Goal: Information Seeking & Learning: Learn about a topic

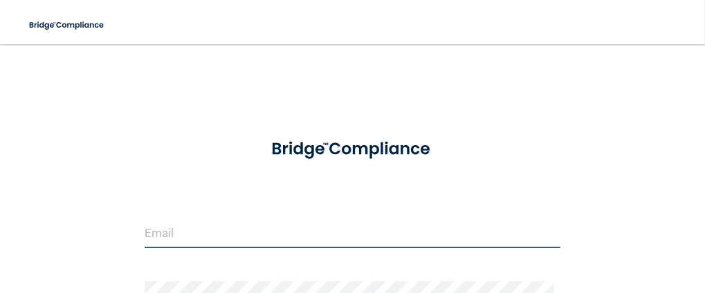
click at [154, 235] on input "email" at bounding box center [353, 232] width 416 height 31
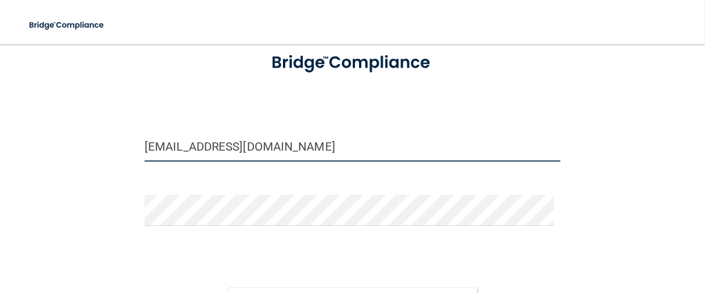
scroll to position [89, 0]
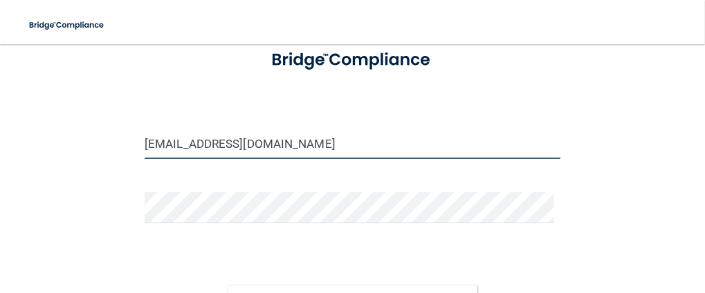
type input "[EMAIL_ADDRESS][DOMAIN_NAME]"
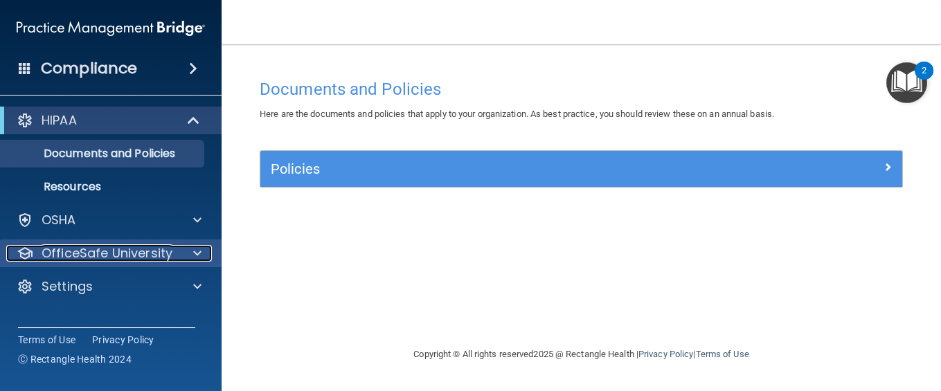
drag, startPoint x: 366, startPoint y: 8, endPoint x: 113, endPoint y: 260, distance: 357.7
click at [113, 260] on p "OfficeSafe University" at bounding box center [107, 253] width 131 height 17
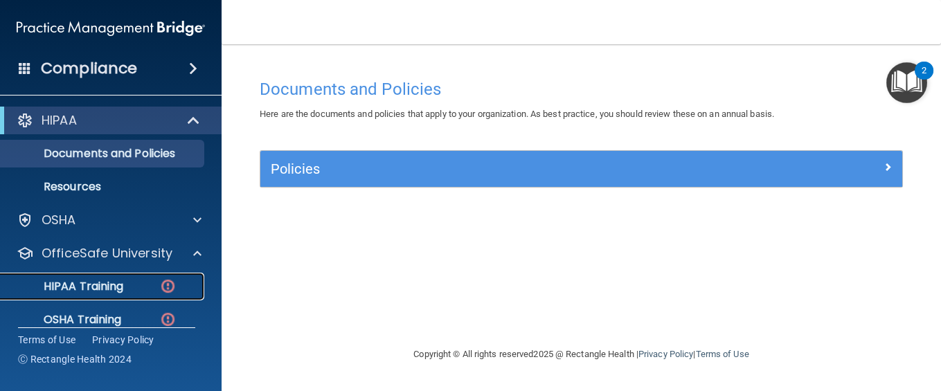
click at [109, 285] on p "HIPAA Training" at bounding box center [66, 287] width 114 height 14
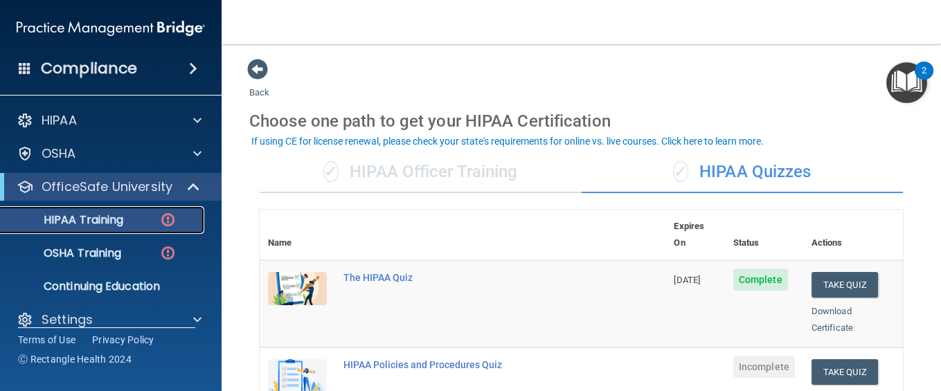
click at [167, 216] on img at bounding box center [167, 219] width 17 height 17
click at [183, 217] on div "HIPAA Training" at bounding box center [103, 220] width 189 height 14
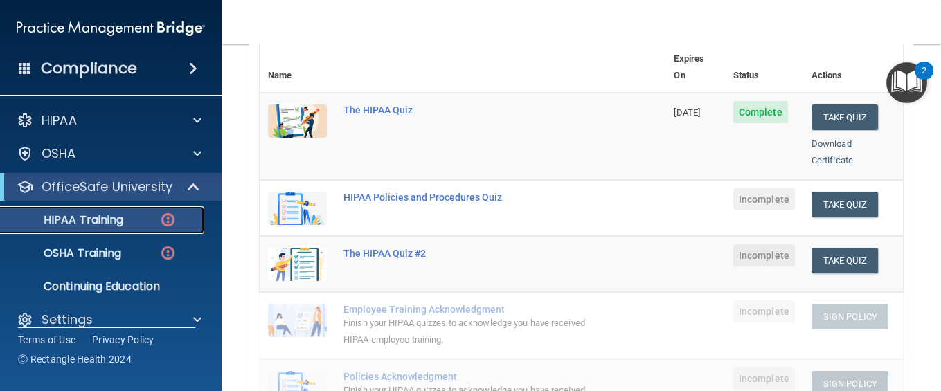
scroll to position [164, 0]
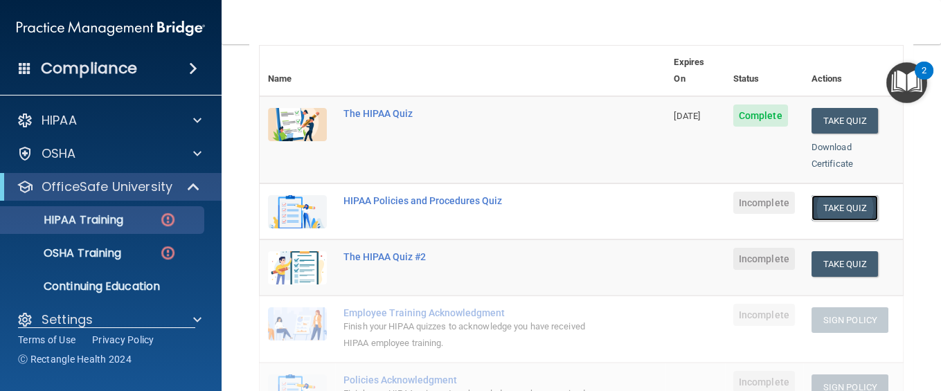
click at [705, 195] on button "Take Quiz" at bounding box center [844, 208] width 66 height 26
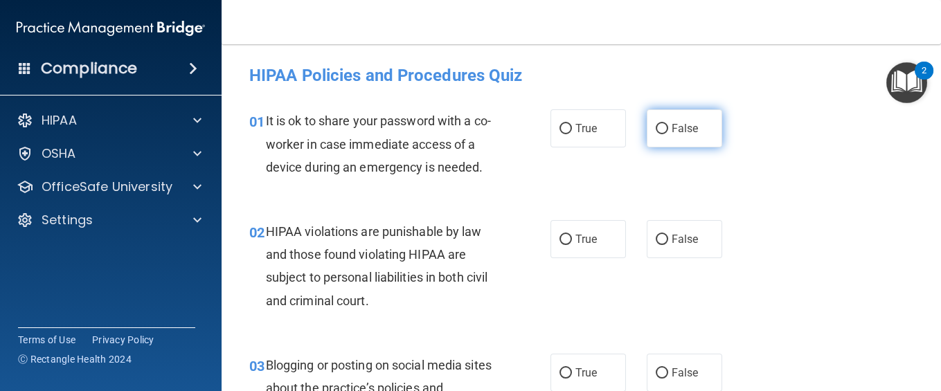
click at [655, 129] on input "False" at bounding box center [661, 129] width 12 height 10
radio input "true"
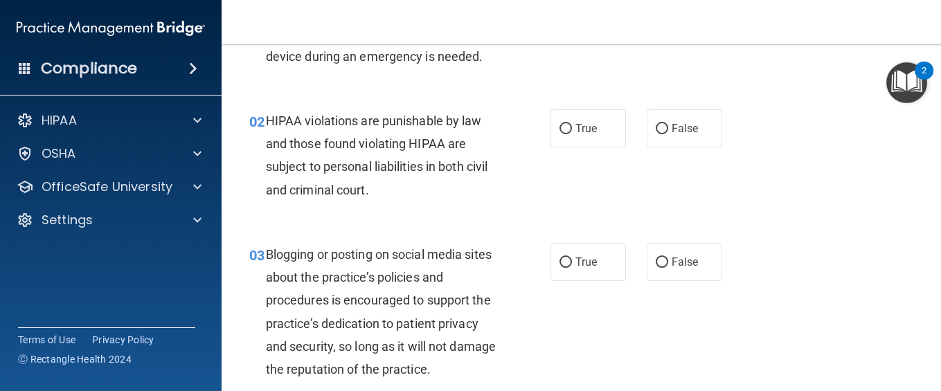
scroll to position [147, 0]
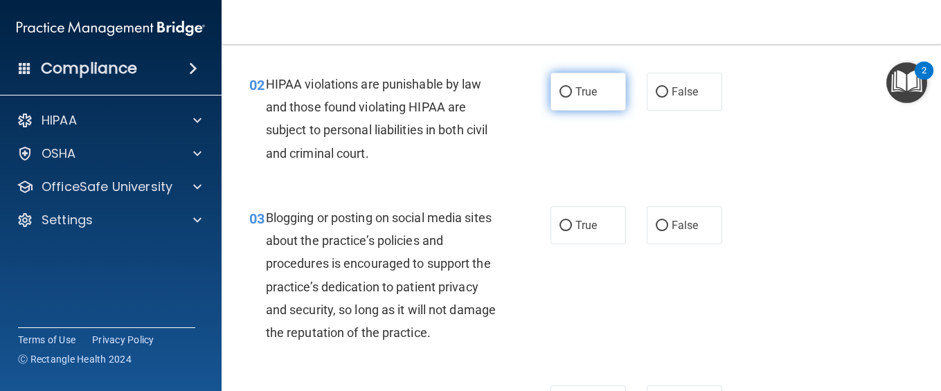
click at [604, 111] on label "True" at bounding box center [587, 92] width 75 height 38
click at [572, 98] on input "True" at bounding box center [565, 92] width 12 height 10
radio input "true"
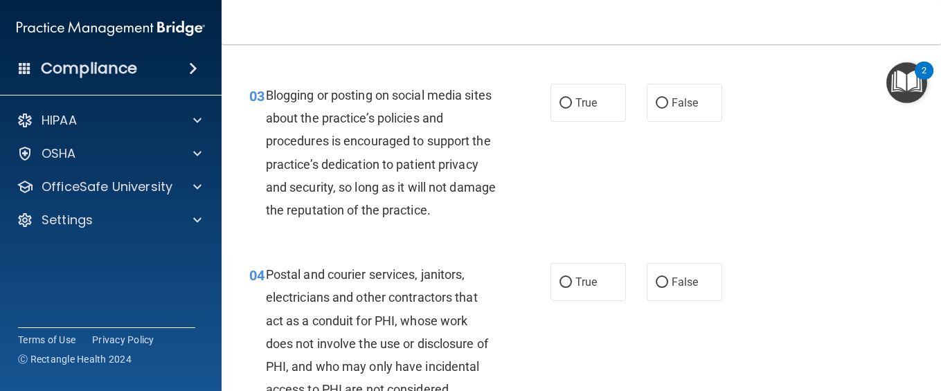
scroll to position [295, 0]
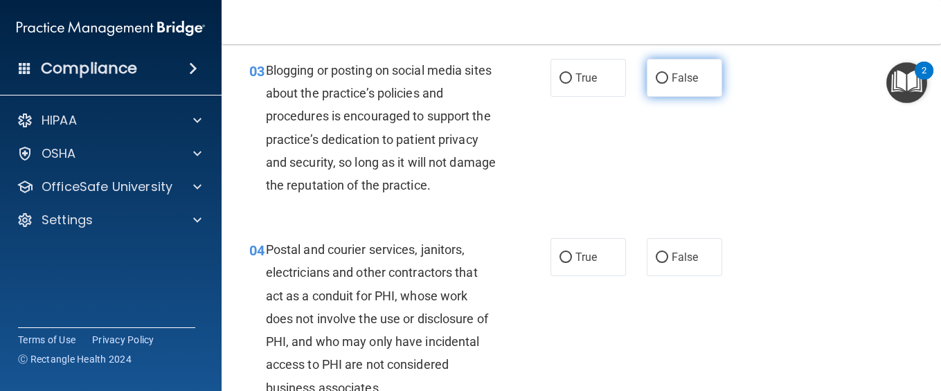
click at [656, 84] on input "False" at bounding box center [661, 78] width 12 height 10
radio input "true"
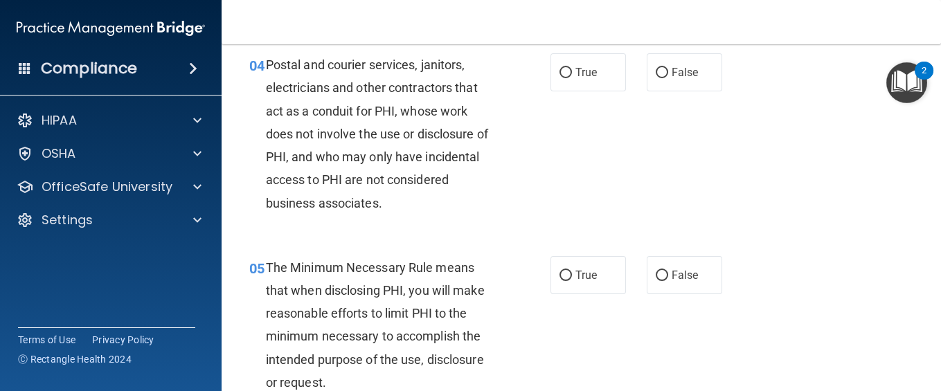
scroll to position [516, 0]
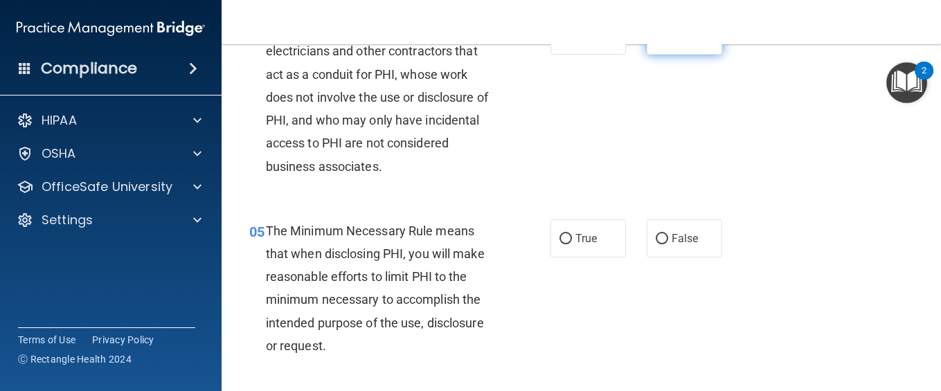
click at [692, 55] on label "False" at bounding box center [683, 36] width 75 height 38
click at [668, 42] on input "False" at bounding box center [661, 36] width 12 height 10
radio input "true"
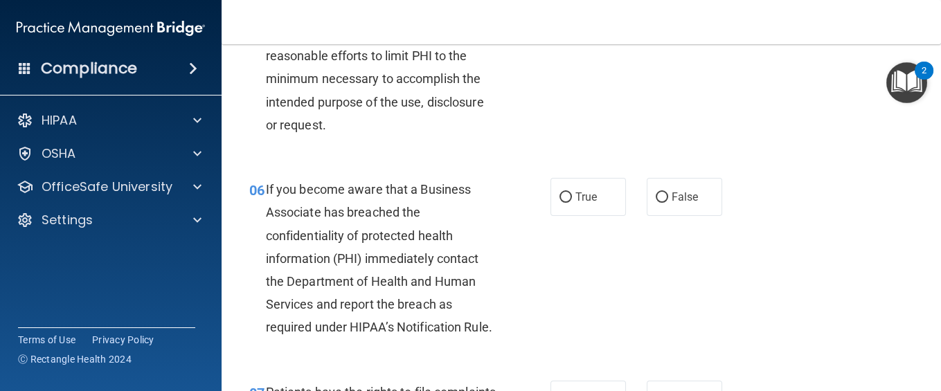
scroll to position [738, 0]
click at [590, 36] on label "True" at bounding box center [587, 17] width 75 height 38
click at [572, 23] on input "True" at bounding box center [565, 17] width 12 height 10
radio input "true"
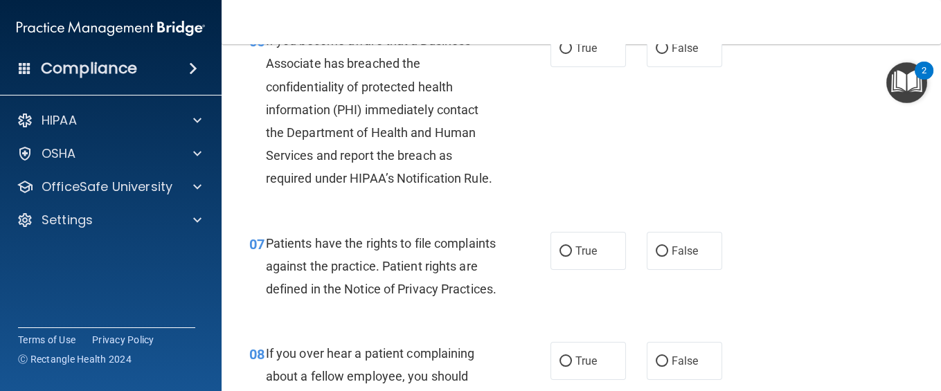
scroll to position [923, 0]
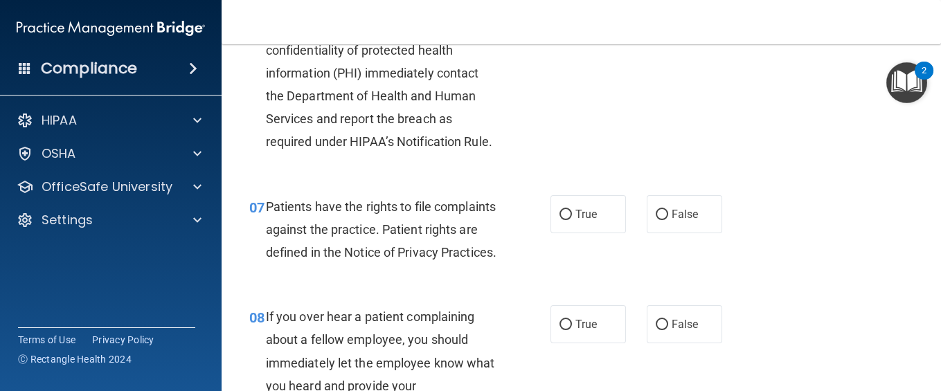
click at [586, 18] on span "True" at bounding box center [585, 11] width 21 height 13
click at [572, 17] on input "True" at bounding box center [565, 12] width 12 height 10
radio input "true"
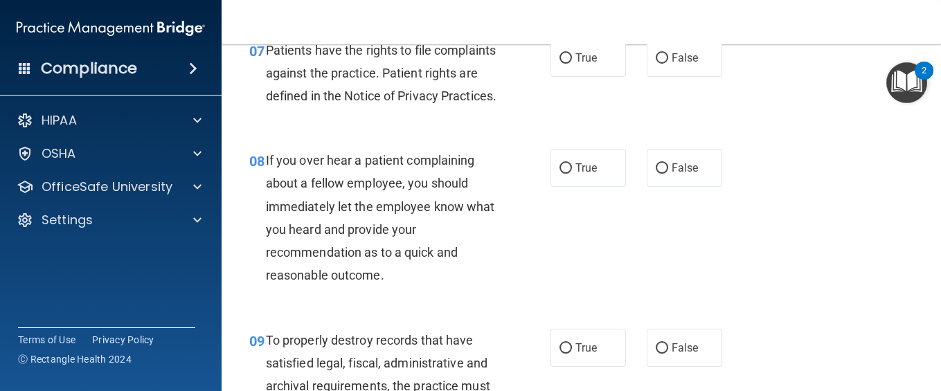
scroll to position [1107, 0]
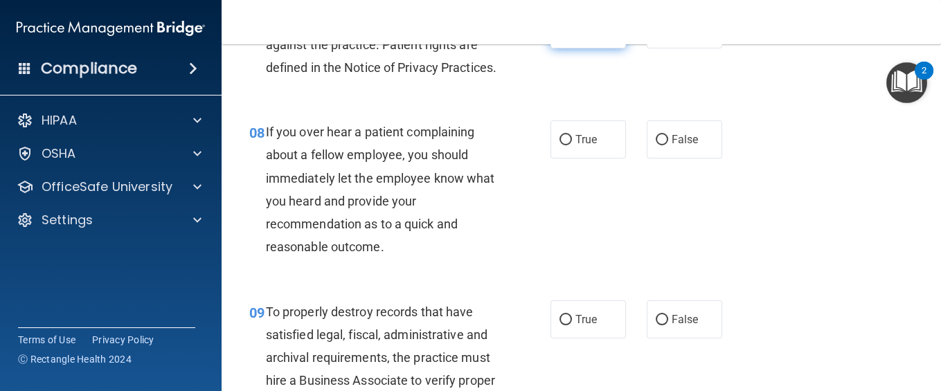
click at [568, 48] on label "True" at bounding box center [587, 29] width 75 height 38
click at [568, 35] on input "True" at bounding box center [565, 30] width 12 height 10
radio input "true"
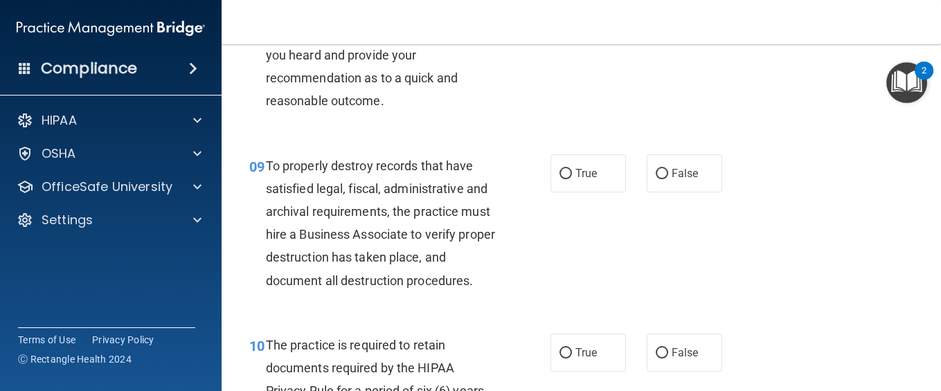
scroll to position [1255, 0]
radio input "true"
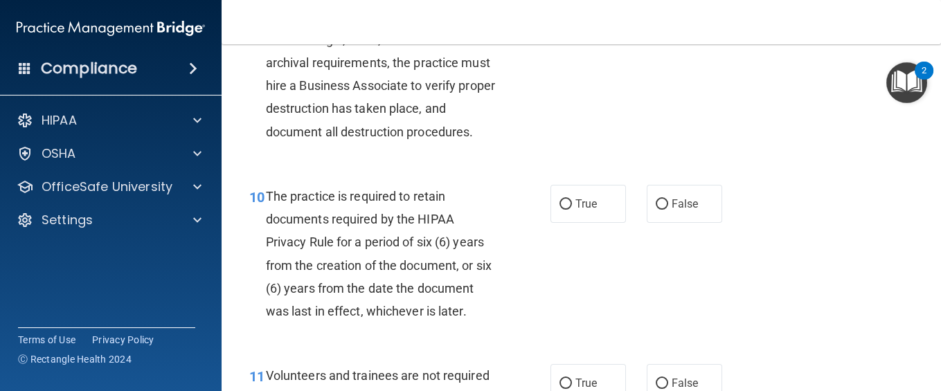
scroll to position [1440, 0]
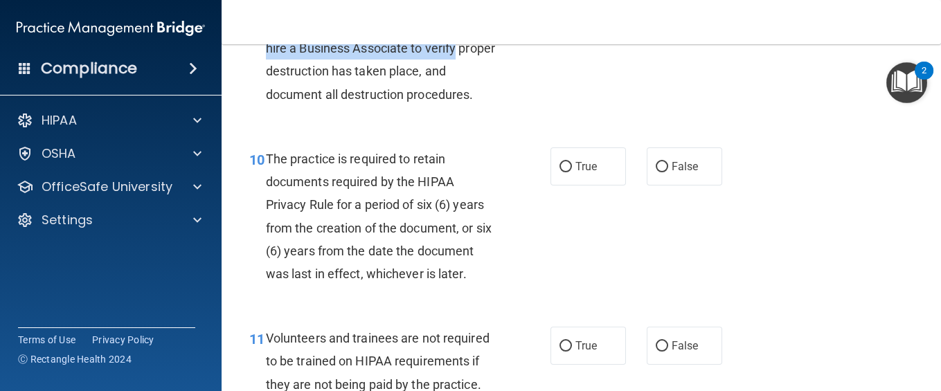
drag, startPoint x: 536, startPoint y: 139, endPoint x: 478, endPoint y: 93, distance: 74.4
click at [478, 93] on div "09 To properly destroy records that have satisfied legal, fiscal, administrativ…" at bounding box center [399, 40] width 343 height 145
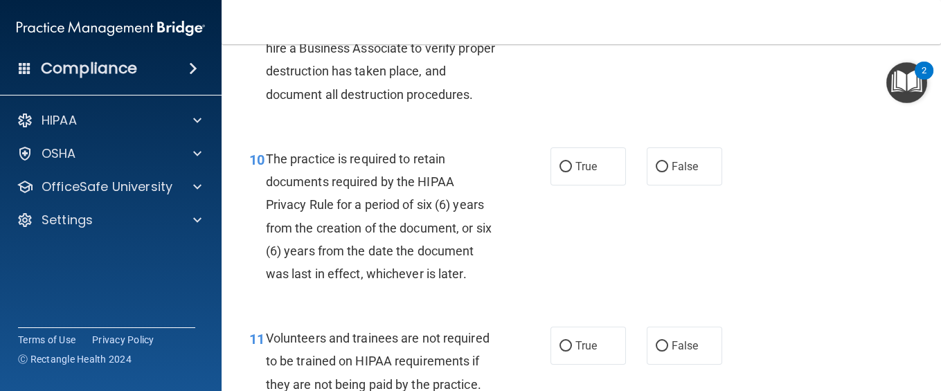
drag, startPoint x: 478, startPoint y: 93, endPoint x: 480, endPoint y: 162, distance: 69.2
click at [480, 102] on span "To properly destroy records that have satisfied legal, fiscal, administrative a…" at bounding box center [380, 36] width 229 height 129
radio input "true"
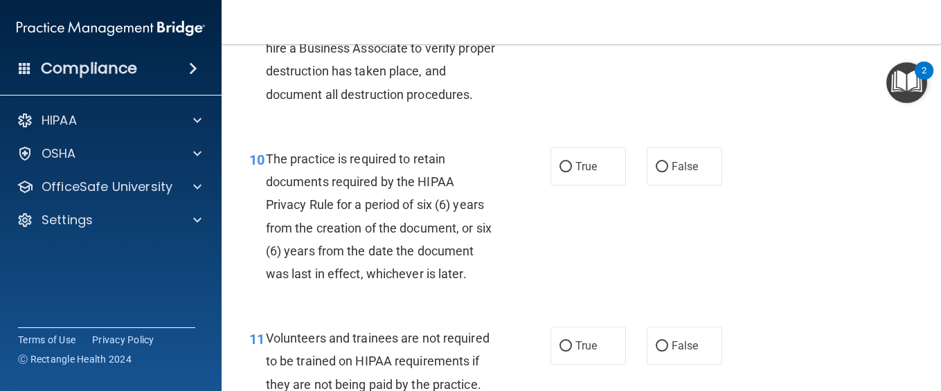
radio input "true"
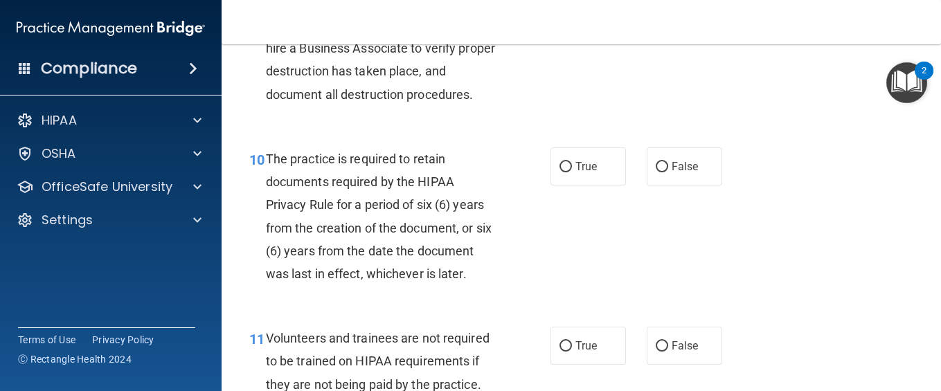
radio input "true"
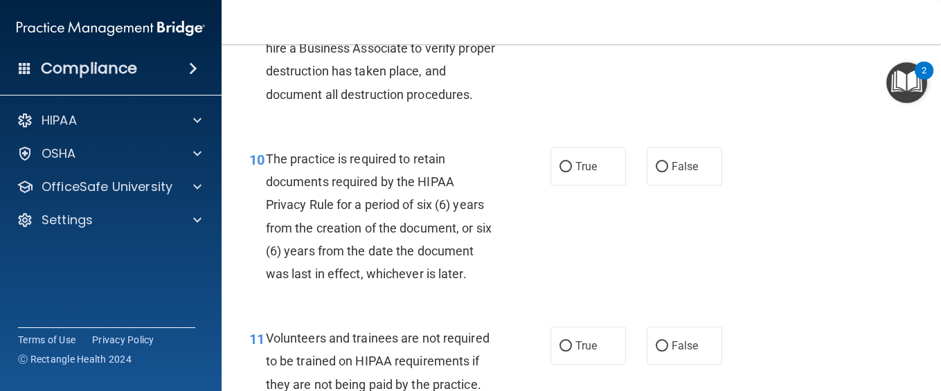
radio input "true"
radio input "false"
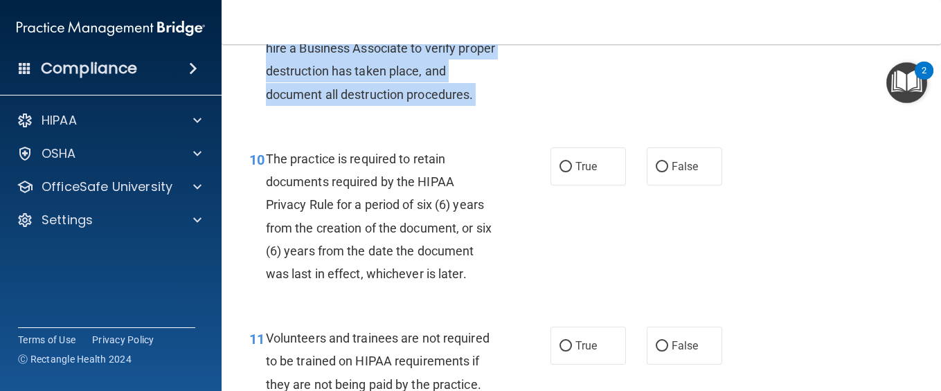
drag, startPoint x: 602, startPoint y: 82, endPoint x: 541, endPoint y: 208, distance: 140.2
click at [541, 130] on div "09 To properly destroy records that have satisfied legal, fiscal, administrativ…" at bounding box center [581, 40] width 684 height 179
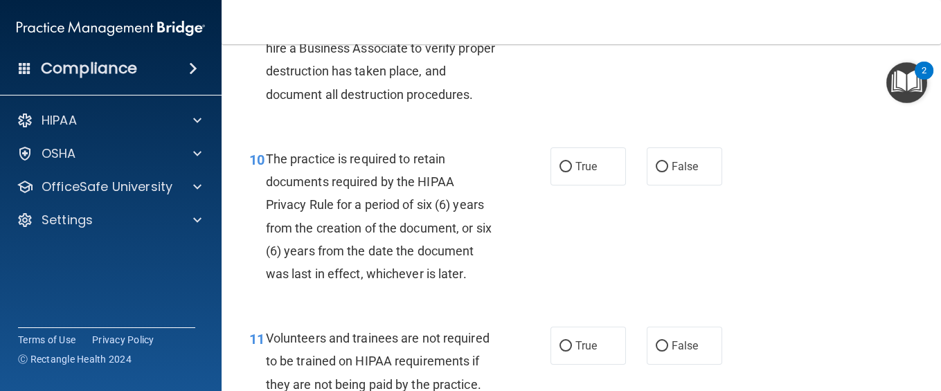
click at [541, 130] on div "09 To properly destroy records that have satisfied legal, fiscal, administrativ…" at bounding box center [581, 40] width 684 height 179
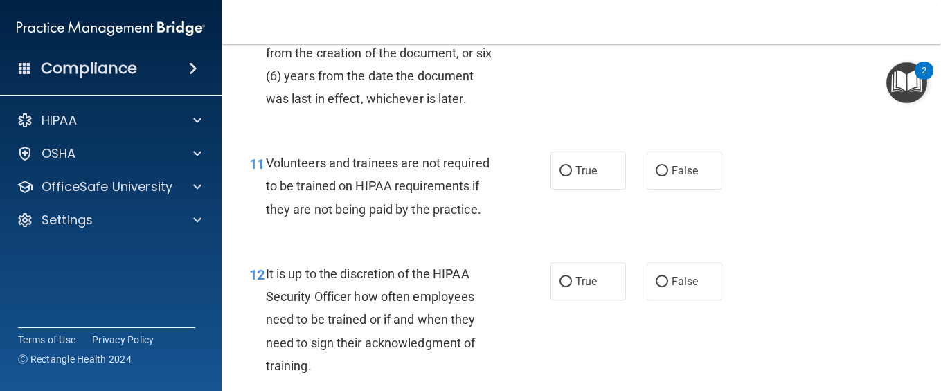
scroll to position [1622, 0]
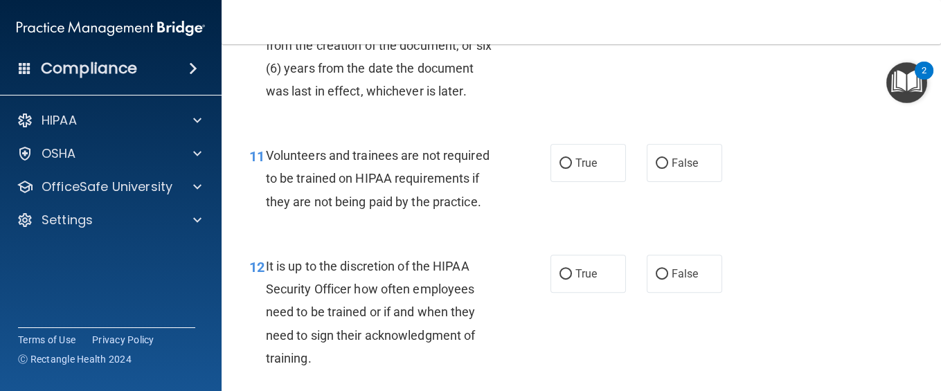
radio input "true"
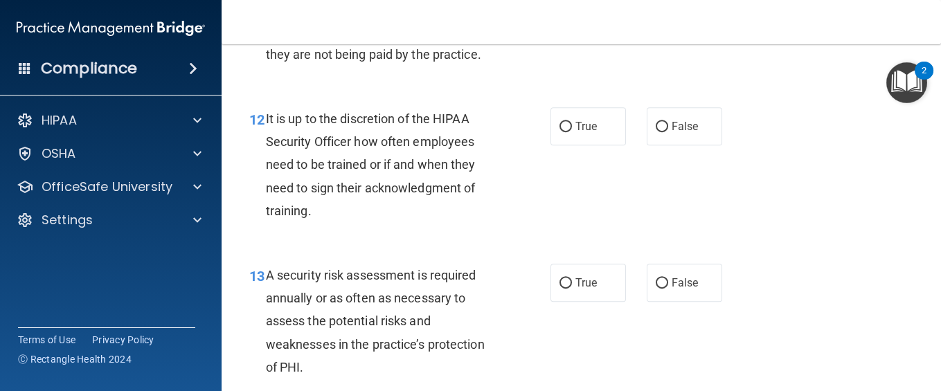
scroll to position [1807, 0]
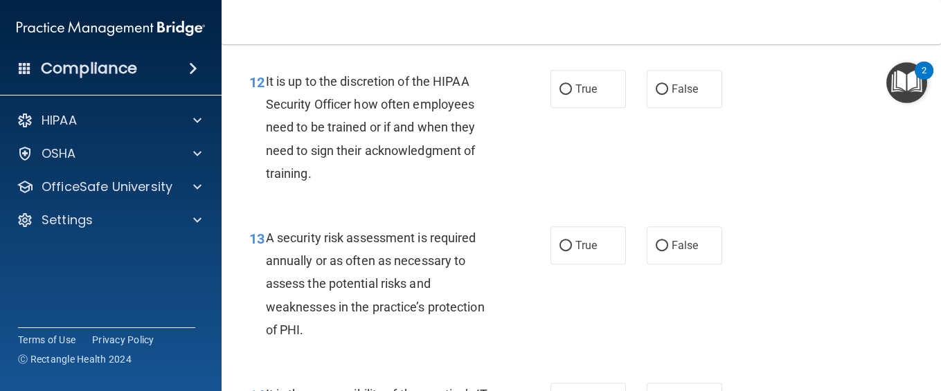
radio input "true"
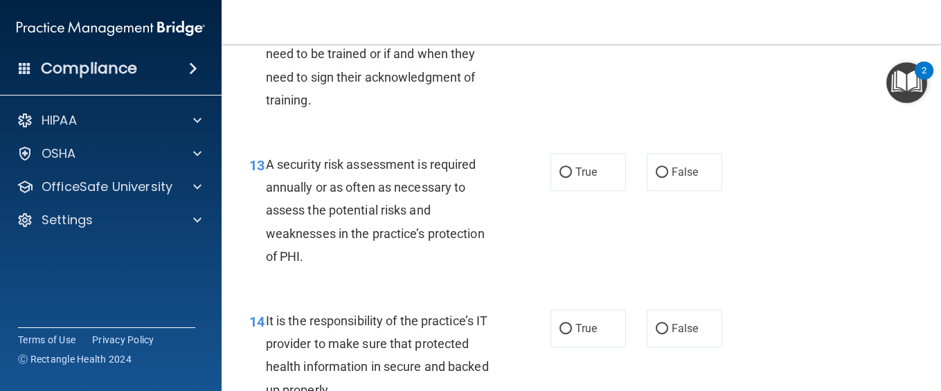
scroll to position [1918, 0]
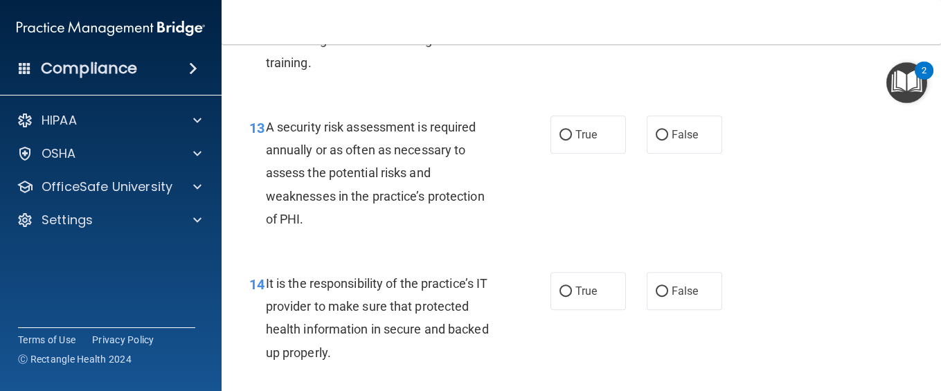
radio input "true"
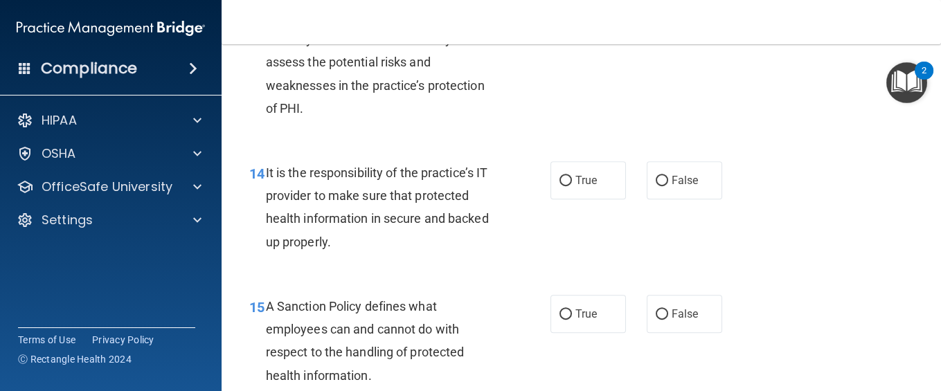
scroll to position [2065, 0]
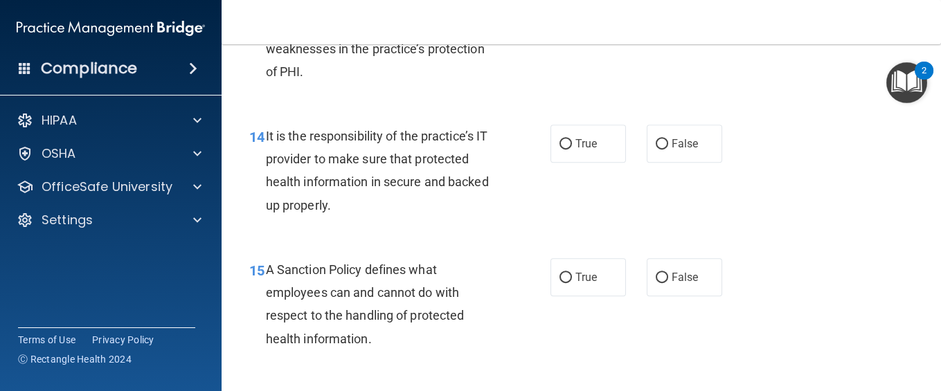
radio input "true"
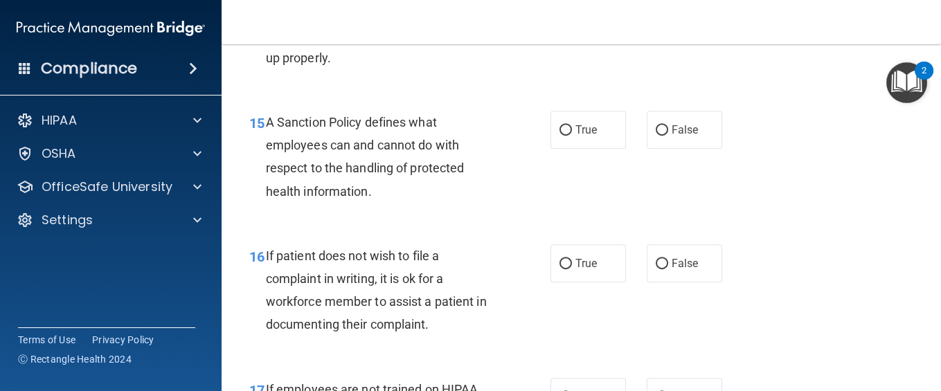
scroll to position [2250, 0]
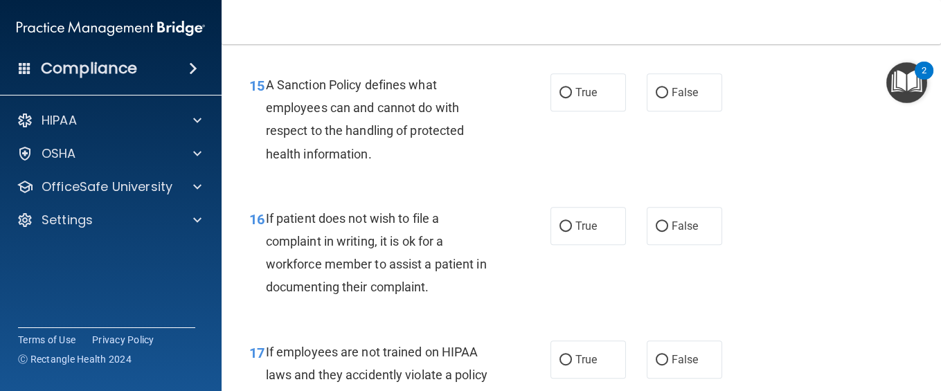
radio input "true"
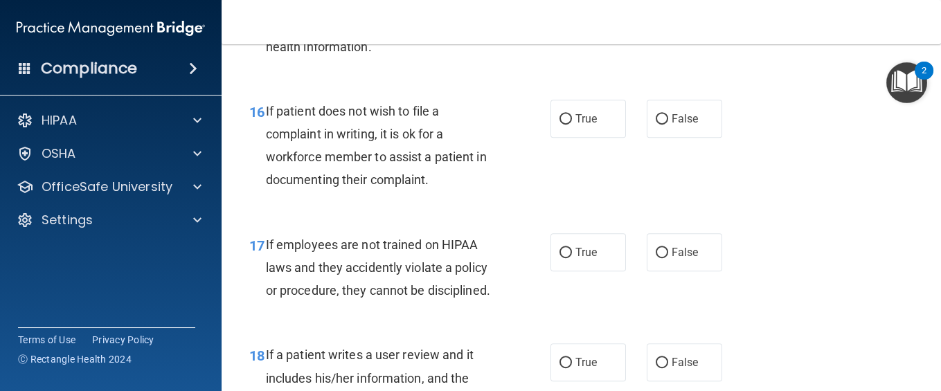
scroll to position [2402, 0]
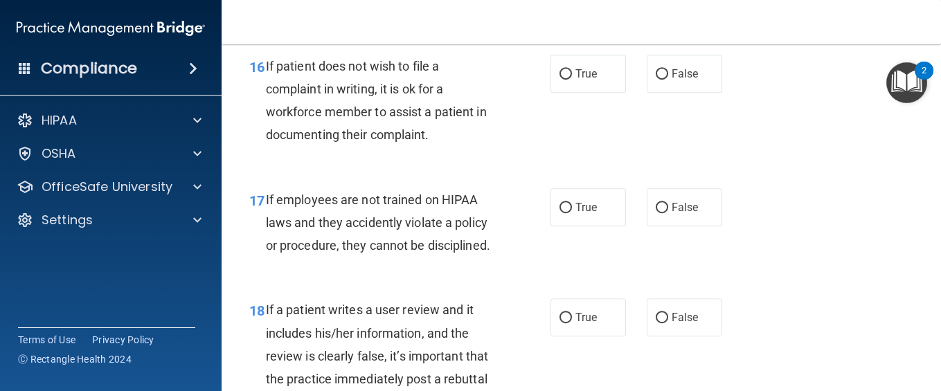
radio input "true"
click at [660, 93] on label "False" at bounding box center [683, 74] width 75 height 38
click at [660, 80] on input "False" at bounding box center [661, 74] width 12 height 10
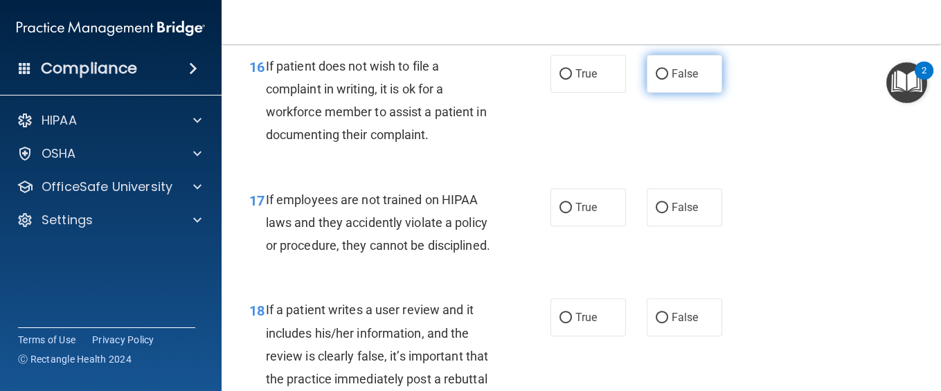
radio input "true"
click at [705, 171] on div "16 If patient does not wish to file a complaint in writing, it is ok for a work…" at bounding box center [581, 104] width 684 height 134
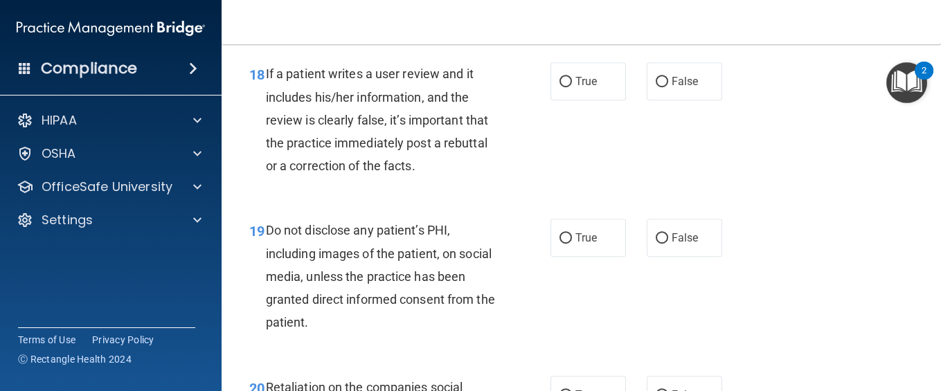
scroll to position [2654, 0]
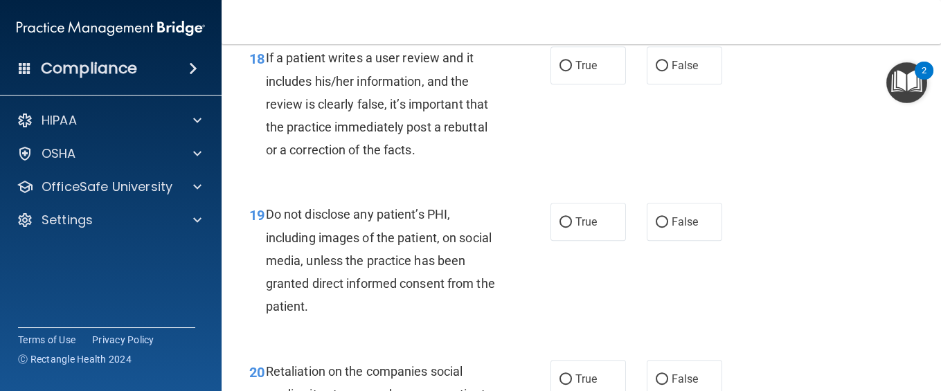
radio input "true"
click at [599, 84] on label "True" at bounding box center [587, 65] width 75 height 38
click at [572, 71] on input "True" at bounding box center [565, 66] width 12 height 10
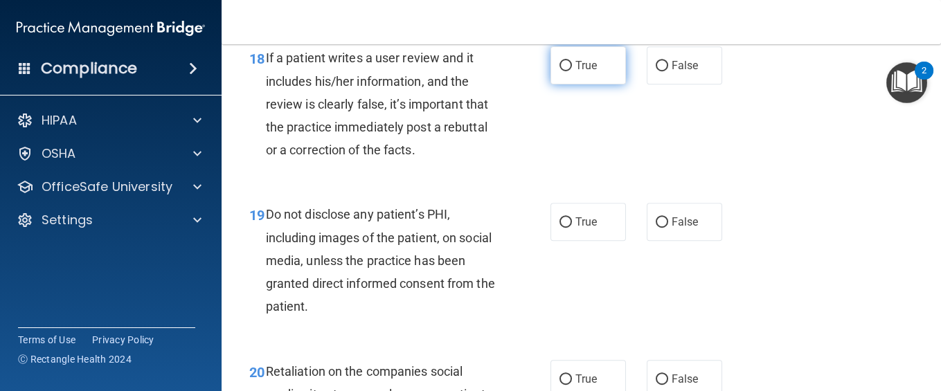
radio input "true"
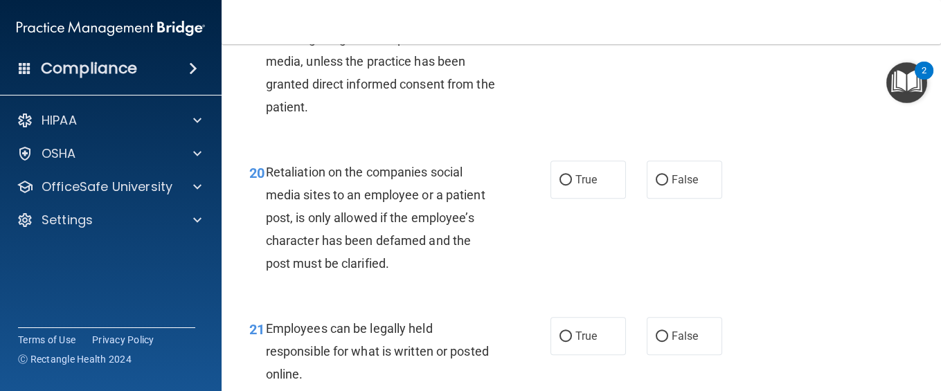
scroll to position [2860, 0]
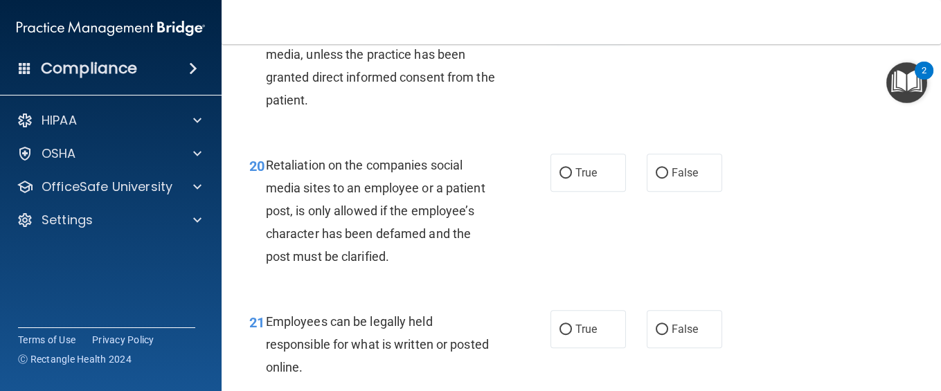
click at [575, 22] on span "True" at bounding box center [585, 15] width 21 height 13
click at [571, 21] on input "True" at bounding box center [565, 16] width 12 height 10
radio input "true"
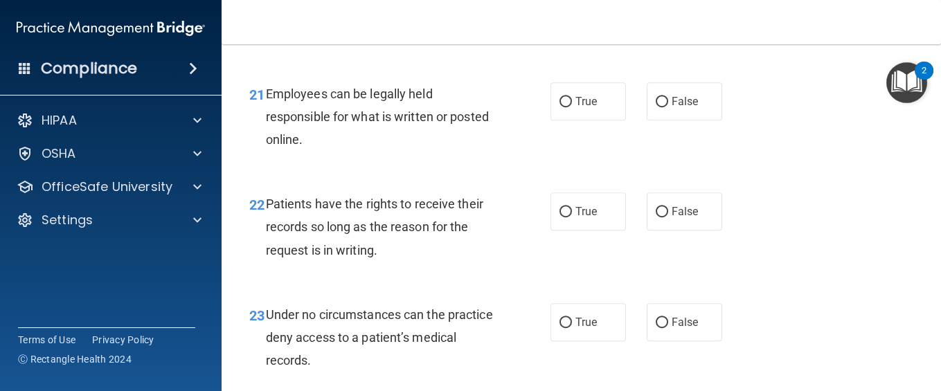
scroll to position [3096, 0]
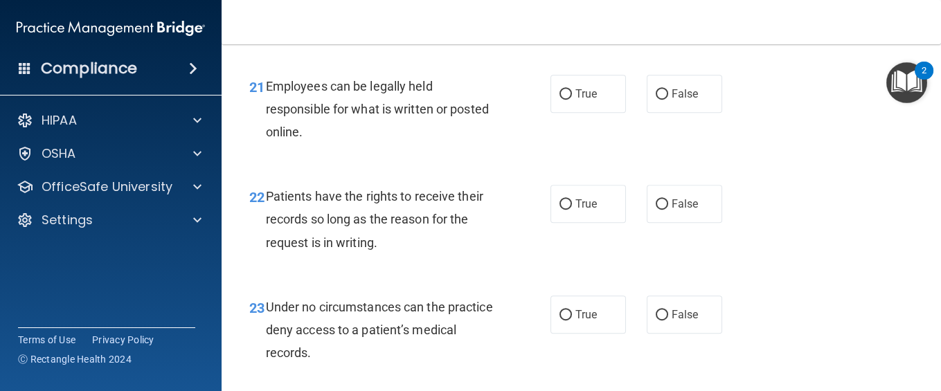
radio input "true"
click at [581, 113] on label "True" at bounding box center [587, 94] width 75 height 38
click at [572, 100] on input "True" at bounding box center [565, 94] width 12 height 10
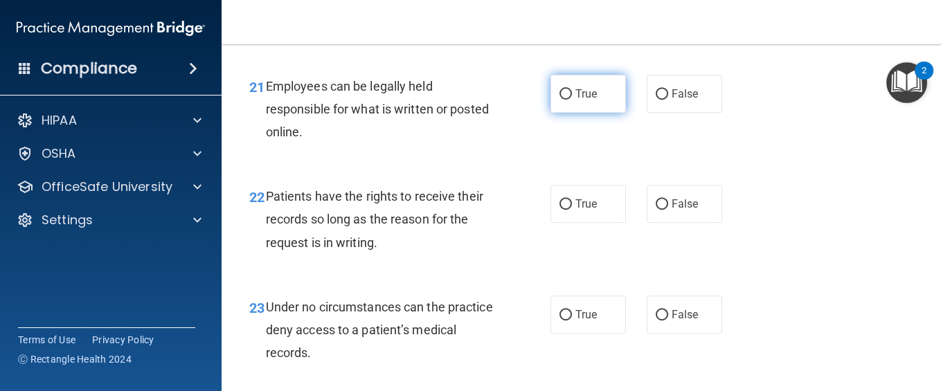
radio input "true"
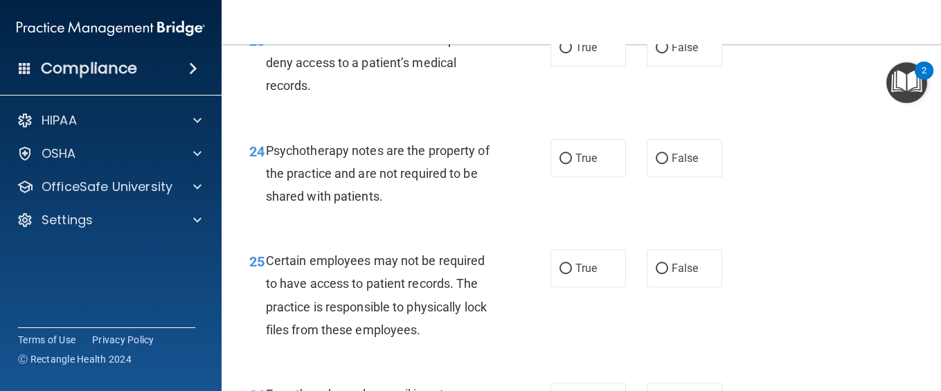
scroll to position [3370, 0]
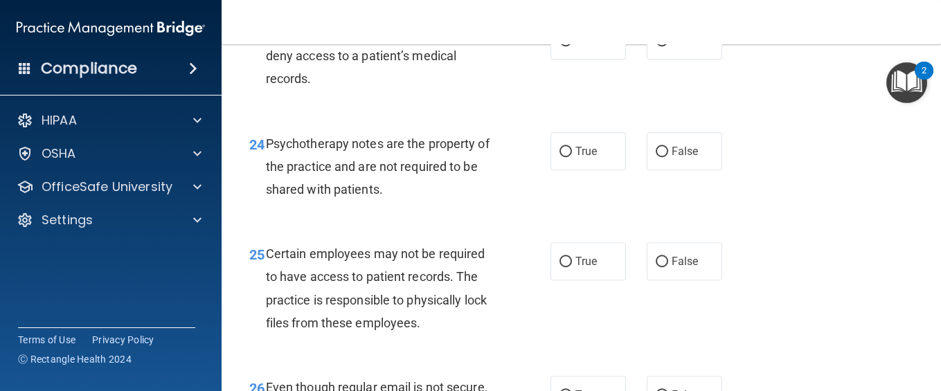
radio input "true"
click at [559, 46] on input "True" at bounding box center [565, 41] width 12 height 10
radio input "true"
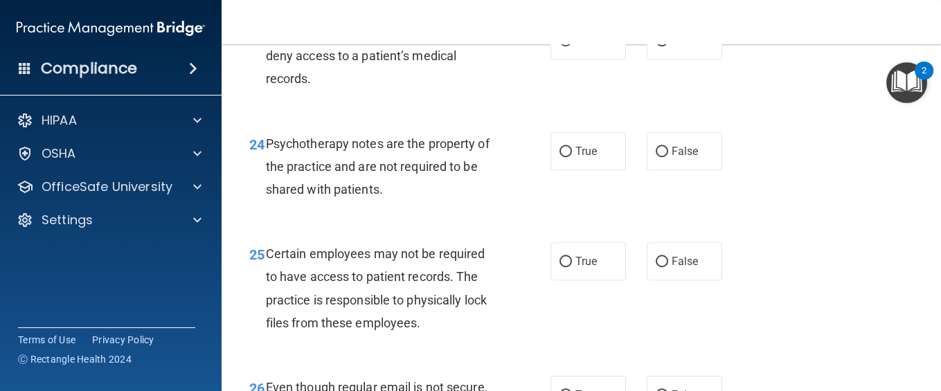
radio input "true"
radio input "false"
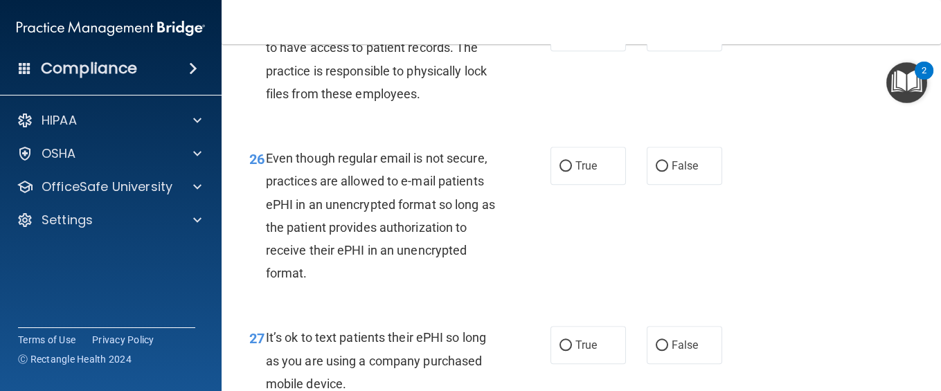
scroll to position [3606, 0]
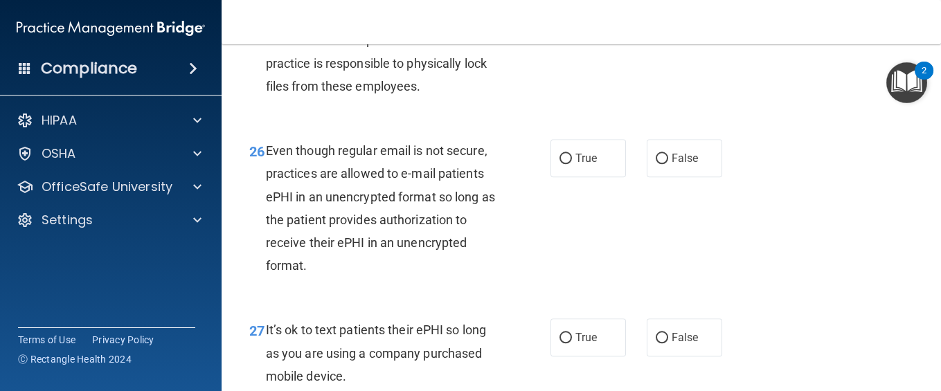
radio input "true"
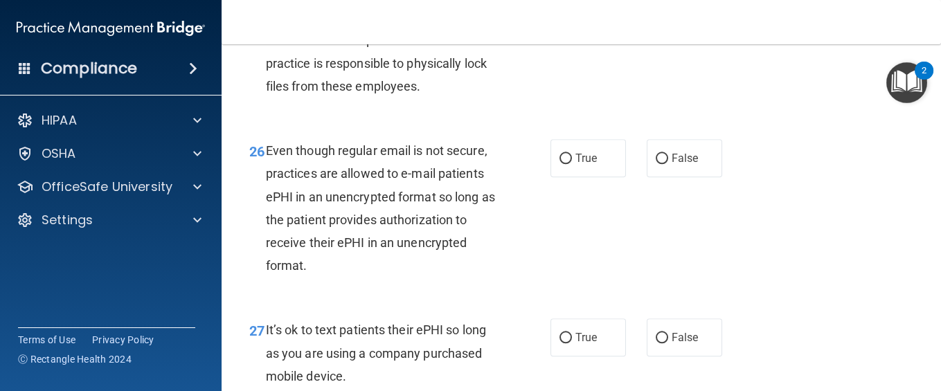
radio input "true"
radio input "false"
click at [575, 31] on span "True" at bounding box center [585, 24] width 21 height 13
click at [571, 30] on input "True" at bounding box center [565, 25] width 12 height 10
radio input "true"
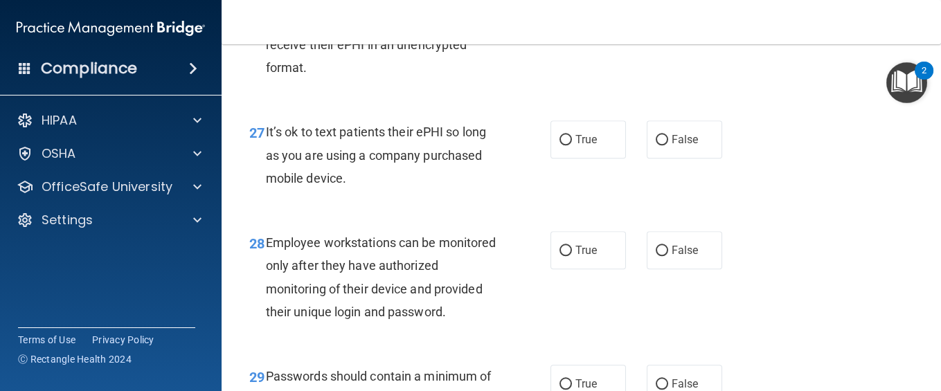
scroll to position [3842, 0]
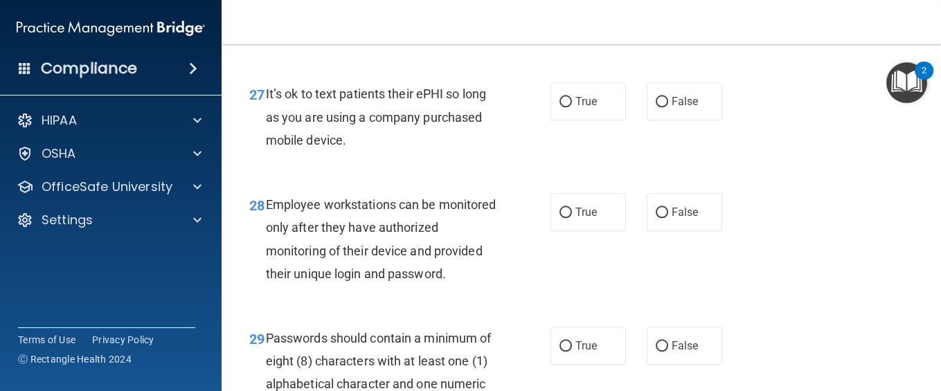
radio input "true"
click at [655, 107] on input "False" at bounding box center [661, 102] width 12 height 10
radio input "true"
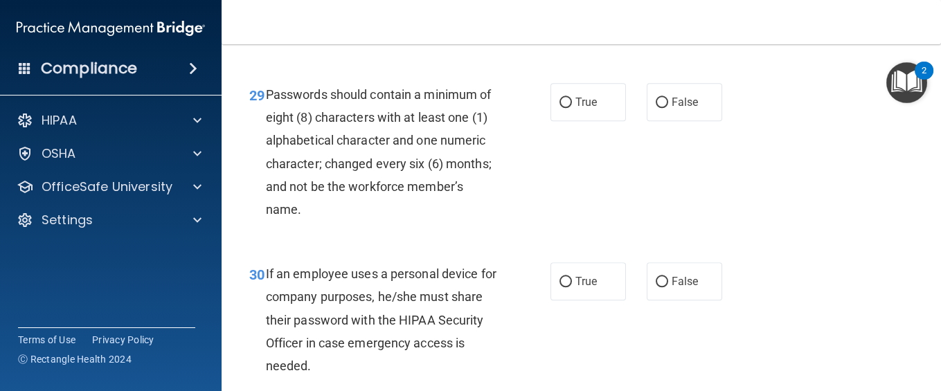
scroll to position [4109, 0]
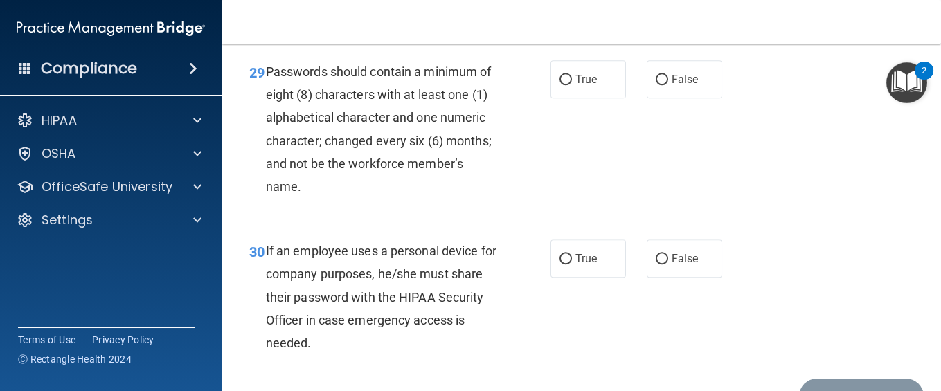
radio input "true"
click at [599, 98] on label "True" at bounding box center [587, 79] width 75 height 38
click at [572, 85] on input "True" at bounding box center [565, 80] width 12 height 10
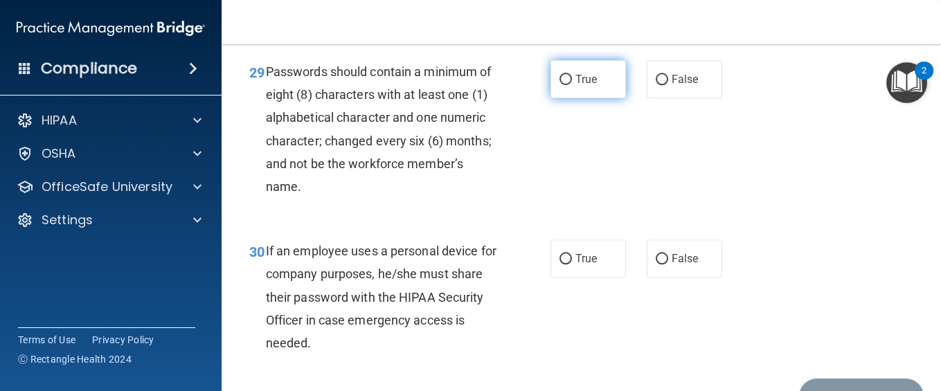
radio input "true"
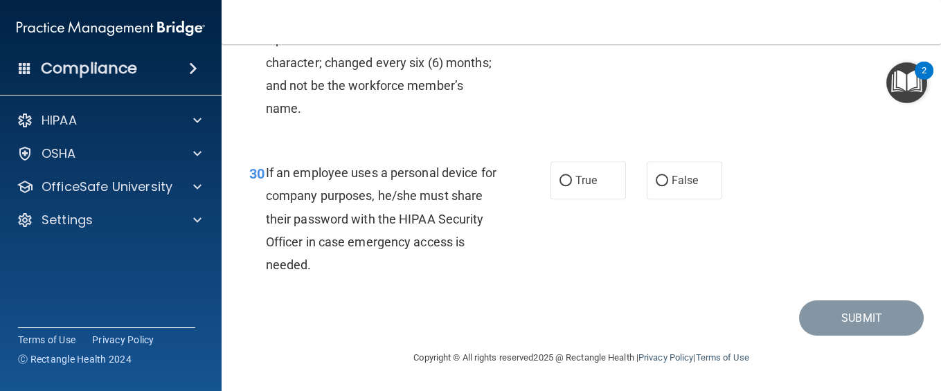
scroll to position [4348, 0]
click at [565, 187] on label "True" at bounding box center [587, 180] width 75 height 38
click at [565, 186] on input "True" at bounding box center [565, 181] width 12 height 10
radio input "true"
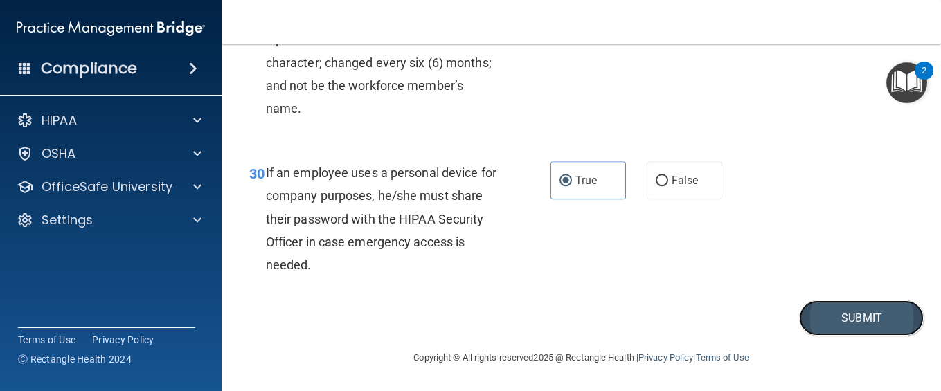
click at [705, 293] on button "Submit" at bounding box center [861, 317] width 125 height 35
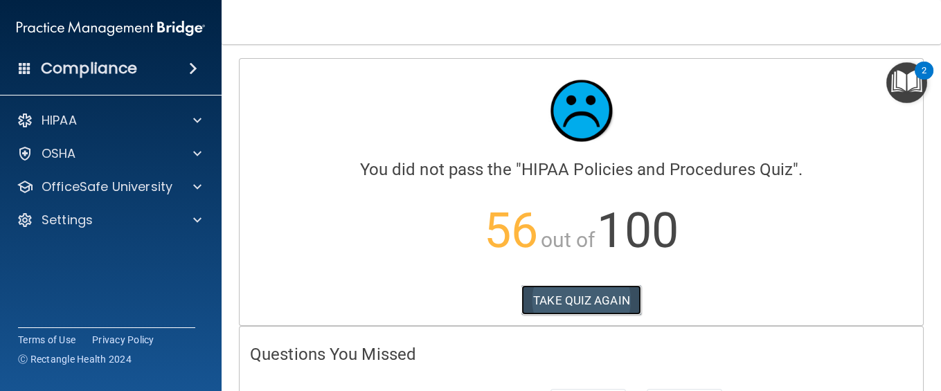
click at [567, 293] on button "TAKE QUIZ AGAIN" at bounding box center [581, 300] width 120 height 30
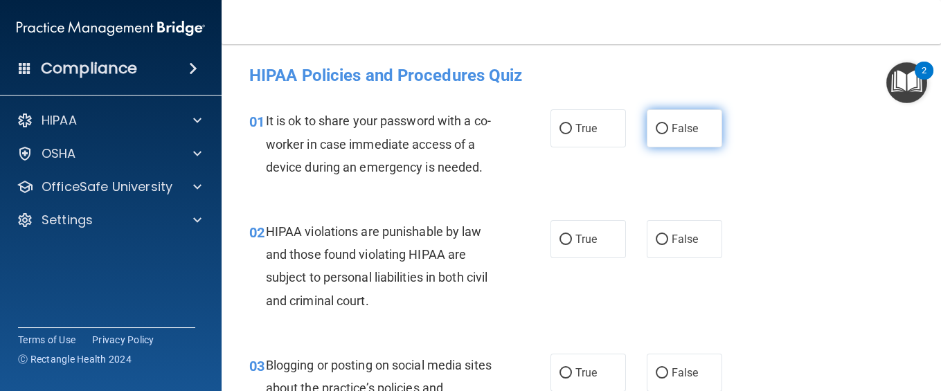
click at [662, 120] on label "False" at bounding box center [683, 128] width 75 height 38
click at [662, 124] on input "False" at bounding box center [661, 129] width 12 height 10
radio input "true"
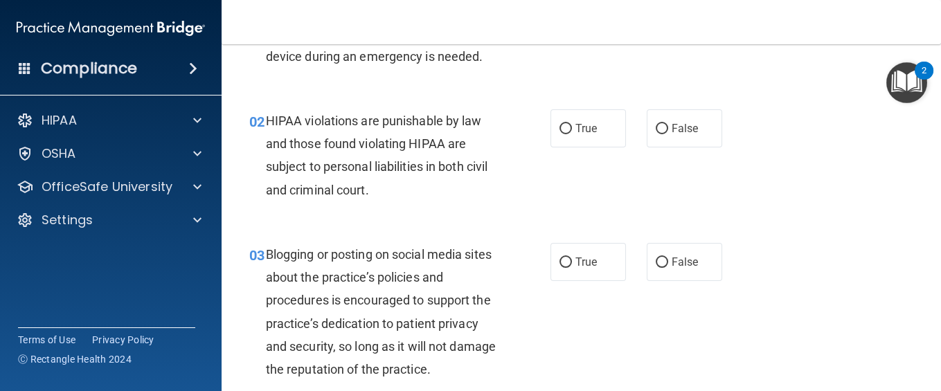
scroll to position [147, 0]
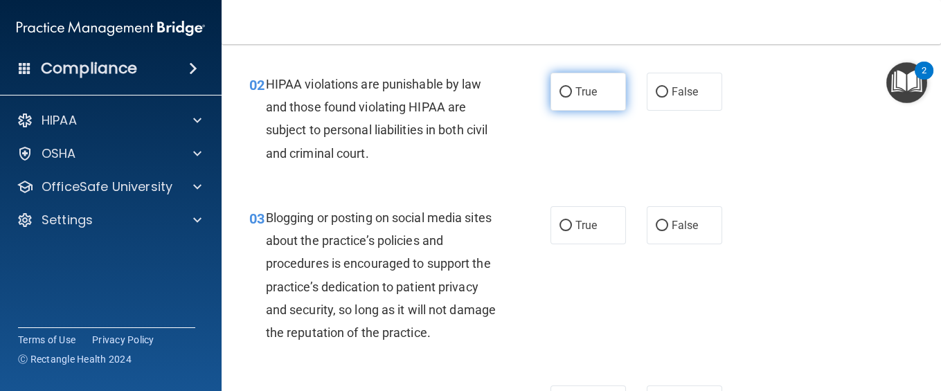
click at [590, 111] on label "True" at bounding box center [587, 92] width 75 height 38
click at [572, 98] on input "True" at bounding box center [565, 92] width 12 height 10
radio input "true"
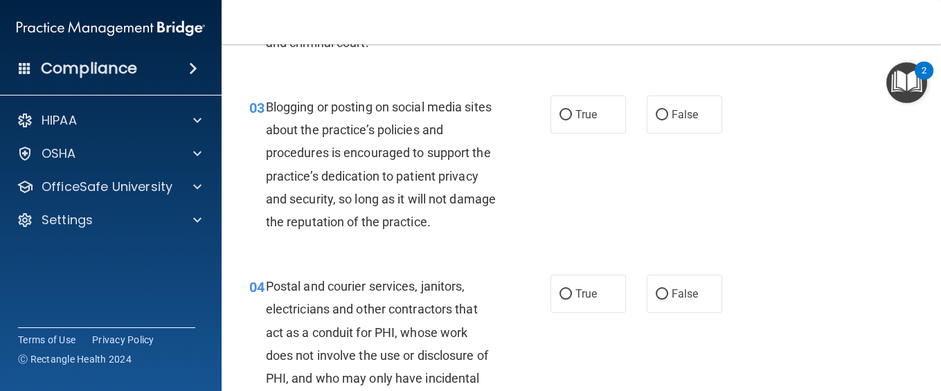
scroll to position [295, 0]
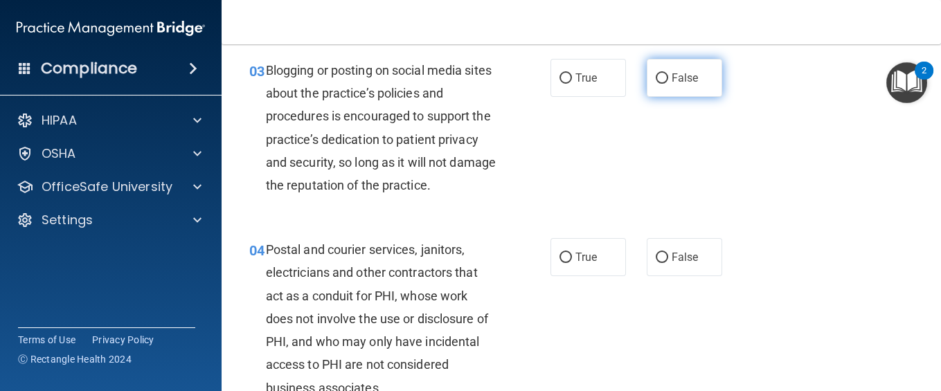
click at [680, 84] on span "False" at bounding box center [684, 77] width 27 height 13
click at [668, 84] on input "False" at bounding box center [661, 78] width 12 height 10
radio input "true"
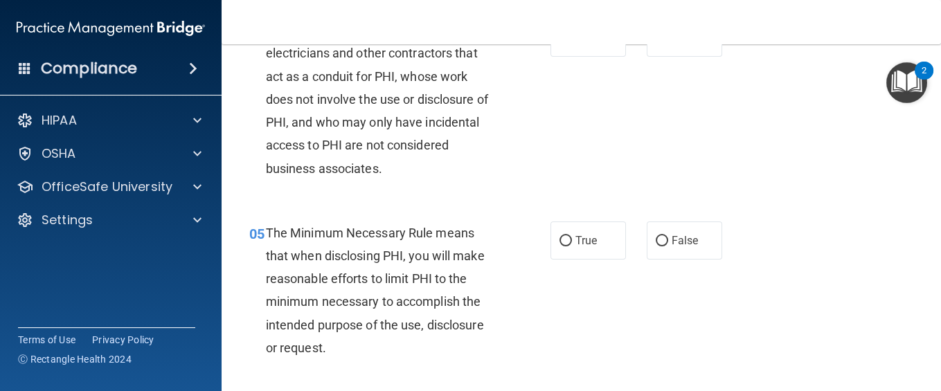
scroll to position [516, 0]
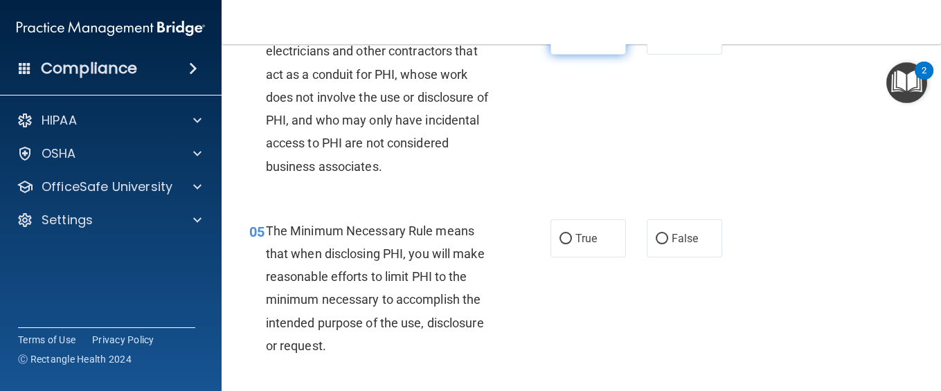
click at [582, 42] on span "True" at bounding box center [585, 35] width 21 height 13
click at [572, 42] on input "True" at bounding box center [565, 36] width 12 height 10
radio input "true"
click at [689, 55] on label "False" at bounding box center [683, 36] width 75 height 38
click at [668, 42] on input "False" at bounding box center [661, 36] width 12 height 10
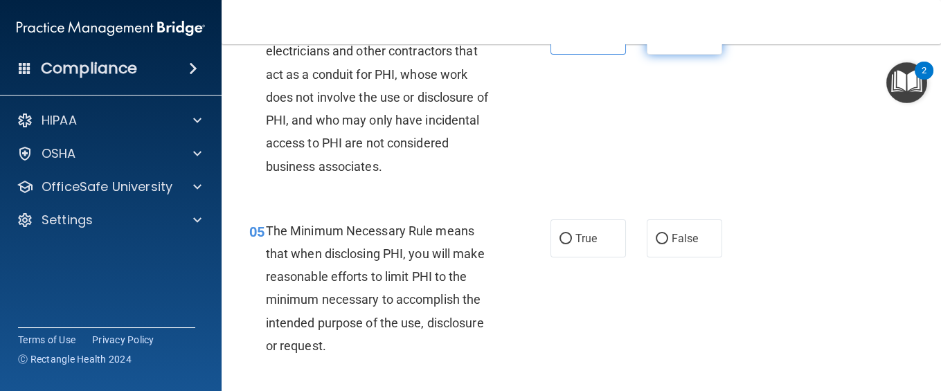
radio input "true"
radio input "false"
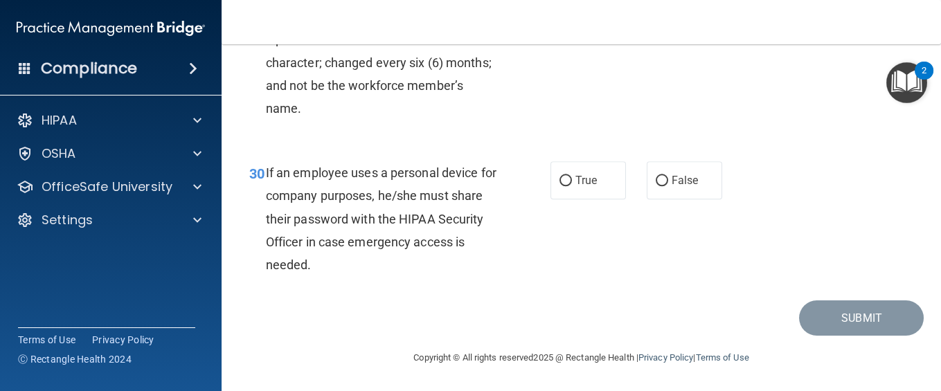
scroll to position [4348, 0]
click at [660, 177] on label "False" at bounding box center [683, 180] width 75 height 38
click at [660, 177] on input "False" at bounding box center [661, 181] width 12 height 10
radio input "true"
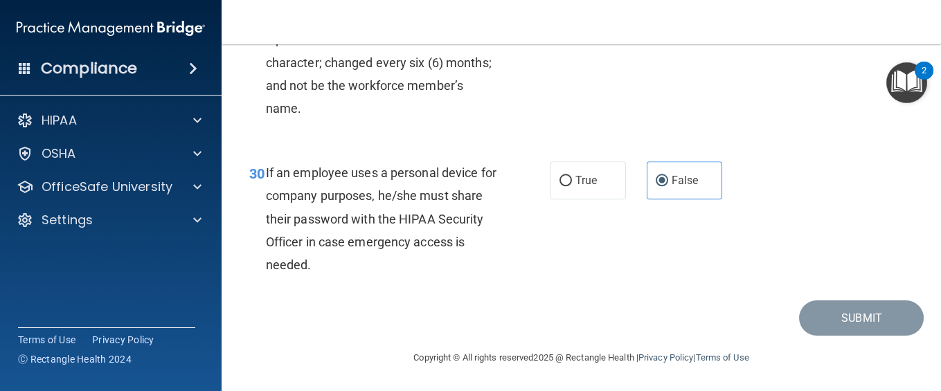
click at [595, 20] on label "True" at bounding box center [587, 1] width 75 height 38
click at [572, 7] on input "True" at bounding box center [565, 2] width 12 height 10
radio input "true"
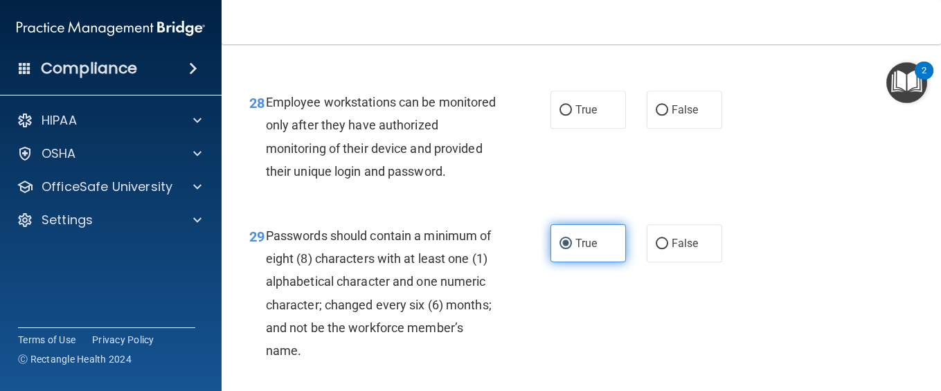
scroll to position [3942, 0]
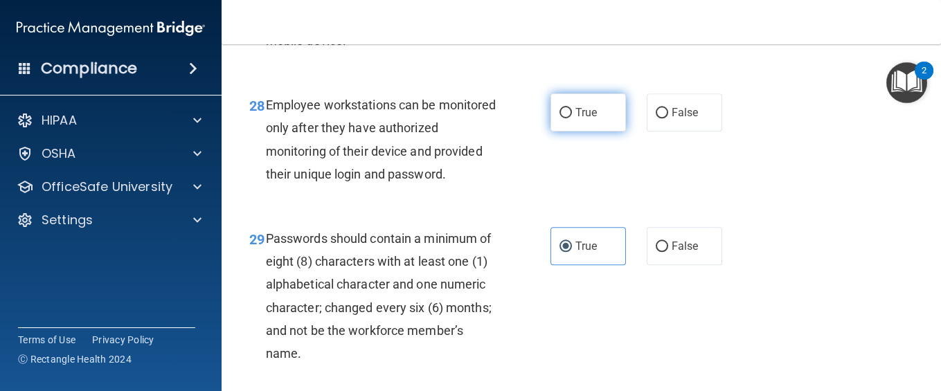
click at [598, 131] on label "True" at bounding box center [587, 112] width 75 height 38
click at [572, 118] on input "True" at bounding box center [565, 113] width 12 height 10
radio input "true"
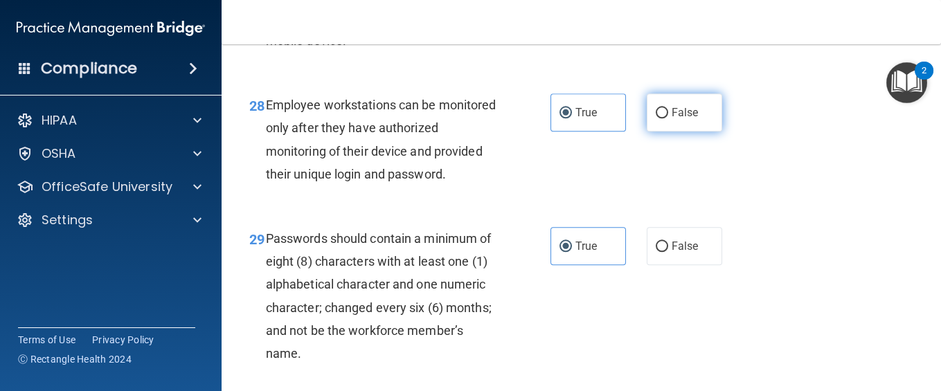
click at [700, 131] on label "False" at bounding box center [683, 112] width 75 height 38
click at [668, 118] on input "False" at bounding box center [661, 113] width 12 height 10
radio input "true"
radio input "false"
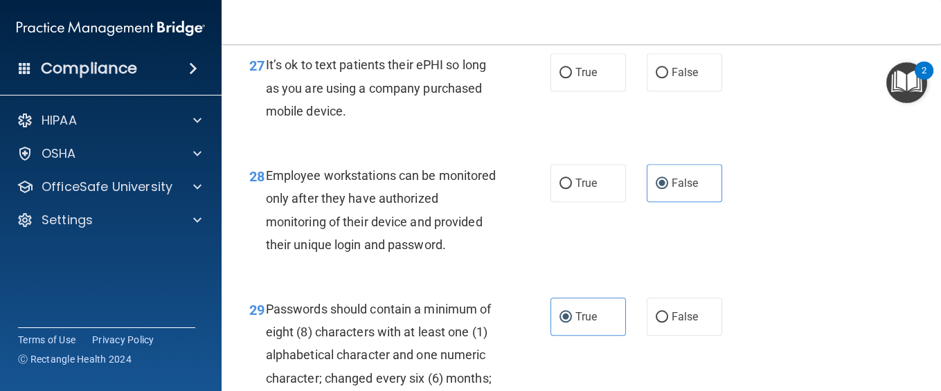
scroll to position [3868, 0]
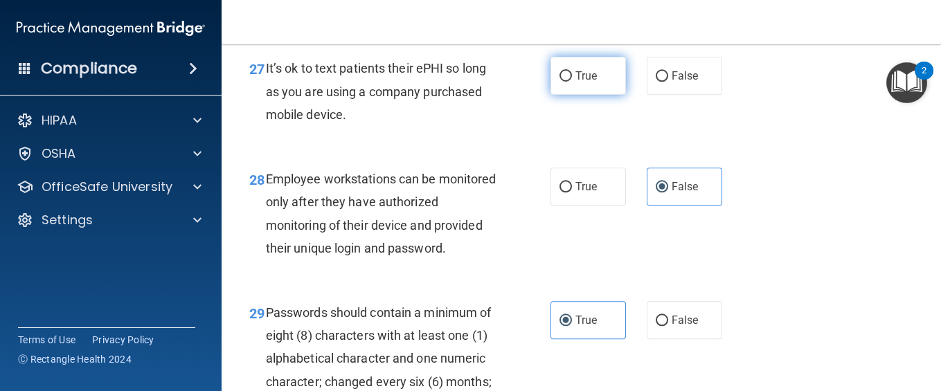
click at [590, 95] on label "True" at bounding box center [587, 76] width 75 height 38
click at [572, 82] on input "True" at bounding box center [565, 76] width 12 height 10
radio input "true"
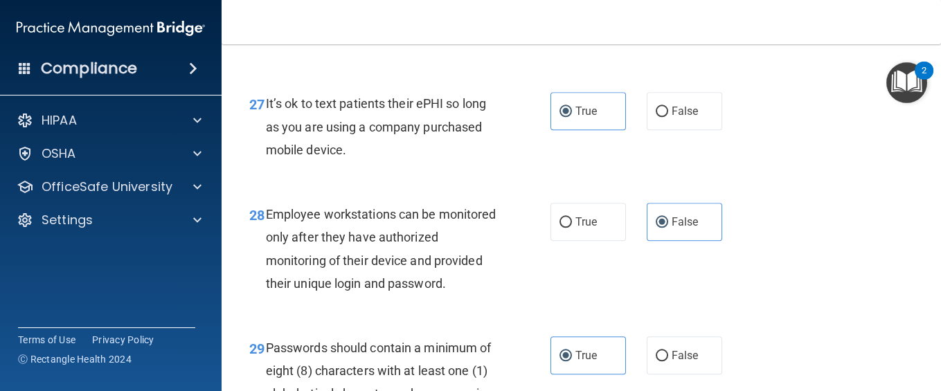
scroll to position [3831, 0]
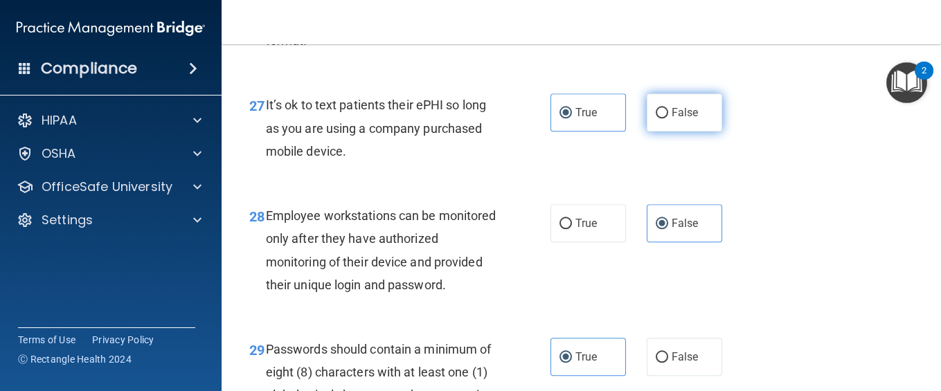
click at [653, 131] on label "False" at bounding box center [683, 112] width 75 height 38
click at [655, 118] on input "False" at bounding box center [661, 113] width 12 height 10
radio input "true"
radio input "false"
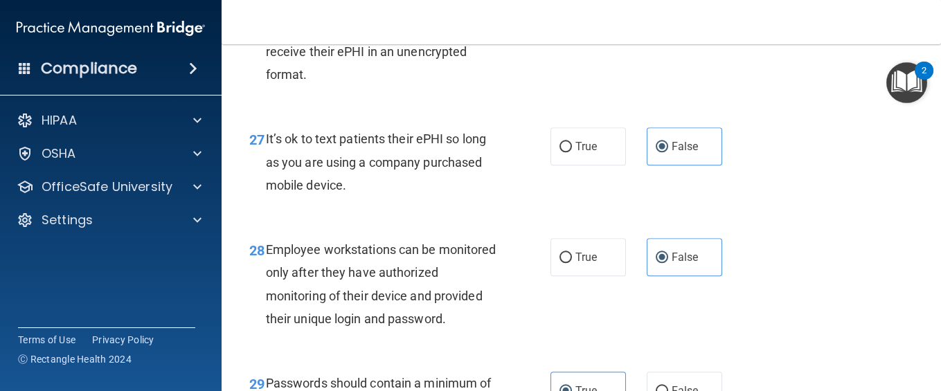
scroll to position [3794, 0]
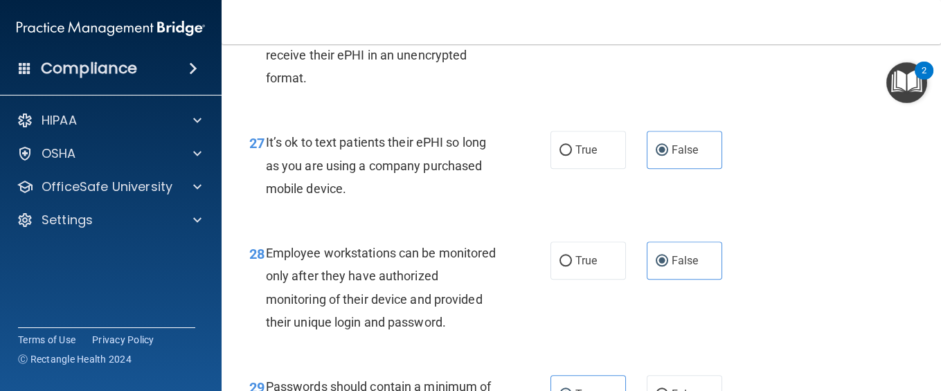
radio input "true"
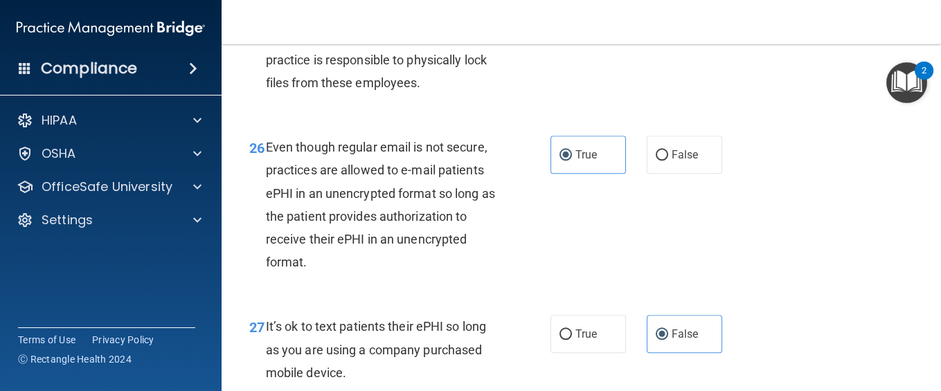
scroll to position [3573, 0]
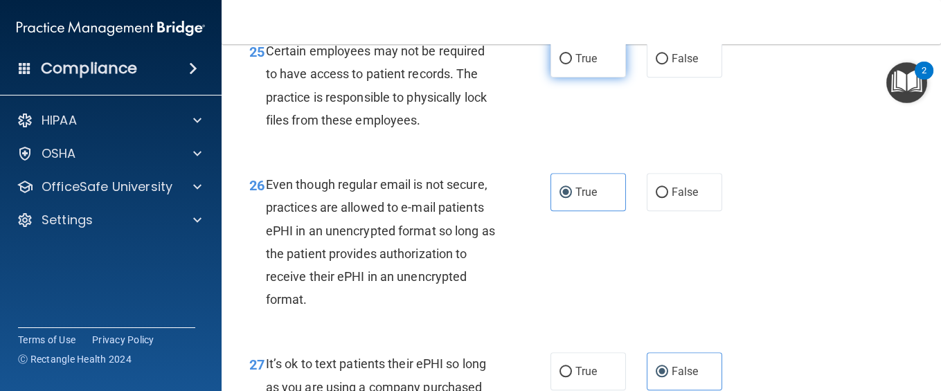
click at [592, 78] on label "True" at bounding box center [587, 58] width 75 height 38
click at [572, 64] on input "True" at bounding box center [565, 59] width 12 height 10
radio input "true"
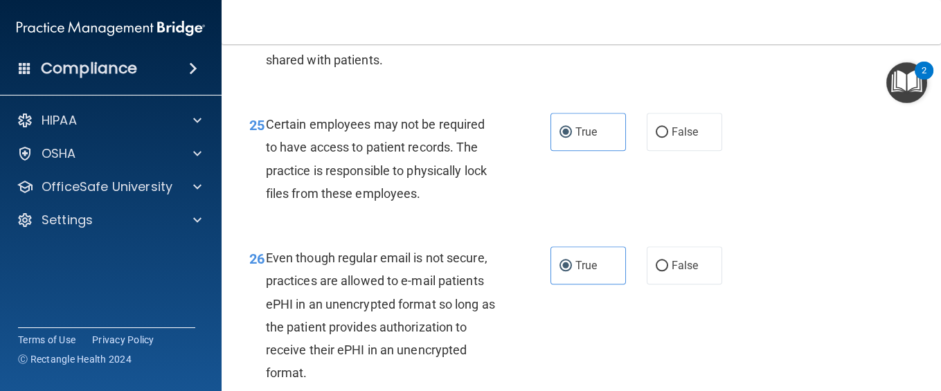
scroll to position [3462, 0]
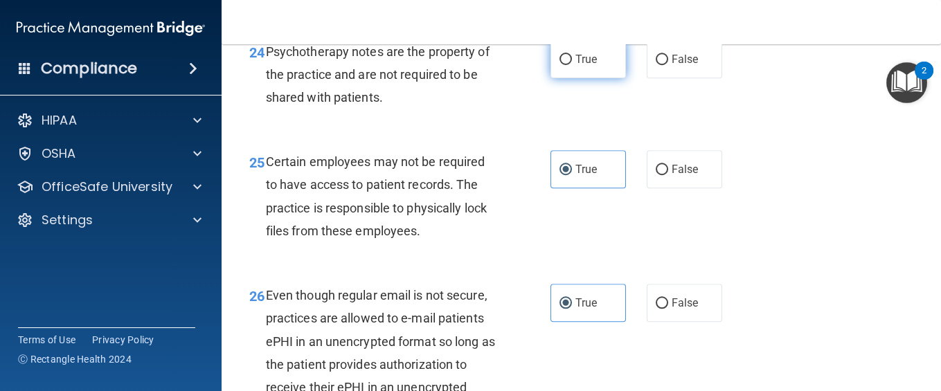
click at [583, 78] on label "True" at bounding box center [587, 59] width 75 height 38
click at [572, 65] on input "True" at bounding box center [565, 60] width 12 height 10
radio input "true"
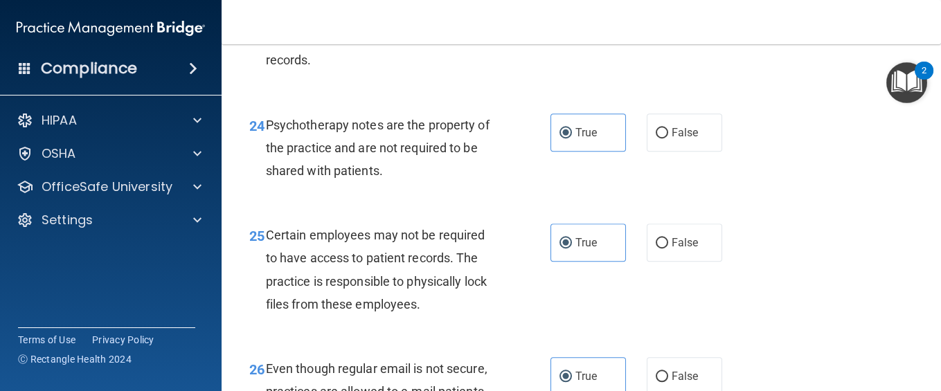
scroll to position [3351, 0]
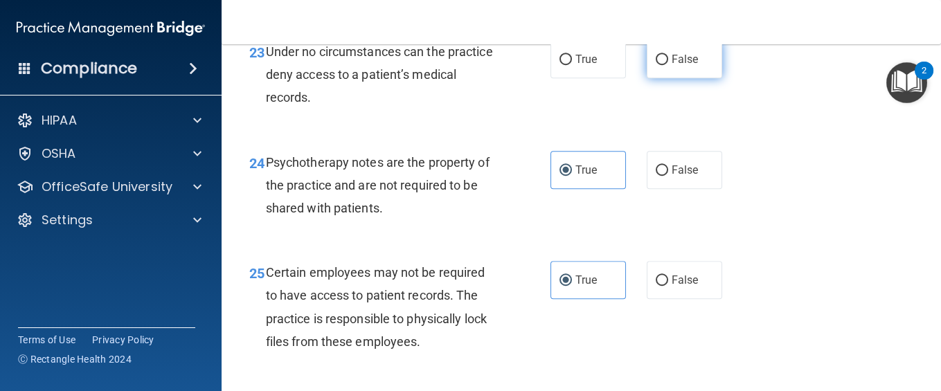
click at [665, 78] on label "False" at bounding box center [683, 59] width 75 height 38
click at [665, 65] on input "False" at bounding box center [661, 60] width 12 height 10
radio input "true"
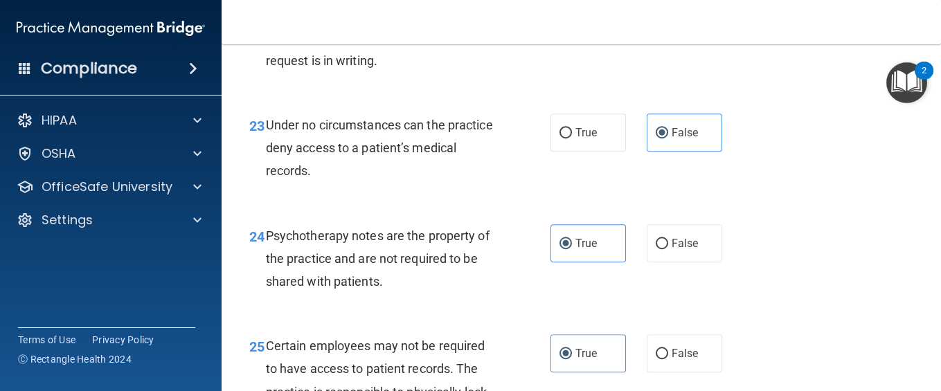
scroll to position [3240, 0]
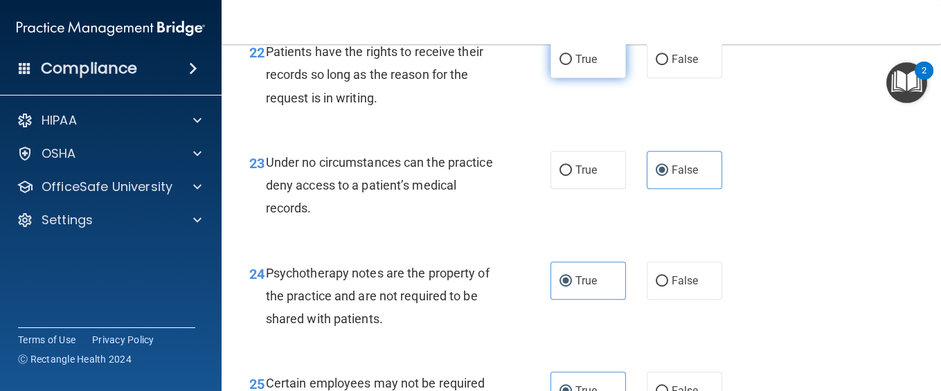
click at [585, 78] on label "True" at bounding box center [587, 59] width 75 height 38
click at [572, 65] on input "True" at bounding box center [565, 60] width 12 height 10
radio input "true"
click at [585, 78] on label "True" at bounding box center [587, 59] width 75 height 38
click at [572, 65] on input "True" at bounding box center [565, 60] width 12 height 10
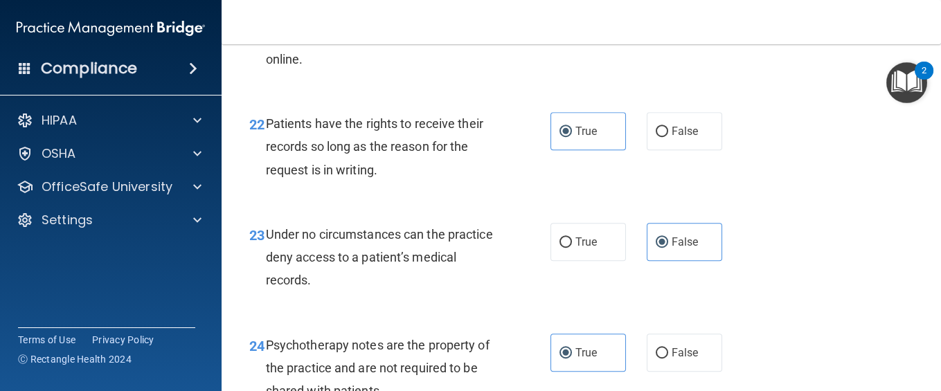
scroll to position [3167, 0]
click at [604, 42] on label "True" at bounding box center [587, 22] width 75 height 38
click at [572, 28] on input "True" at bounding box center [565, 23] width 12 height 10
radio input "true"
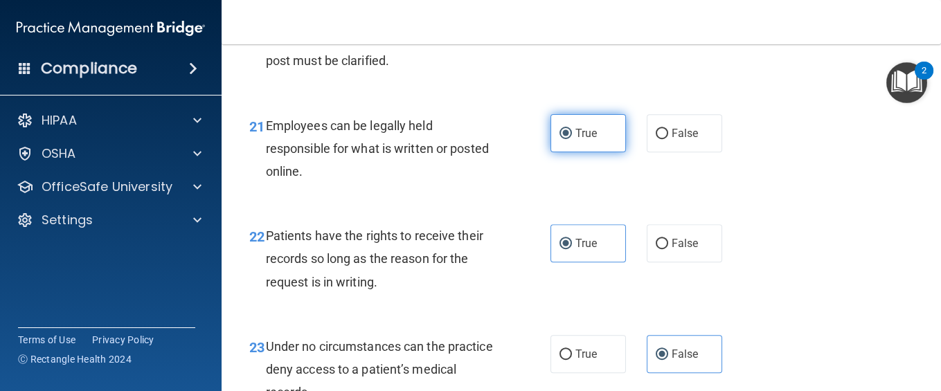
scroll to position [3019, 0]
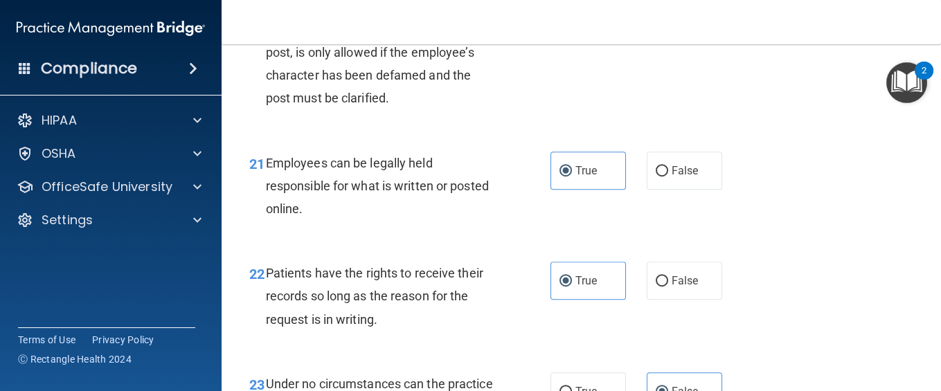
click at [671, 21] on span "False" at bounding box center [684, 14] width 27 height 13
click at [666, 20] on input "False" at bounding box center [661, 15] width 12 height 10
radio input "true"
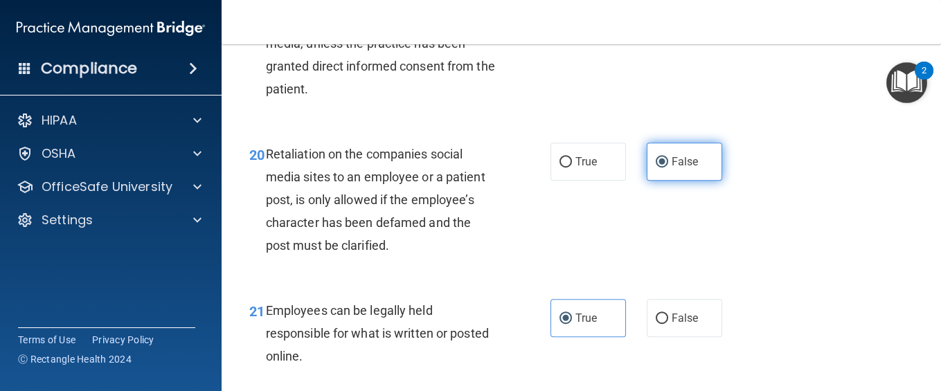
scroll to position [2835, 0]
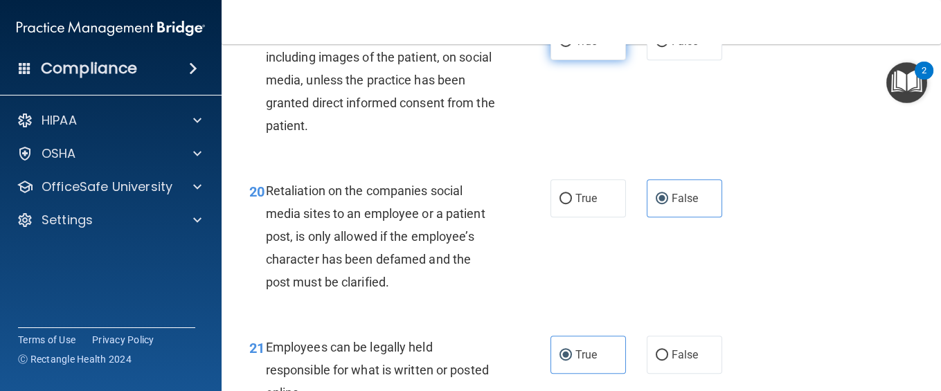
click at [559, 47] on input "True" at bounding box center [565, 42] width 12 height 10
radio input "true"
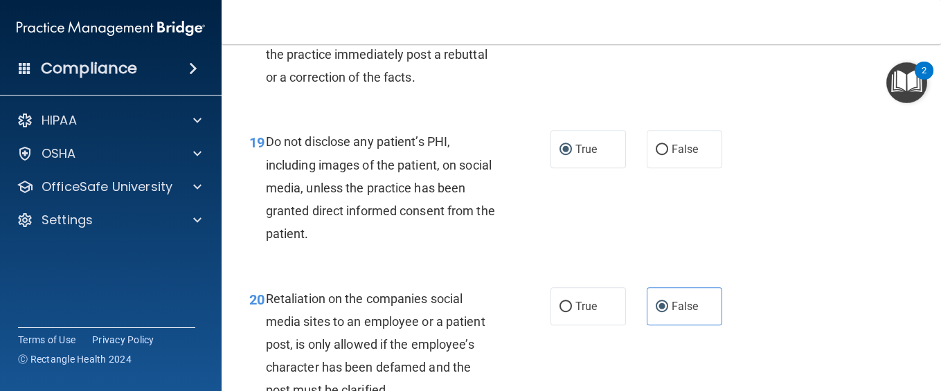
scroll to position [2724, 0]
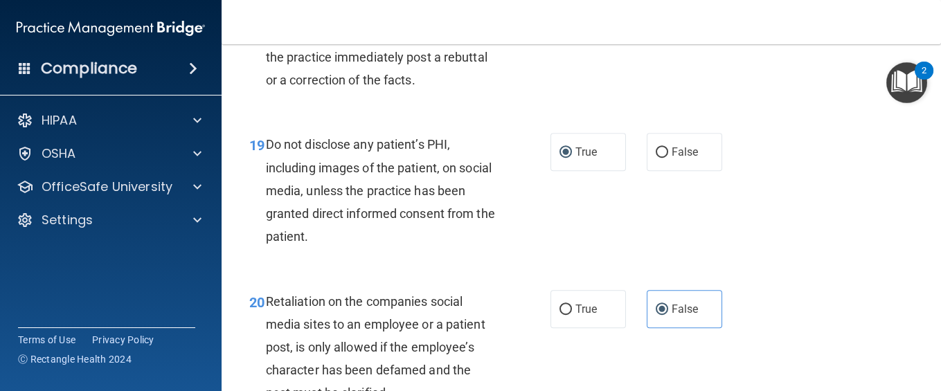
radio input "true"
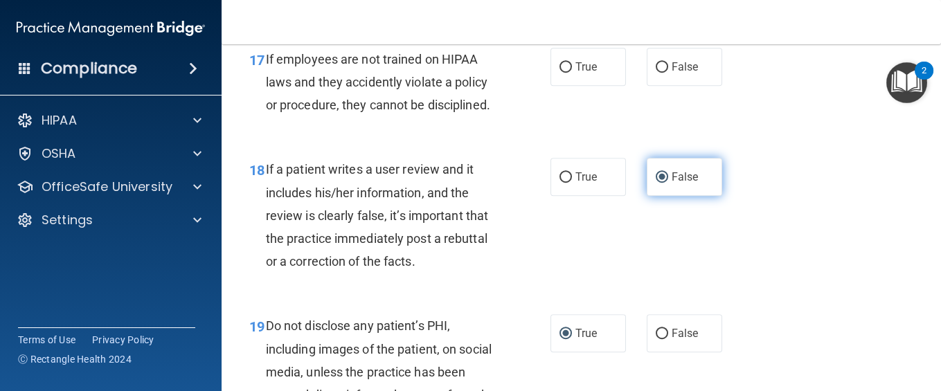
scroll to position [2539, 0]
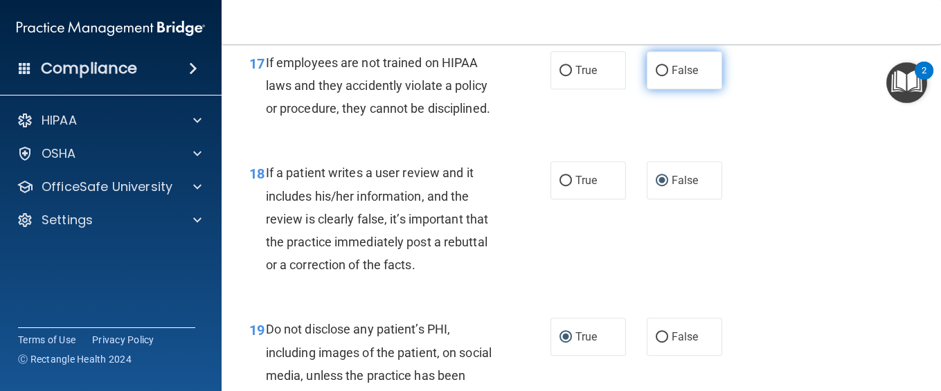
click at [687, 89] on label "False" at bounding box center [683, 70] width 75 height 38
click at [668, 76] on input "False" at bounding box center [661, 71] width 12 height 10
radio input "true"
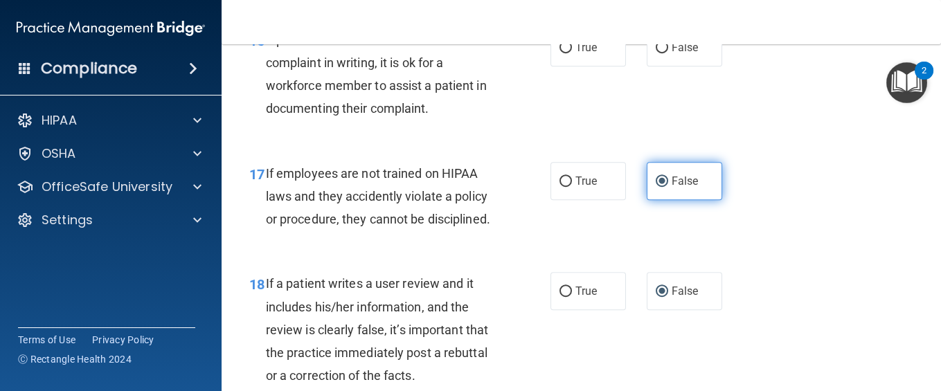
scroll to position [2392, 0]
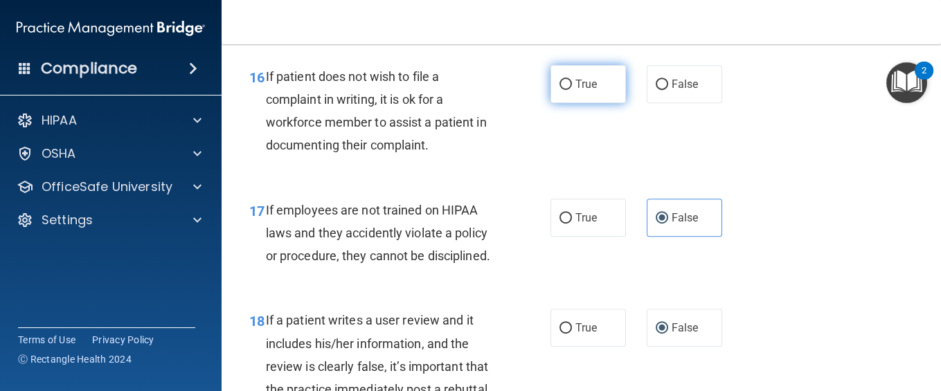
click at [602, 103] on label "True" at bounding box center [587, 84] width 75 height 38
click at [572, 90] on input "True" at bounding box center [565, 85] width 12 height 10
radio input "true"
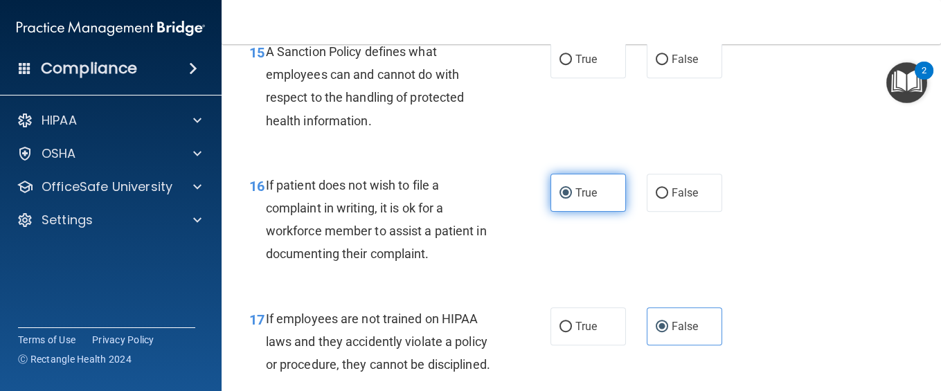
scroll to position [2281, 0]
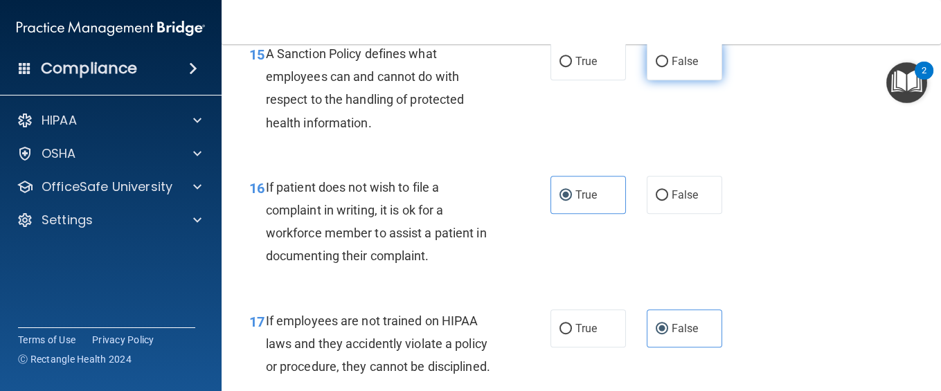
click at [675, 68] on span "False" at bounding box center [684, 61] width 27 height 13
click at [668, 67] on input "False" at bounding box center [661, 62] width 12 height 10
radio input "true"
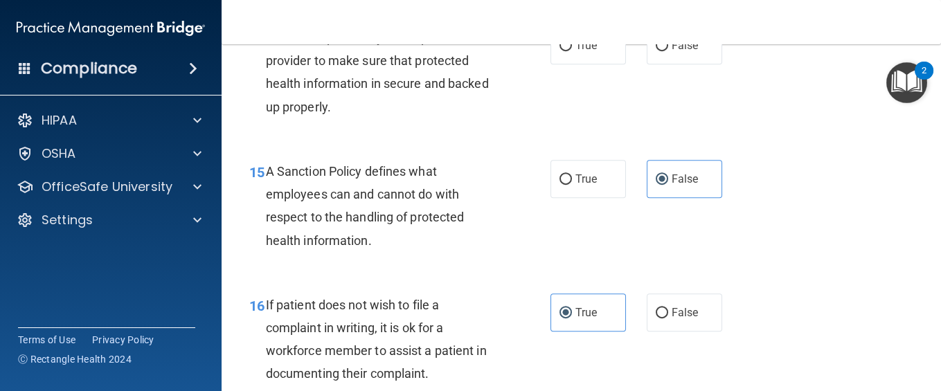
scroll to position [2133, 0]
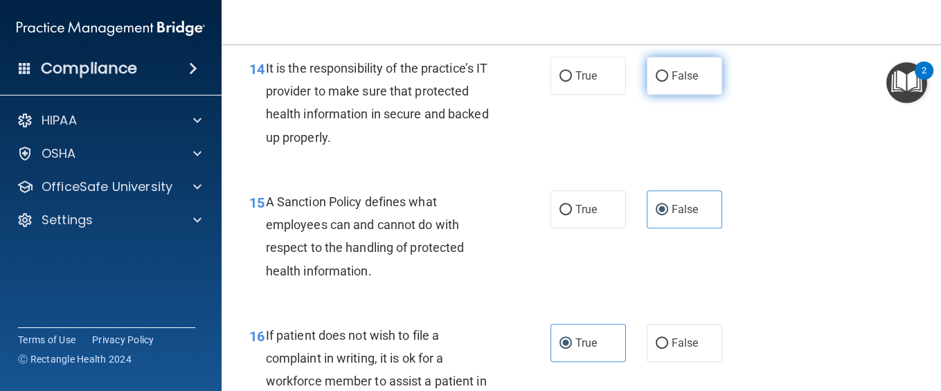
click at [671, 82] on span "False" at bounding box center [684, 75] width 27 height 13
click at [663, 82] on input "False" at bounding box center [661, 76] width 12 height 10
radio input "true"
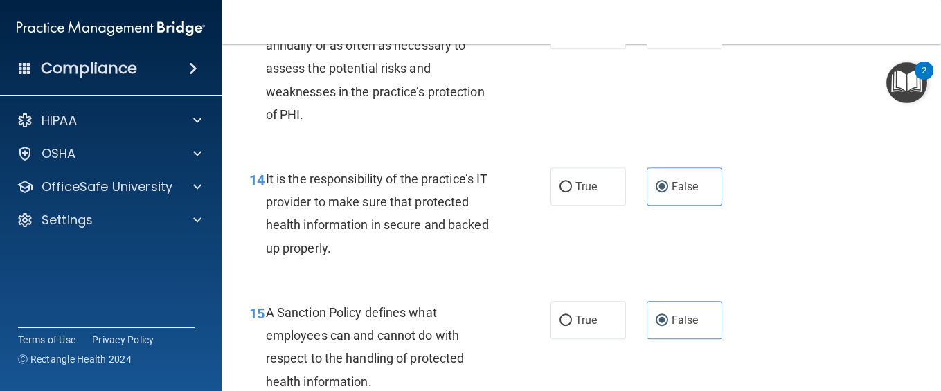
scroll to position [1986, 0]
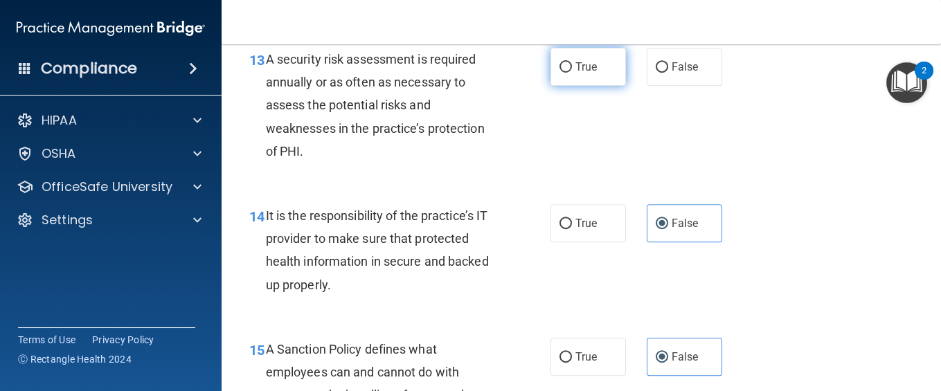
click at [579, 73] on span "True" at bounding box center [585, 66] width 21 height 13
click at [572, 73] on input "True" at bounding box center [565, 67] width 12 height 10
radio input "true"
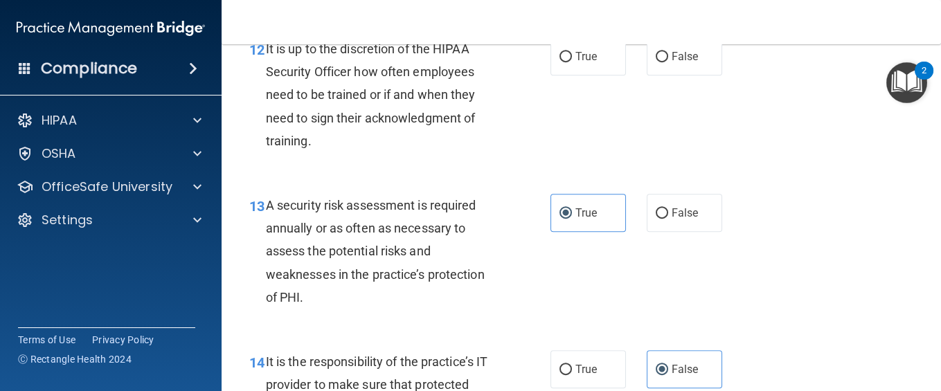
scroll to position [1838, 0]
click at [656, 77] on label "False" at bounding box center [683, 58] width 75 height 38
click at [656, 64] on input "False" at bounding box center [661, 58] width 12 height 10
radio input "true"
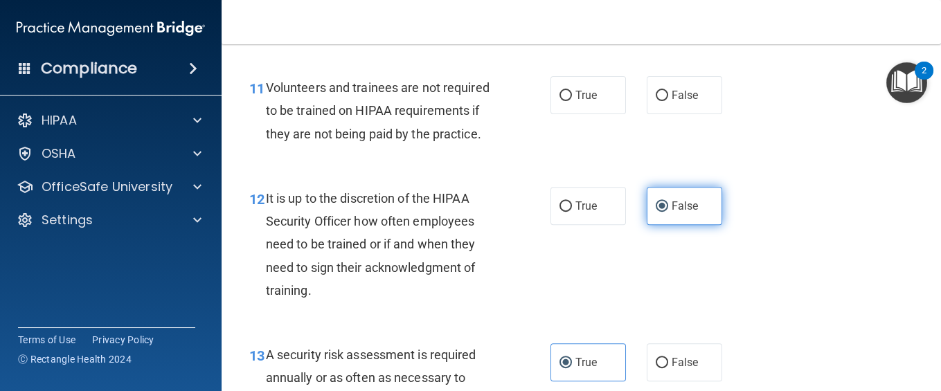
scroll to position [1653, 0]
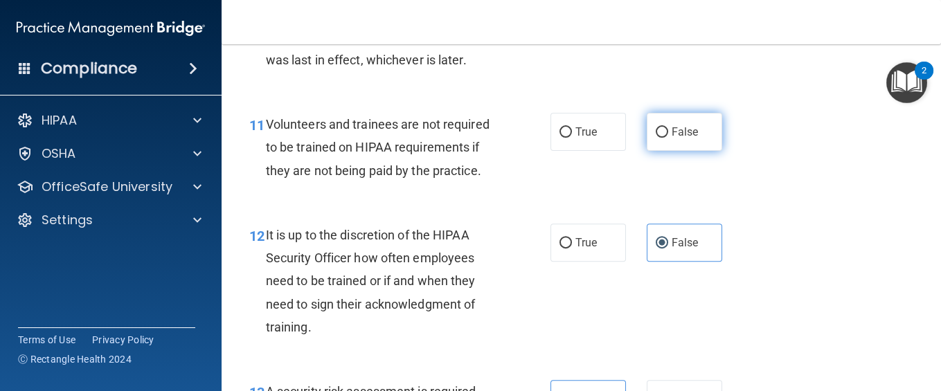
click at [659, 151] on label "False" at bounding box center [683, 132] width 75 height 38
click at [659, 138] on input "False" at bounding box center [661, 132] width 12 height 10
radio input "true"
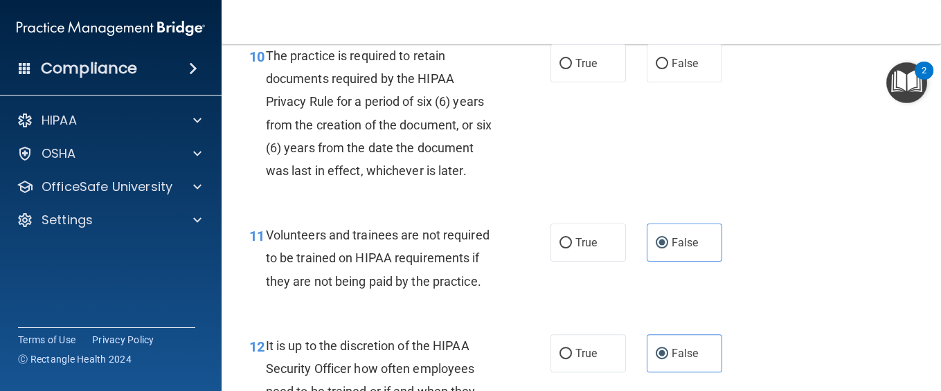
scroll to position [1506, 0]
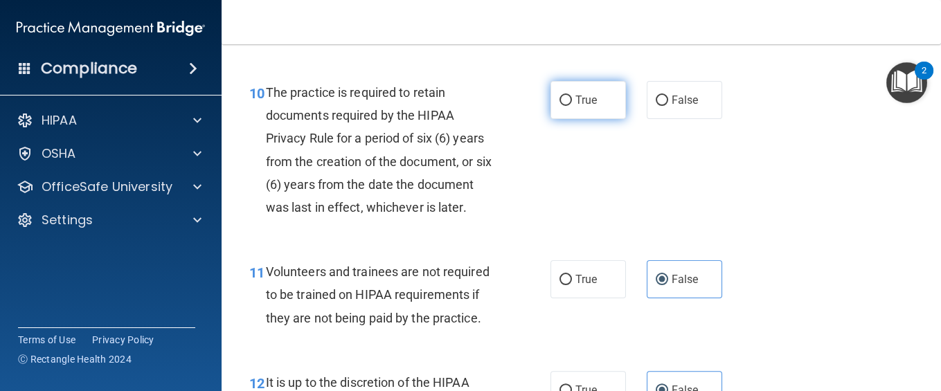
click at [579, 107] on span "True" at bounding box center [585, 99] width 21 height 13
click at [572, 106] on input "True" at bounding box center [565, 101] width 12 height 10
radio input "true"
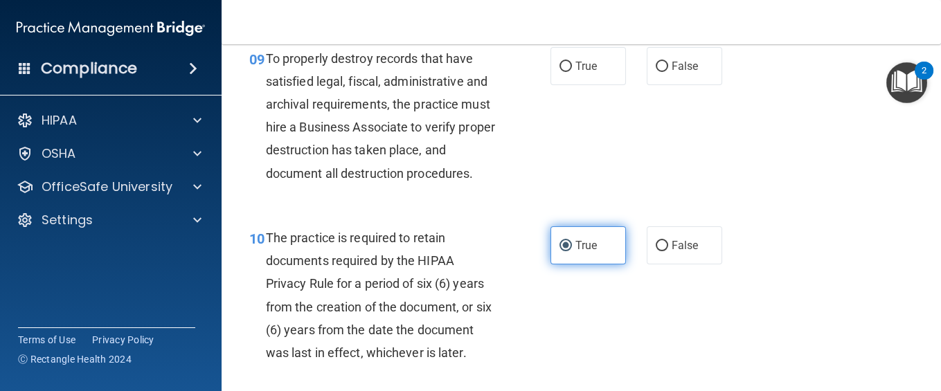
scroll to position [1358, 0]
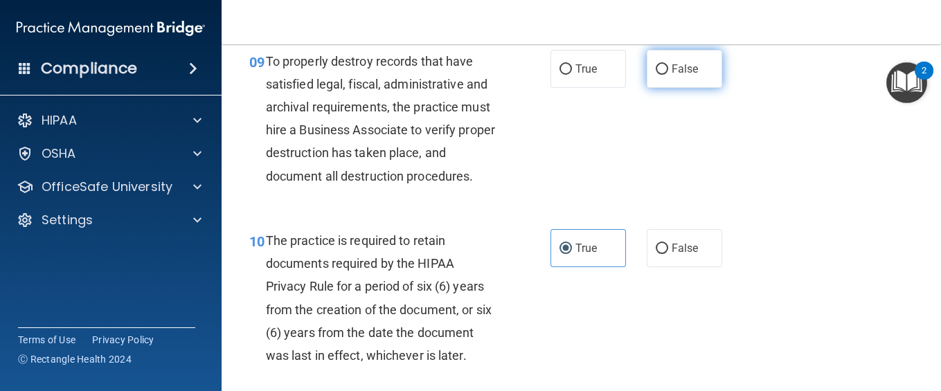
click at [673, 88] on label "False" at bounding box center [683, 69] width 75 height 38
click at [668, 75] on input "False" at bounding box center [661, 69] width 12 height 10
radio input "true"
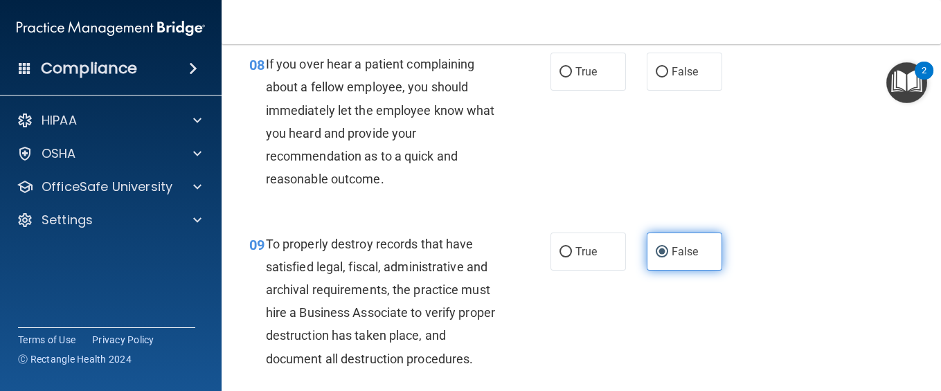
scroll to position [1174, 0]
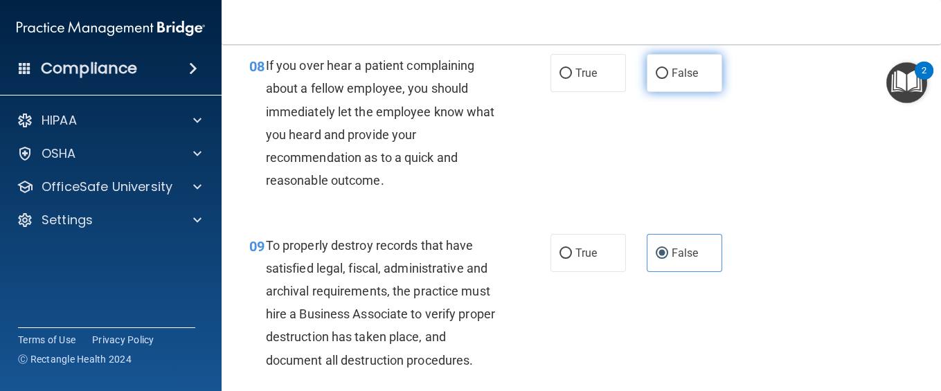
click at [689, 80] on span "False" at bounding box center [684, 72] width 27 height 13
click at [668, 79] on input "False" at bounding box center [661, 74] width 12 height 10
radio input "true"
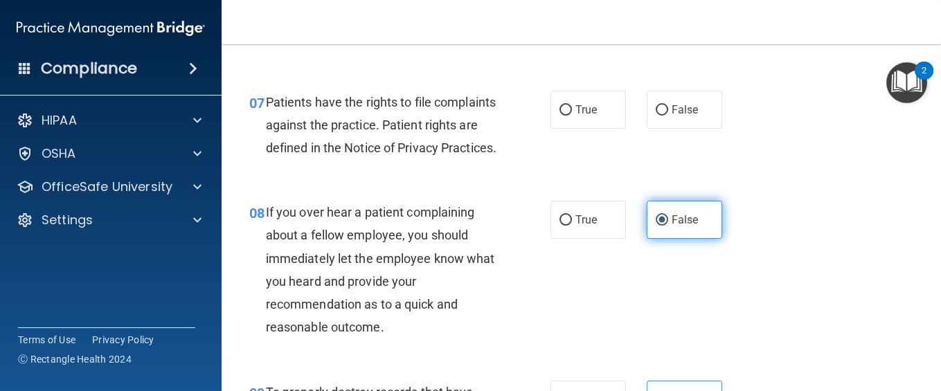
scroll to position [1026, 0]
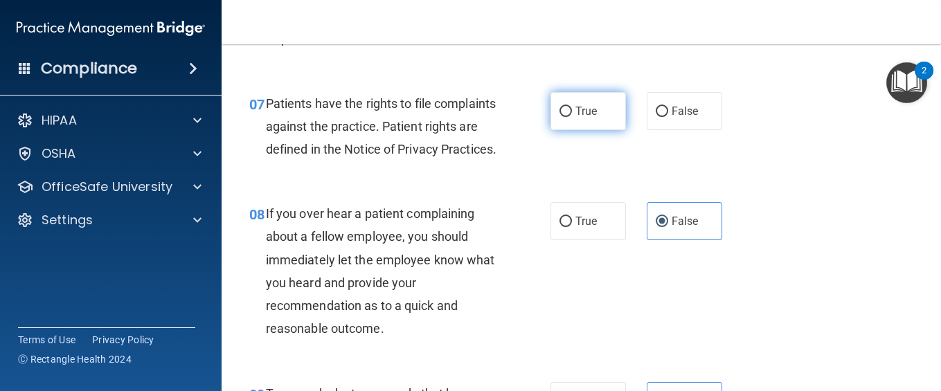
click at [560, 117] on input "True" at bounding box center [565, 112] width 12 height 10
radio input "true"
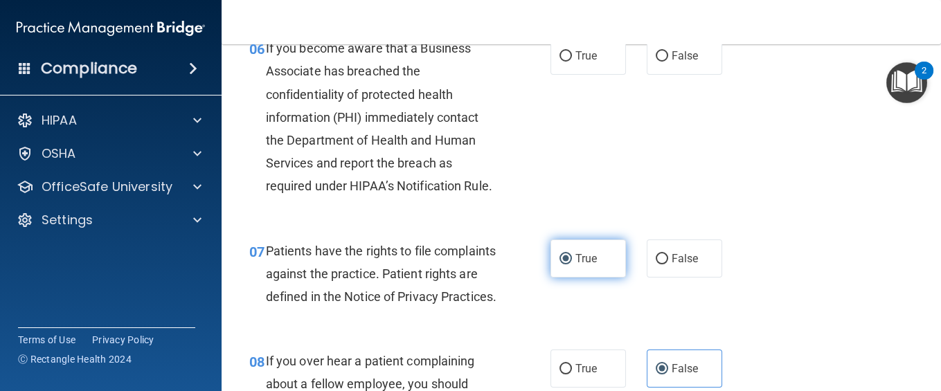
scroll to position [842, 0]
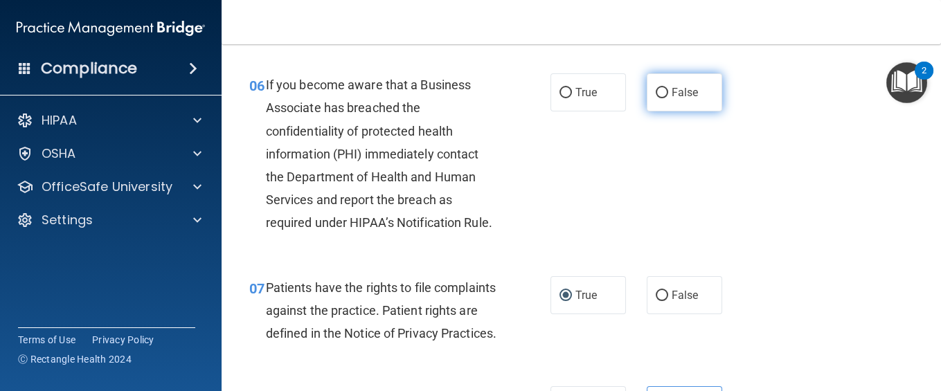
click at [698, 111] on label "False" at bounding box center [683, 92] width 75 height 38
click at [668, 98] on input "False" at bounding box center [661, 93] width 12 height 10
radio input "true"
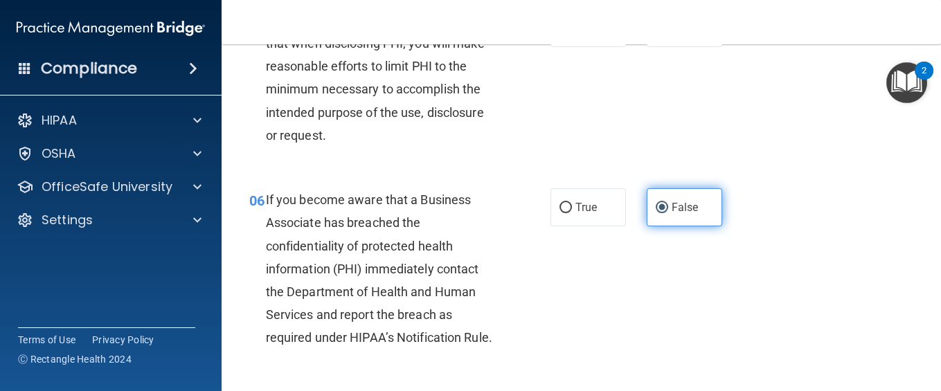
scroll to position [693, 0]
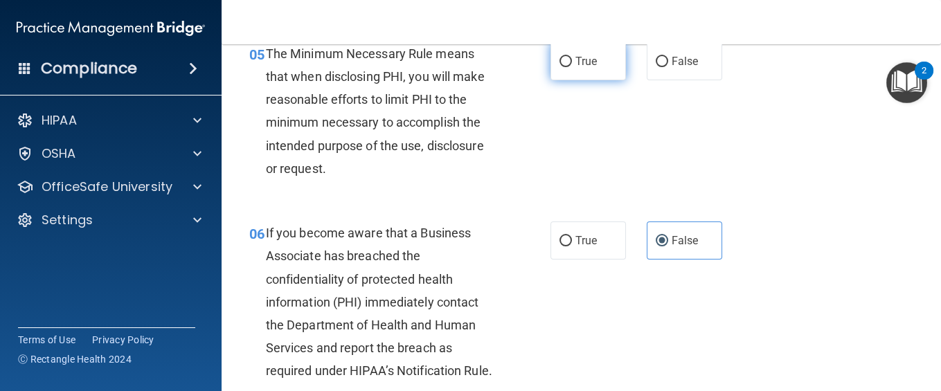
click at [588, 68] on span "True" at bounding box center [585, 61] width 21 height 13
click at [572, 67] on input "True" at bounding box center [565, 62] width 12 height 10
radio input "true"
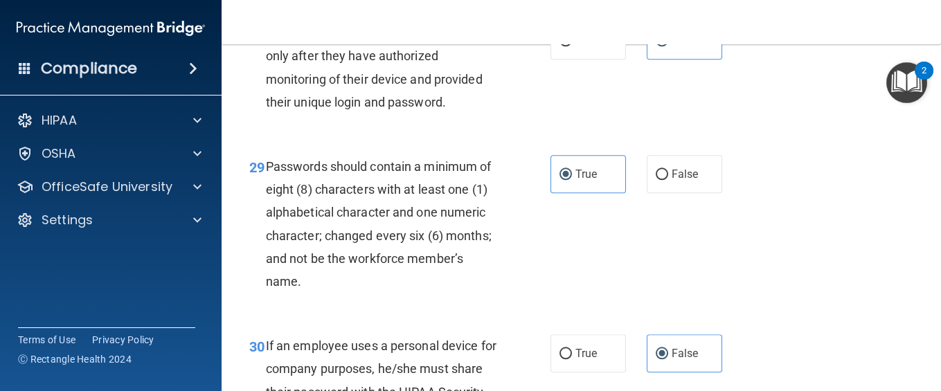
scroll to position [4348, 0]
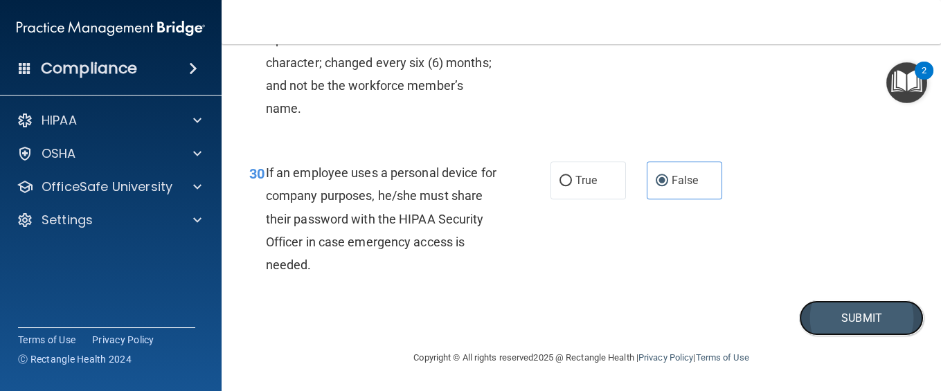
click at [705, 293] on button "Submit" at bounding box center [861, 317] width 125 height 35
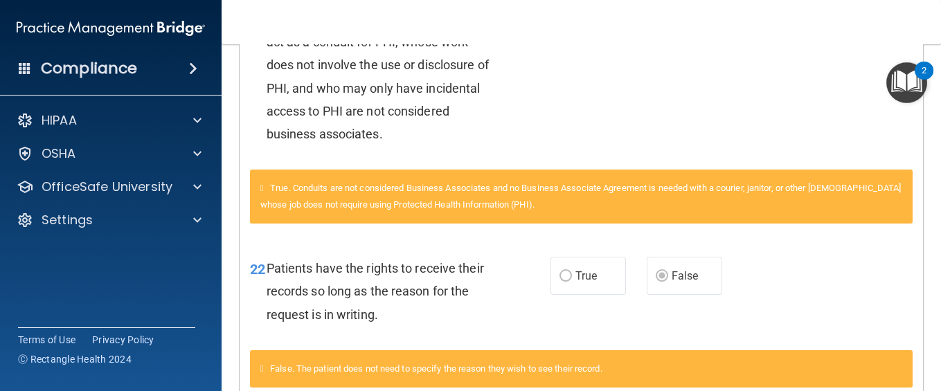
scroll to position [482, 0]
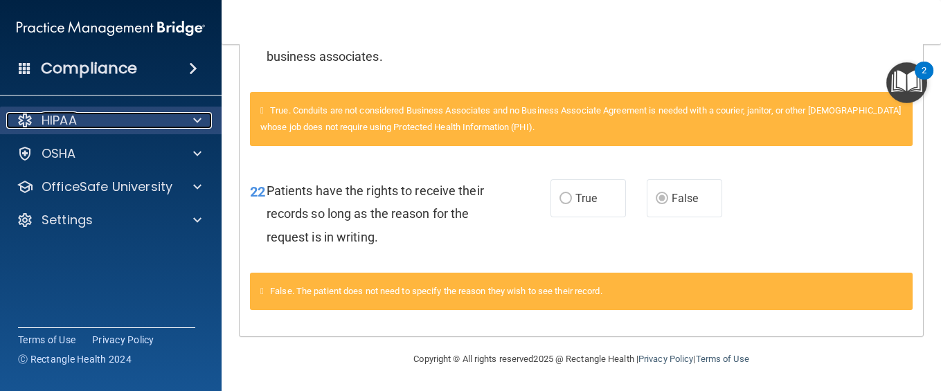
click at [93, 120] on div "HIPAA" at bounding box center [92, 120] width 172 height 17
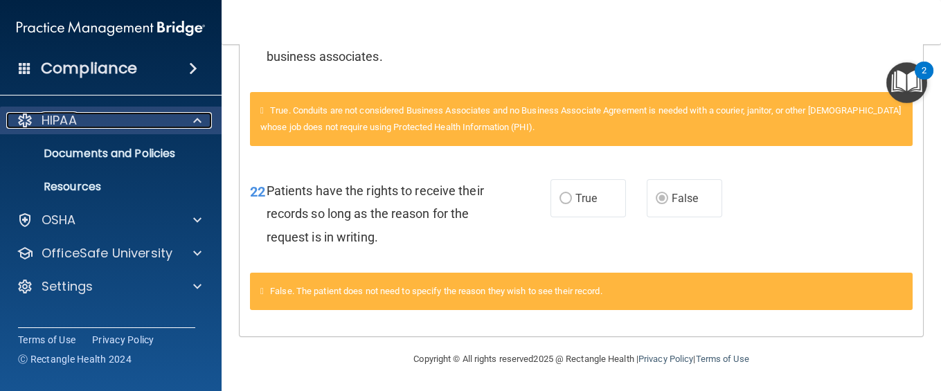
click at [93, 120] on div "HIPAA" at bounding box center [92, 120] width 172 height 17
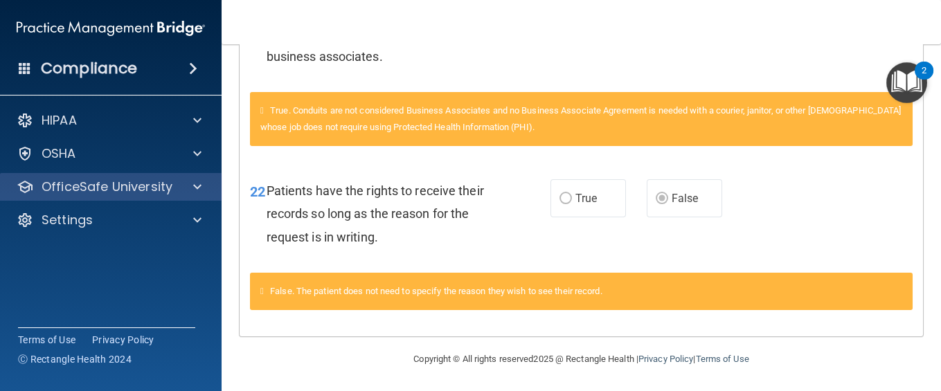
click at [138, 197] on div "OfficeSafe University" at bounding box center [111, 187] width 222 height 28
click at [205, 188] on div at bounding box center [195, 187] width 35 height 17
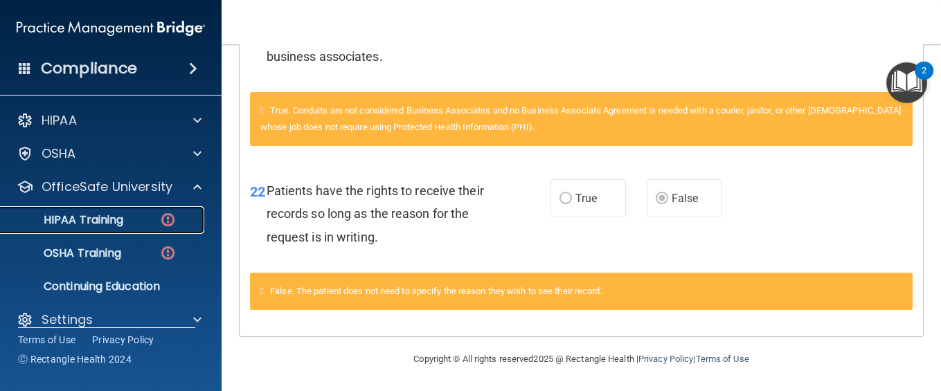
click at [167, 210] on link "HIPAA Training" at bounding box center [95, 220] width 218 height 28
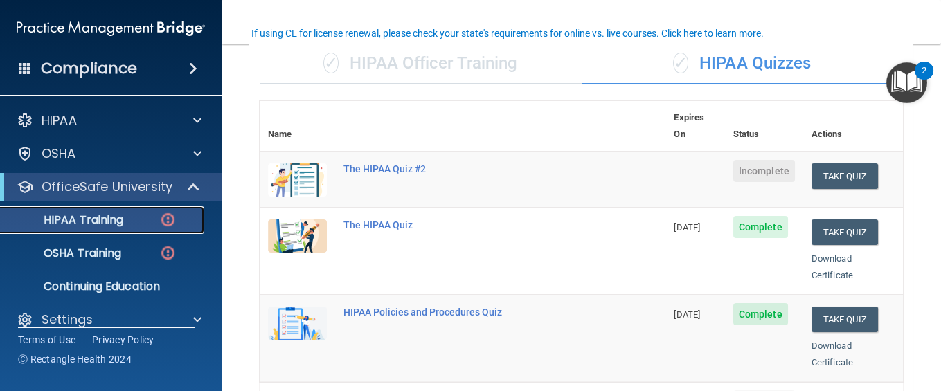
scroll to position [107, 0]
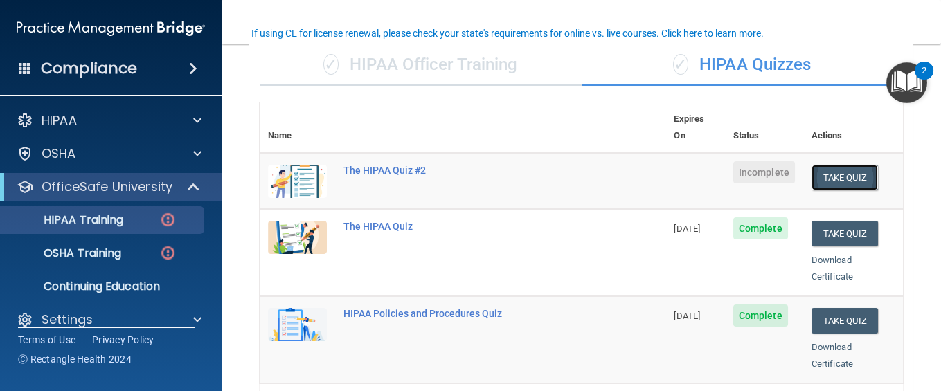
click at [705, 165] on button "Take Quiz" at bounding box center [844, 178] width 66 height 26
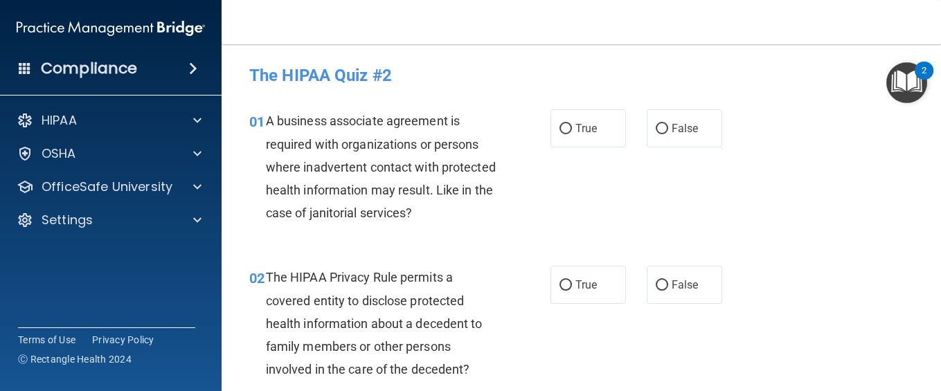
click at [705, 186] on div "01 A business associate agreement is required with organizations or persons whe…" at bounding box center [581, 170] width 684 height 156
click at [604, 129] on label "True" at bounding box center [587, 128] width 75 height 38
click at [572, 129] on input "True" at bounding box center [565, 129] width 12 height 10
radio input "true"
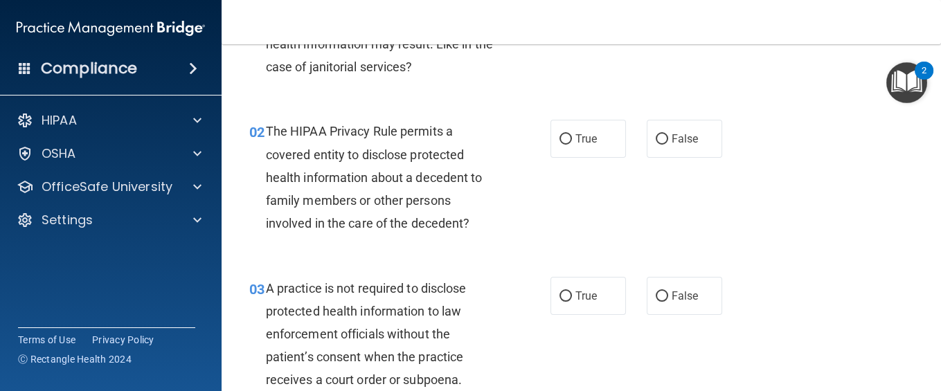
scroll to position [147, 0]
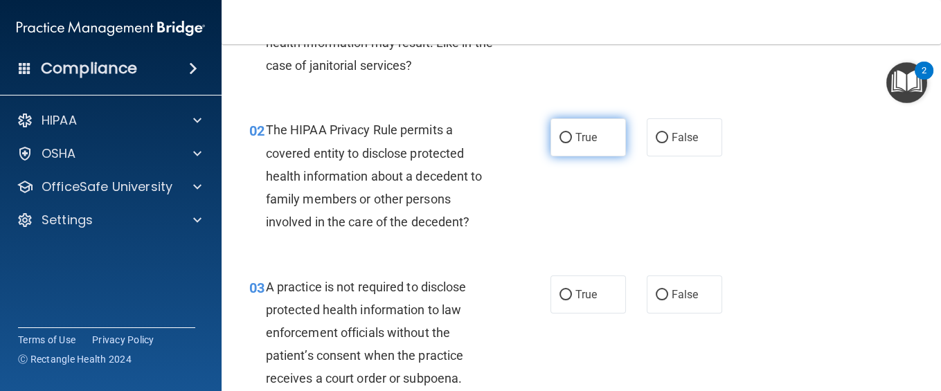
click at [567, 145] on label "True" at bounding box center [587, 137] width 75 height 38
click at [567, 143] on input "True" at bounding box center [565, 138] width 12 height 10
radio input "true"
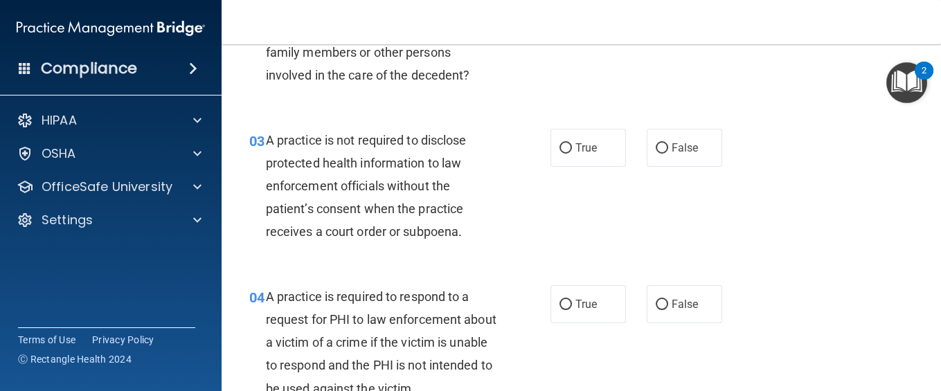
scroll to position [295, 0]
click at [682, 125] on div "03 A practice is not required to disclose protected health information to law e…" at bounding box center [581, 189] width 684 height 156
click at [682, 129] on label "False" at bounding box center [683, 147] width 75 height 38
click at [668, 143] on input "False" at bounding box center [661, 148] width 12 height 10
radio input "true"
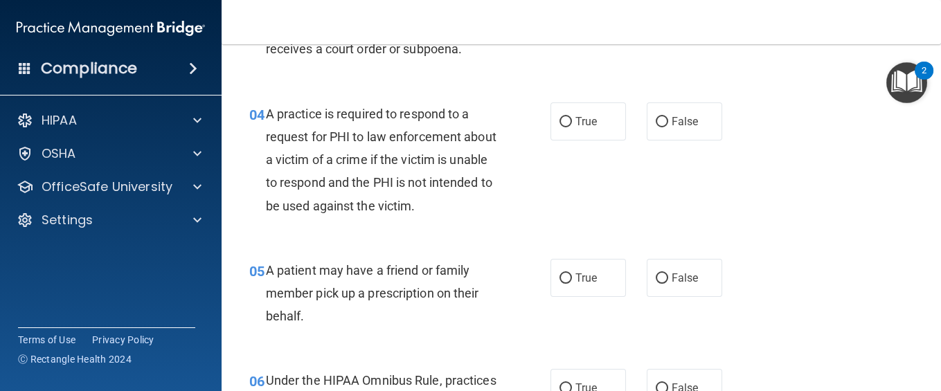
scroll to position [480, 0]
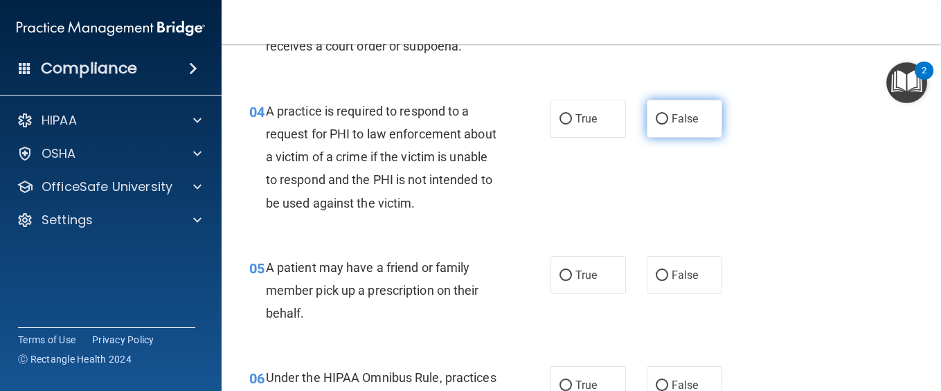
click at [654, 125] on label "False" at bounding box center [683, 119] width 75 height 38
click at [655, 125] on input "False" at bounding box center [661, 119] width 12 height 10
radio input "true"
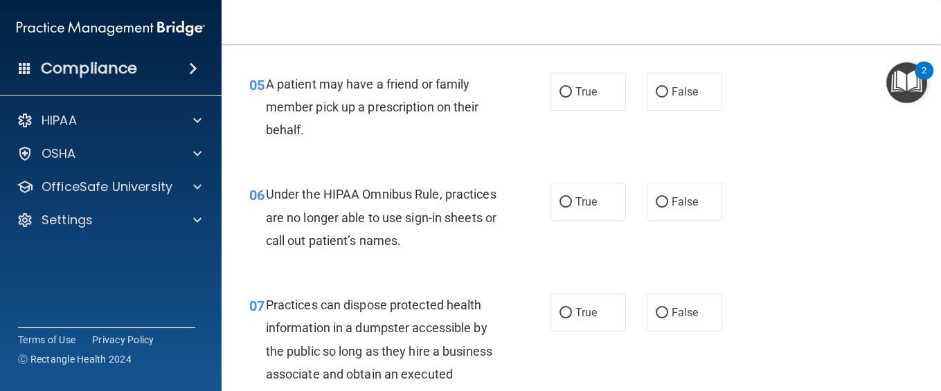
scroll to position [664, 0]
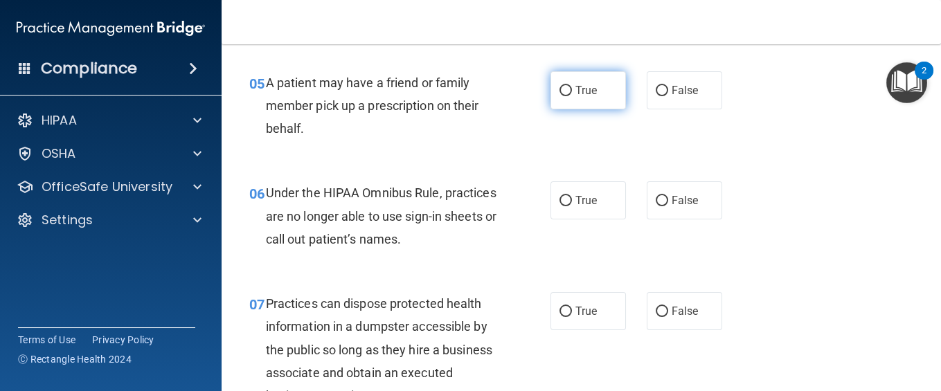
click at [602, 100] on label "True" at bounding box center [587, 90] width 75 height 38
click at [572, 96] on input "True" at bounding box center [565, 91] width 12 height 10
radio input "true"
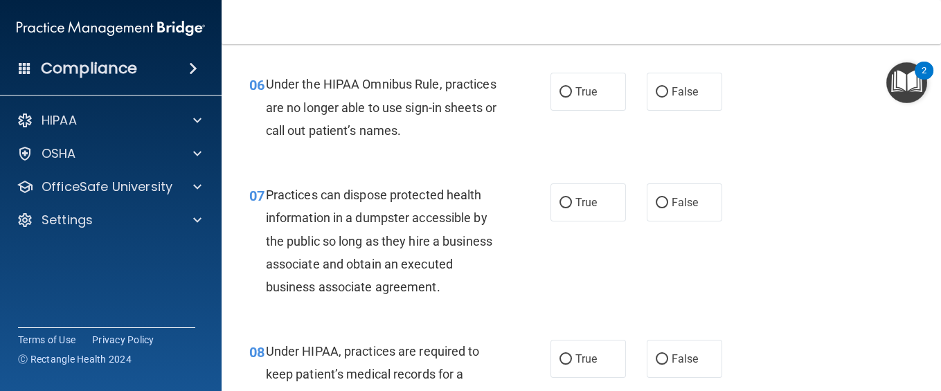
scroll to position [775, 0]
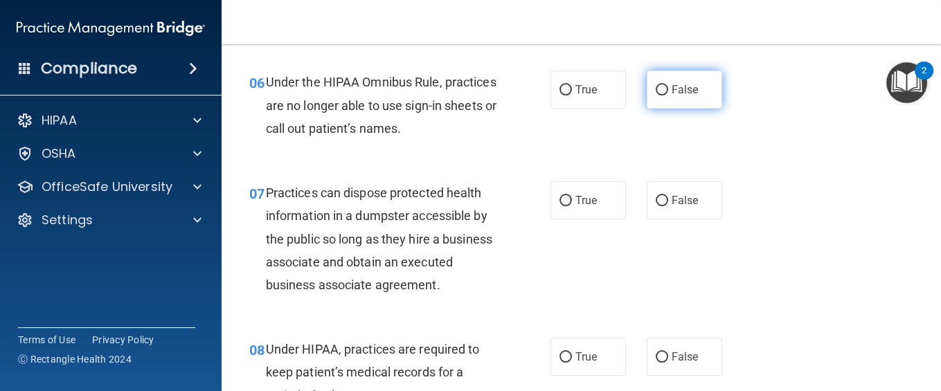
click at [682, 101] on label "False" at bounding box center [683, 90] width 75 height 38
click at [668, 96] on input "False" at bounding box center [661, 90] width 12 height 10
radio input "true"
click at [554, 289] on div "07 Practices can dispose protected health information in a dumpster accessible …" at bounding box center [399, 242] width 343 height 122
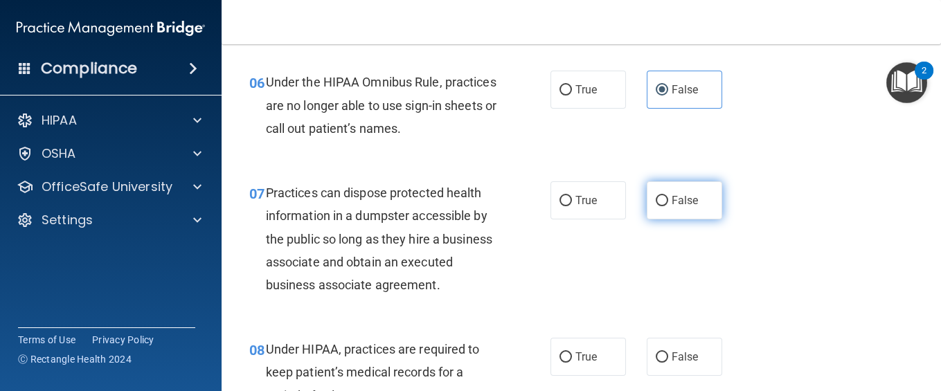
click at [693, 213] on label "False" at bounding box center [683, 200] width 75 height 38
click at [668, 206] on input "False" at bounding box center [661, 201] width 12 height 10
radio input "true"
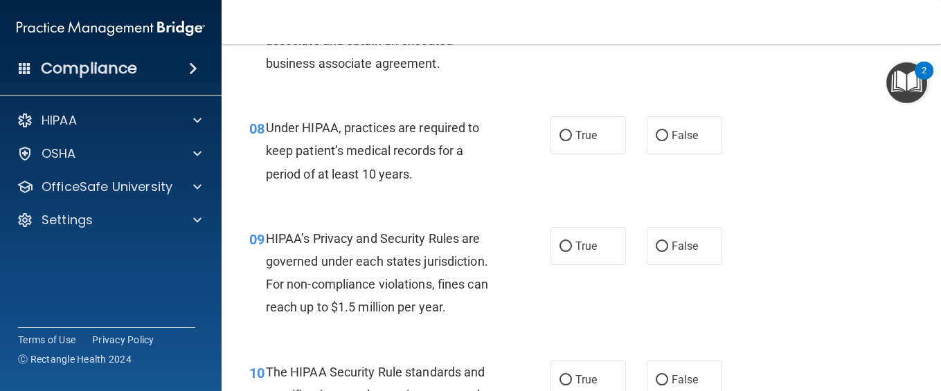
scroll to position [1033, 0]
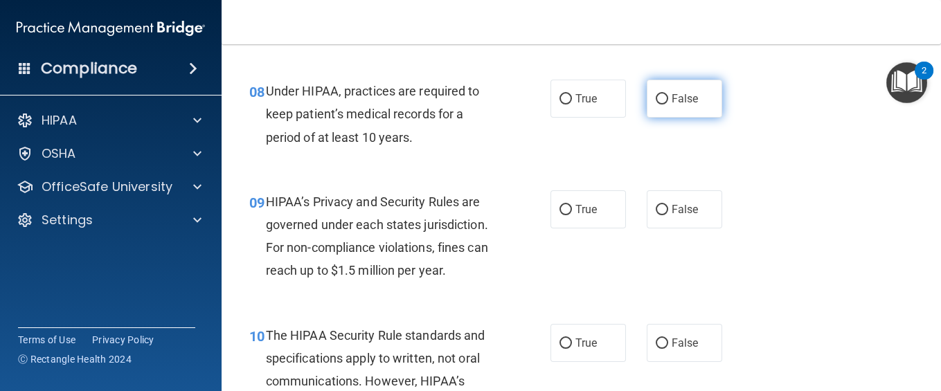
click at [692, 118] on label "False" at bounding box center [683, 99] width 75 height 38
click at [668, 105] on input "False" at bounding box center [661, 99] width 12 height 10
radio input "true"
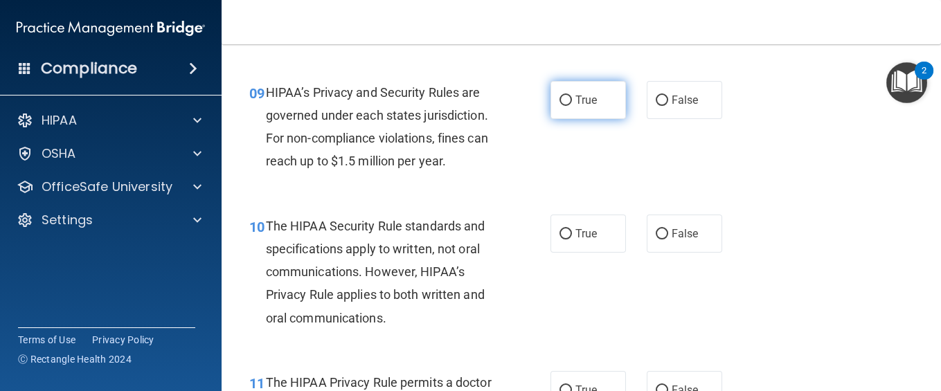
scroll to position [1144, 0]
click at [599, 116] on label "True" at bounding box center [587, 99] width 75 height 38
click at [572, 105] on input "True" at bounding box center [565, 99] width 12 height 10
radio input "true"
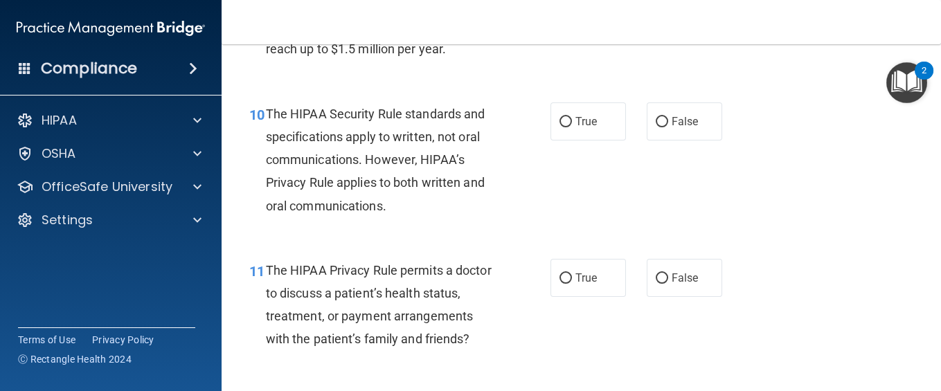
scroll to position [1291, 0]
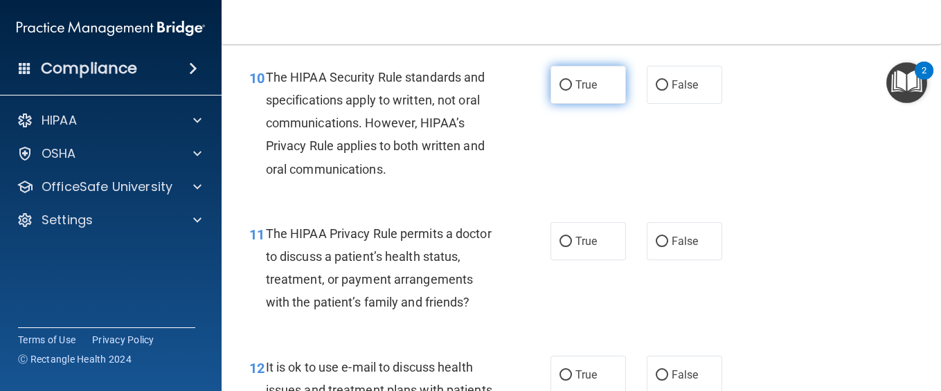
click at [606, 95] on label "True" at bounding box center [587, 85] width 75 height 38
click at [572, 91] on input "True" at bounding box center [565, 85] width 12 height 10
radio input "true"
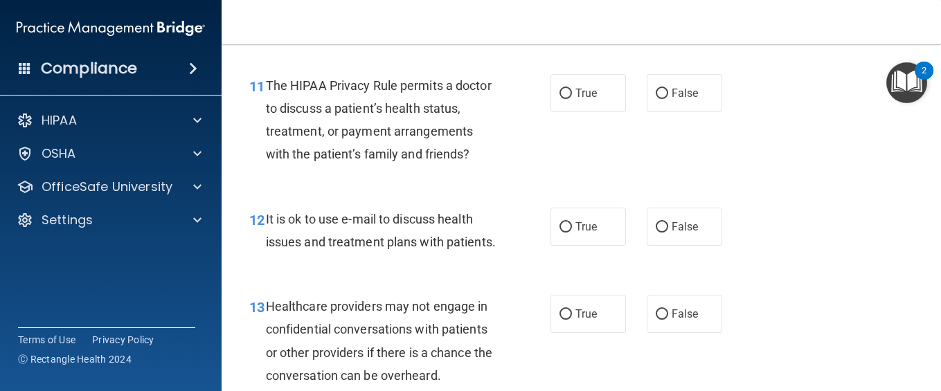
scroll to position [1476, 0]
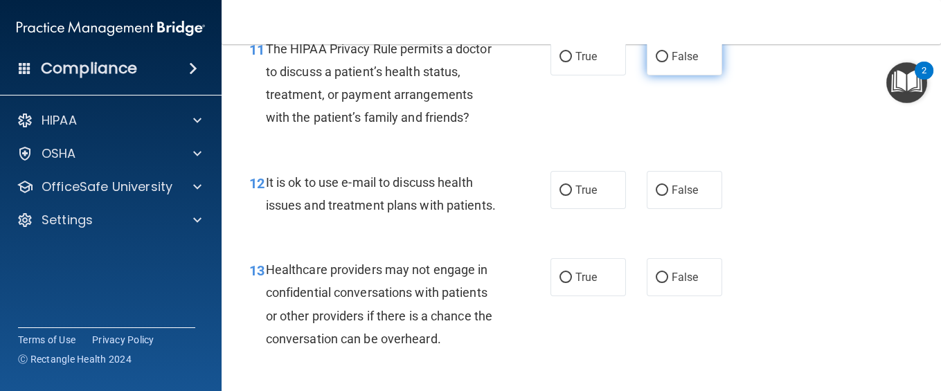
click at [655, 62] on input "False" at bounding box center [661, 57] width 12 height 10
radio input "true"
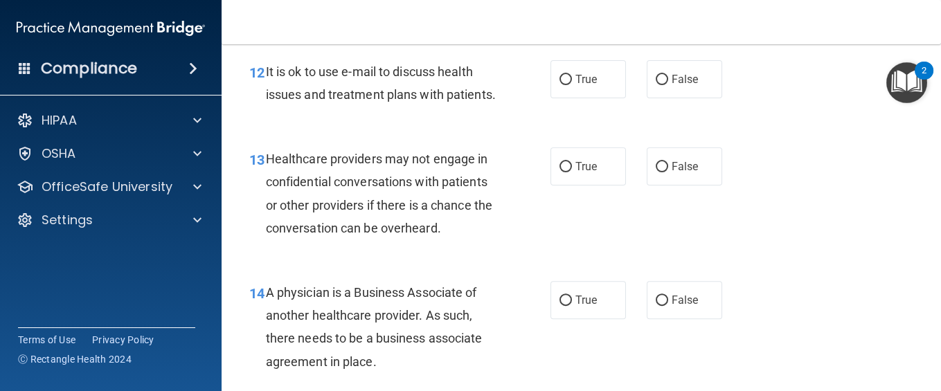
scroll to position [1624, 0]
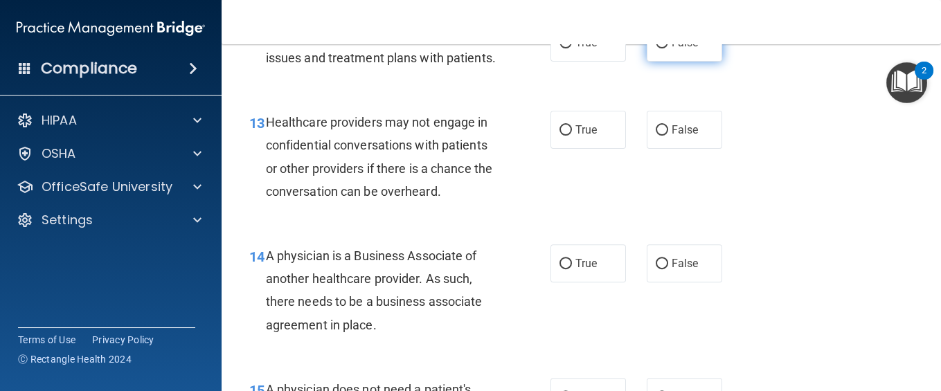
click at [671, 49] on span "False" at bounding box center [684, 42] width 27 height 13
click at [664, 48] on input "False" at bounding box center [661, 43] width 12 height 10
radio input "true"
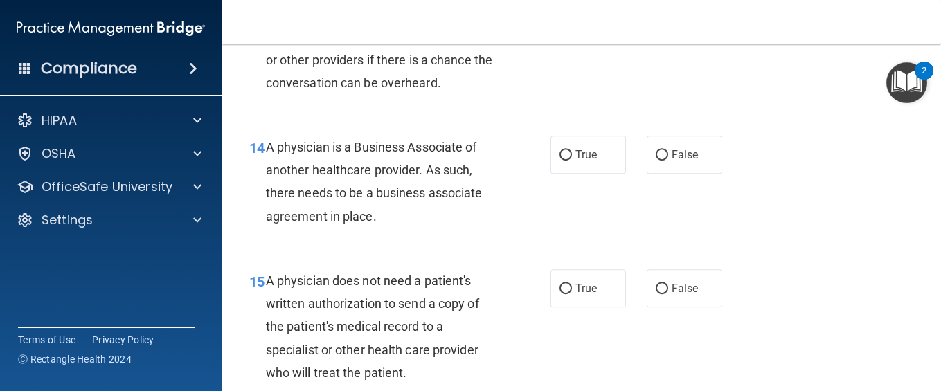
scroll to position [1734, 0]
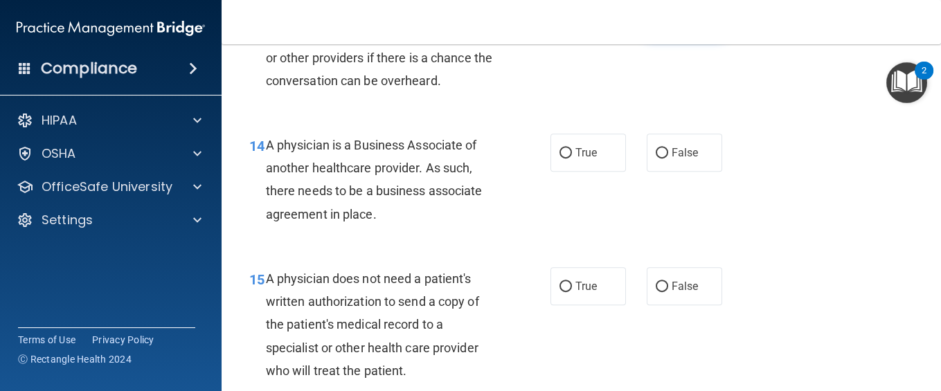
click at [655, 38] on label "False" at bounding box center [683, 19] width 75 height 38
click at [655, 25] on input "False" at bounding box center [661, 20] width 12 height 10
radio input "true"
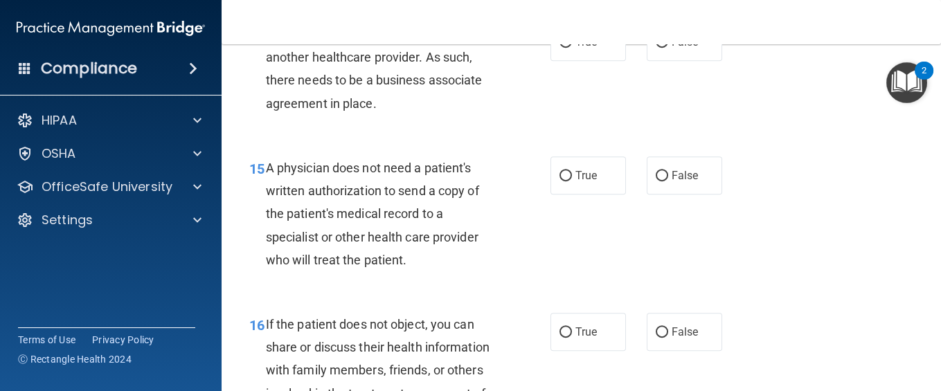
scroll to position [1882, 0]
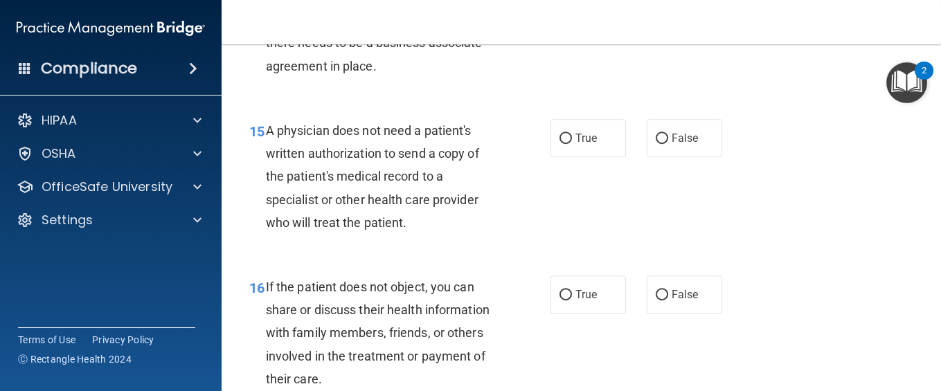
click at [575, 11] on span "True" at bounding box center [585, 4] width 21 height 13
click at [572, 10] on input "True" at bounding box center [565, 5] width 12 height 10
radio input "true"
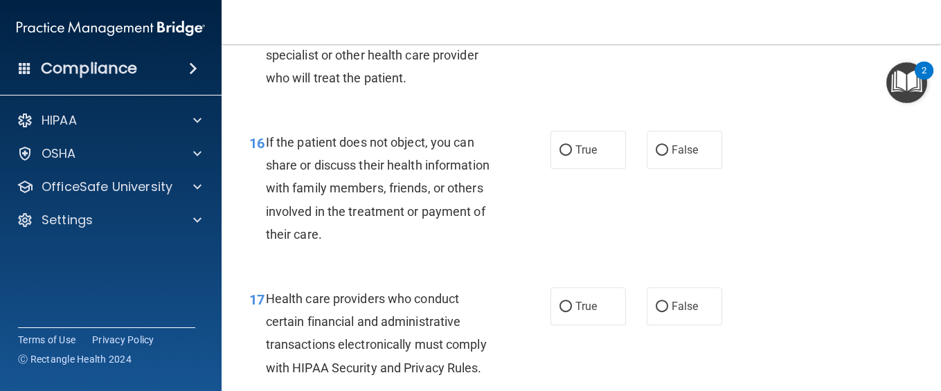
scroll to position [2030, 0]
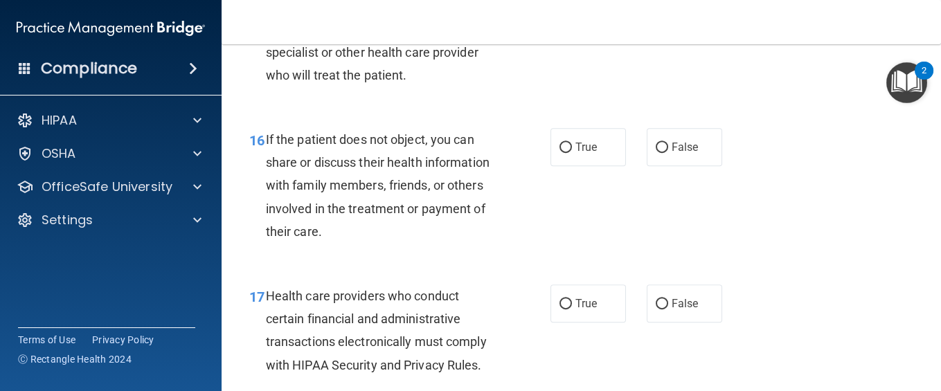
drag, startPoint x: 687, startPoint y: 73, endPoint x: 735, endPoint y: 102, distance: 56.3
click at [705, 102] on div "15 A physician does not need a patient's written authorization to send a copy o…" at bounding box center [581, 32] width 684 height 156
radio input "true"
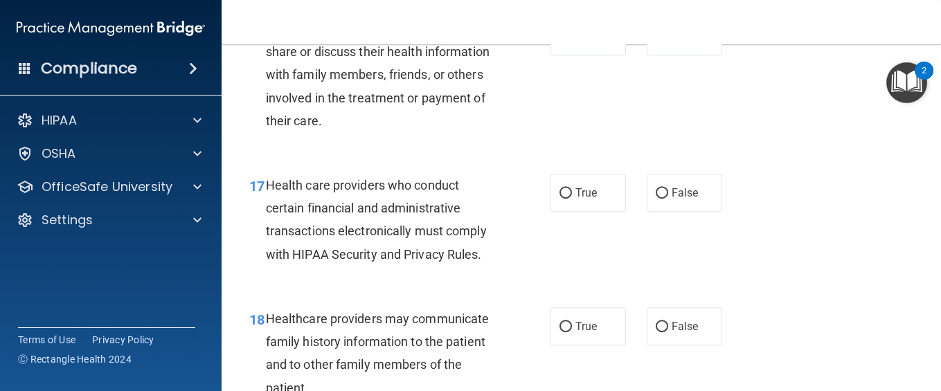
scroll to position [2177, 0]
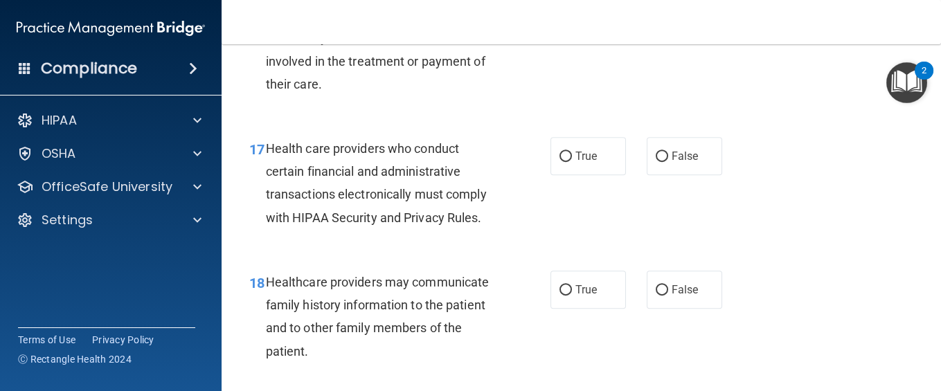
click at [673, 6] on span "False" at bounding box center [684, -1] width 27 height 13
click at [668, 6] on input "False" at bounding box center [661, 0] width 12 height 10
radio input "true"
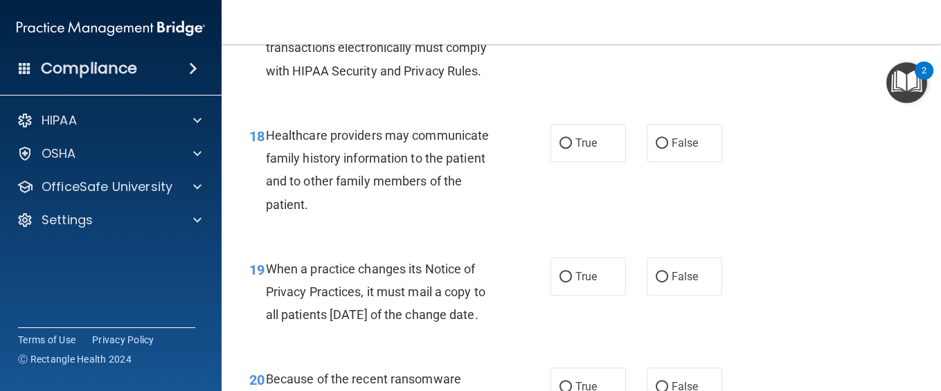
scroll to position [2325, 0]
click at [587, 27] on label "True" at bounding box center [587, 8] width 75 height 38
click at [572, 14] on input "True" at bounding box center [565, 8] width 12 height 10
radio input "true"
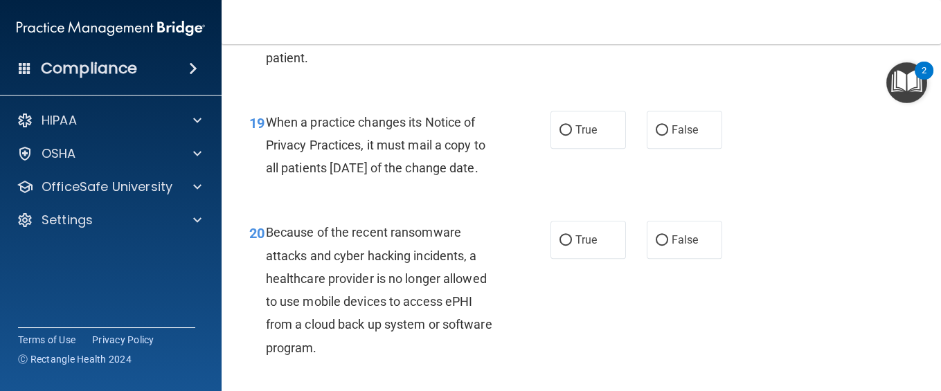
scroll to position [2473, 0]
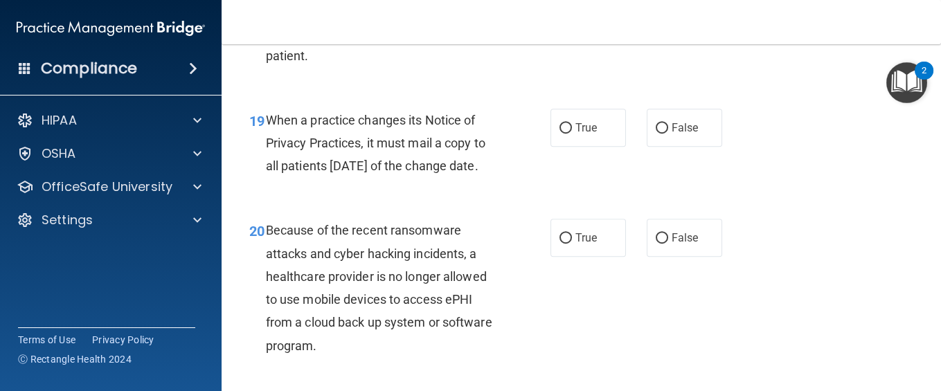
radio input "true"
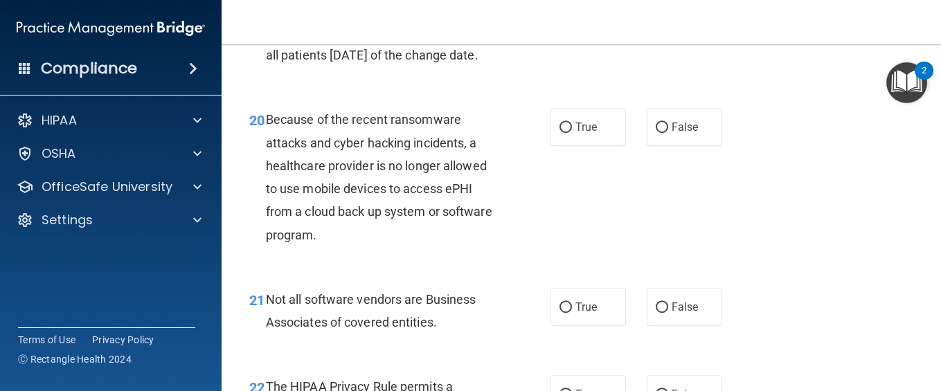
scroll to position [2620, 0]
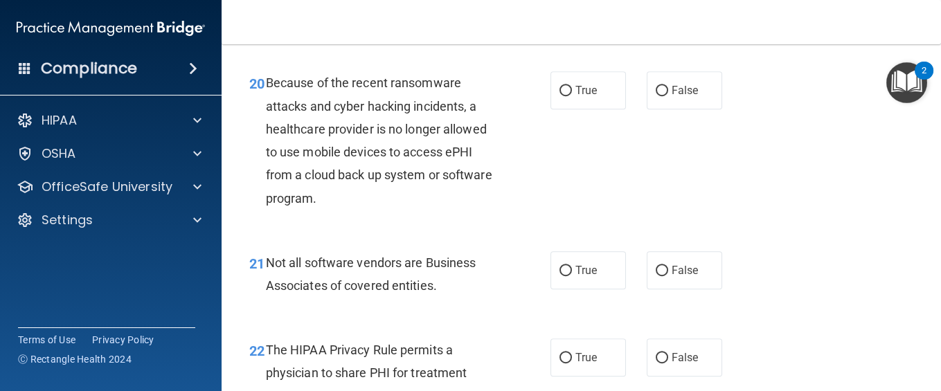
radio input "true"
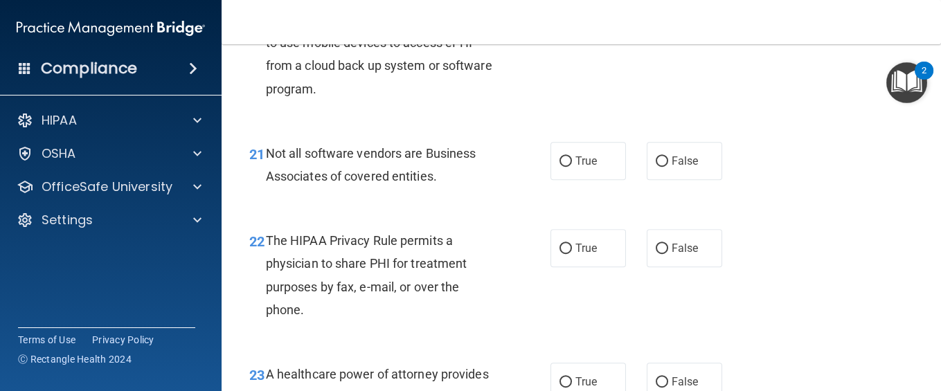
scroll to position [2731, 0]
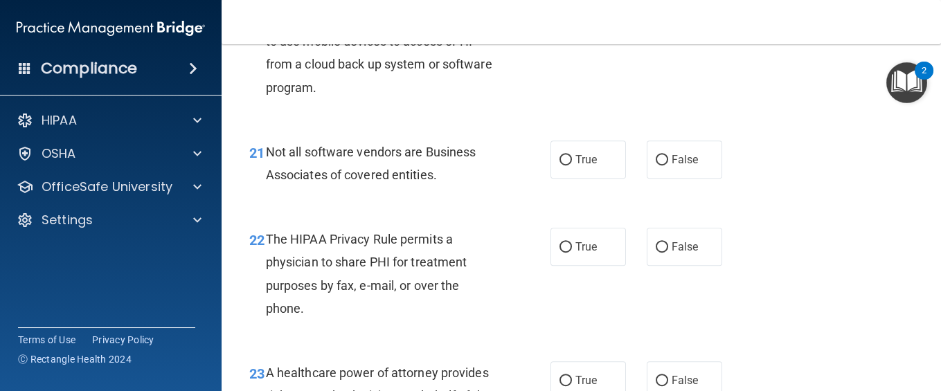
radio input "true"
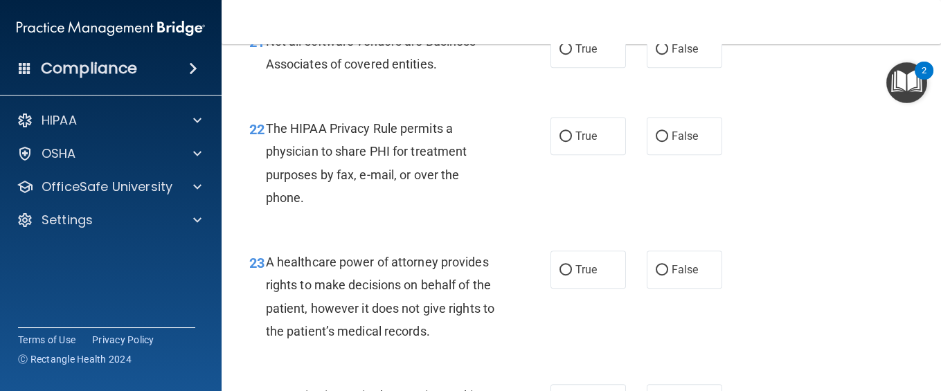
scroll to position [2879, 0]
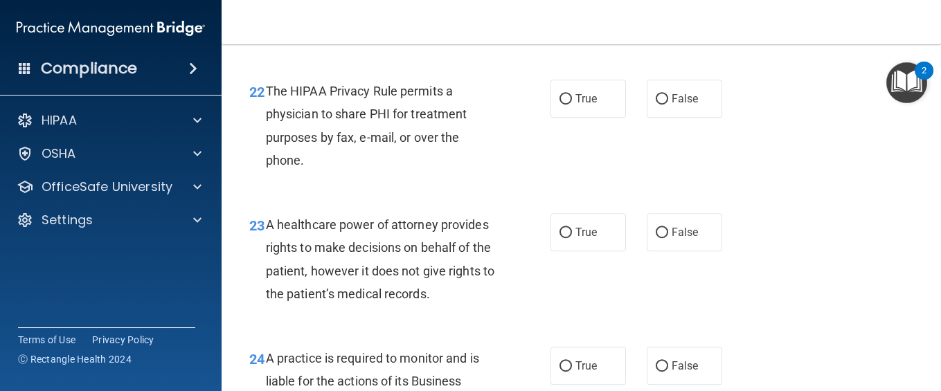
click at [561, 30] on label "True" at bounding box center [587, 11] width 75 height 38
click at [561, 17] on input "True" at bounding box center [565, 12] width 12 height 10
radio input "true"
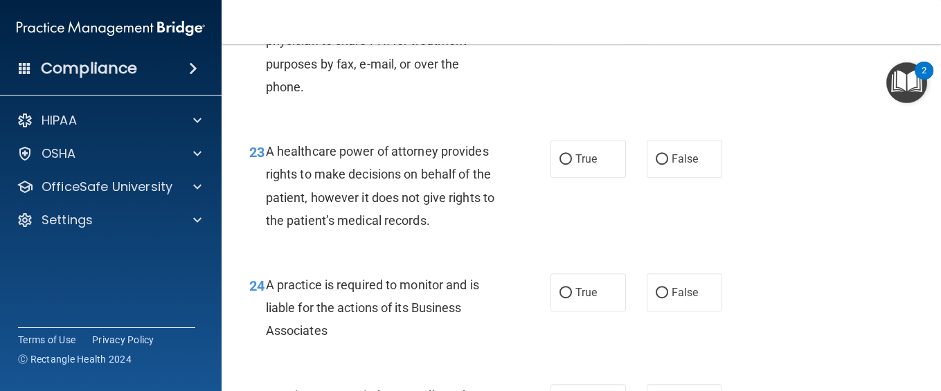
scroll to position [2990, 0]
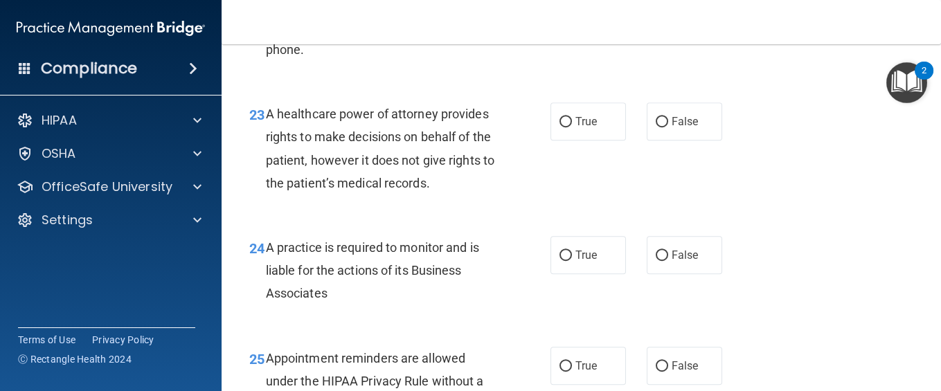
click at [653, 85] on div "22 The HIPAA Privacy Rule permits a physician to share PHI for treatment purpos…" at bounding box center [581, 19] width 684 height 134
radio input "true"
click at [491, 61] on div "The HIPAA Privacy Rule permits a physician to share PHI for treatment purposes …" at bounding box center [386, 15] width 241 height 92
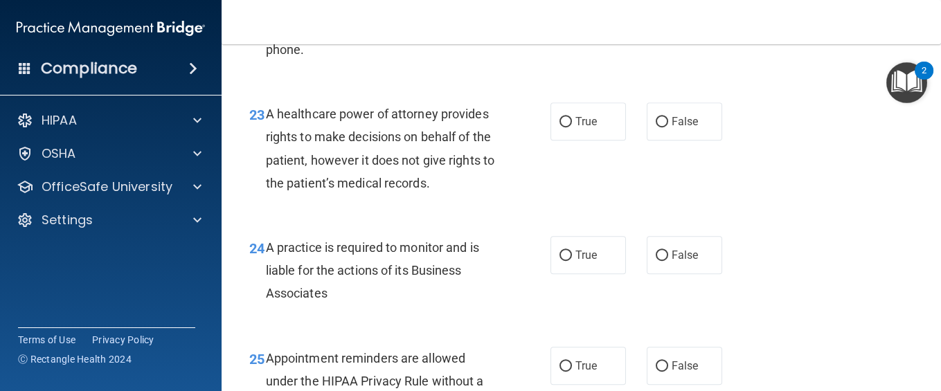
radio input "true"
radio input "false"
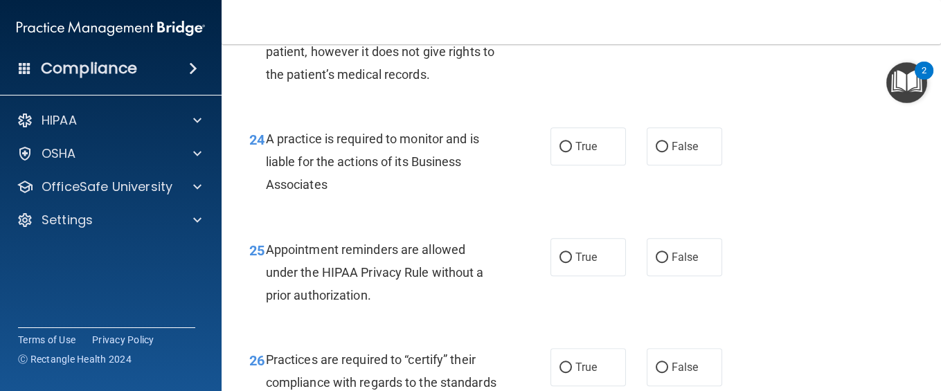
scroll to position [3101, 0]
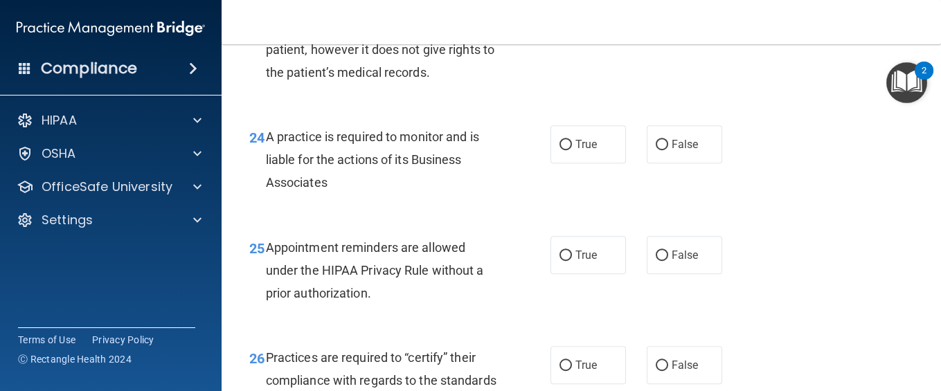
click at [591, 30] on label "True" at bounding box center [587, 11] width 75 height 38
click at [572, 17] on input "True" at bounding box center [565, 11] width 12 height 10
radio input "true"
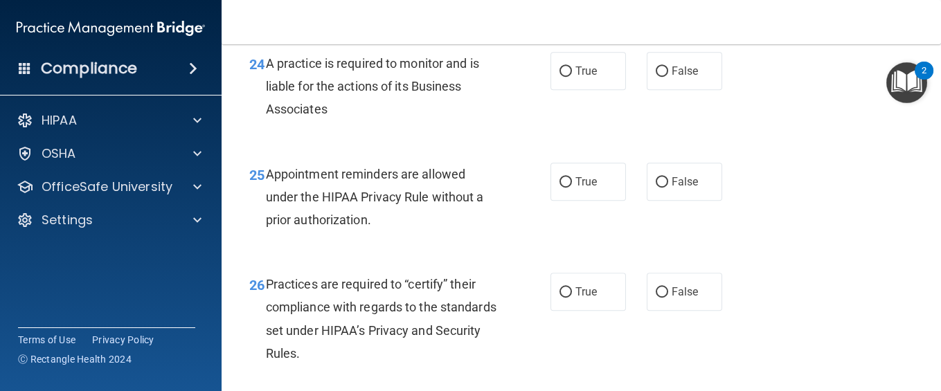
scroll to position [3211, 0]
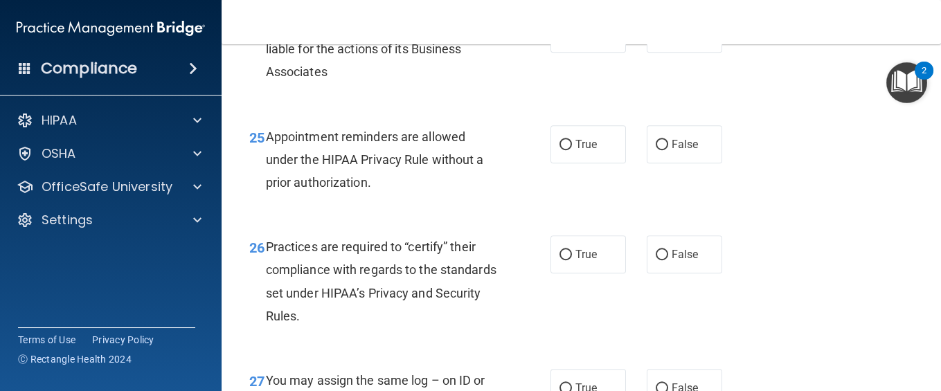
click at [514, 91] on div "24 A practice is required to monitor and is liable for the actions of its Busin…" at bounding box center [399, 53] width 343 height 76
click at [569, 53] on label "True" at bounding box center [587, 34] width 75 height 38
click at [569, 39] on input "True" at bounding box center [565, 34] width 12 height 10
radio input "true"
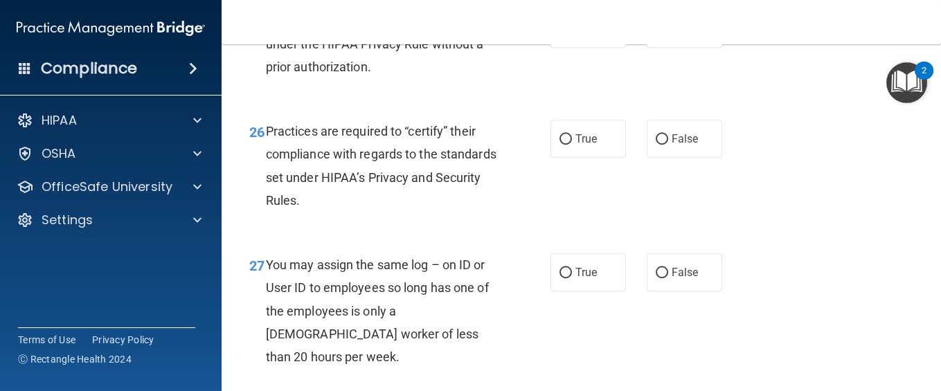
scroll to position [3359, 0]
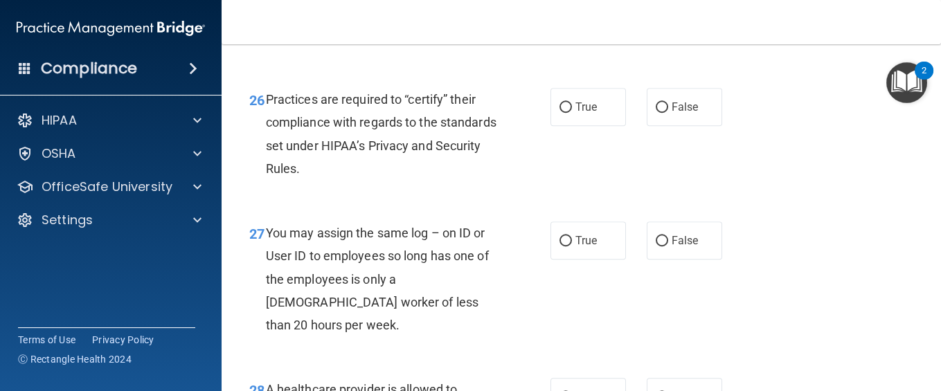
radio input "true"
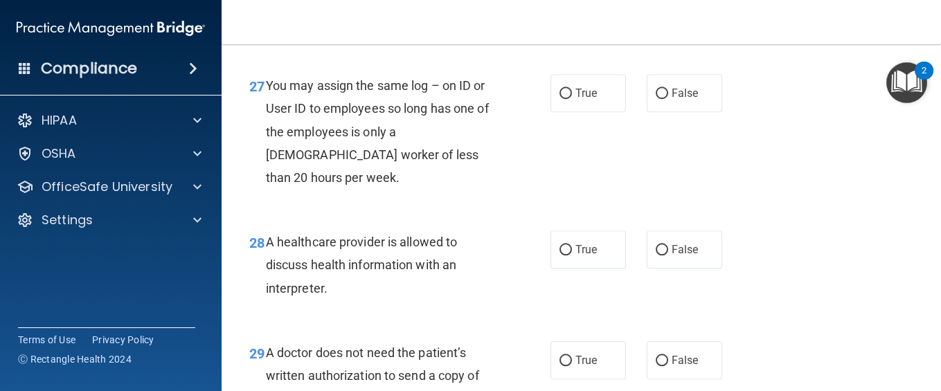
scroll to position [3469, 0]
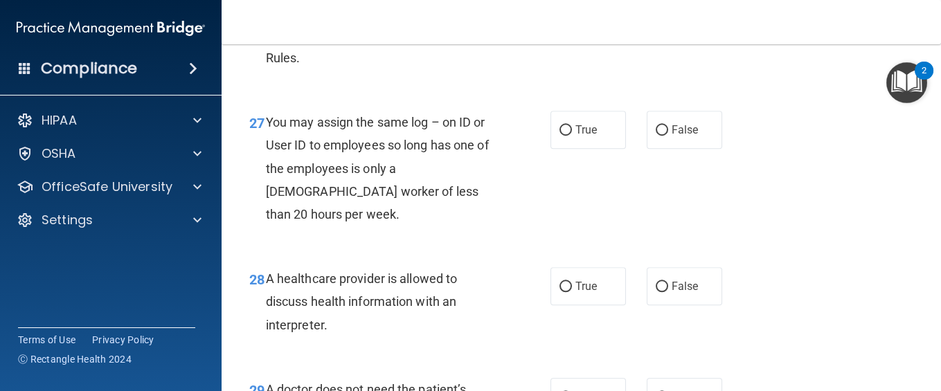
click at [583, 93] on div "26 Practices are required to “certify” their compliance with regards to the sta…" at bounding box center [581, 27] width 684 height 134
radio input "true"
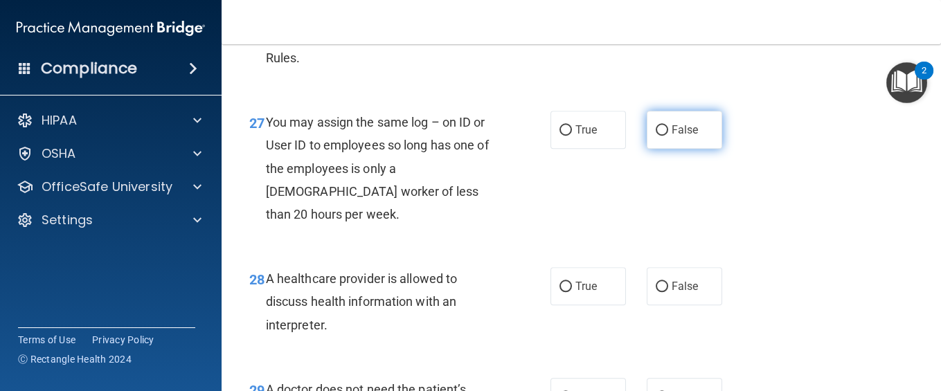
click at [661, 149] on label "False" at bounding box center [683, 130] width 75 height 38
click at [661, 136] on input "False" at bounding box center [661, 130] width 12 height 10
radio input "true"
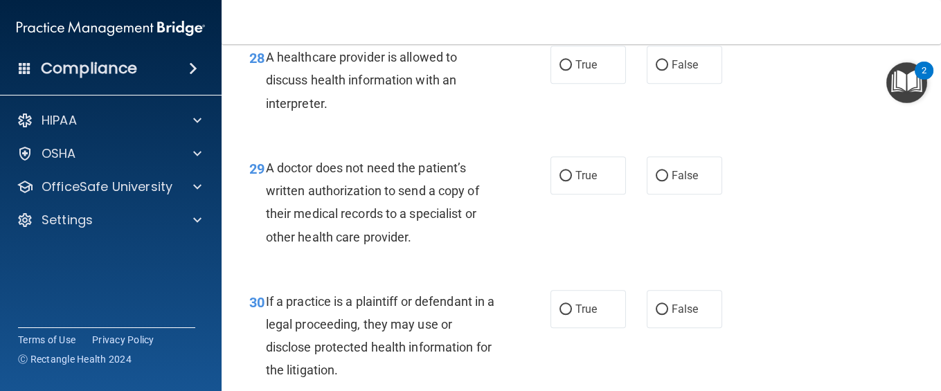
scroll to position [3728, 0]
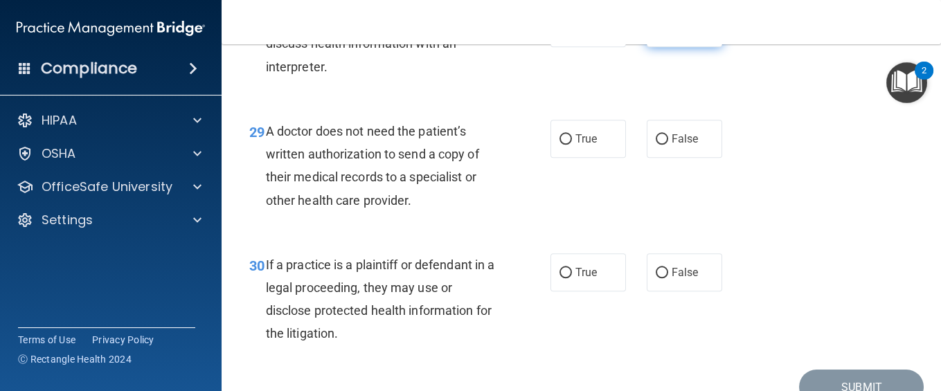
click at [673, 47] on label "False" at bounding box center [683, 28] width 75 height 38
click at [668, 34] on input "False" at bounding box center [661, 29] width 12 height 10
radio input "true"
click at [669, 158] on label "False" at bounding box center [683, 139] width 75 height 38
click at [668, 145] on input "False" at bounding box center [661, 139] width 12 height 10
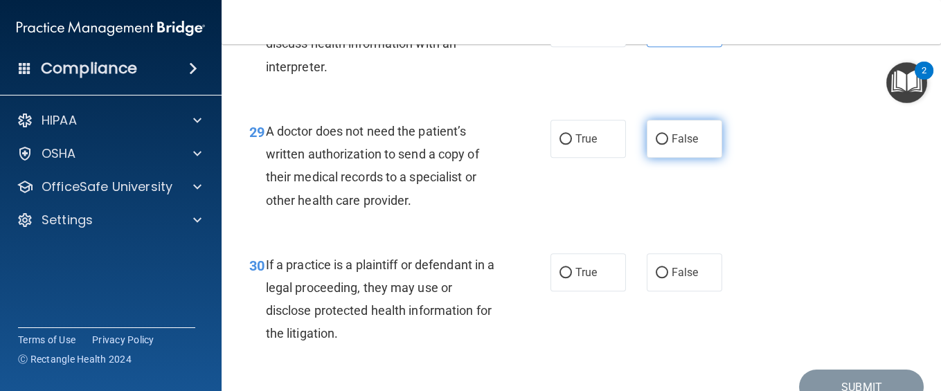
radio input "true"
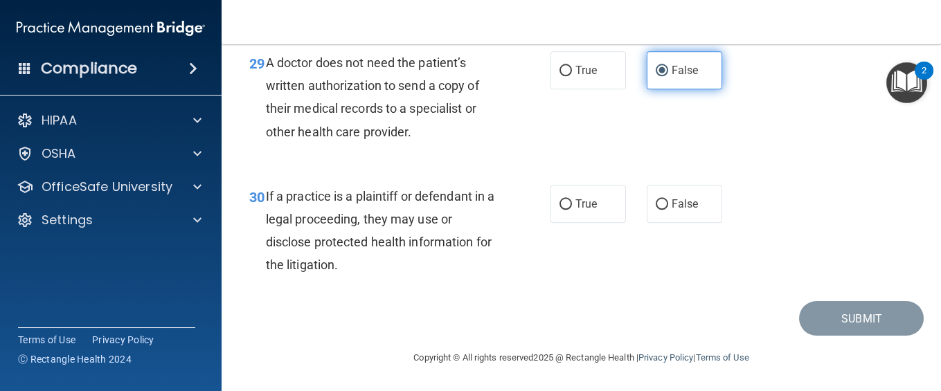
scroll to position [3865, 0]
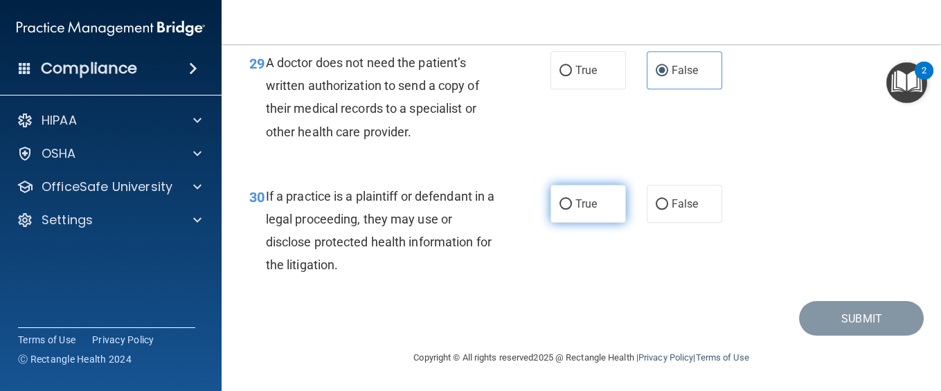
click at [600, 194] on label "True" at bounding box center [587, 204] width 75 height 38
click at [572, 199] on input "True" at bounding box center [565, 204] width 12 height 10
radio input "true"
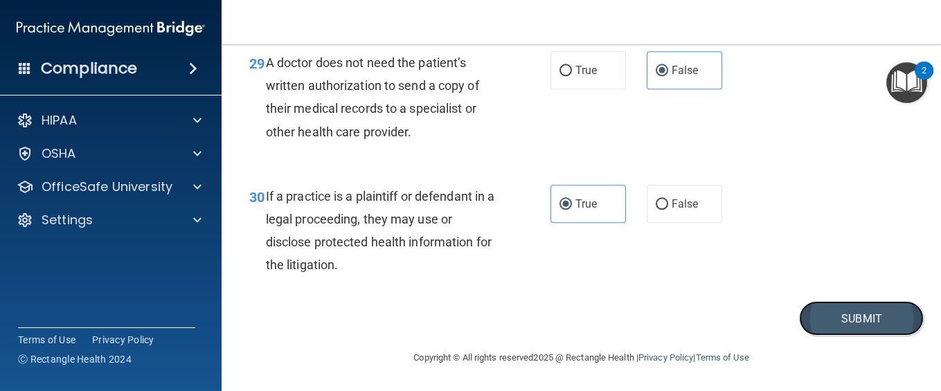
click at [705, 293] on button "Submit" at bounding box center [861, 318] width 125 height 35
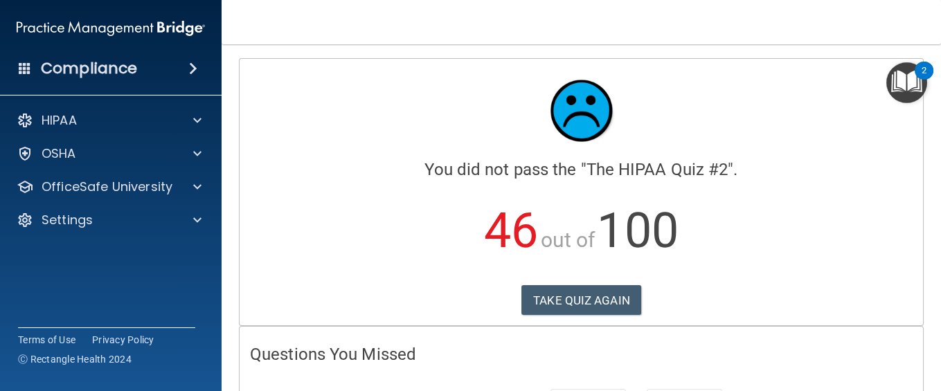
drag, startPoint x: 932, startPoint y: 80, endPoint x: 941, endPoint y: 121, distance: 42.3
click at [705, 121] on html "Compliance HIPAA Documents and Policies Report an Incident Business Associates …" at bounding box center [470, 195] width 941 height 391
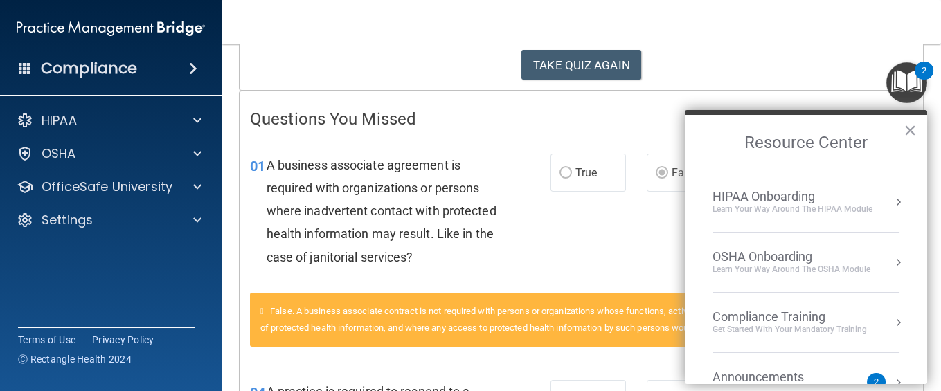
scroll to position [254, 0]
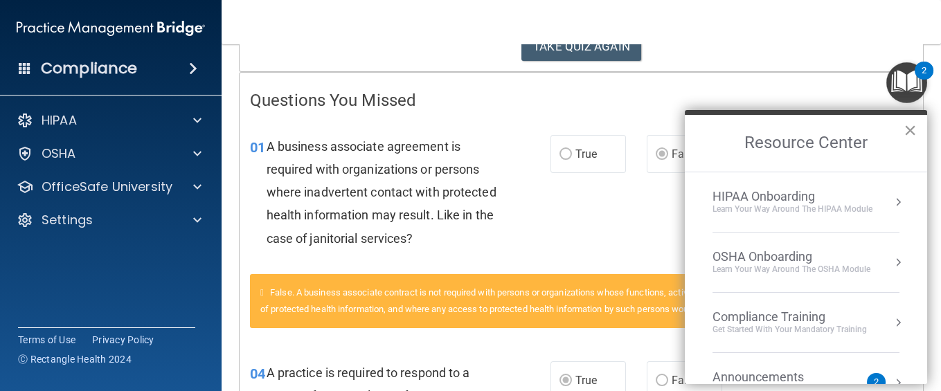
click at [705, 122] on button "×" at bounding box center [909, 130] width 13 height 22
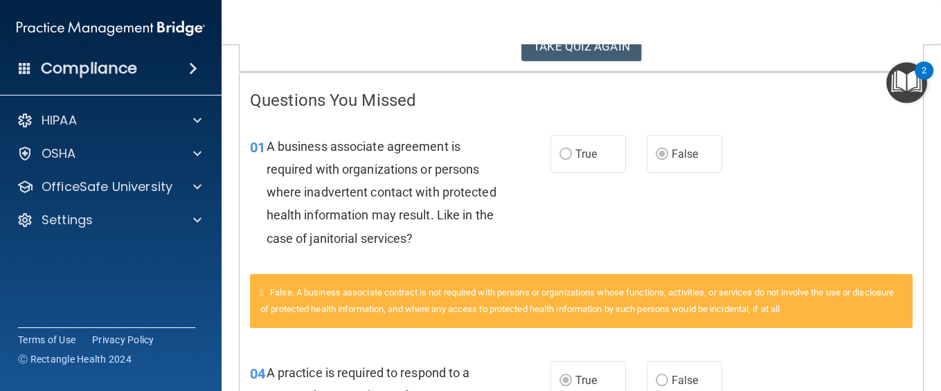
click at [705, 160] on div "01 A business associate agreement is required with organizations or persons whe…" at bounding box center [580, 196] width 683 height 156
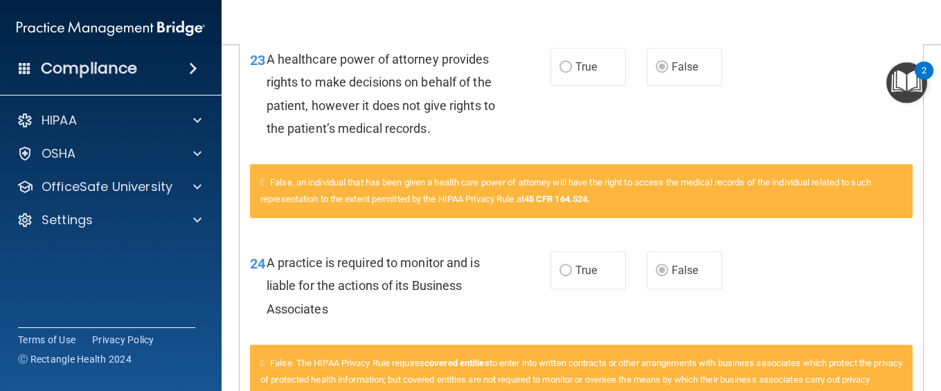
scroll to position [2492, 0]
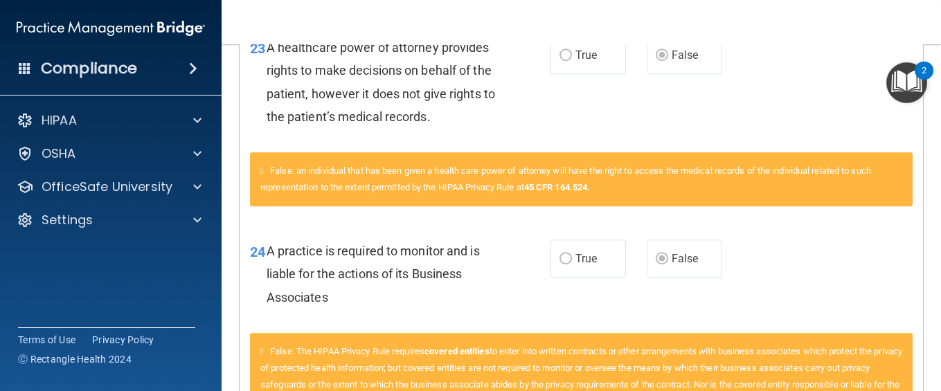
drag, startPoint x: 925, startPoint y: 281, endPoint x: 928, endPoint y: 320, distance: 38.9
click at [705, 293] on main "Calculating your score.... You did not pass the " The HIPAA Quiz #2 ". 46 out o…" at bounding box center [580, 217] width 719 height 347
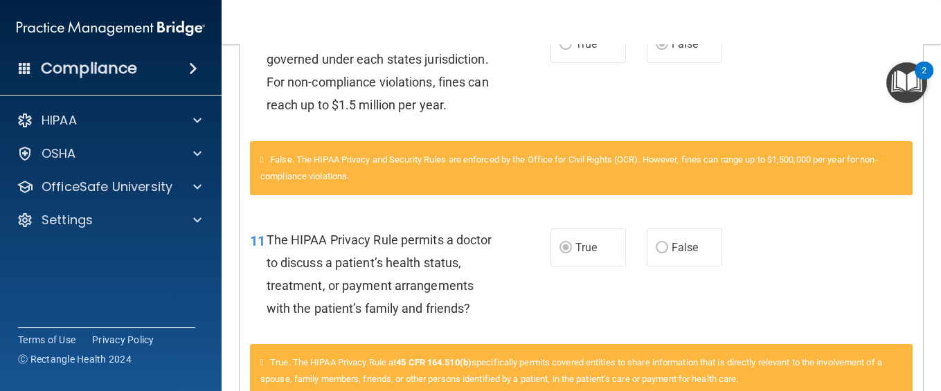
scroll to position [0, 0]
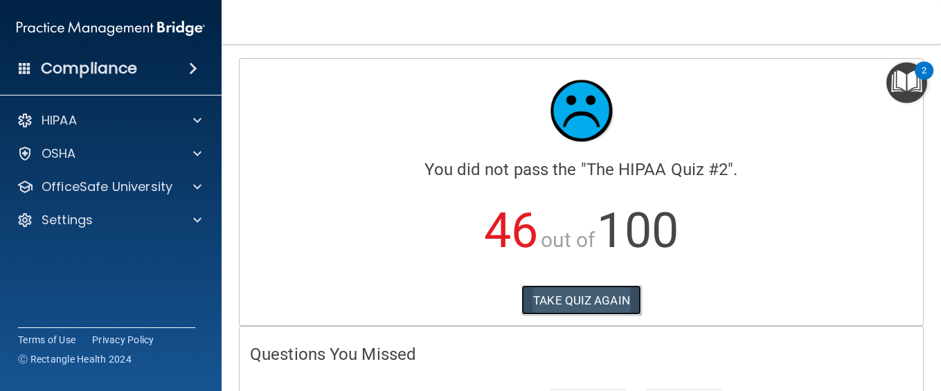
click at [587, 289] on button "TAKE QUIZ AGAIN" at bounding box center [581, 300] width 120 height 30
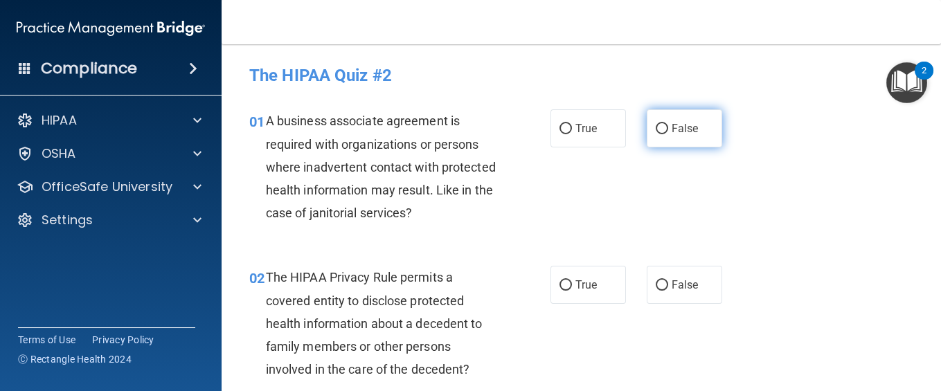
click at [655, 132] on input "False" at bounding box center [661, 129] width 12 height 10
radio input "true"
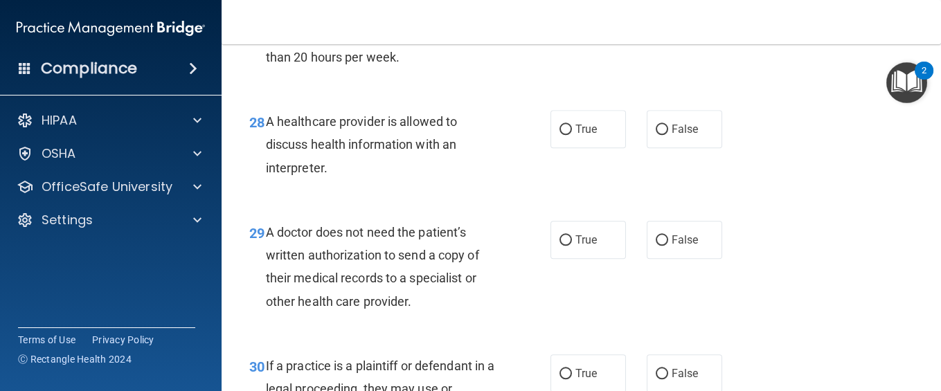
scroll to position [3865, 0]
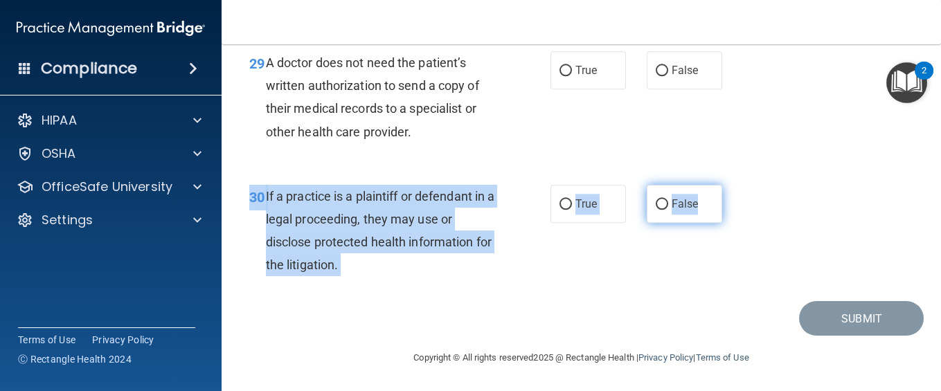
drag, startPoint x: 599, startPoint y: 224, endPoint x: 694, endPoint y: 188, distance: 101.7
click at [694, 188] on div "30 If a practice is a plaintiff or defendant in a legal proceeding, they may us…" at bounding box center [581, 234] width 684 height 134
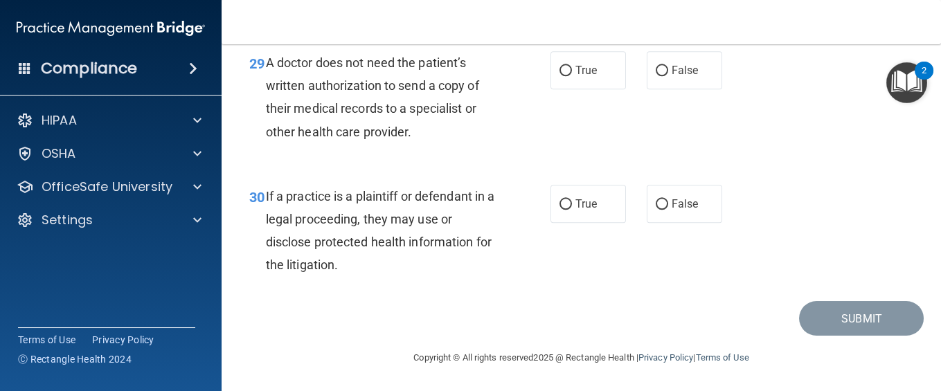
drag, startPoint x: 694, startPoint y: 188, endPoint x: 680, endPoint y: 137, distance: 52.4
click at [680, 137] on div "29 A doctor does not need the patient’s written authorization to send a copy of…" at bounding box center [581, 101] width 684 height 134
click at [682, 202] on span "False" at bounding box center [684, 203] width 27 height 13
click at [668, 202] on input "False" at bounding box center [661, 204] width 12 height 10
radio input "true"
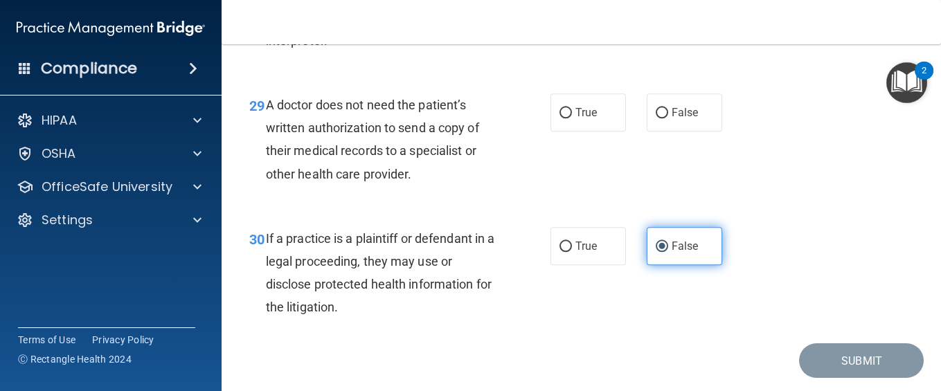
scroll to position [3717, 0]
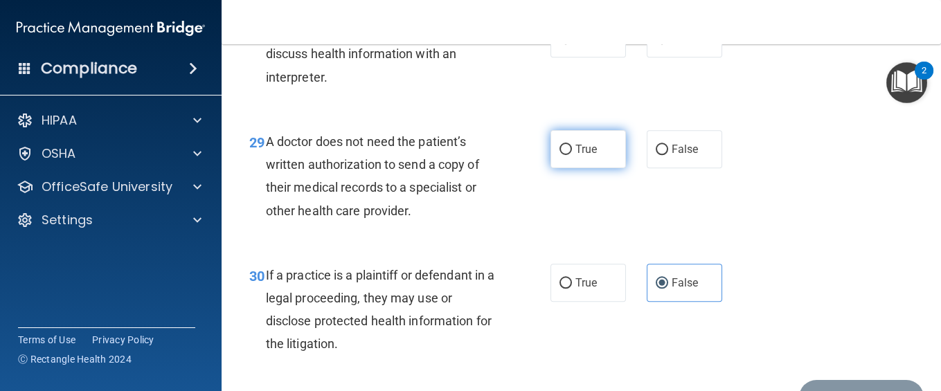
click at [575, 156] on span "True" at bounding box center [585, 149] width 21 height 13
click at [572, 155] on input "True" at bounding box center [565, 150] width 12 height 10
radio input "true"
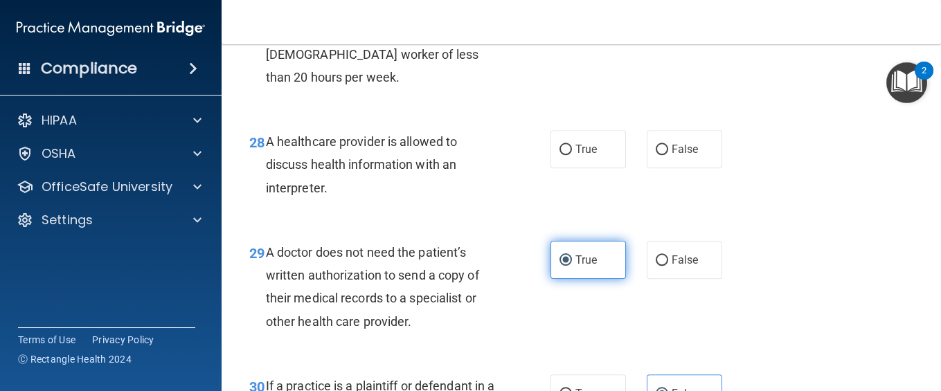
scroll to position [3569, 0]
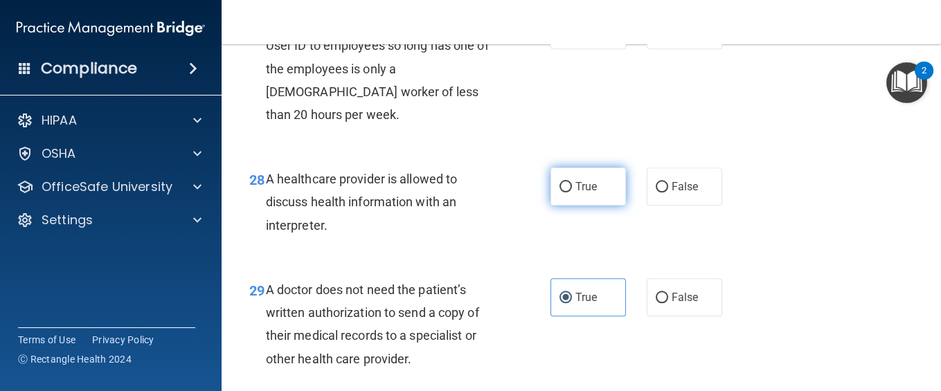
click at [581, 206] on label "True" at bounding box center [587, 186] width 75 height 38
click at [572, 192] on input "True" at bounding box center [565, 187] width 12 height 10
radio input "true"
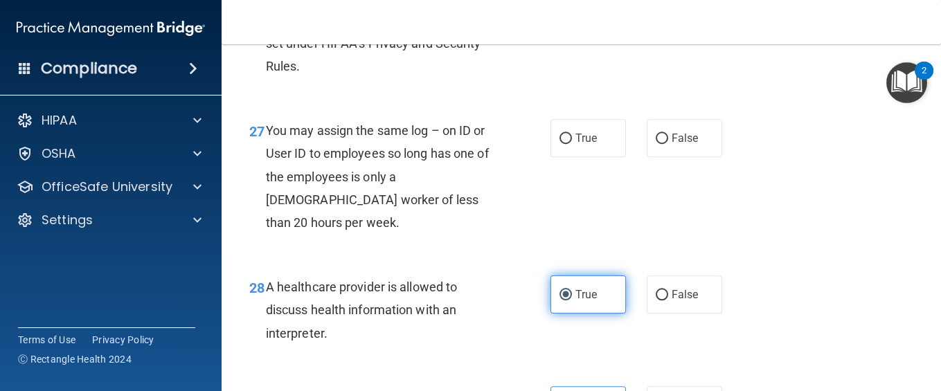
scroll to position [3458, 0]
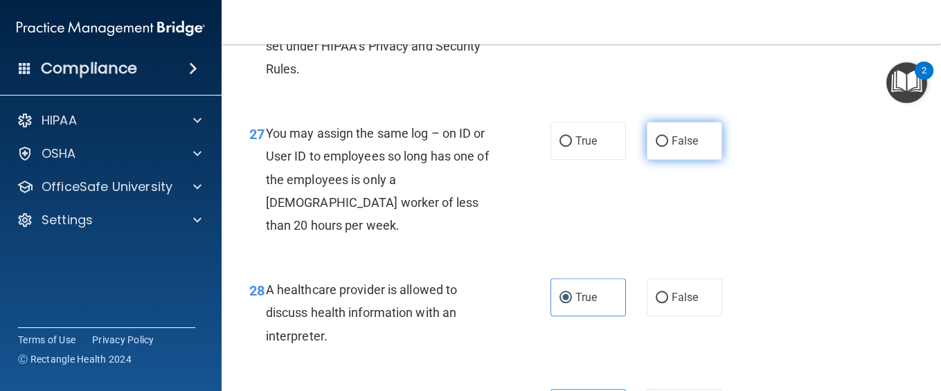
click at [648, 160] on label "False" at bounding box center [683, 141] width 75 height 38
click at [655, 147] on input "False" at bounding box center [661, 141] width 12 height 10
radio input "true"
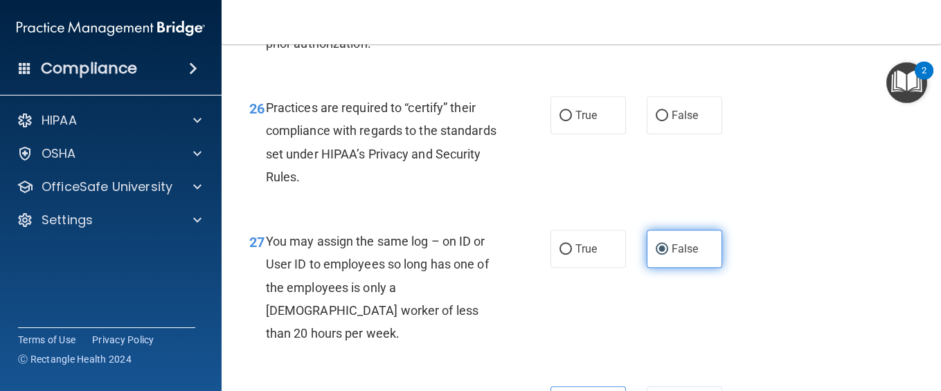
scroll to position [3348, 0]
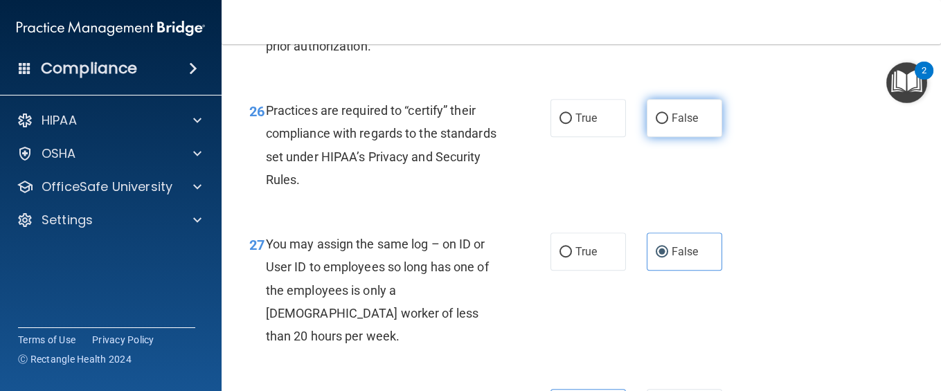
click at [672, 137] on label "False" at bounding box center [683, 118] width 75 height 38
click at [668, 124] on input "False" at bounding box center [661, 119] width 12 height 10
radio input "true"
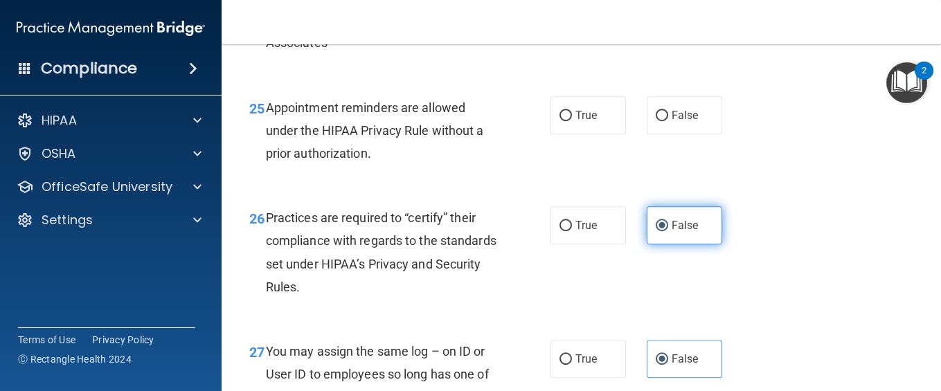
scroll to position [3237, 0]
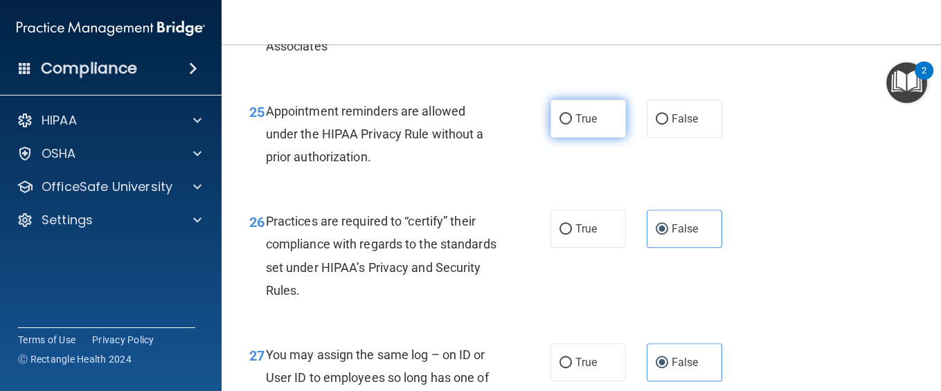
click at [578, 125] on span "True" at bounding box center [585, 118] width 21 height 13
click at [572, 125] on input "True" at bounding box center [565, 119] width 12 height 10
radio input "true"
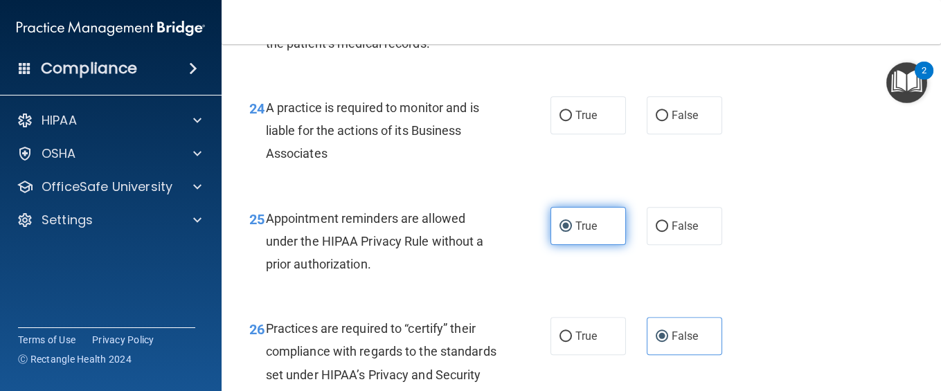
scroll to position [3126, 0]
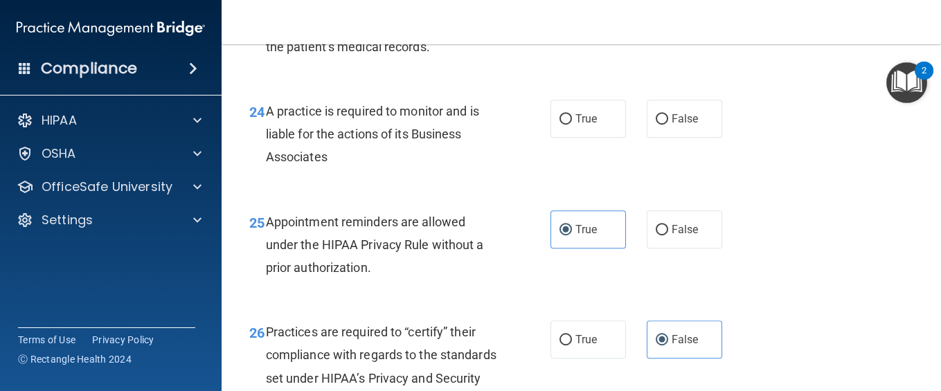
click at [633, 138] on div "True False" at bounding box center [640, 119] width 181 height 38
click at [646, 138] on label "False" at bounding box center [683, 119] width 75 height 38
click at [655, 125] on input "False" at bounding box center [661, 119] width 12 height 10
radio input "true"
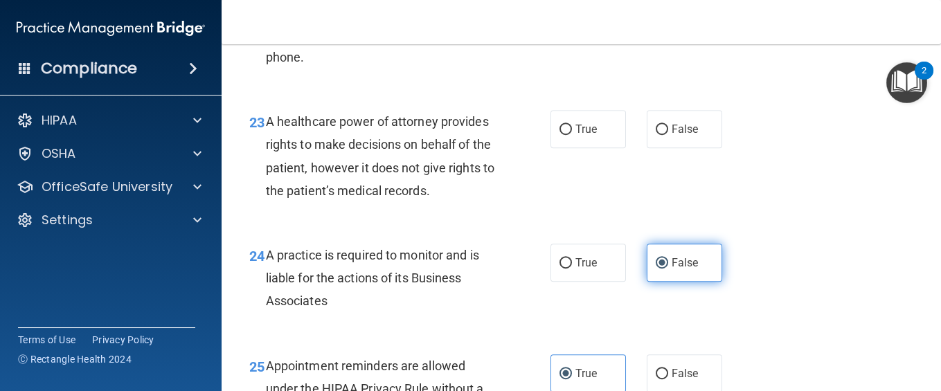
scroll to position [2979, 0]
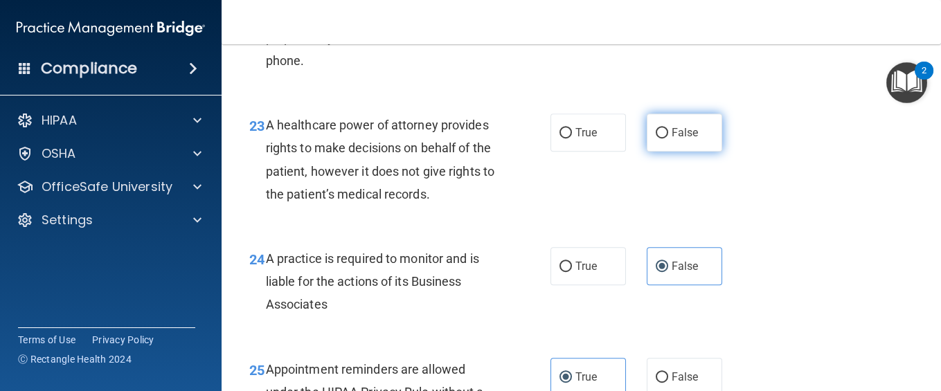
click at [671, 139] on span "False" at bounding box center [684, 132] width 27 height 13
click at [662, 138] on input "False" at bounding box center [661, 133] width 12 height 10
radio input "true"
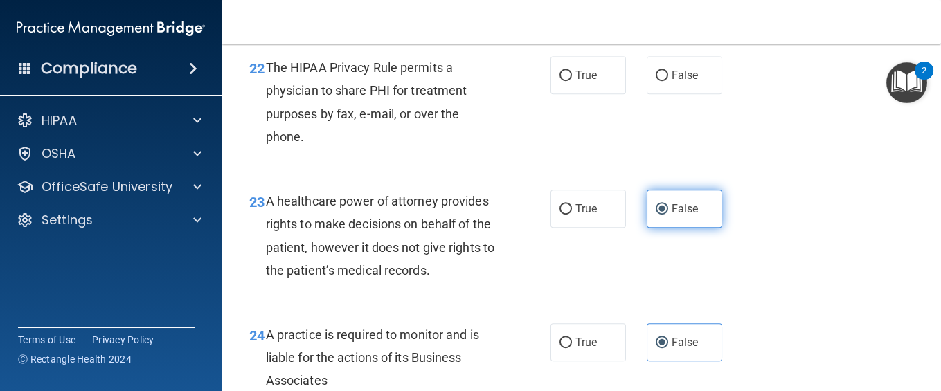
scroll to position [2868, 0]
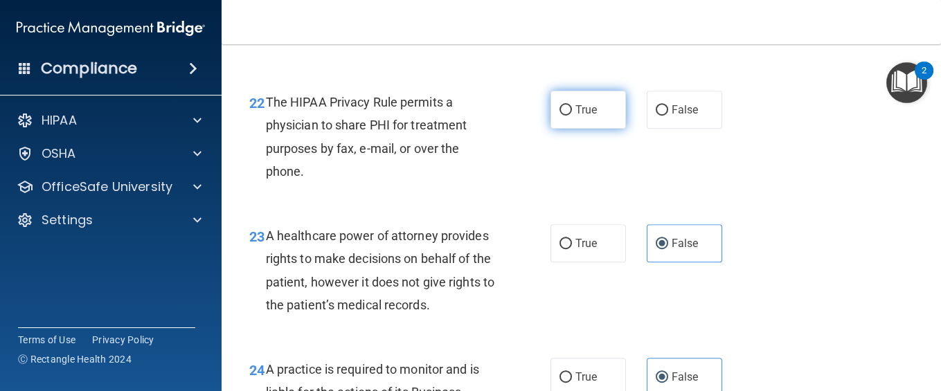
click at [595, 129] on label "True" at bounding box center [587, 110] width 75 height 38
click at [572, 116] on input "True" at bounding box center [565, 110] width 12 height 10
radio input "true"
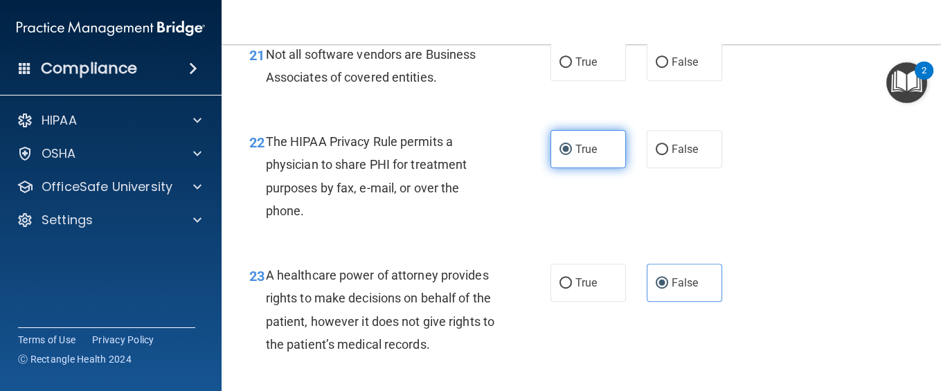
scroll to position [2794, 0]
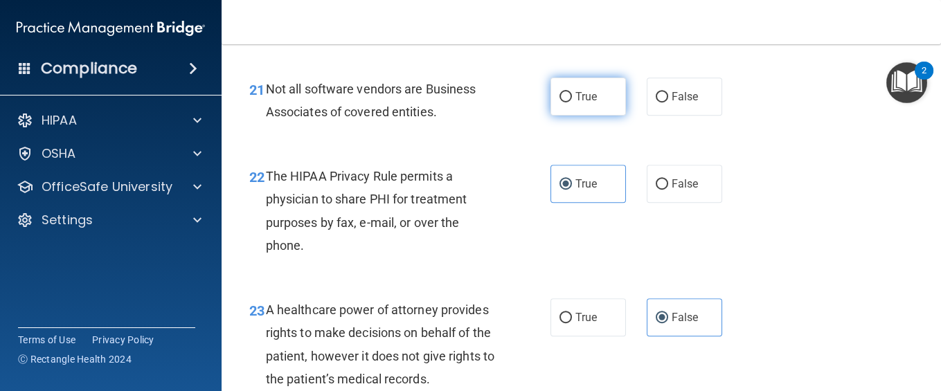
click at [582, 103] on span "True" at bounding box center [585, 96] width 21 height 13
click at [572, 102] on input "True" at bounding box center [565, 97] width 12 height 10
radio input "true"
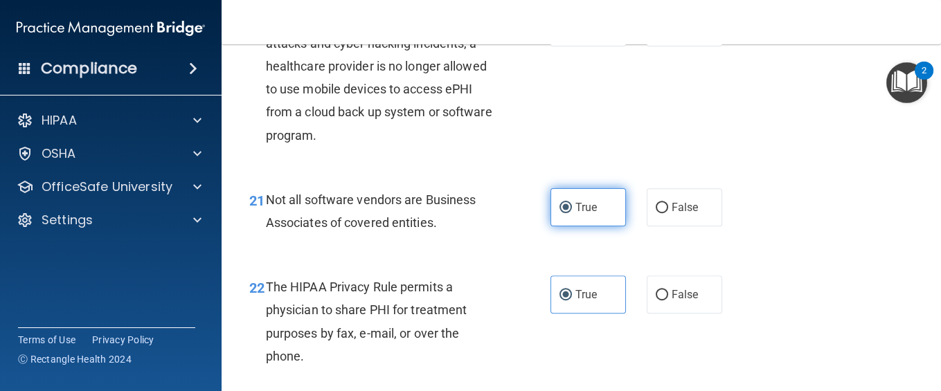
scroll to position [2647, 0]
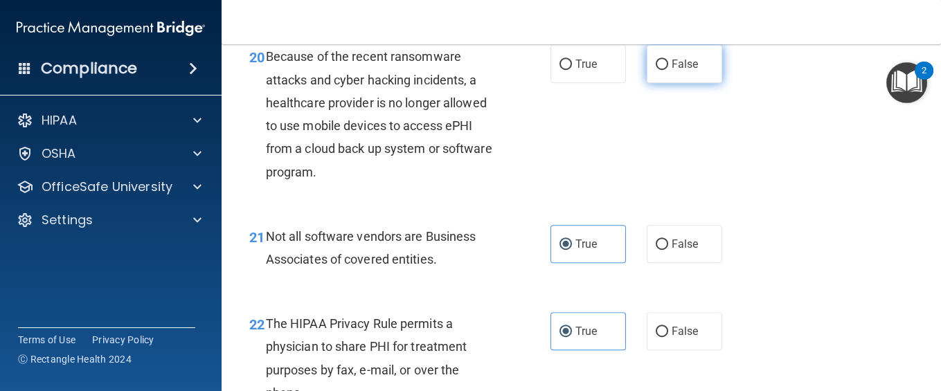
click at [704, 83] on label "False" at bounding box center [683, 64] width 75 height 38
click at [668, 70] on input "False" at bounding box center [661, 65] width 12 height 10
radio input "true"
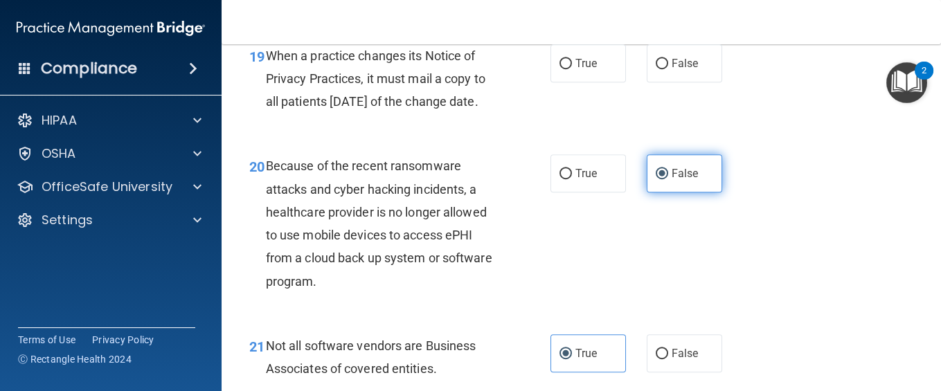
scroll to position [2536, 0]
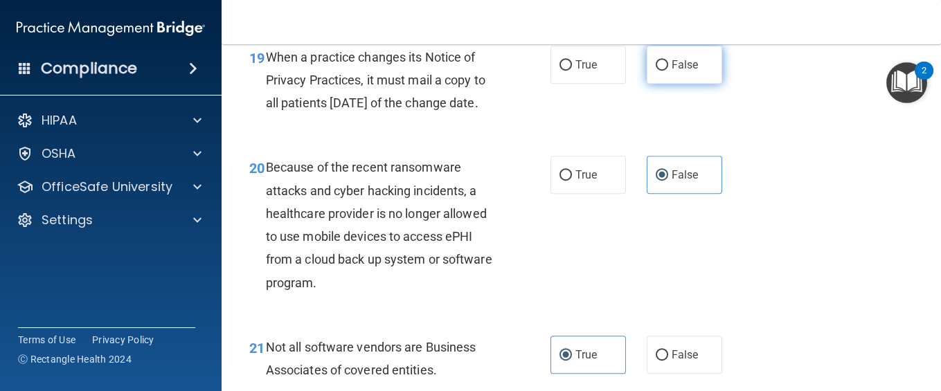
click at [690, 84] on label "False" at bounding box center [683, 65] width 75 height 38
click at [668, 71] on input "False" at bounding box center [661, 65] width 12 height 10
radio input "true"
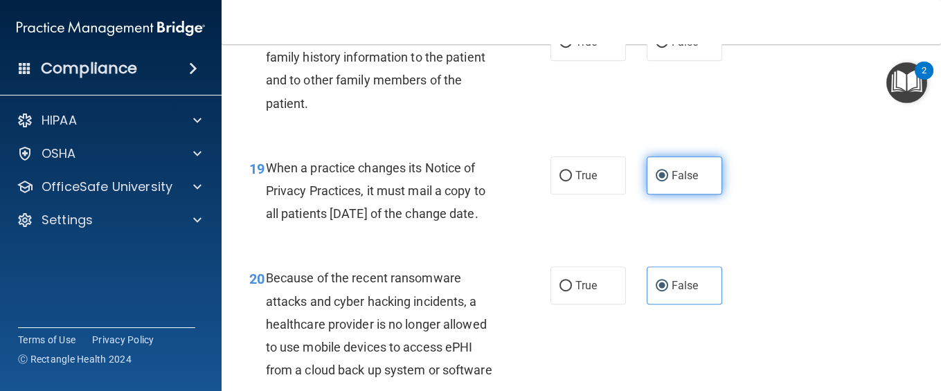
scroll to position [2388, 0]
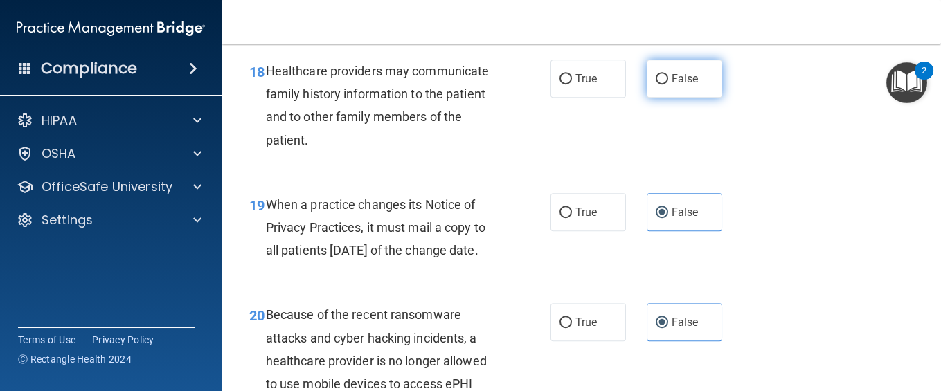
click at [674, 98] on label "False" at bounding box center [683, 79] width 75 height 38
click at [668, 84] on input "False" at bounding box center [661, 79] width 12 height 10
radio input "true"
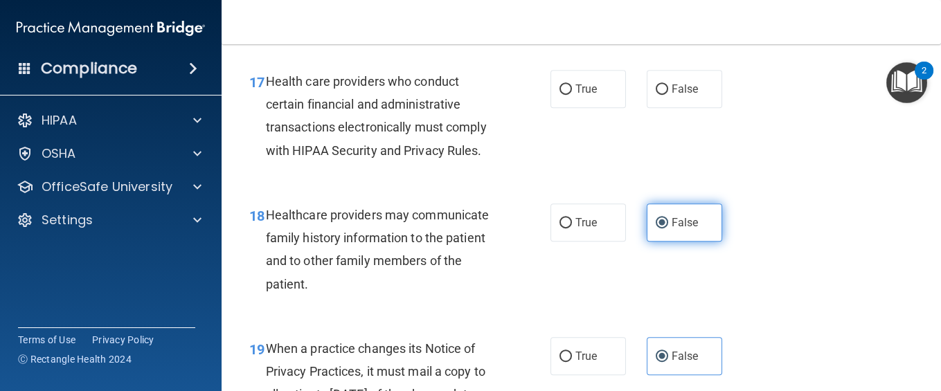
scroll to position [2240, 0]
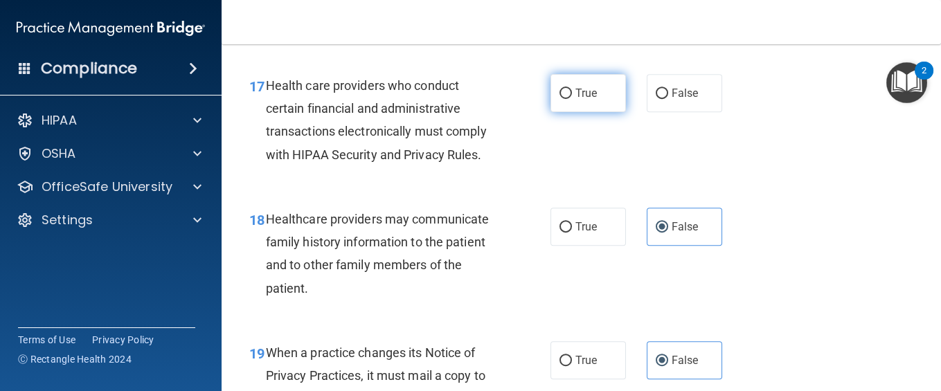
click at [598, 112] on label "True" at bounding box center [587, 93] width 75 height 38
click at [572, 99] on input "True" at bounding box center [565, 94] width 12 height 10
radio input "true"
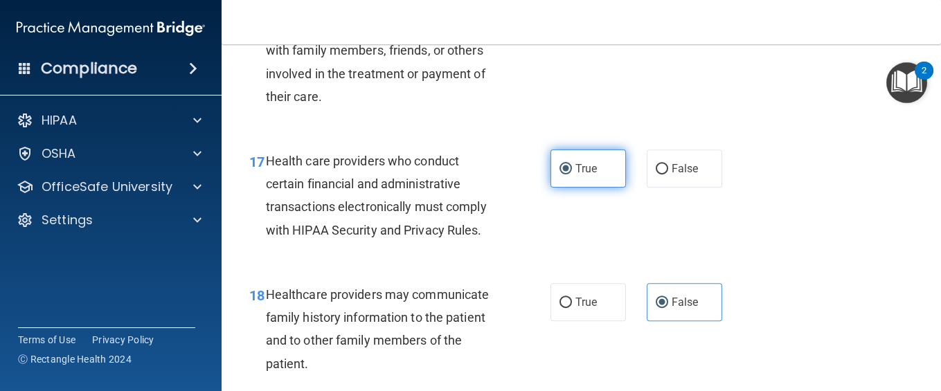
scroll to position [2130, 0]
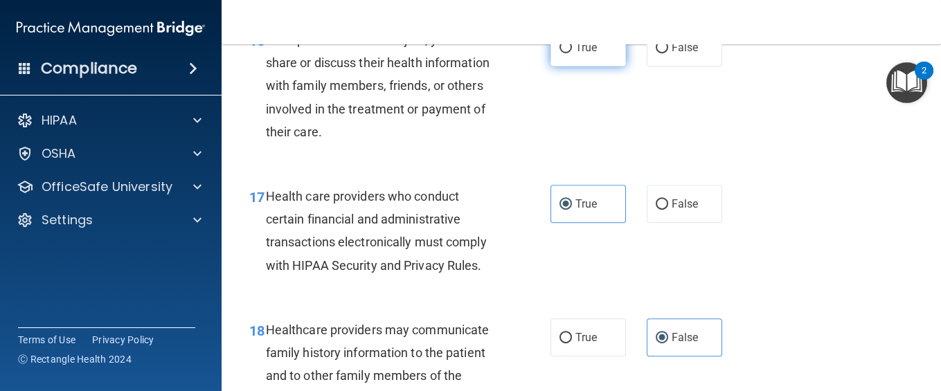
click at [581, 66] on label "True" at bounding box center [587, 47] width 75 height 38
click at [572, 53] on input "True" at bounding box center [565, 48] width 12 height 10
radio input "true"
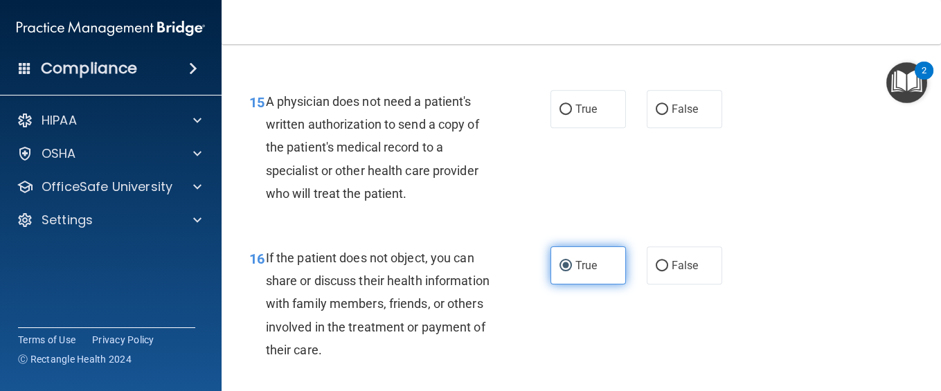
scroll to position [1908, 0]
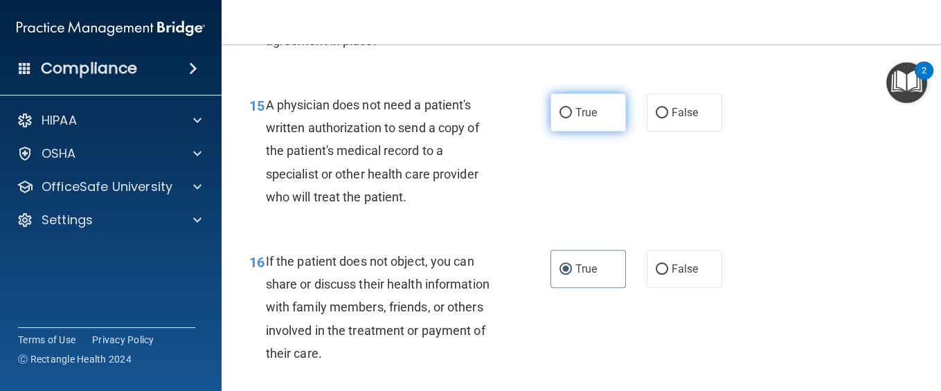
click at [571, 131] on label "True" at bounding box center [587, 112] width 75 height 38
click at [571, 118] on input "True" at bounding box center [565, 113] width 12 height 10
radio input "true"
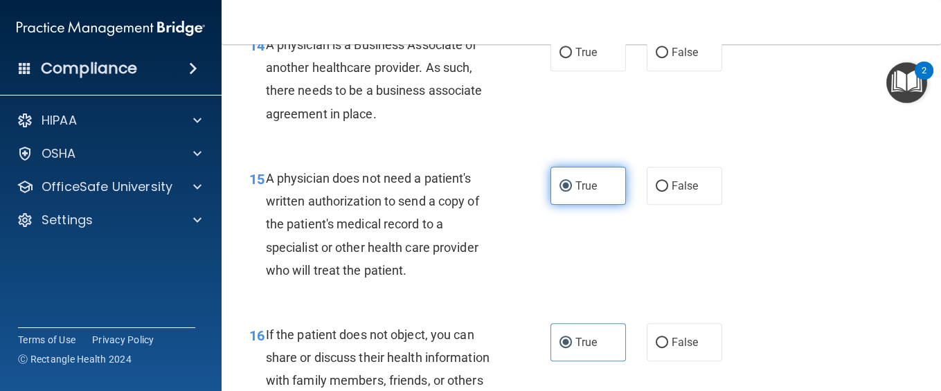
scroll to position [1797, 0]
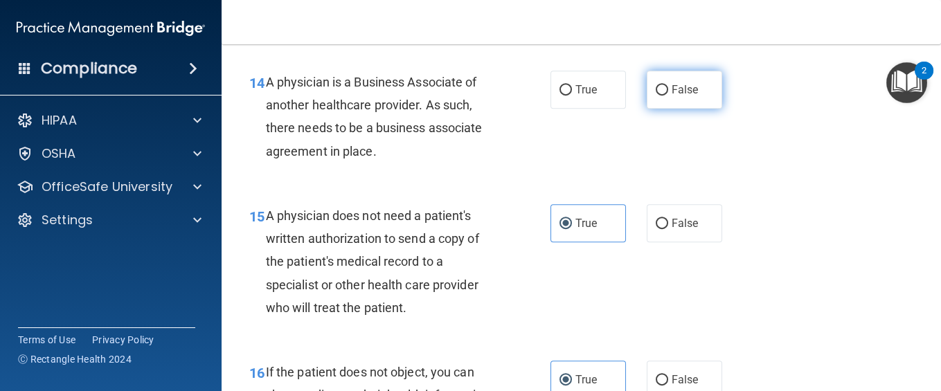
click at [656, 109] on label "False" at bounding box center [683, 90] width 75 height 38
click at [656, 96] on input "False" at bounding box center [661, 90] width 12 height 10
radio input "true"
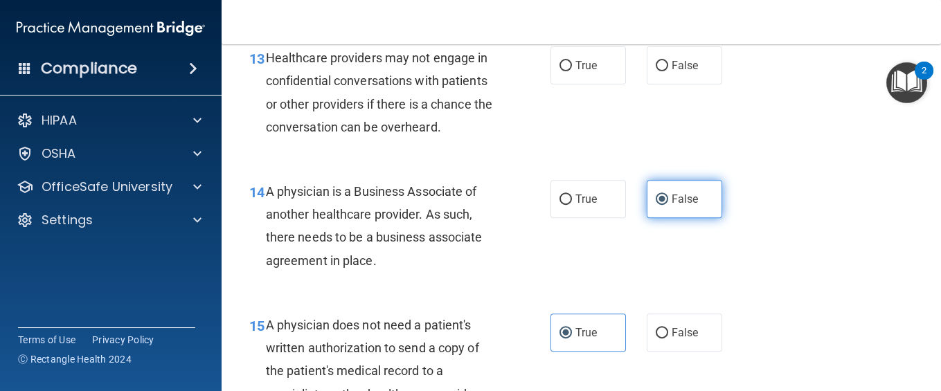
scroll to position [1650, 0]
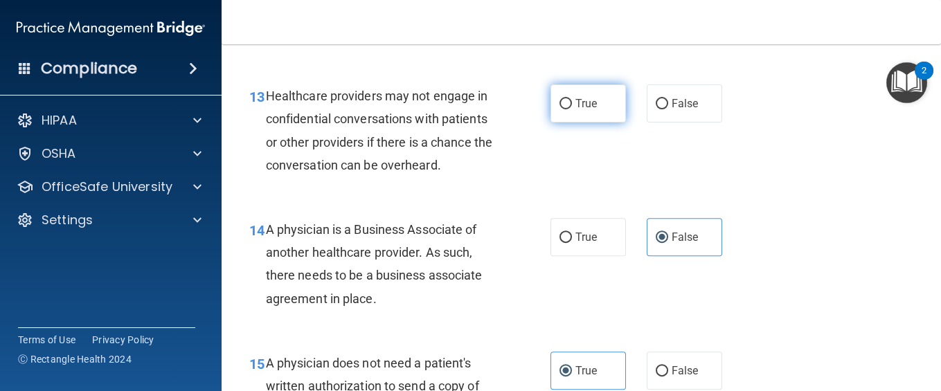
click at [597, 122] on label "True" at bounding box center [587, 103] width 75 height 38
click at [572, 109] on input "True" at bounding box center [565, 104] width 12 height 10
radio input "true"
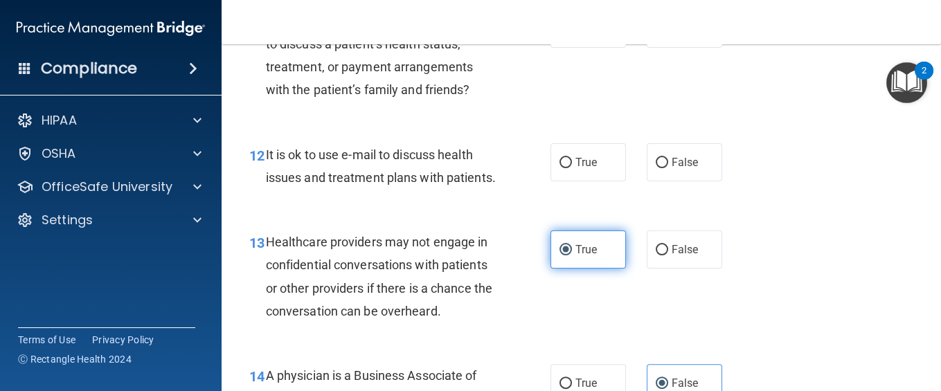
scroll to position [1503, 0]
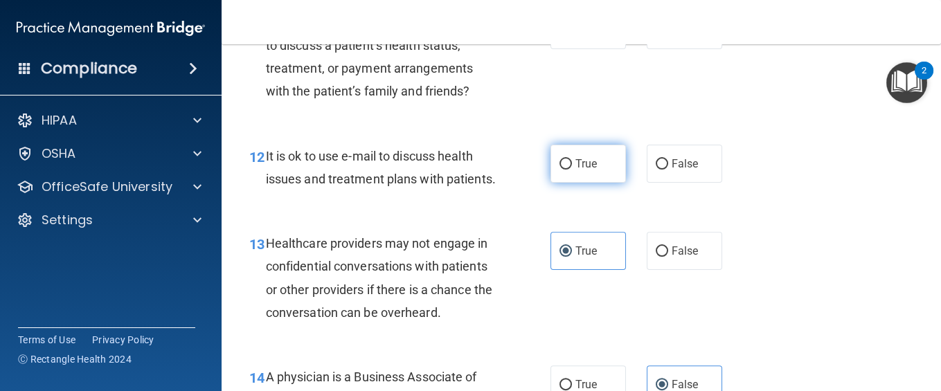
click at [577, 170] on span "True" at bounding box center [585, 163] width 21 height 13
click at [572, 170] on input "True" at bounding box center [565, 164] width 12 height 10
radio input "true"
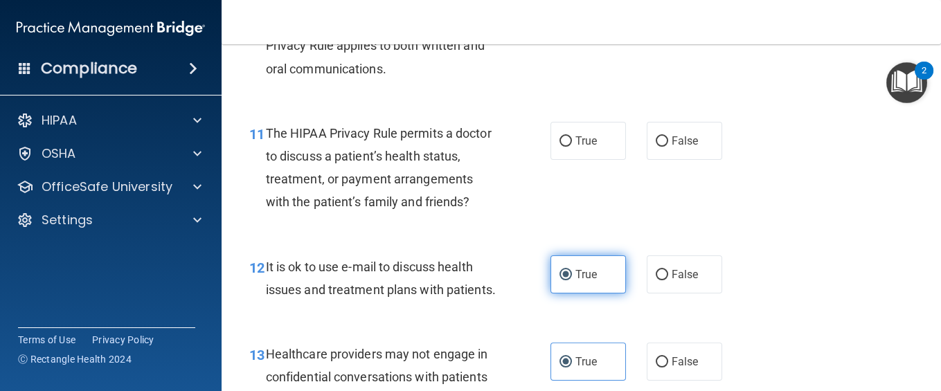
scroll to position [1354, 0]
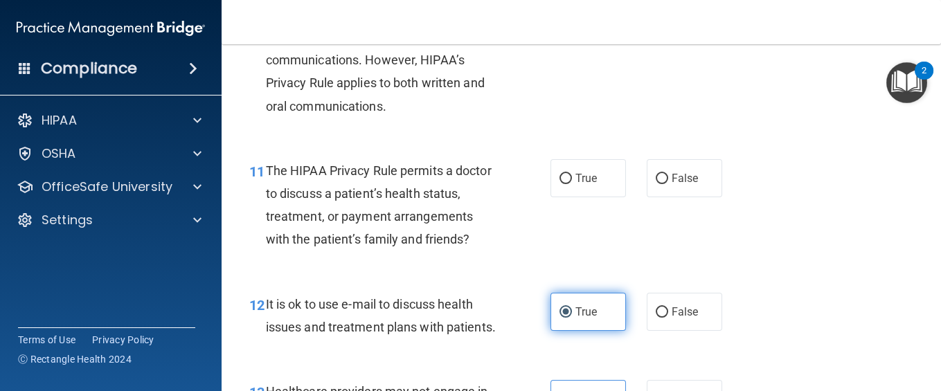
click at [577, 197] on label "True" at bounding box center [587, 178] width 75 height 38
click at [572, 184] on input "True" at bounding box center [565, 179] width 12 height 10
radio input "true"
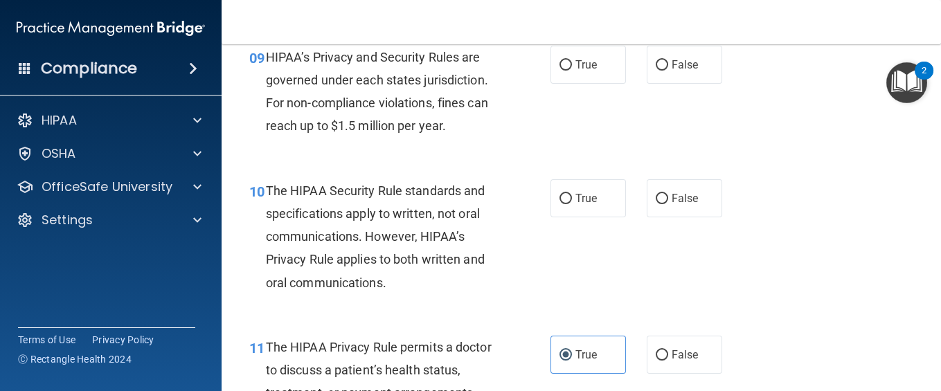
scroll to position [1170, 0]
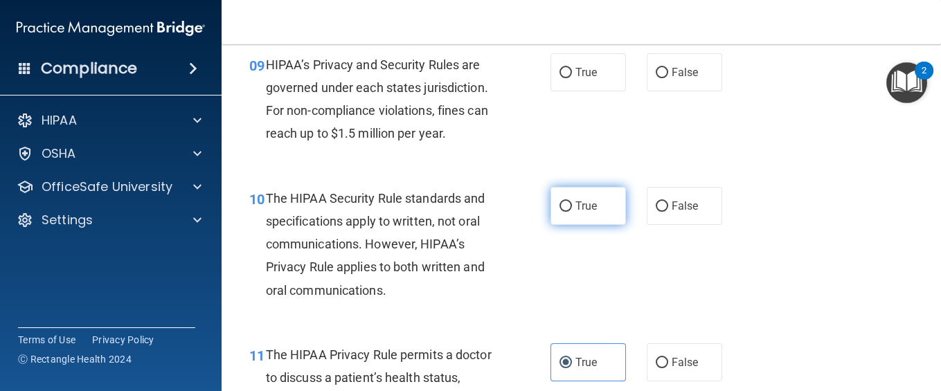
click at [575, 212] on span "True" at bounding box center [585, 205] width 21 height 13
click at [572, 212] on input "True" at bounding box center [565, 206] width 12 height 10
radio input "true"
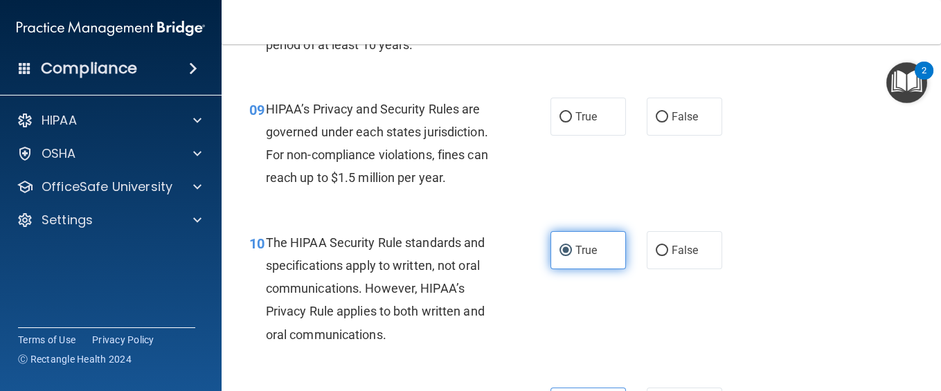
scroll to position [1096, 0]
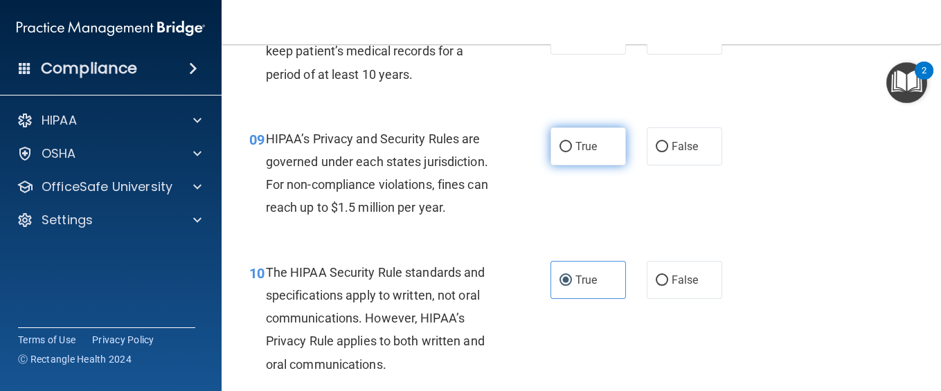
click at [610, 165] on label "True" at bounding box center [587, 146] width 75 height 38
click at [572, 152] on input "True" at bounding box center [565, 147] width 12 height 10
radio input "true"
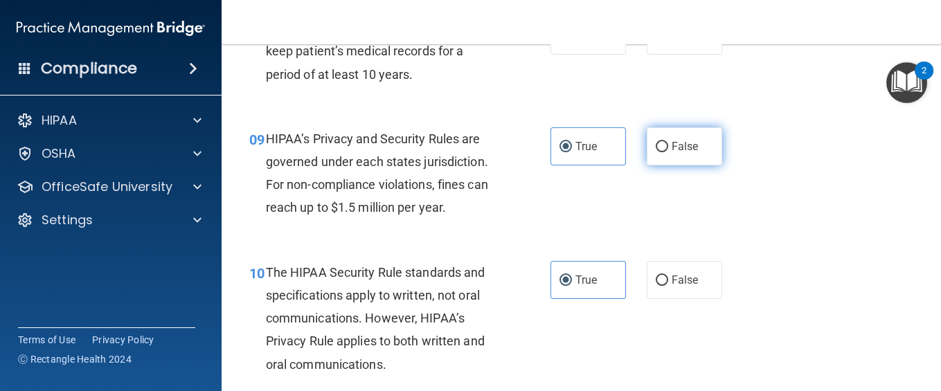
click at [671, 153] on span "False" at bounding box center [684, 146] width 27 height 13
click at [663, 152] on input "False" at bounding box center [661, 147] width 12 height 10
radio input "true"
radio input "false"
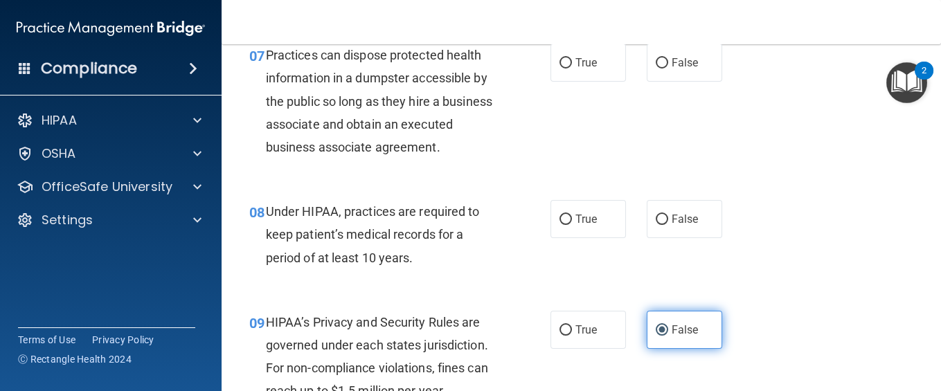
scroll to position [911, 0]
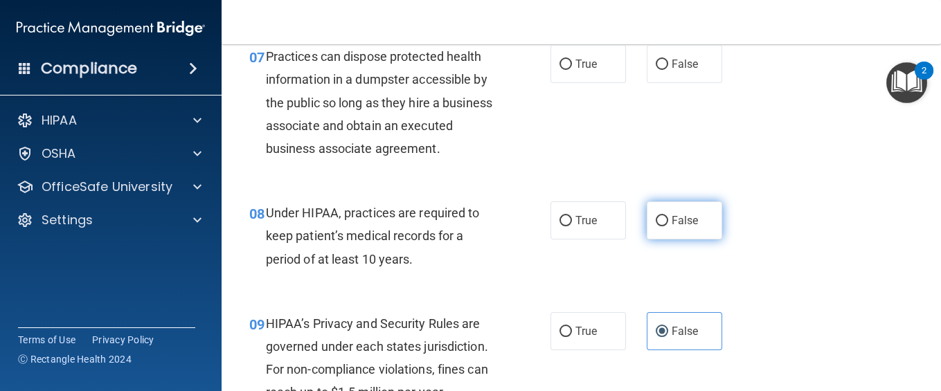
click at [671, 227] on span "False" at bounding box center [684, 220] width 27 height 13
click at [665, 226] on input "False" at bounding box center [661, 221] width 12 height 10
radio input "true"
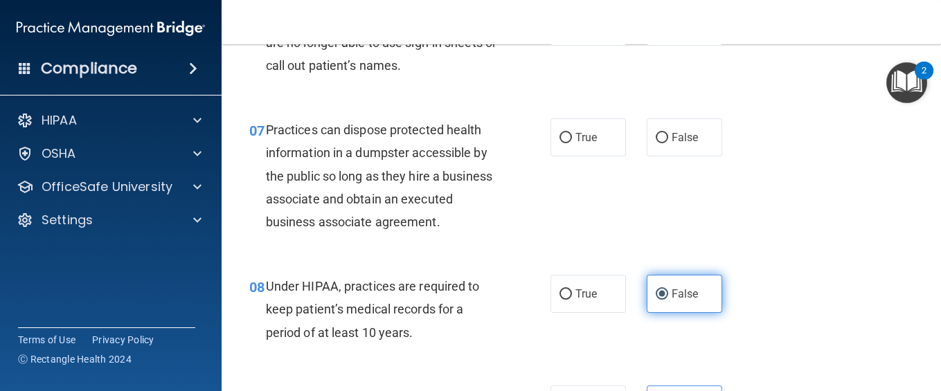
scroll to position [801, 0]
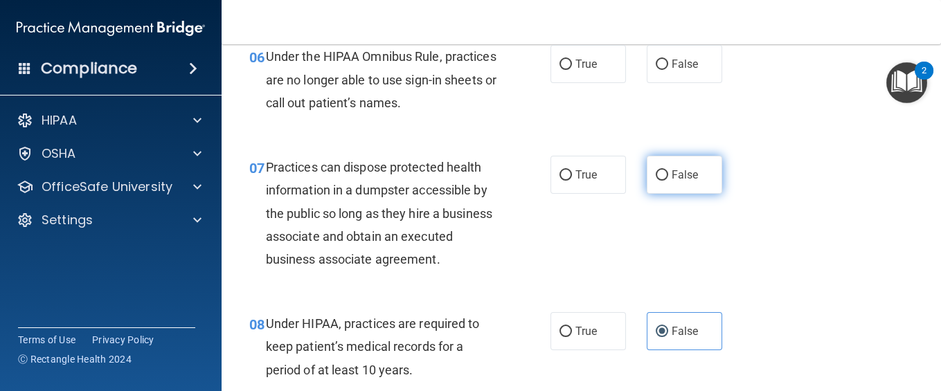
click at [655, 176] on input "False" at bounding box center [661, 175] width 12 height 10
radio input "true"
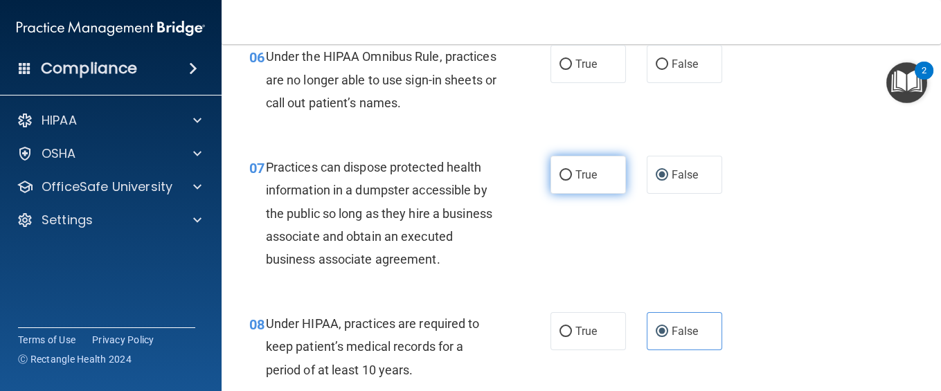
click at [583, 189] on label "True" at bounding box center [587, 175] width 75 height 38
click at [572, 181] on input "True" at bounding box center [565, 175] width 12 height 10
radio input "true"
radio input "false"
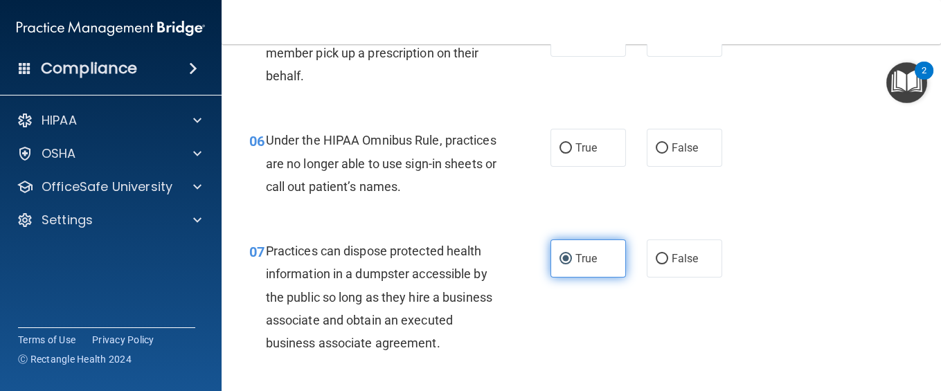
scroll to position [690, 0]
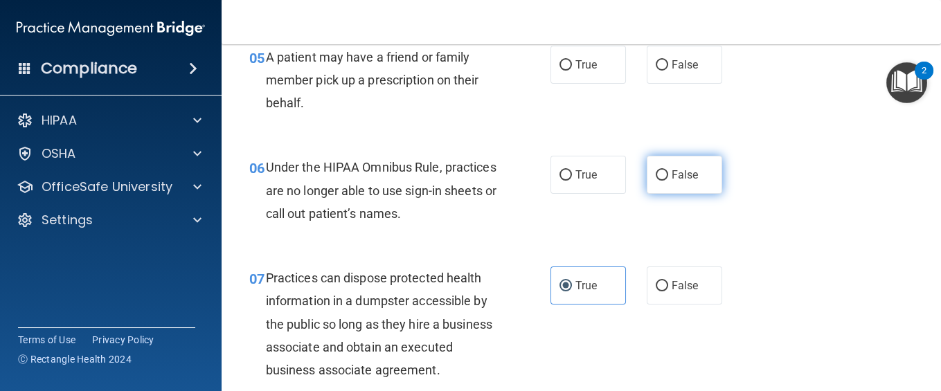
click at [669, 185] on label "False" at bounding box center [683, 175] width 75 height 38
click at [668, 181] on input "False" at bounding box center [661, 175] width 12 height 10
radio input "true"
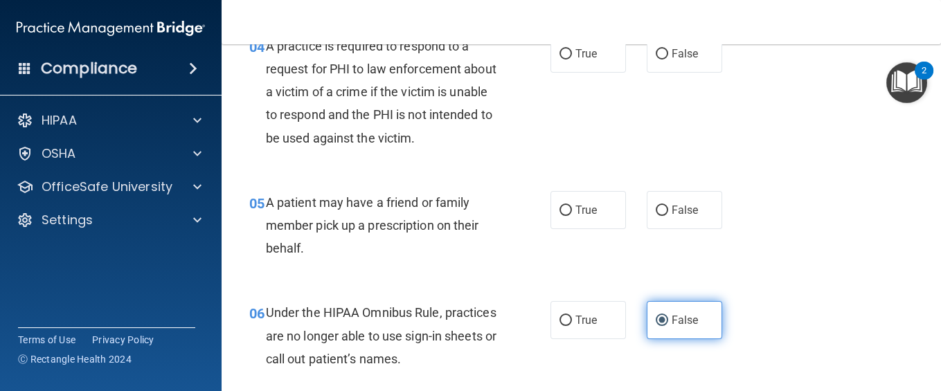
scroll to position [543, 0]
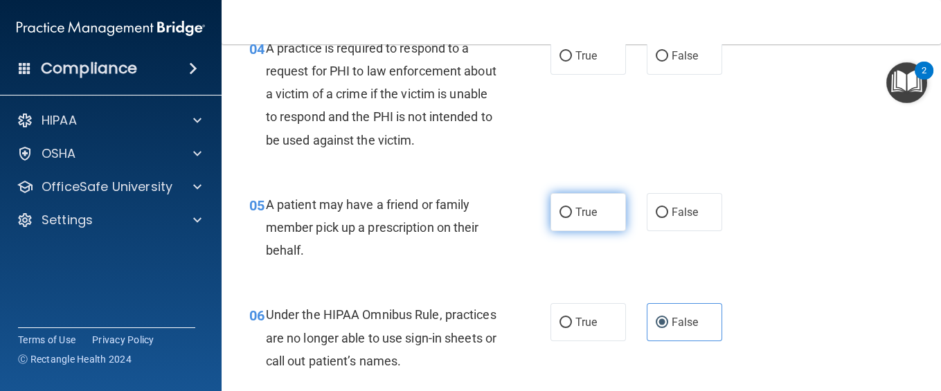
click at [571, 202] on label "True" at bounding box center [587, 212] width 75 height 38
click at [571, 208] on input "True" at bounding box center [565, 213] width 12 height 10
radio input "true"
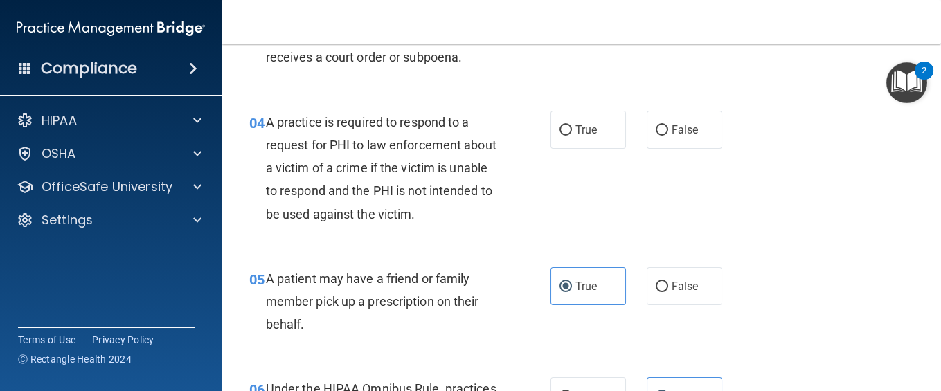
scroll to position [432, 0]
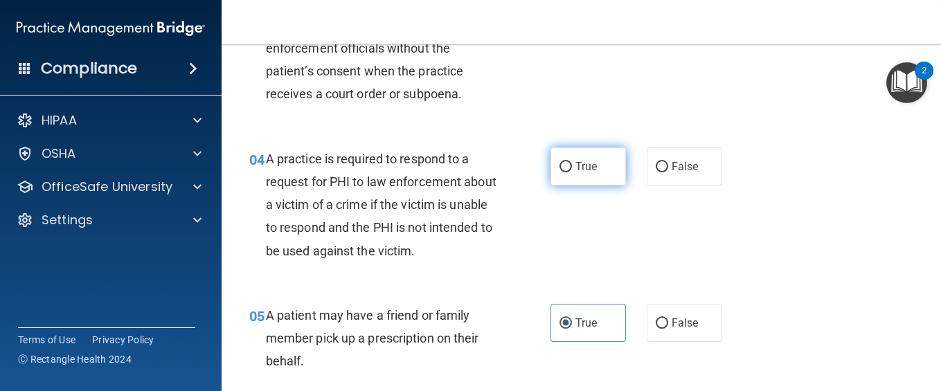
click at [586, 169] on span "True" at bounding box center [585, 166] width 21 height 13
click at [572, 169] on input "True" at bounding box center [565, 167] width 12 height 10
radio input "true"
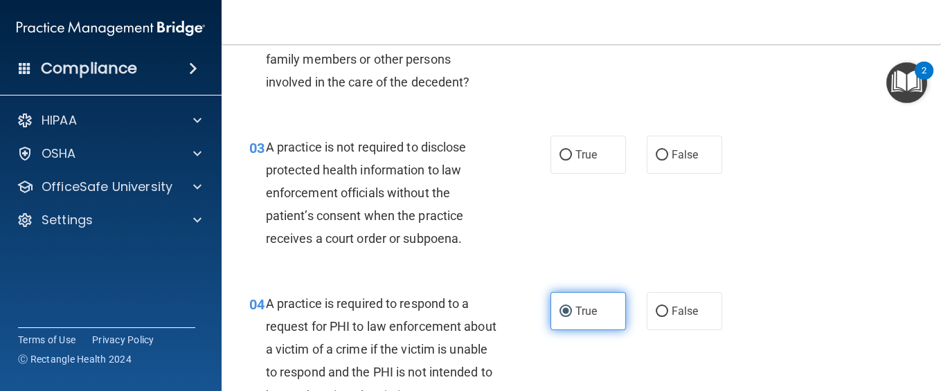
scroll to position [284, 0]
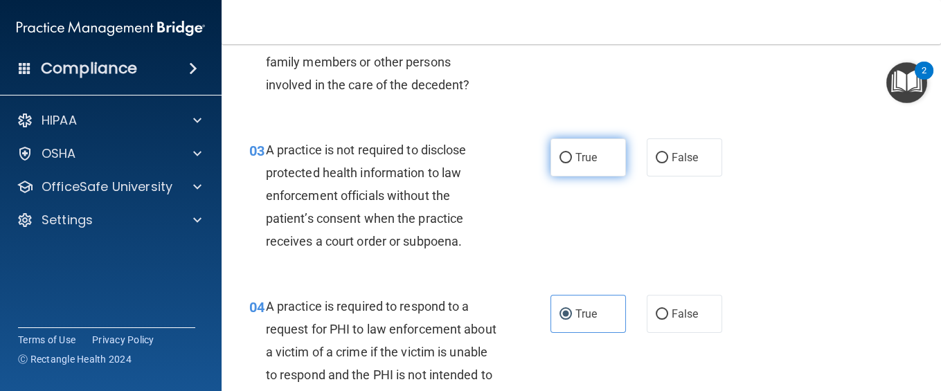
click at [577, 163] on span "True" at bounding box center [585, 157] width 21 height 13
click at [572, 163] on input "True" at bounding box center [565, 158] width 12 height 10
radio input "true"
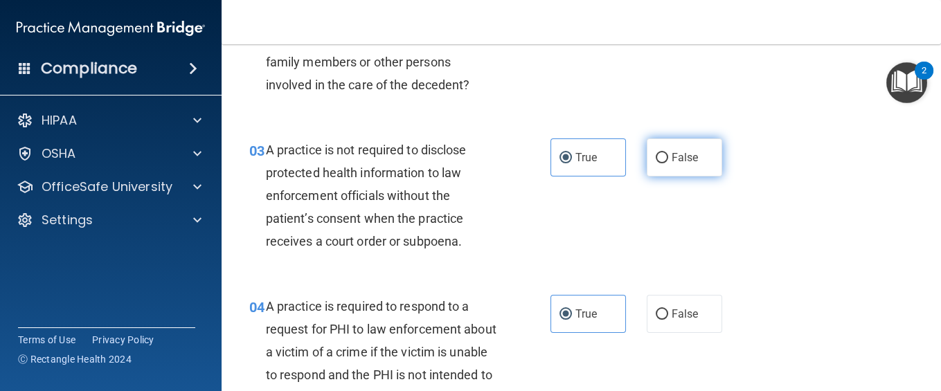
click at [662, 165] on label "False" at bounding box center [683, 157] width 75 height 38
click at [662, 163] on input "False" at bounding box center [661, 158] width 12 height 10
radio input "true"
radio input "false"
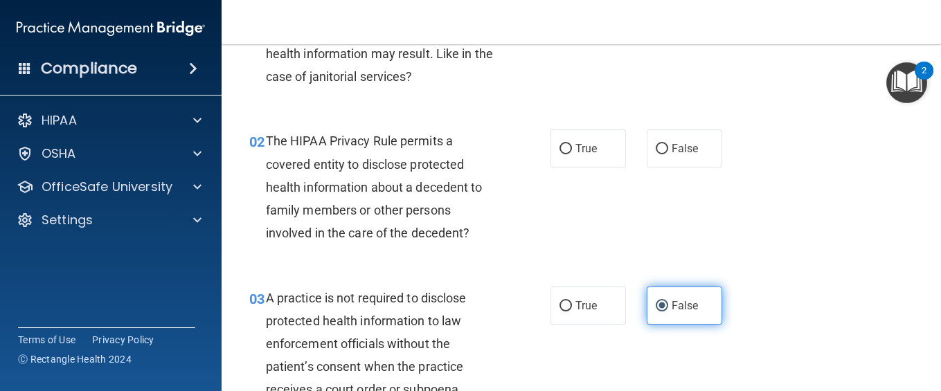
scroll to position [100, 0]
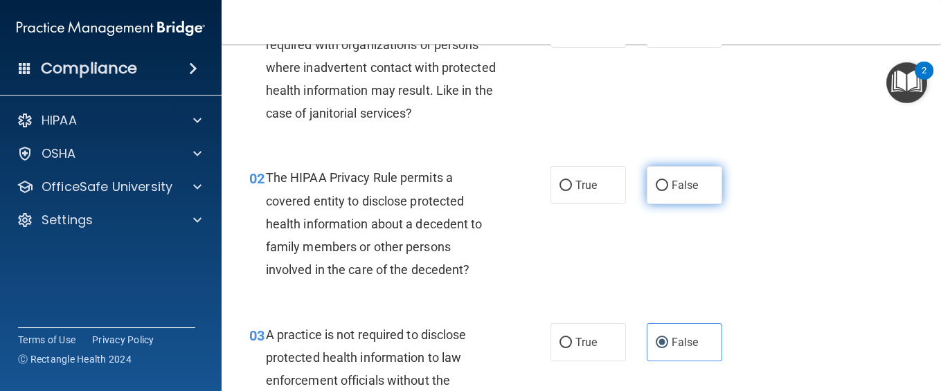
click at [701, 192] on label "False" at bounding box center [683, 185] width 75 height 38
click at [668, 191] on input "False" at bounding box center [661, 186] width 12 height 10
radio input "true"
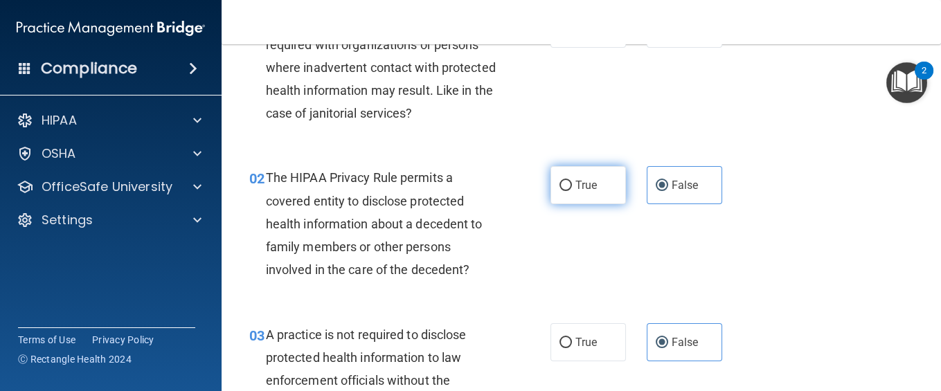
click at [612, 175] on label "True" at bounding box center [587, 185] width 75 height 38
click at [572, 181] on input "True" at bounding box center [565, 186] width 12 height 10
radio input "true"
radio input "false"
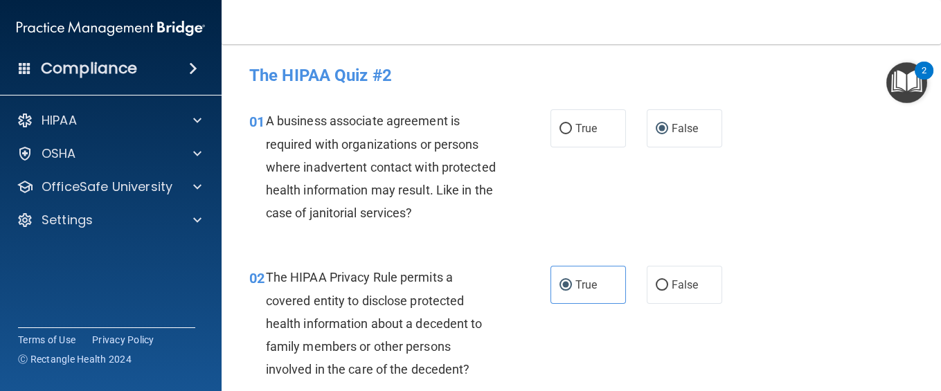
scroll to position [3865, 0]
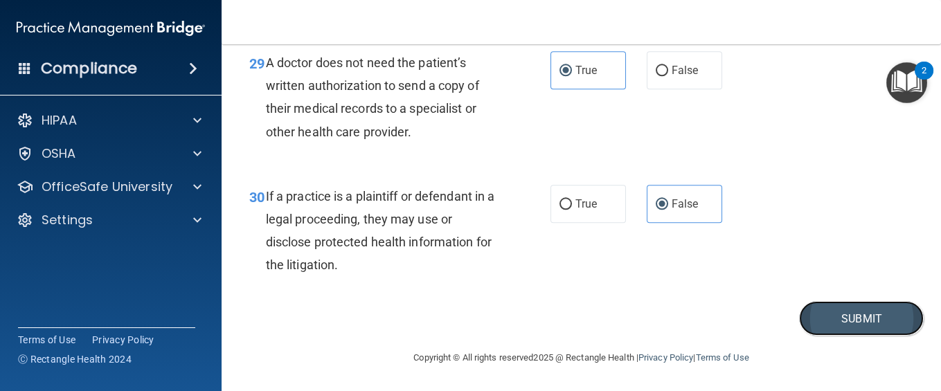
click at [705, 293] on button "Submit" at bounding box center [861, 318] width 125 height 35
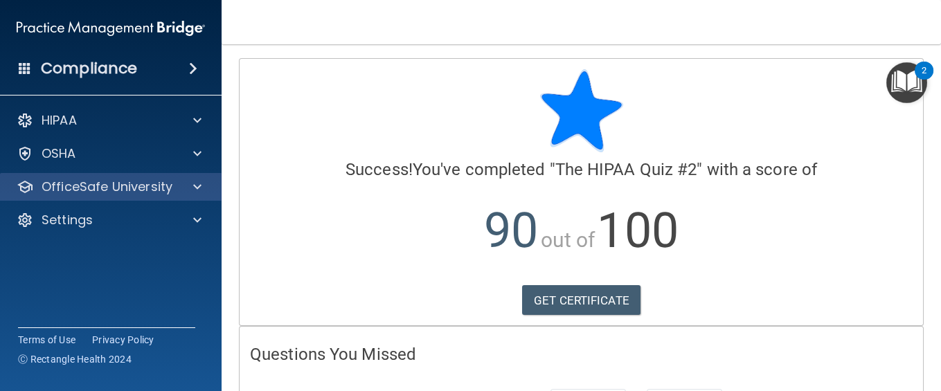
click at [135, 195] on div "OfficeSafe University" at bounding box center [111, 187] width 222 height 28
click at [201, 180] on span at bounding box center [197, 187] width 8 height 17
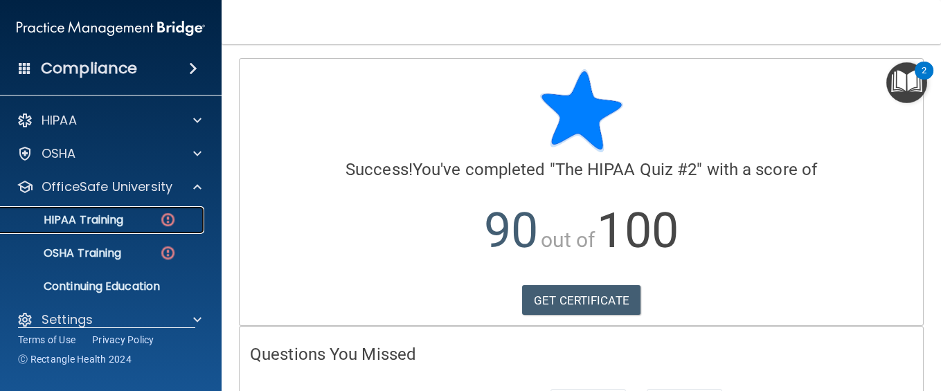
click at [165, 212] on img at bounding box center [167, 219] width 17 height 17
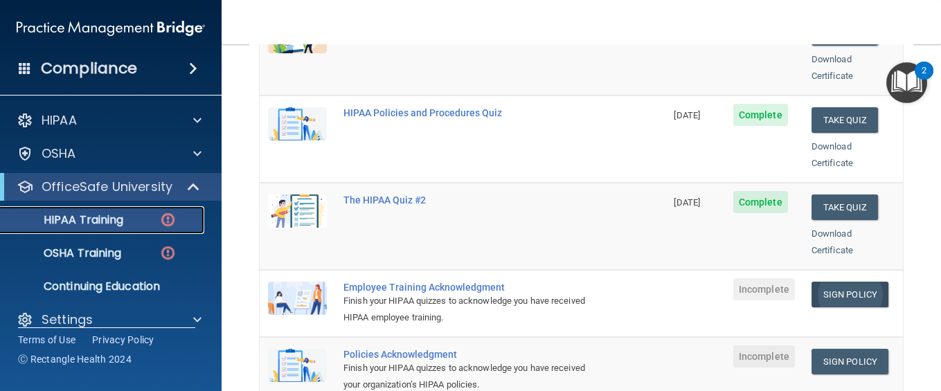
scroll to position [277, 0]
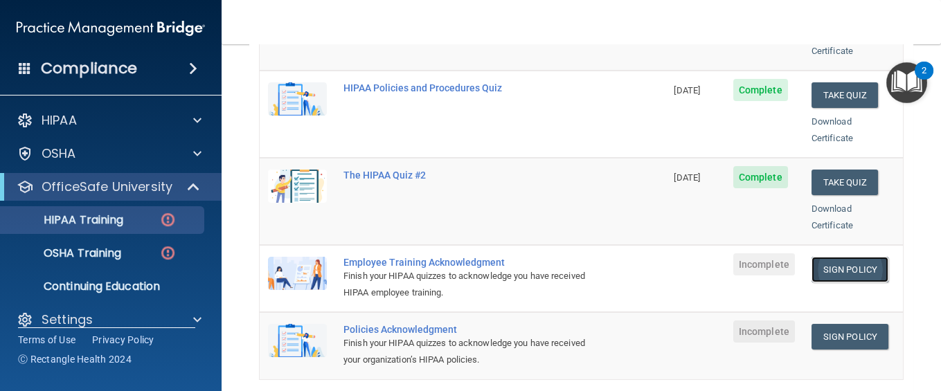
click at [705, 257] on link "Sign Policy" at bounding box center [849, 270] width 77 height 26
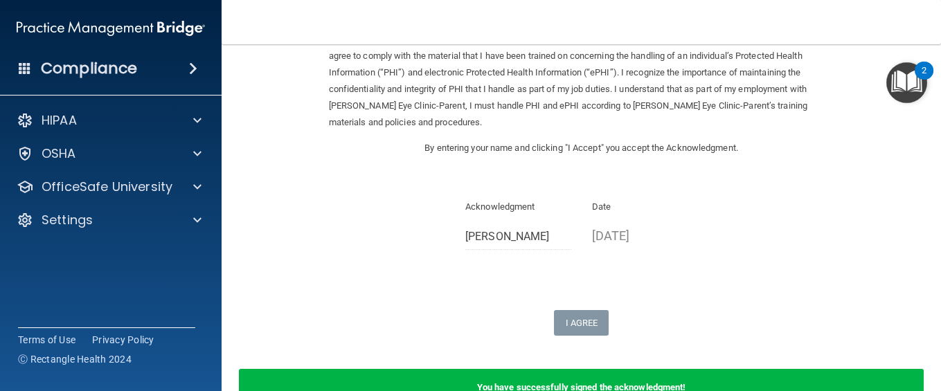
scroll to position [146, 0]
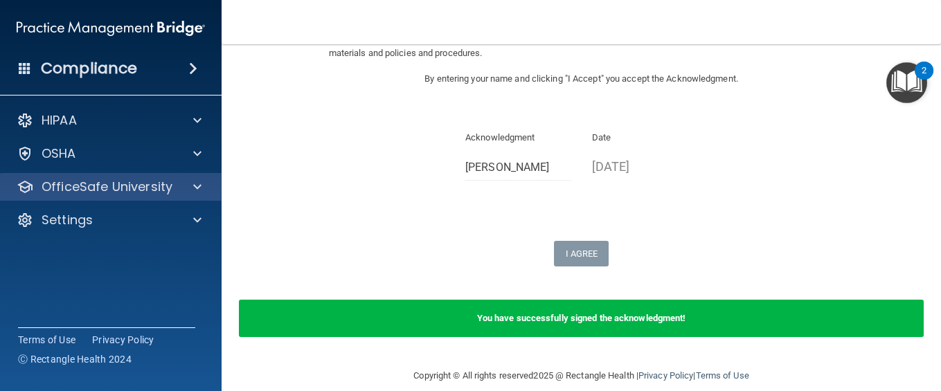
click at [89, 174] on div "OfficeSafe University" at bounding box center [111, 187] width 222 height 28
click at [181, 187] on div at bounding box center [195, 187] width 35 height 17
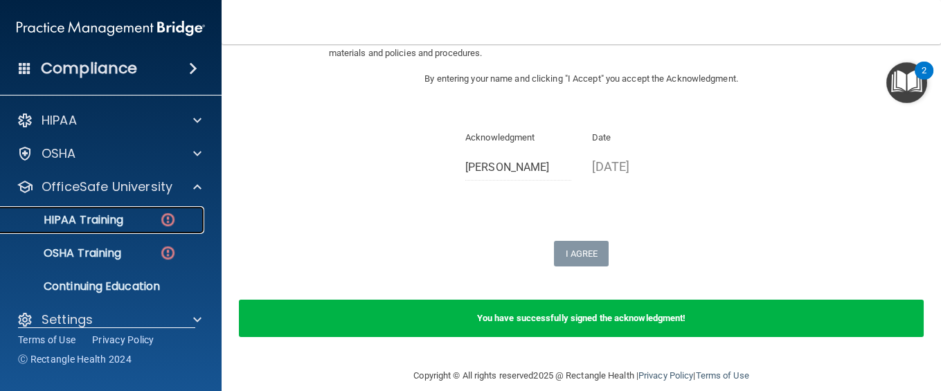
click at [178, 208] on link "HIPAA Training" at bounding box center [95, 220] width 218 height 28
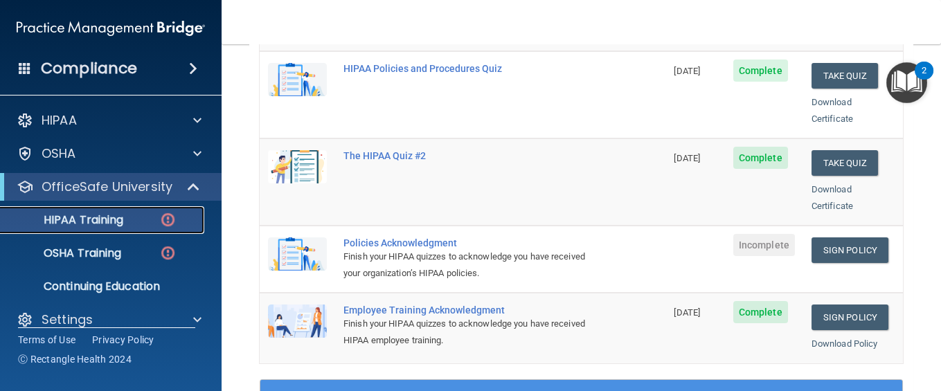
scroll to position [300, 0]
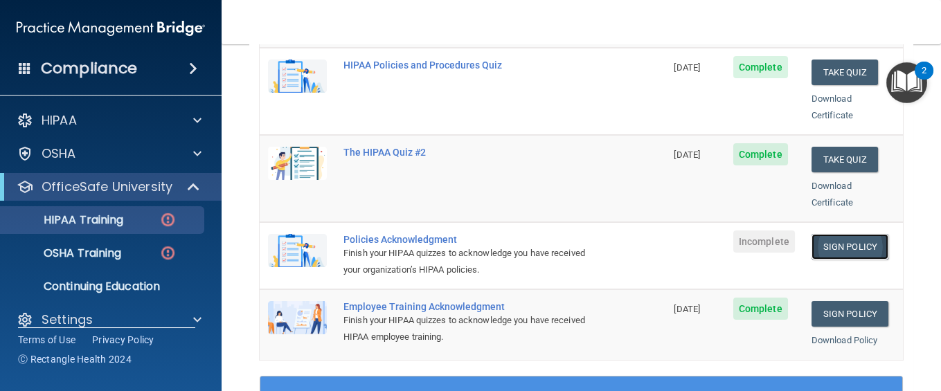
click at [844, 234] on link "Sign Policy" at bounding box center [849, 247] width 77 height 26
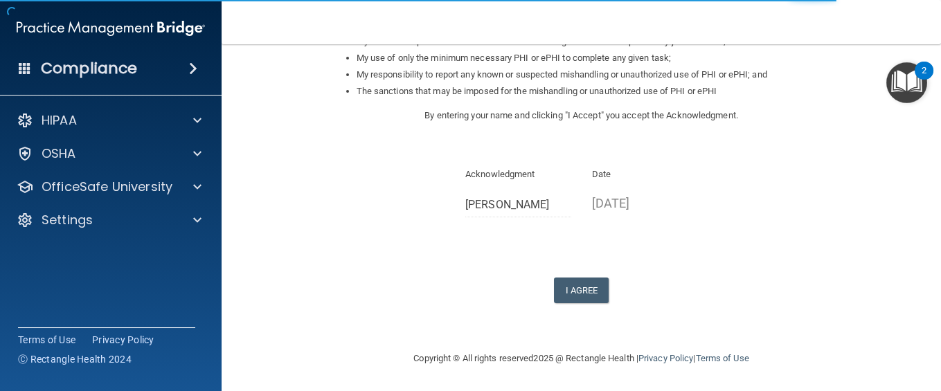
scroll to position [242, 0]
click at [588, 299] on button "I Agree" at bounding box center [581, 291] width 55 height 26
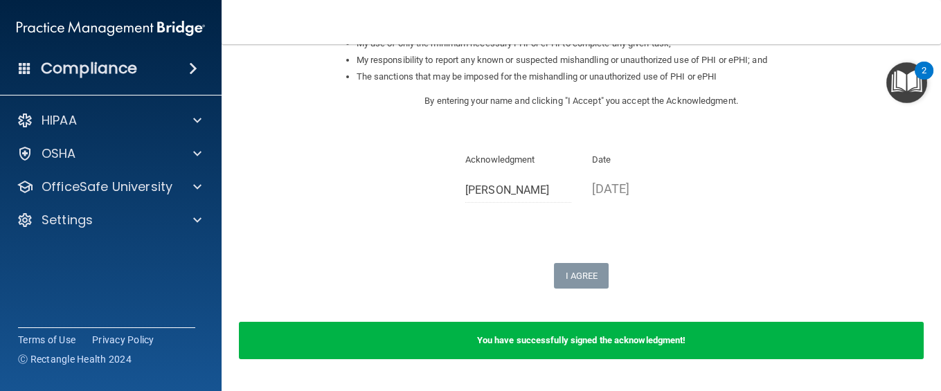
scroll to position [258, 0]
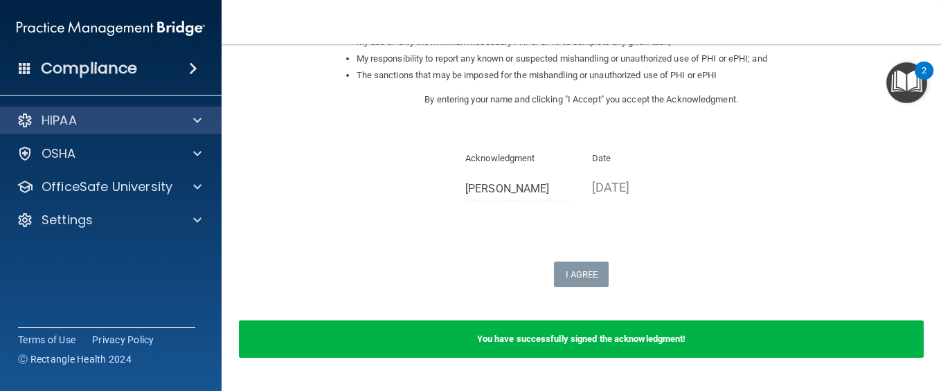
click at [80, 129] on div "HIPAA" at bounding box center [111, 121] width 222 height 28
click at [145, 134] on div "HIPAA" at bounding box center [111, 121] width 222 height 28
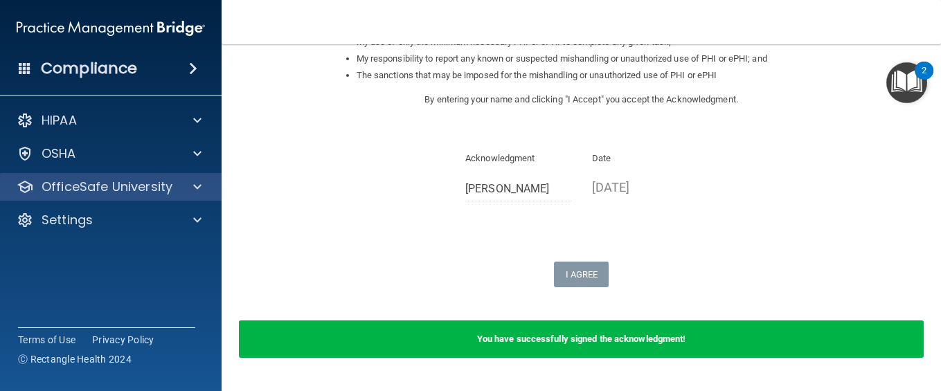
click at [166, 176] on div "OfficeSafe University" at bounding box center [111, 187] width 222 height 28
click at [210, 182] on div at bounding box center [195, 187] width 35 height 17
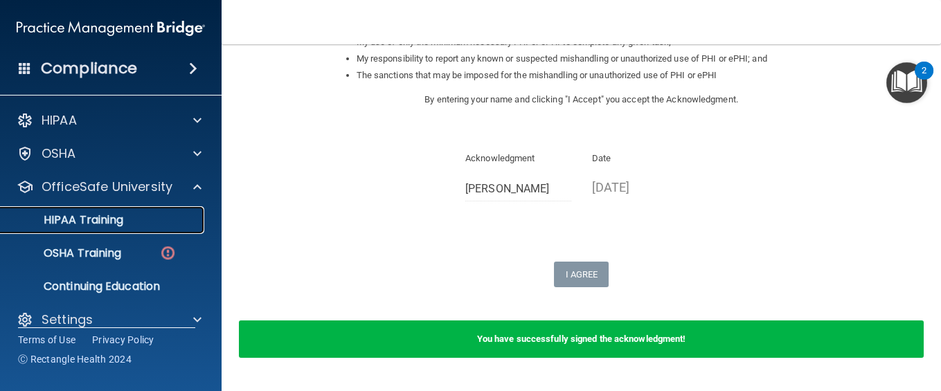
click at [176, 211] on link "HIPAA Training" at bounding box center [95, 220] width 218 height 28
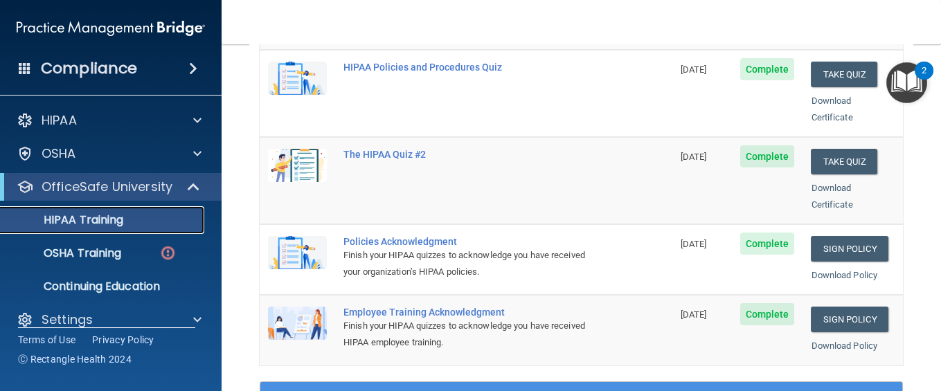
scroll to position [300, 0]
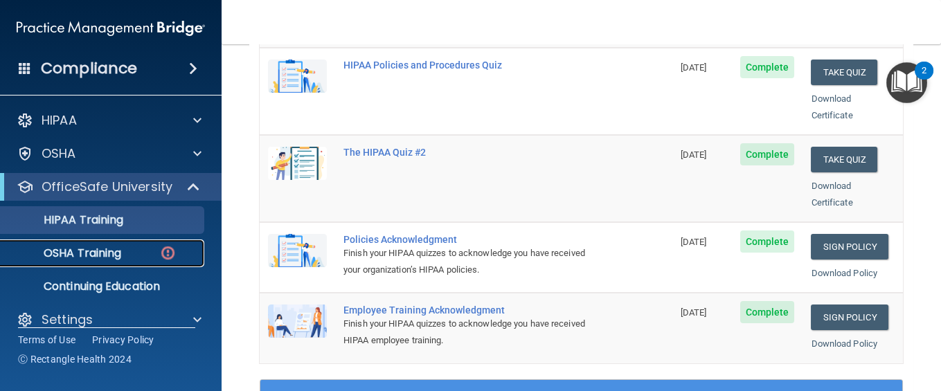
click at [147, 254] on div "OSHA Training" at bounding box center [103, 253] width 189 height 14
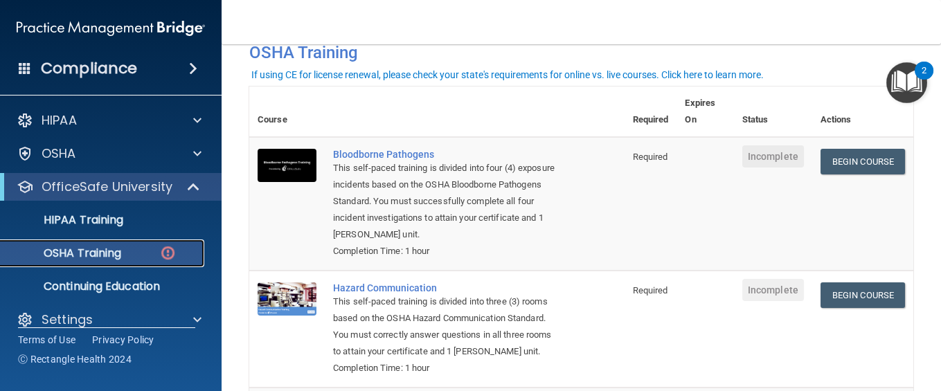
scroll to position [75, 0]
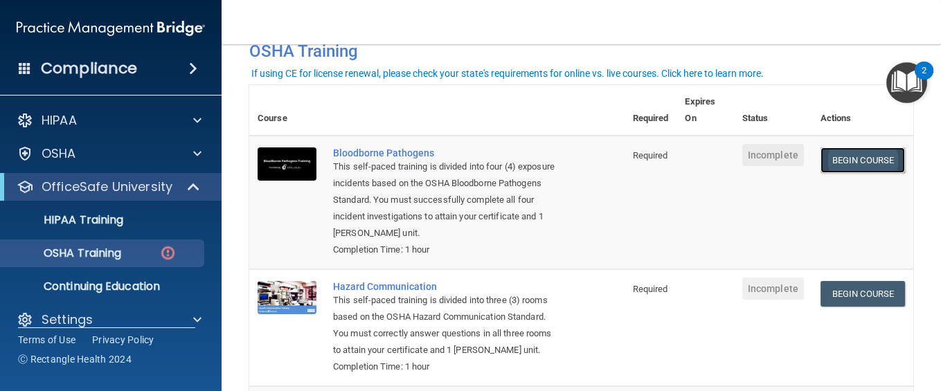
click at [876, 154] on link "Begin Course" at bounding box center [862, 160] width 84 height 26
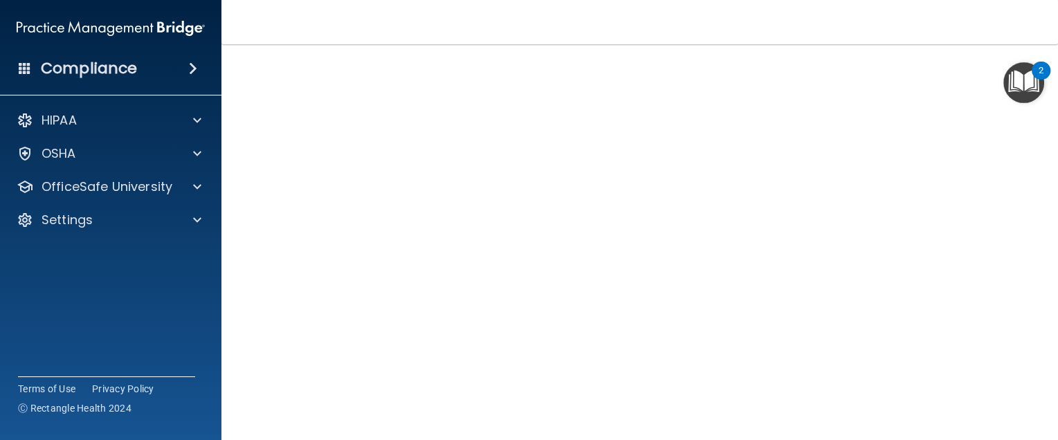
scroll to position [93, 0]
click at [940, 298] on main "Bloodborne Pathogens Training This course doesn’t expire until . Are you sure y…" at bounding box center [639, 242] width 837 height 396
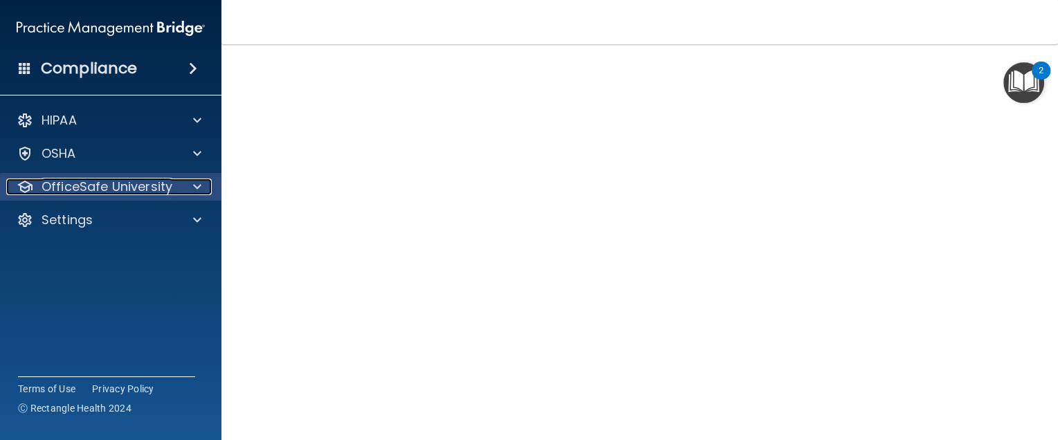
click at [125, 194] on p "OfficeSafe University" at bounding box center [107, 187] width 131 height 17
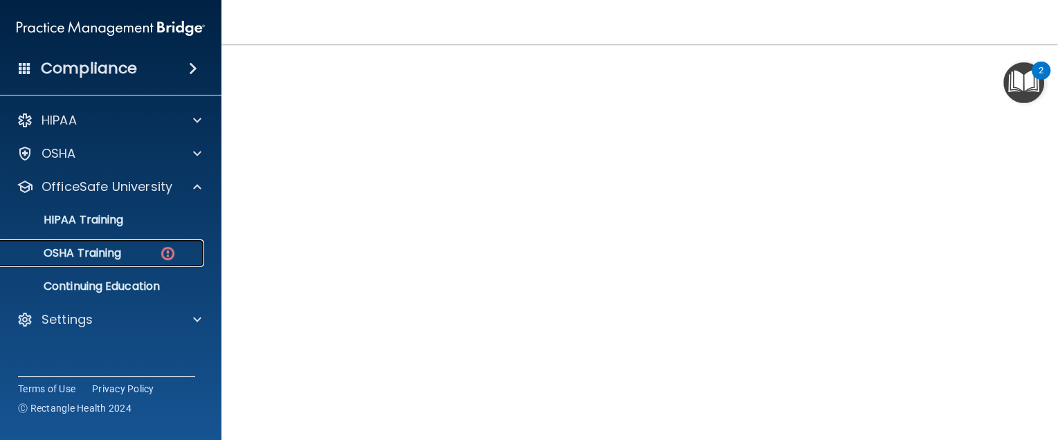
click at [164, 245] on img at bounding box center [167, 253] width 17 height 17
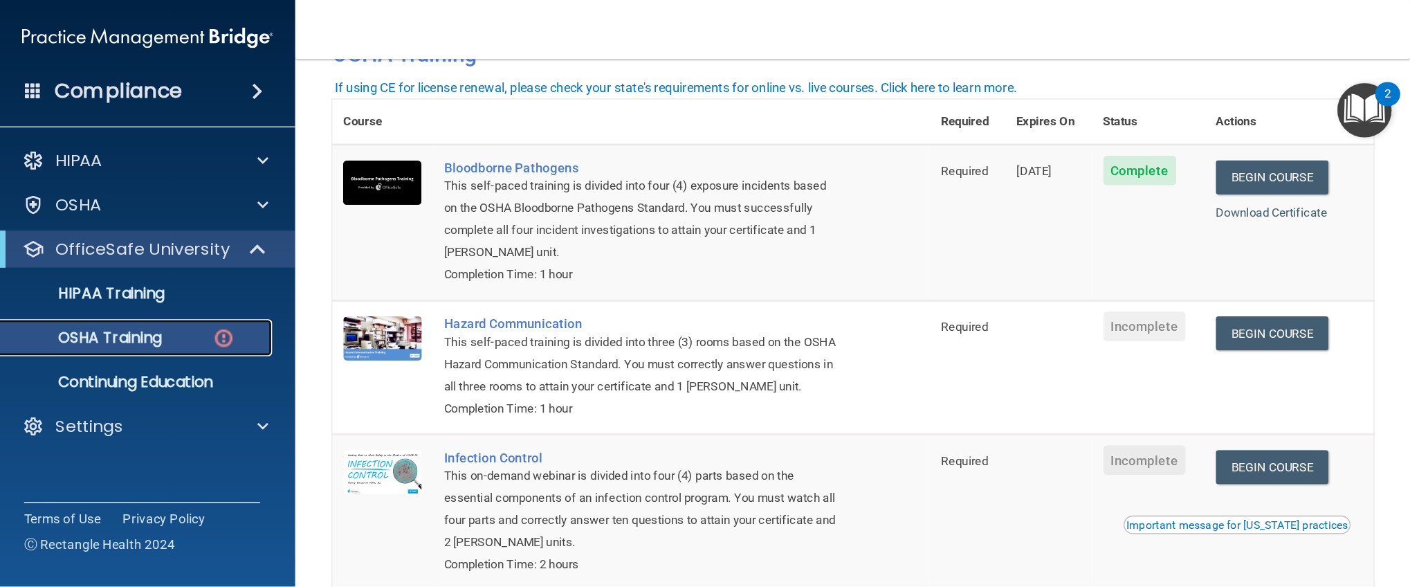
scroll to position [75, 0]
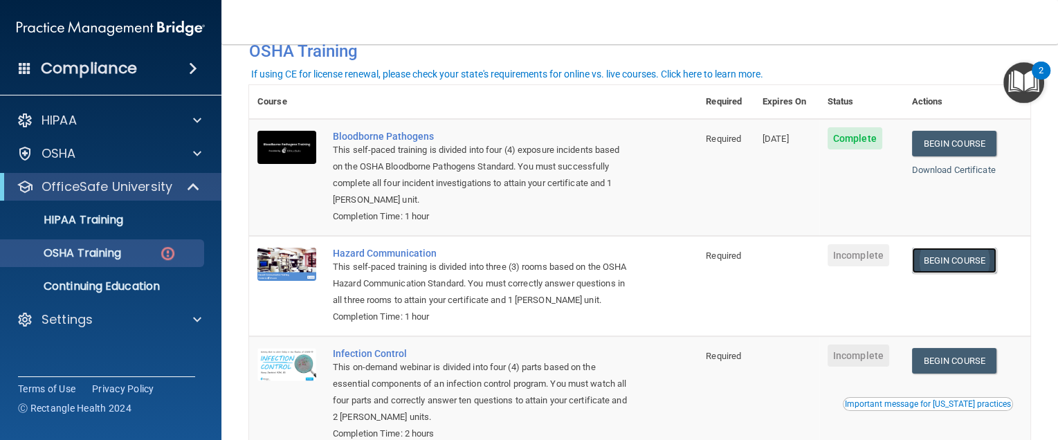
click at [940, 264] on link "Begin Course" at bounding box center [954, 261] width 84 height 26
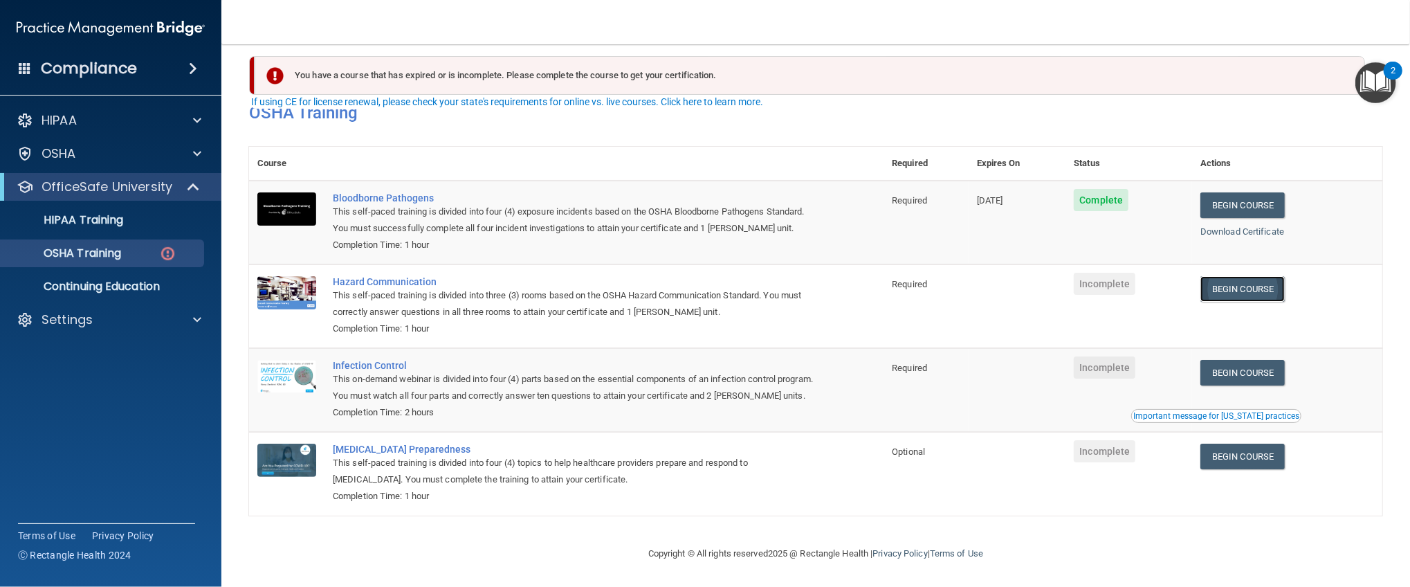
scroll to position [46, 0]
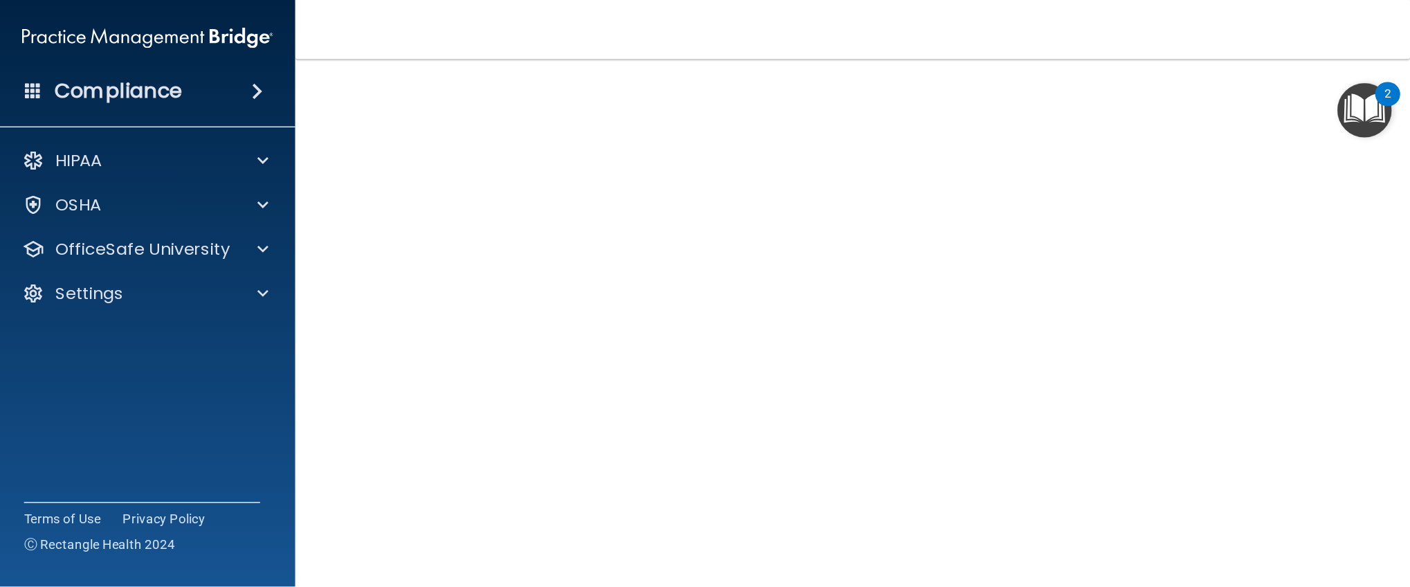
scroll to position [37, 0]
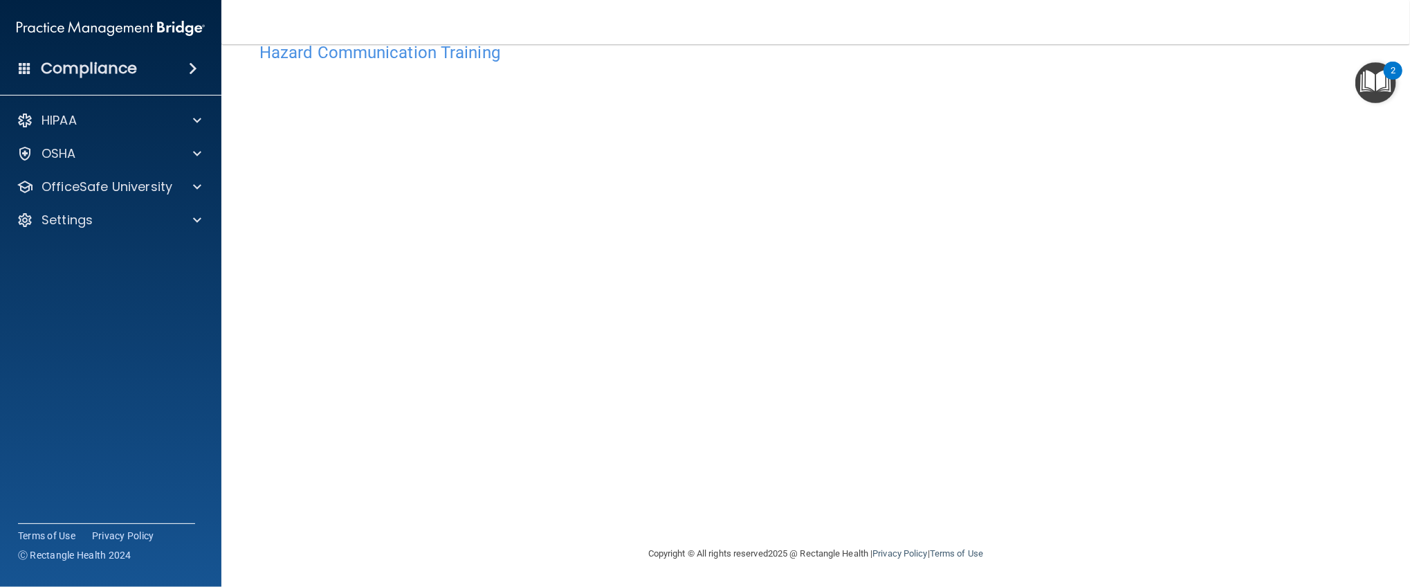
drag, startPoint x: 964, startPoint y: 5, endPoint x: 822, endPoint y: 4, distance: 141.9
click at [822, 4] on nav "Toggle navigation [PERSON_NAME] [EMAIL_ADDRESS][DOMAIN_NAME] Manage My Enterpri…" at bounding box center [815, 22] width 1189 height 44
click at [135, 187] on p "OfficeSafe University" at bounding box center [107, 187] width 131 height 17
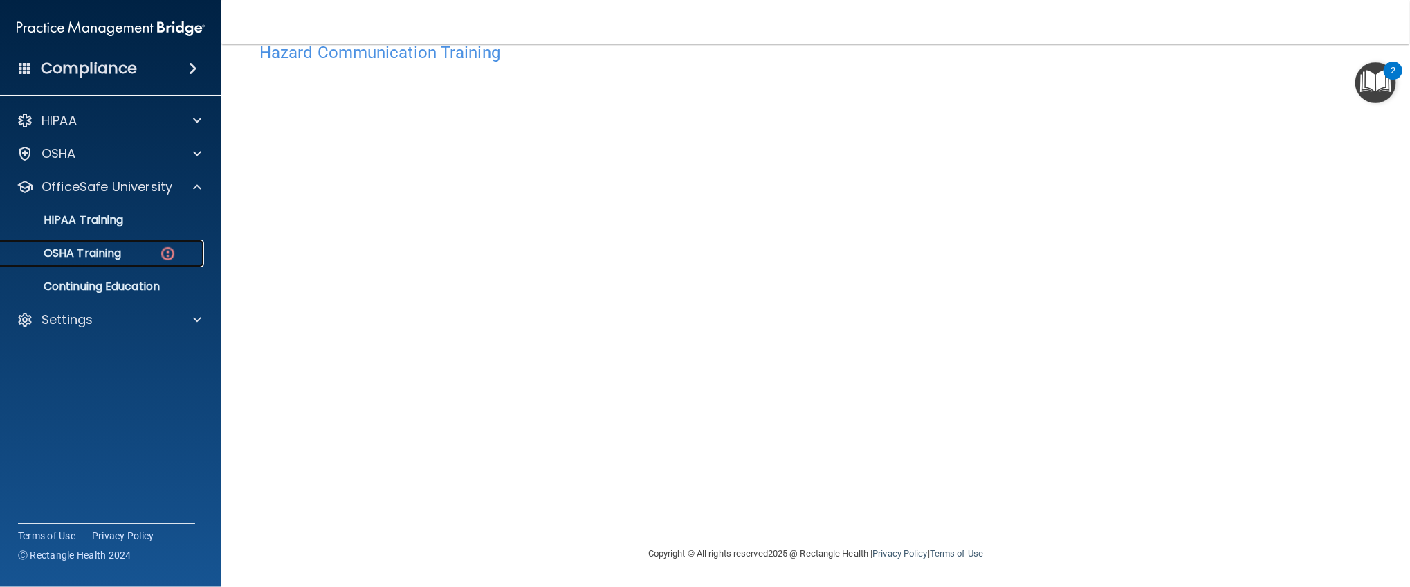
click at [134, 245] on link "OSHA Training" at bounding box center [95, 253] width 218 height 28
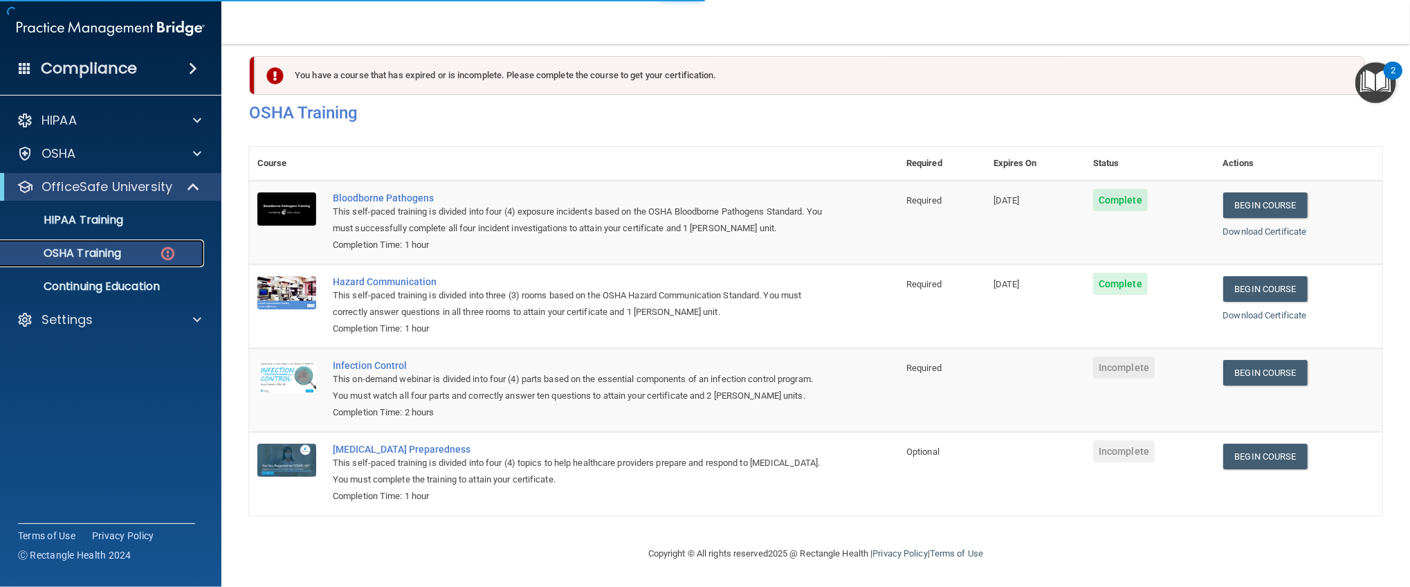
scroll to position [46, 0]
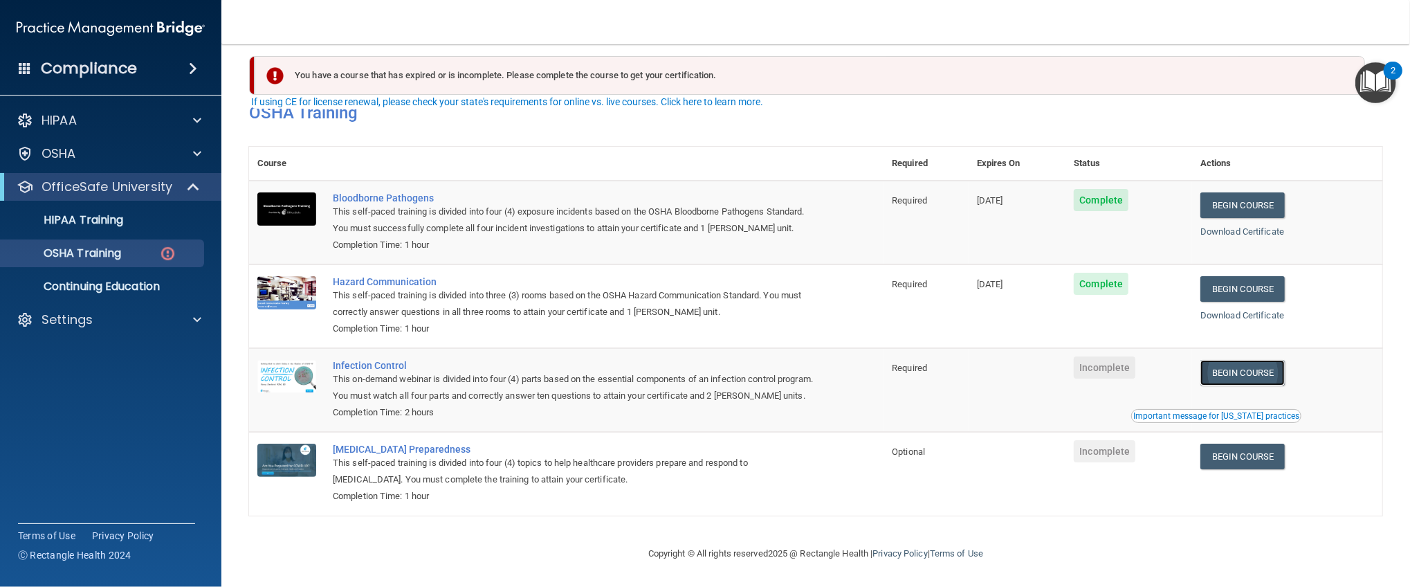
click at [1058, 360] on link "Begin Course" at bounding box center [1243, 373] width 84 height 26
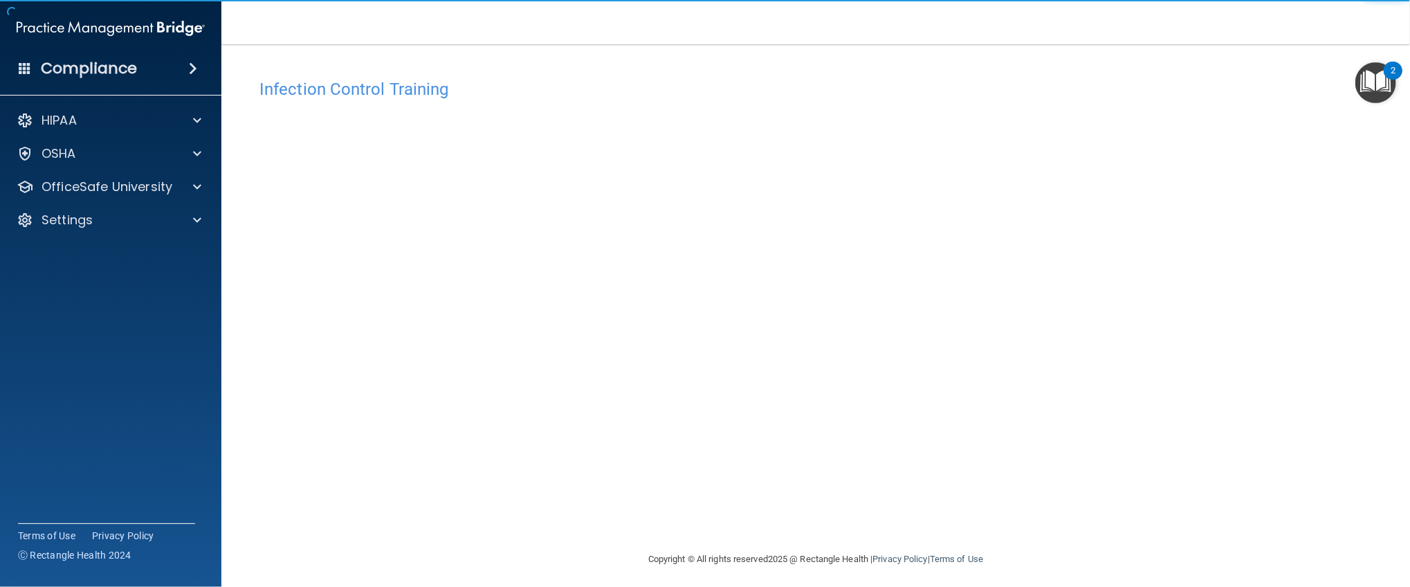
scroll to position [6, 0]
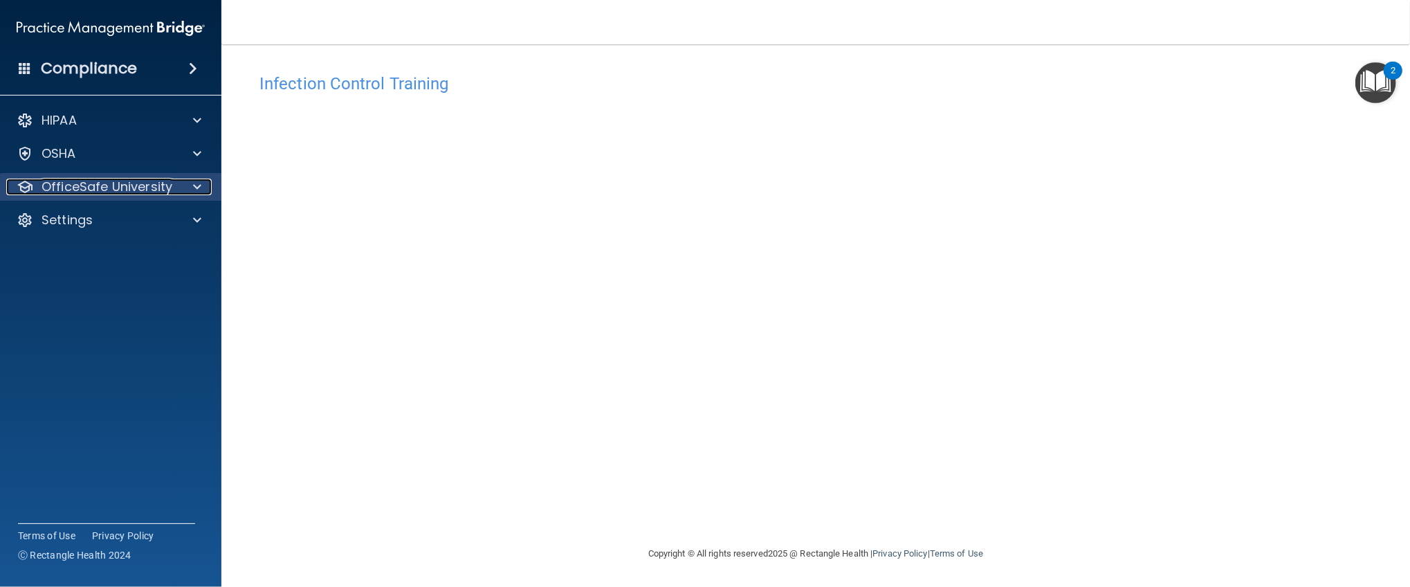
click at [167, 182] on p "OfficeSafe University" at bounding box center [107, 187] width 131 height 17
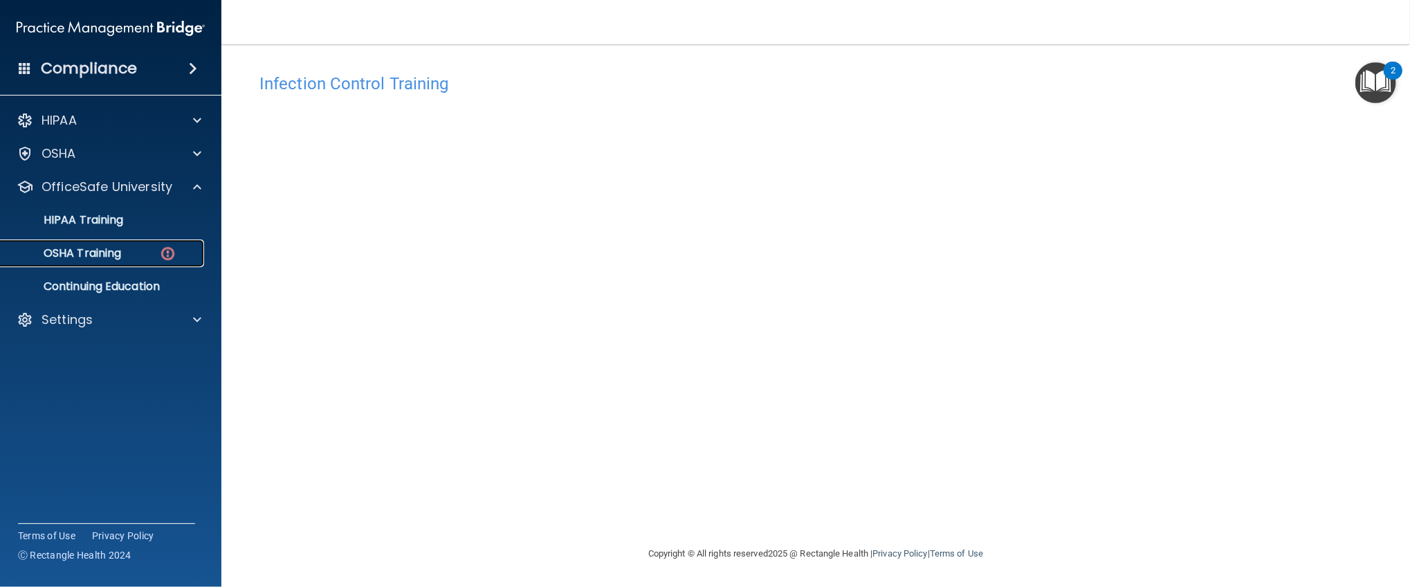
click at [167, 248] on img at bounding box center [167, 253] width 17 height 17
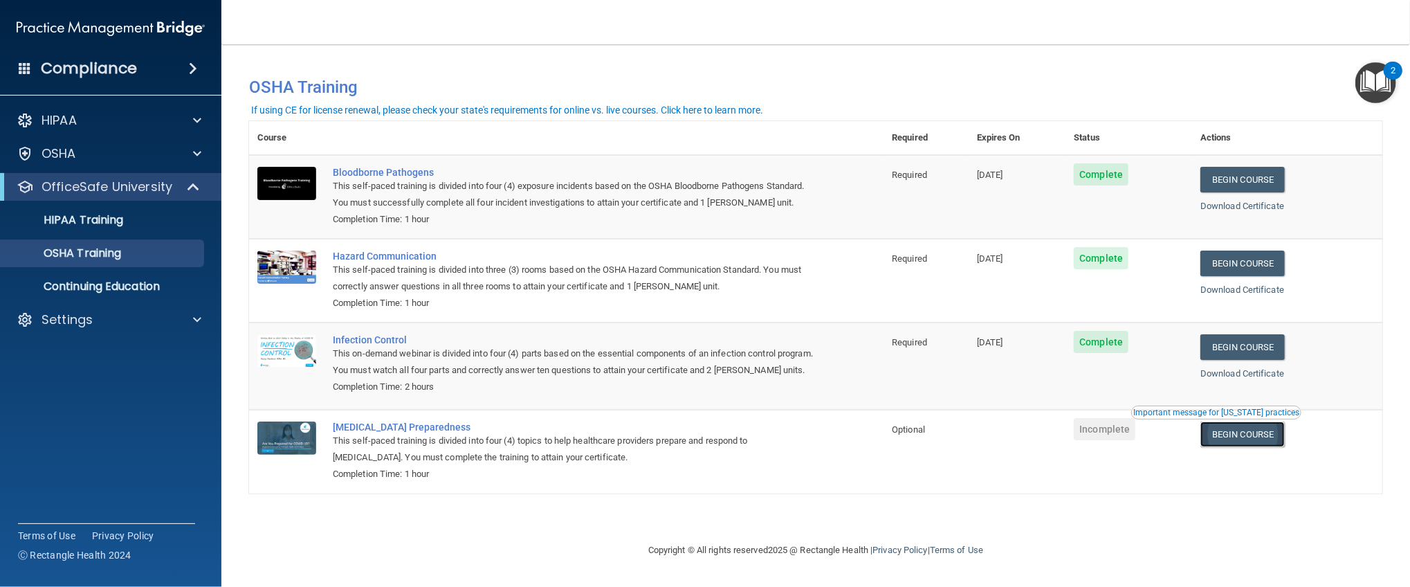
click at [1285, 437] on link "Begin Course" at bounding box center [1243, 434] width 84 height 26
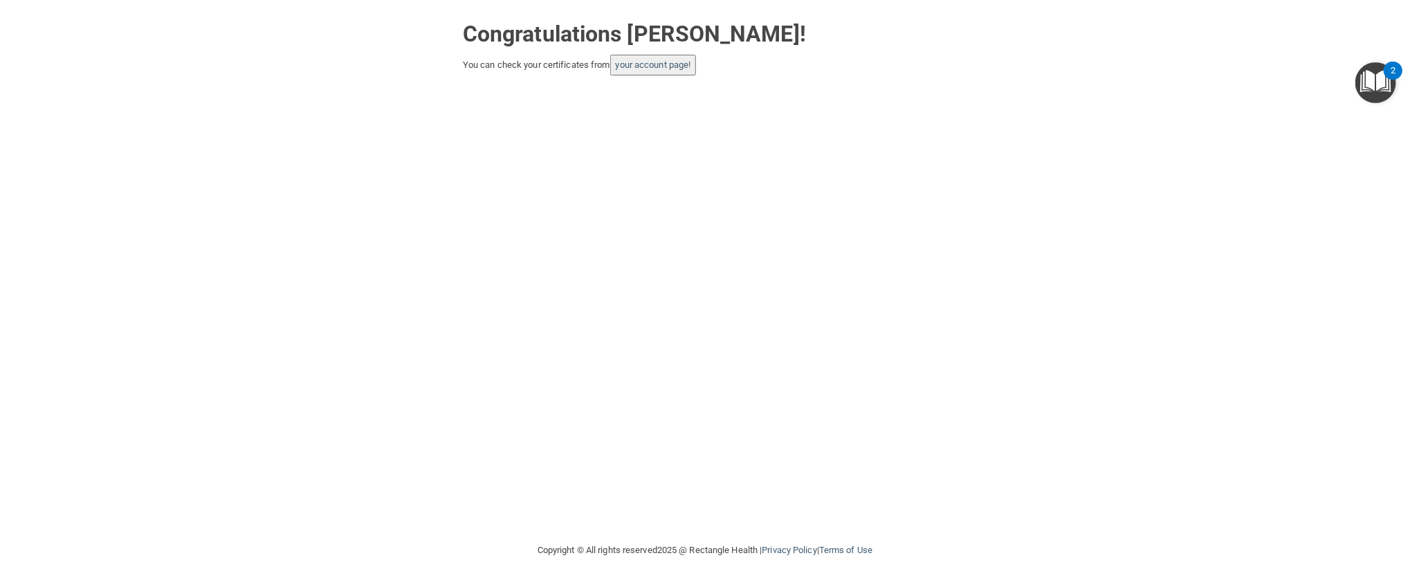
click at [675, 51] on div "Congratulations [PERSON_NAME]! You can check your certificates from your accoun…" at bounding box center [705, 45] width 505 height 62
click at [655, 60] on link "your account page!" at bounding box center [653, 65] width 75 height 10
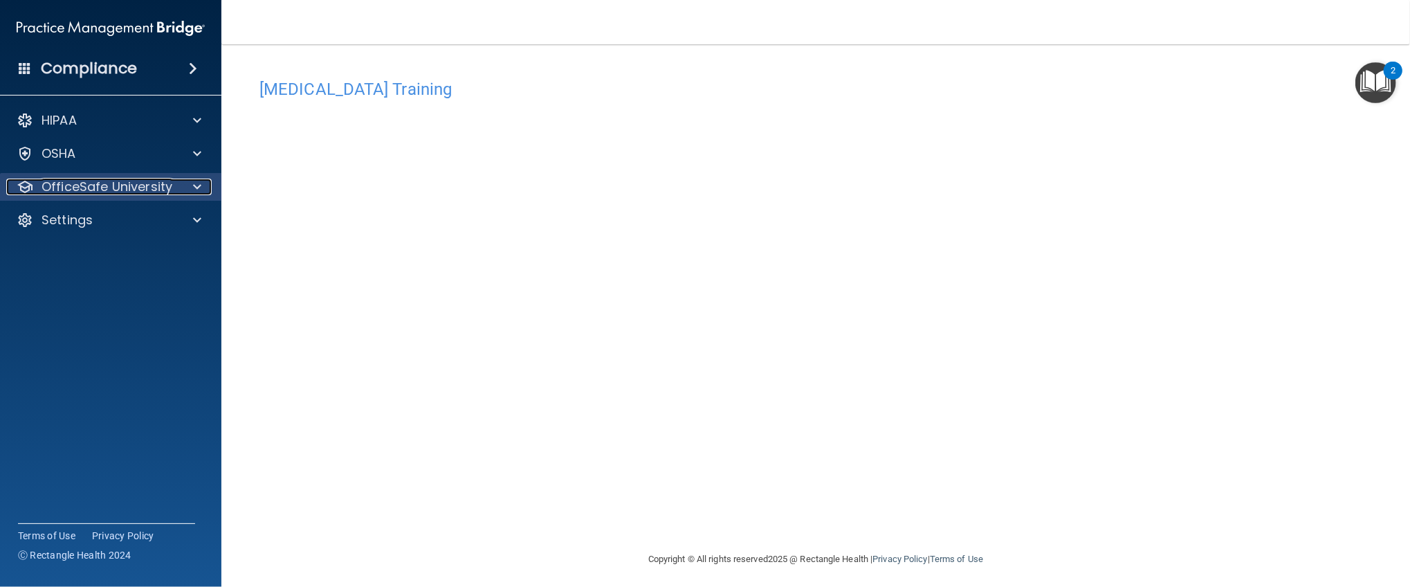
click at [158, 185] on p "OfficeSafe University" at bounding box center [107, 187] width 131 height 17
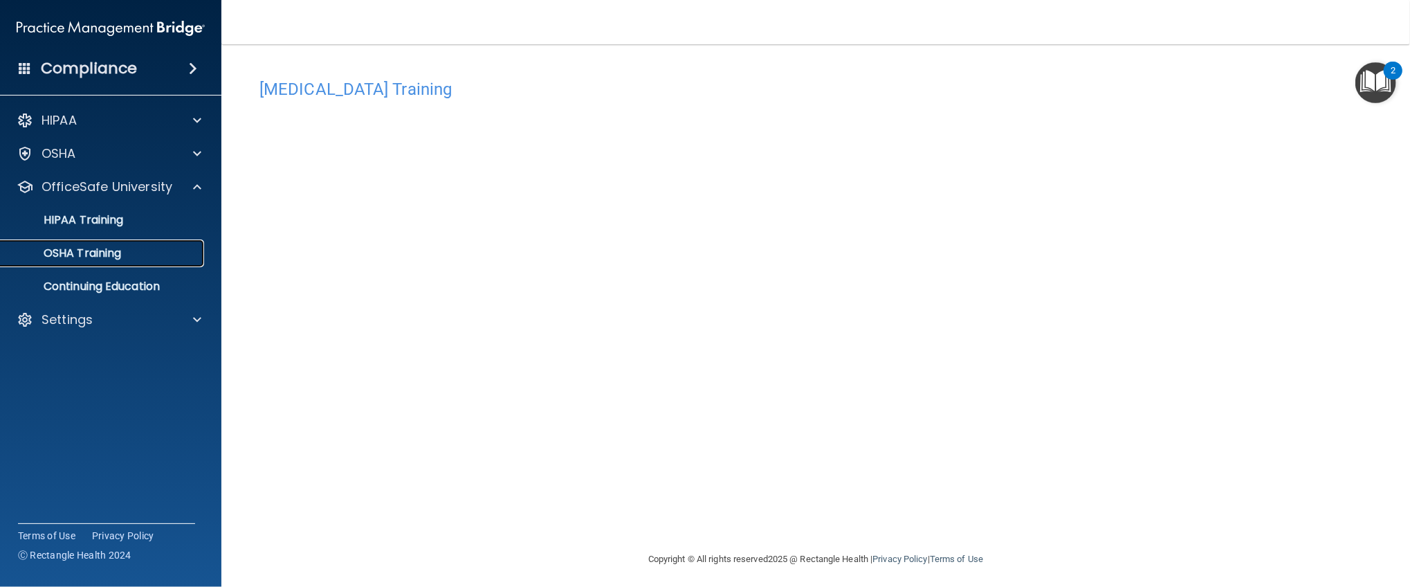
click at [149, 263] on link "OSHA Training" at bounding box center [95, 253] width 218 height 28
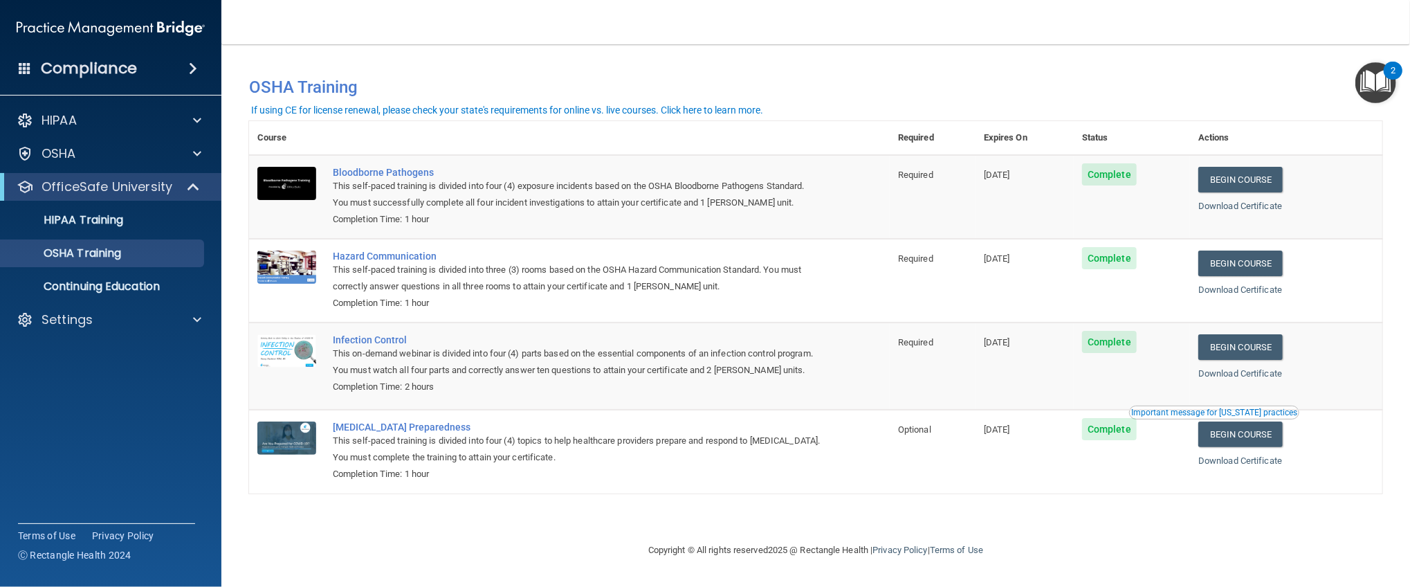
click at [1302, 58] on div "You have a course that has expired or is incomplete. Please complete the course…" at bounding box center [816, 81] width 1154 height 46
click at [71, 213] on p "HIPAA Training" at bounding box center [66, 220] width 114 height 14
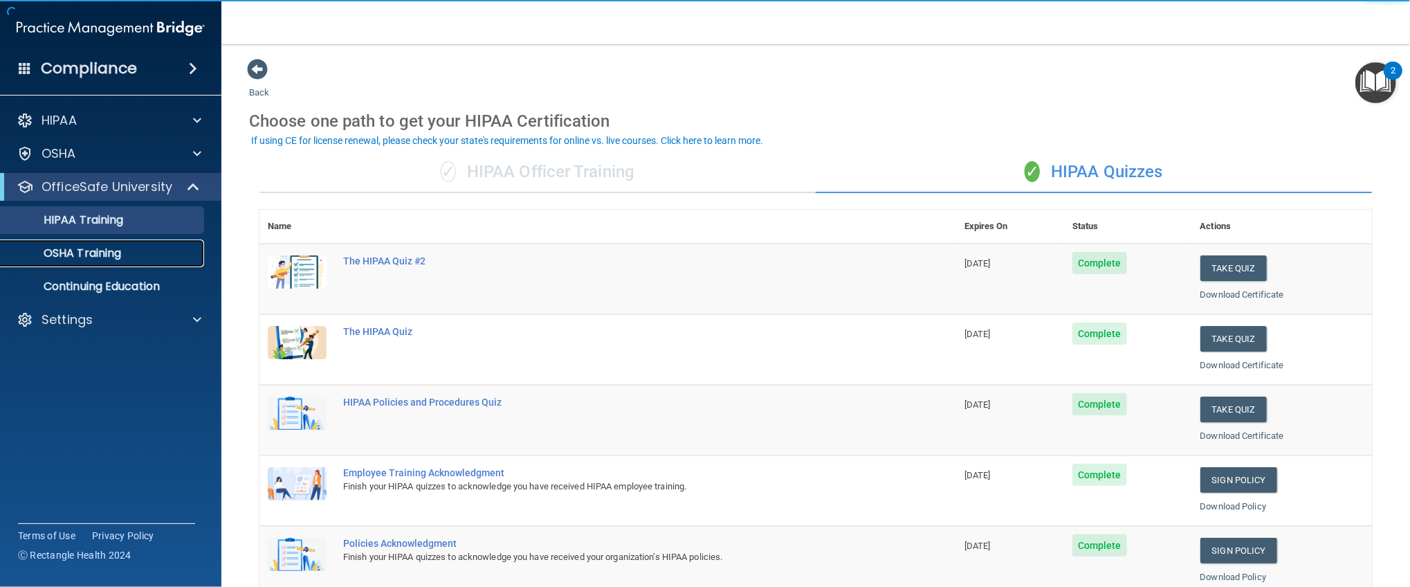
click at [100, 246] on p "OSHA Training" at bounding box center [65, 253] width 112 height 14
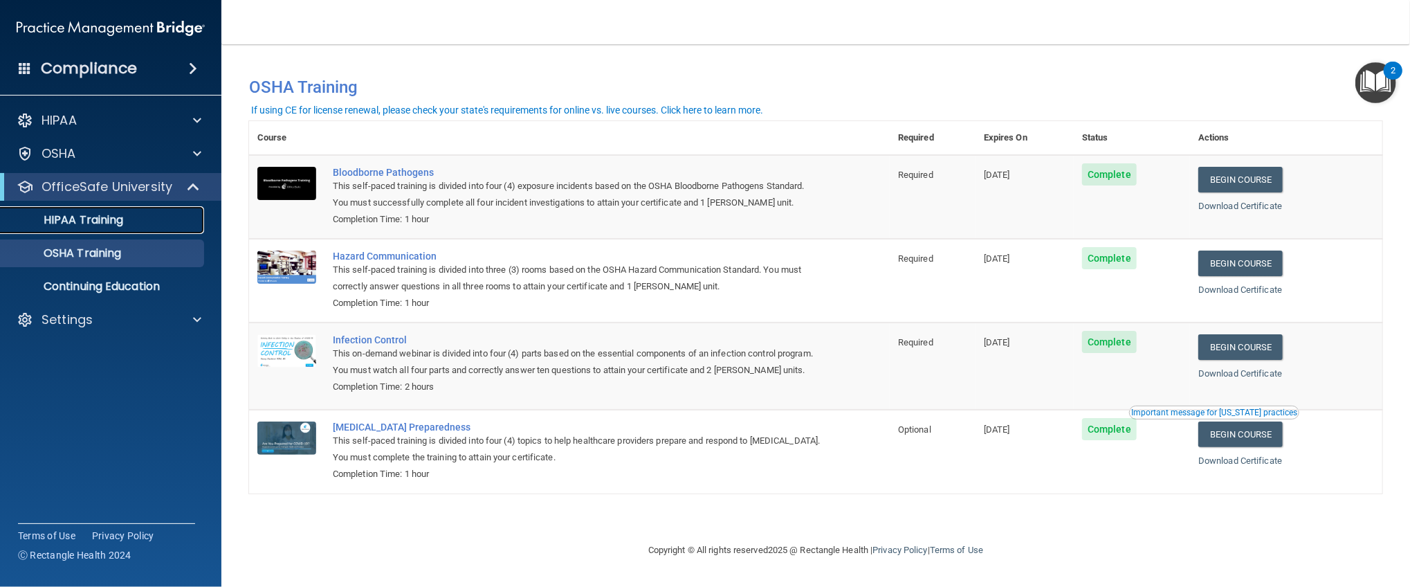
click at [145, 220] on div "HIPAA Training" at bounding box center [103, 220] width 189 height 14
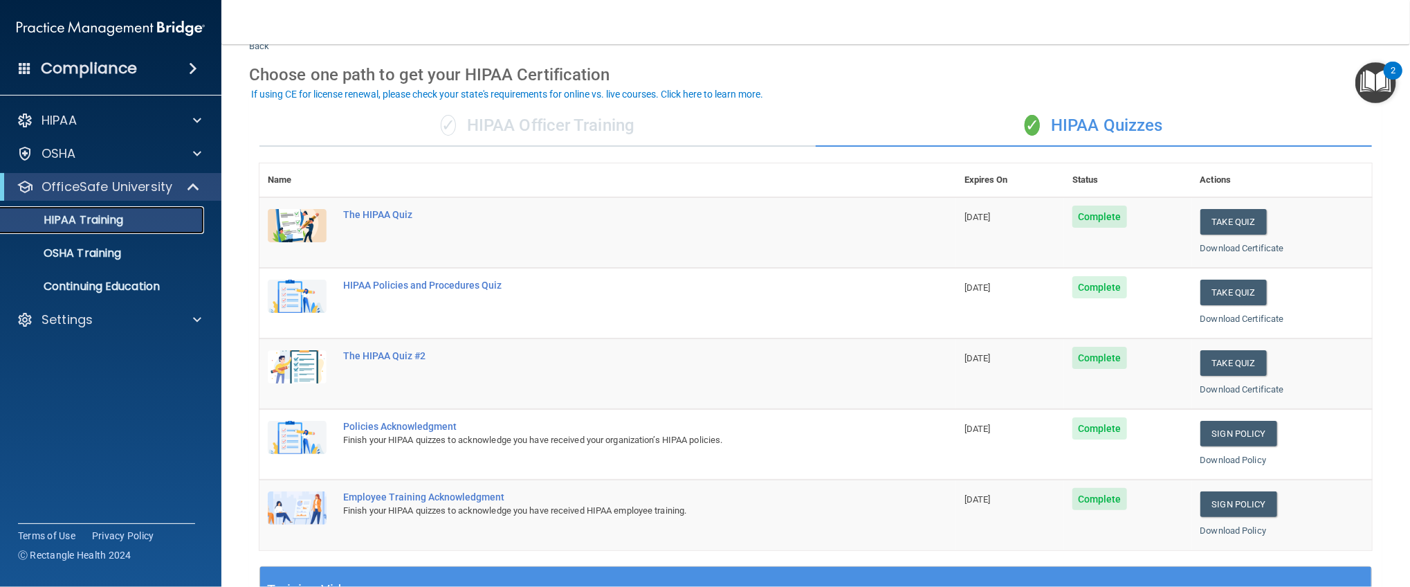
scroll to position [48, 0]
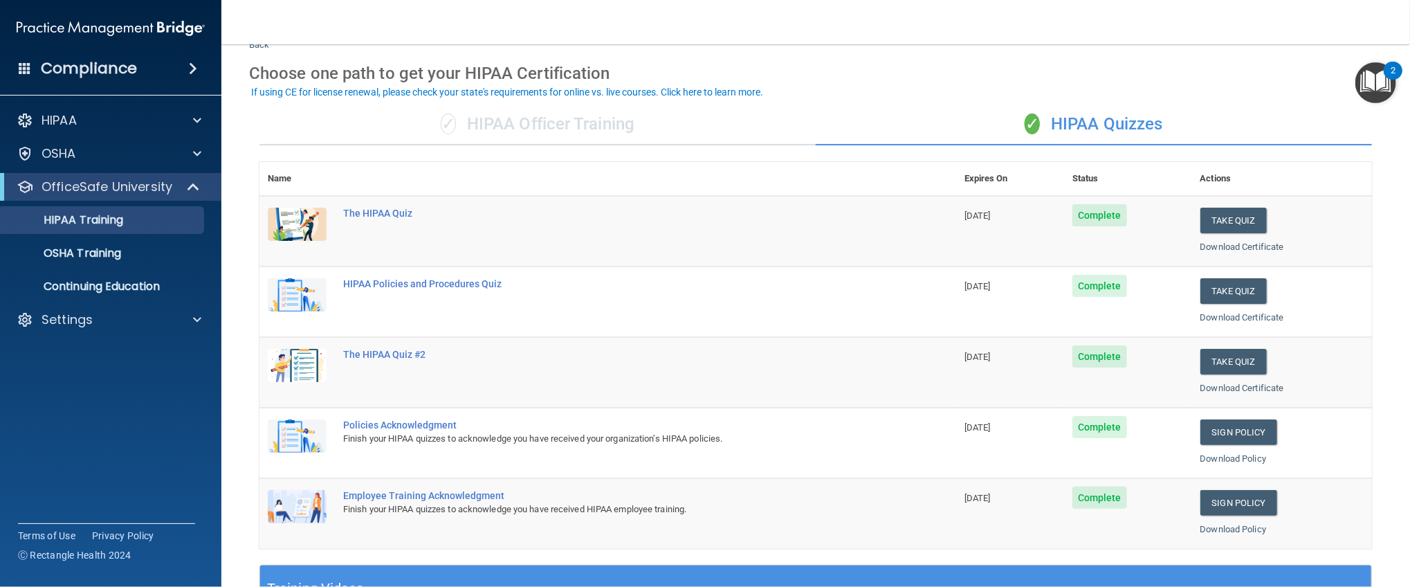
click at [478, 126] on div "✓ HIPAA Officer Training" at bounding box center [538, 125] width 556 height 42
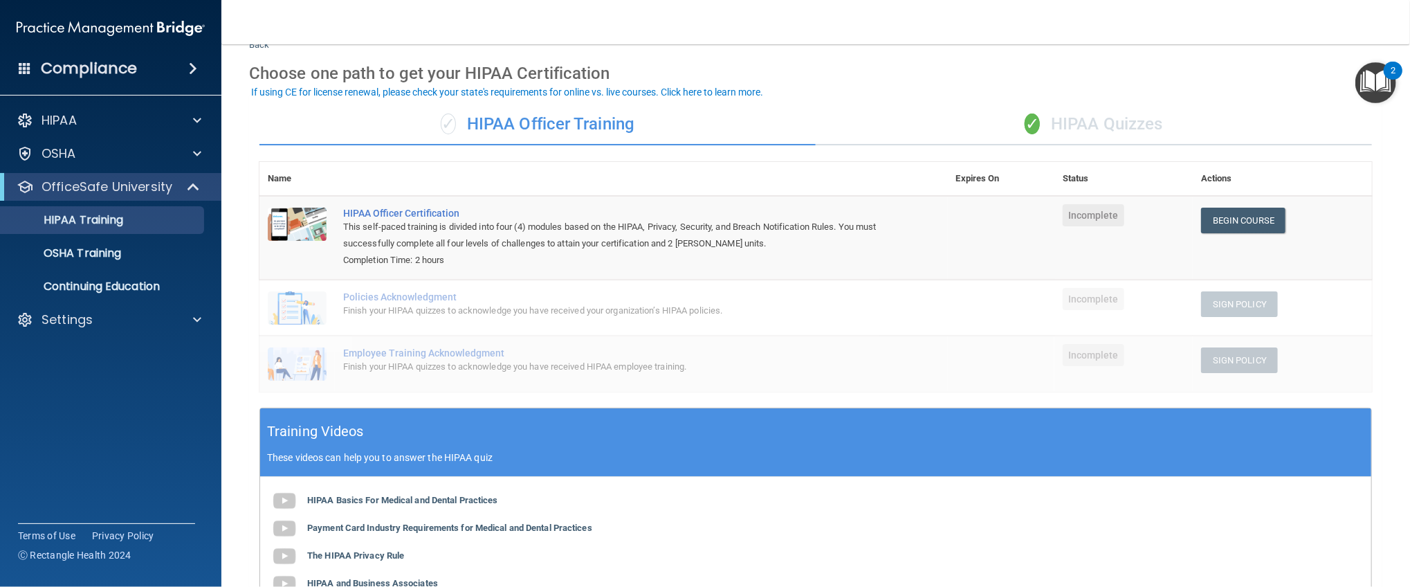
click at [1158, 136] on div "✓ HIPAA Quizzes" at bounding box center [1094, 125] width 556 height 42
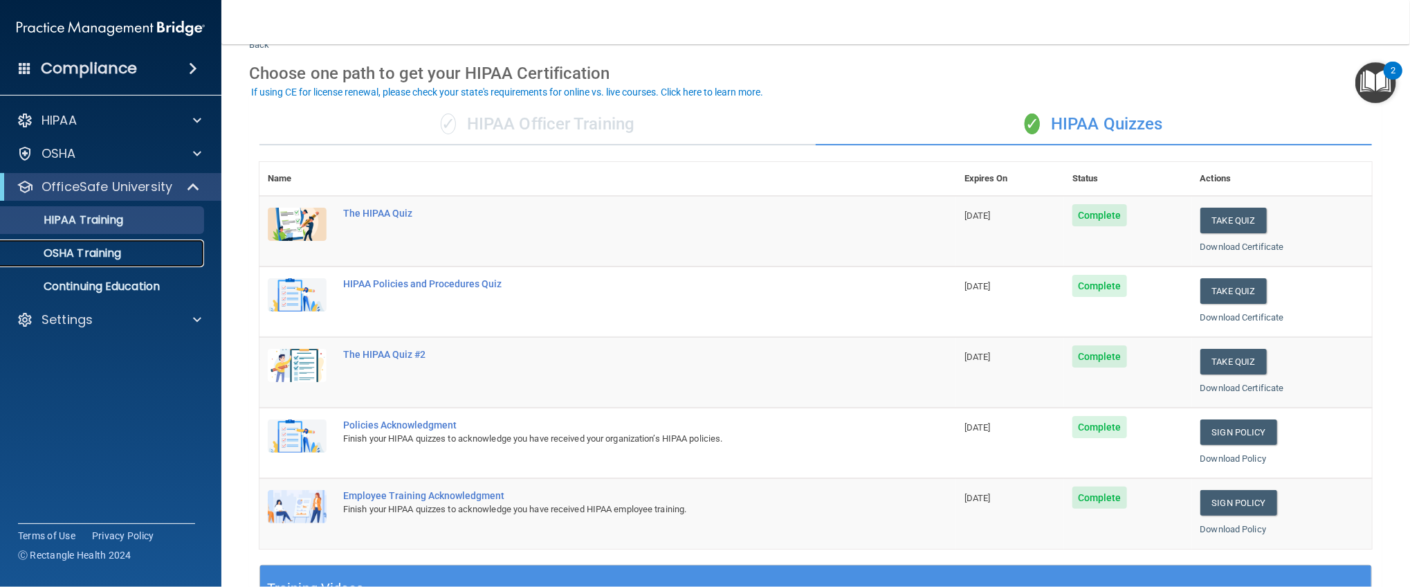
click at [134, 256] on div "OSHA Training" at bounding box center [103, 253] width 189 height 14
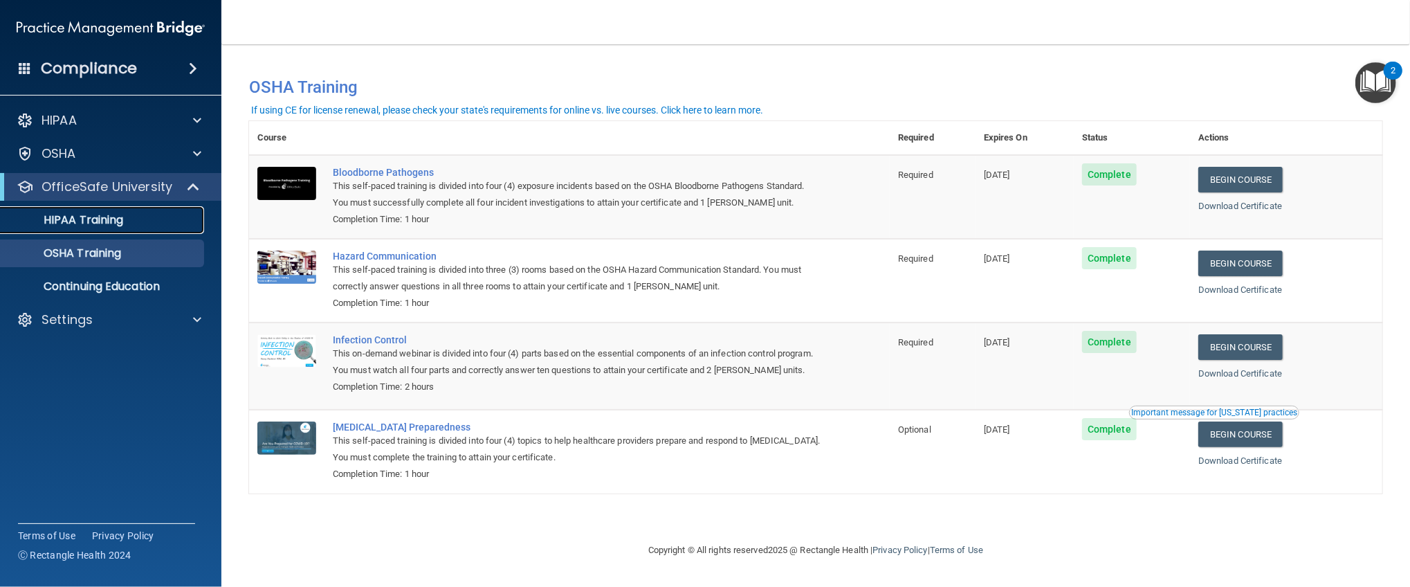
click at [163, 220] on div "HIPAA Training" at bounding box center [103, 220] width 189 height 14
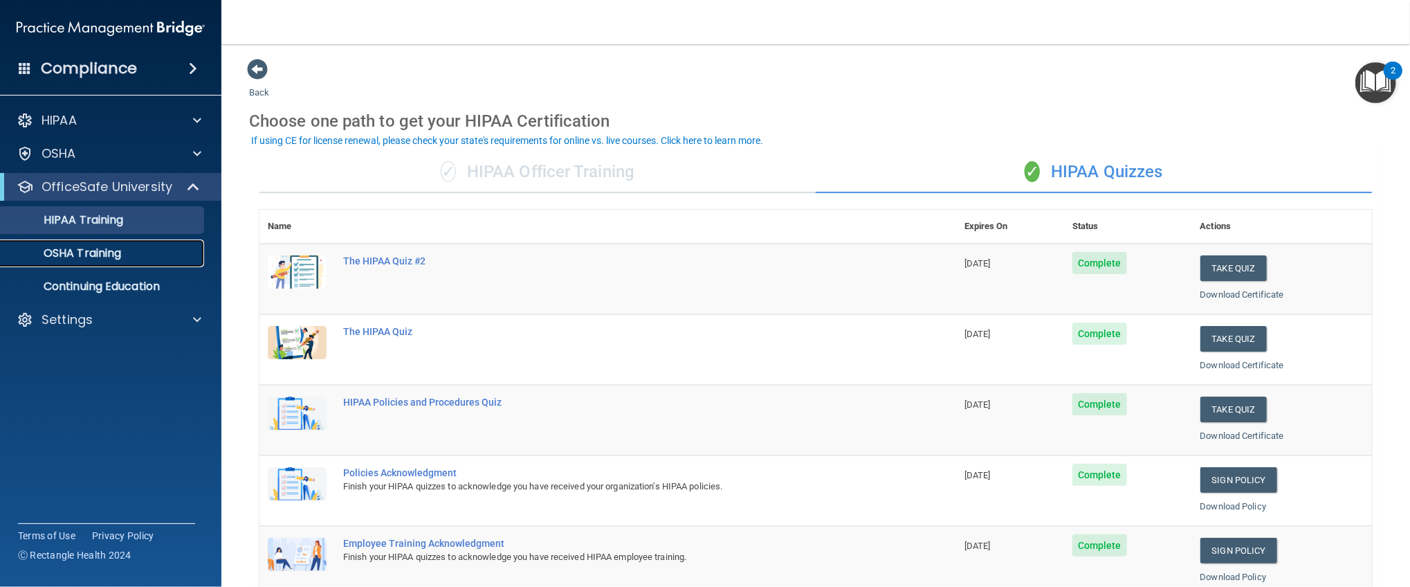
click at [127, 239] on link "OSHA Training" at bounding box center [95, 253] width 218 height 28
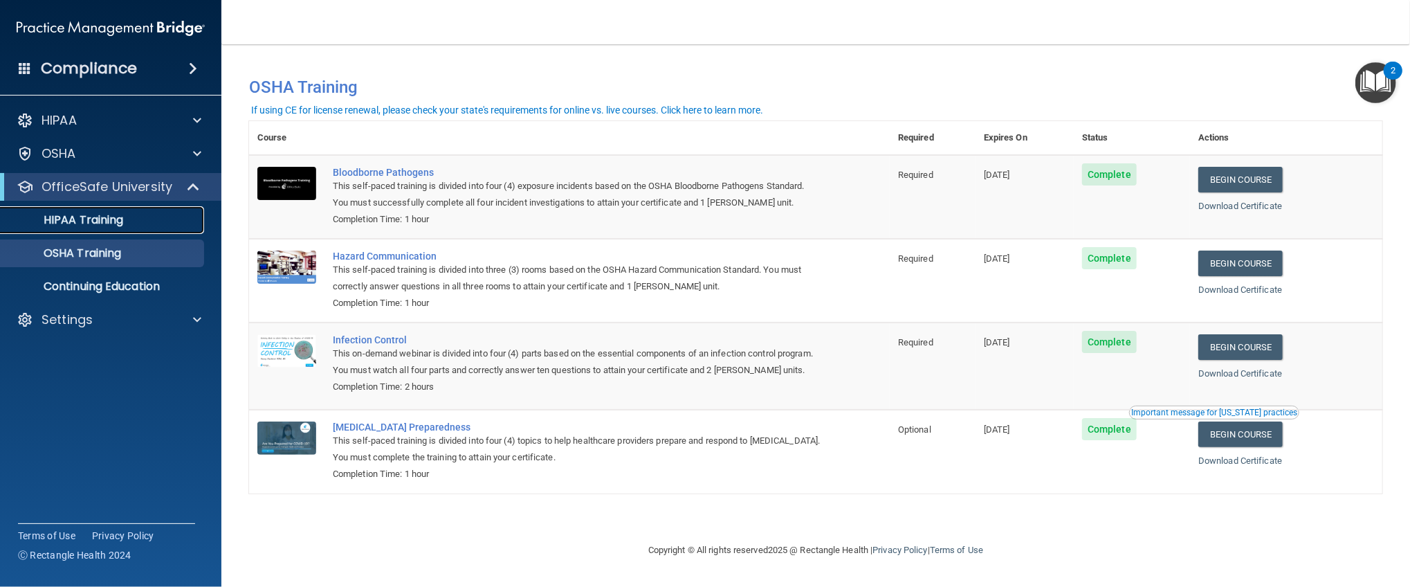
click at [125, 225] on div "HIPAA Training" at bounding box center [103, 220] width 189 height 14
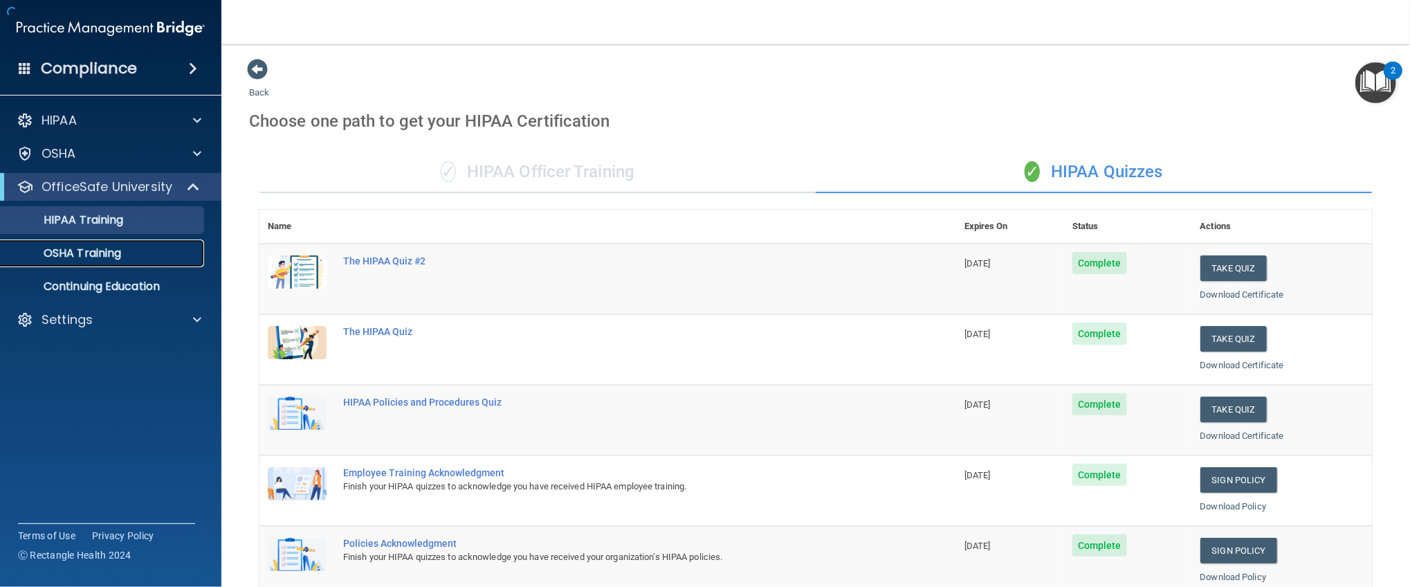
click at [132, 242] on link "OSHA Training" at bounding box center [95, 253] width 218 height 28
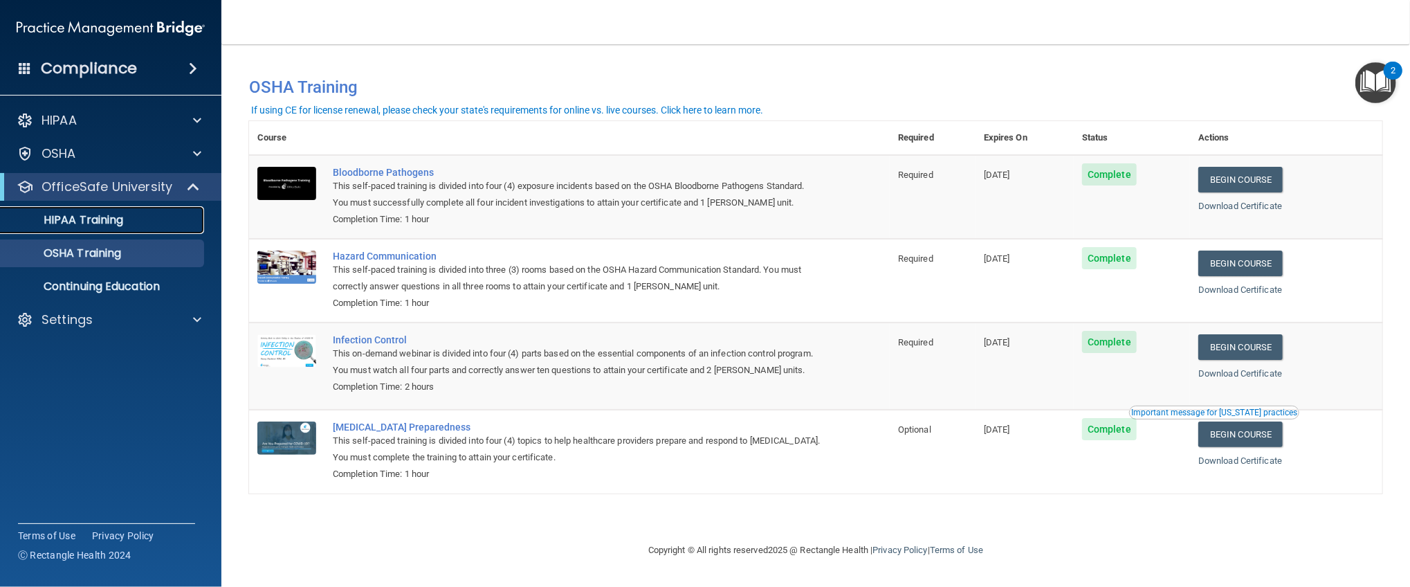
click at [109, 215] on p "HIPAA Training" at bounding box center [66, 220] width 114 height 14
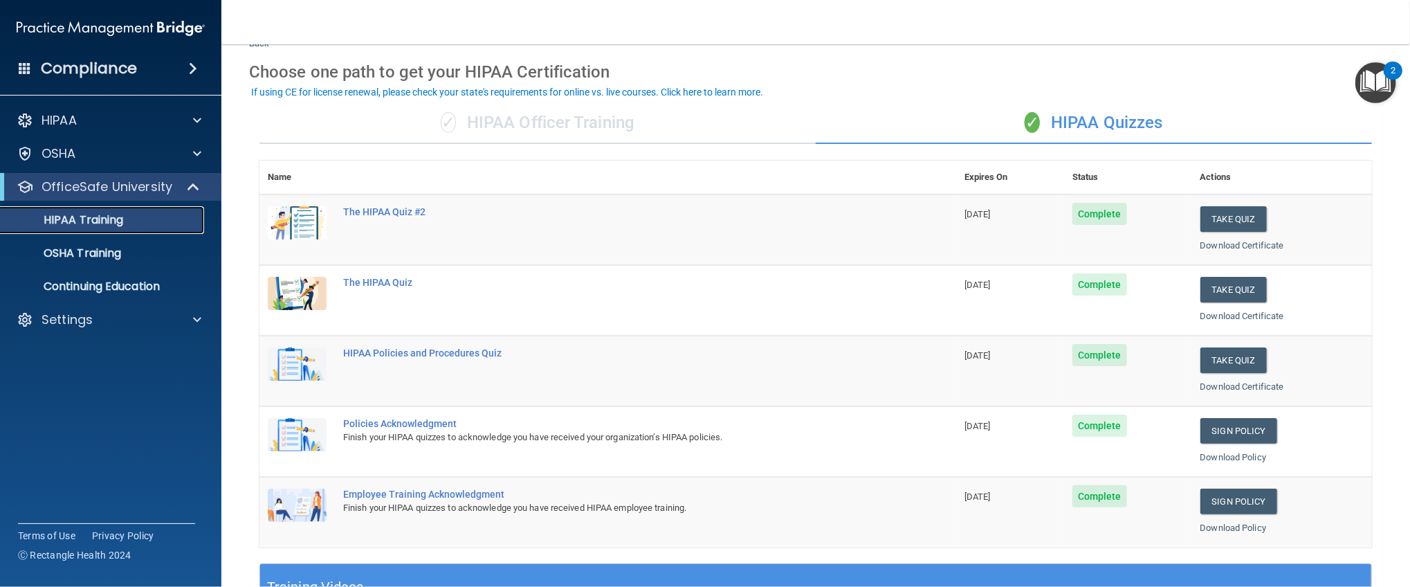
scroll to position [48, 0]
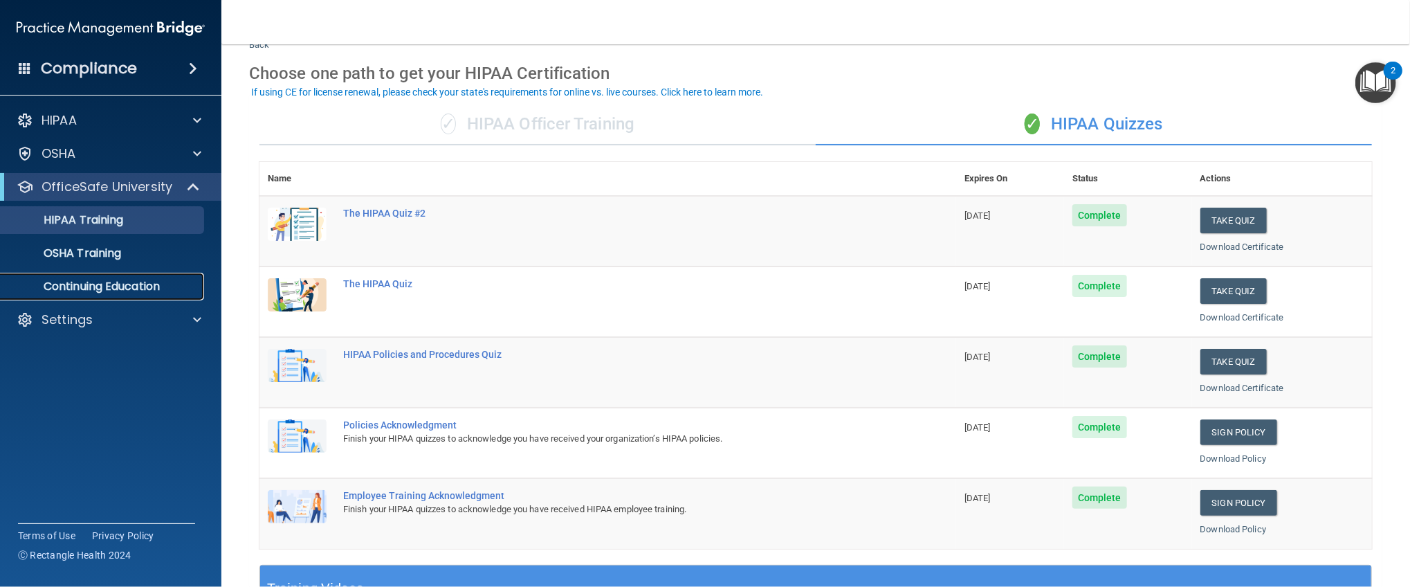
click at [161, 288] on p "Continuing Education" at bounding box center [103, 287] width 189 height 14
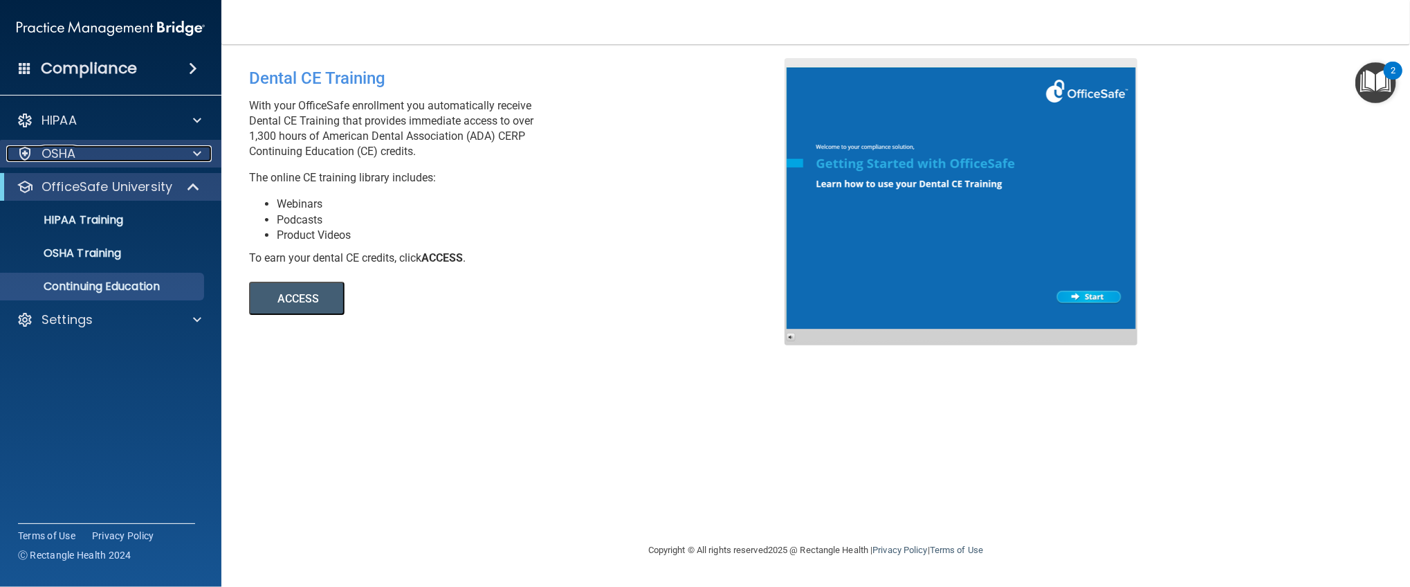
click at [178, 160] on div at bounding box center [195, 153] width 35 height 17
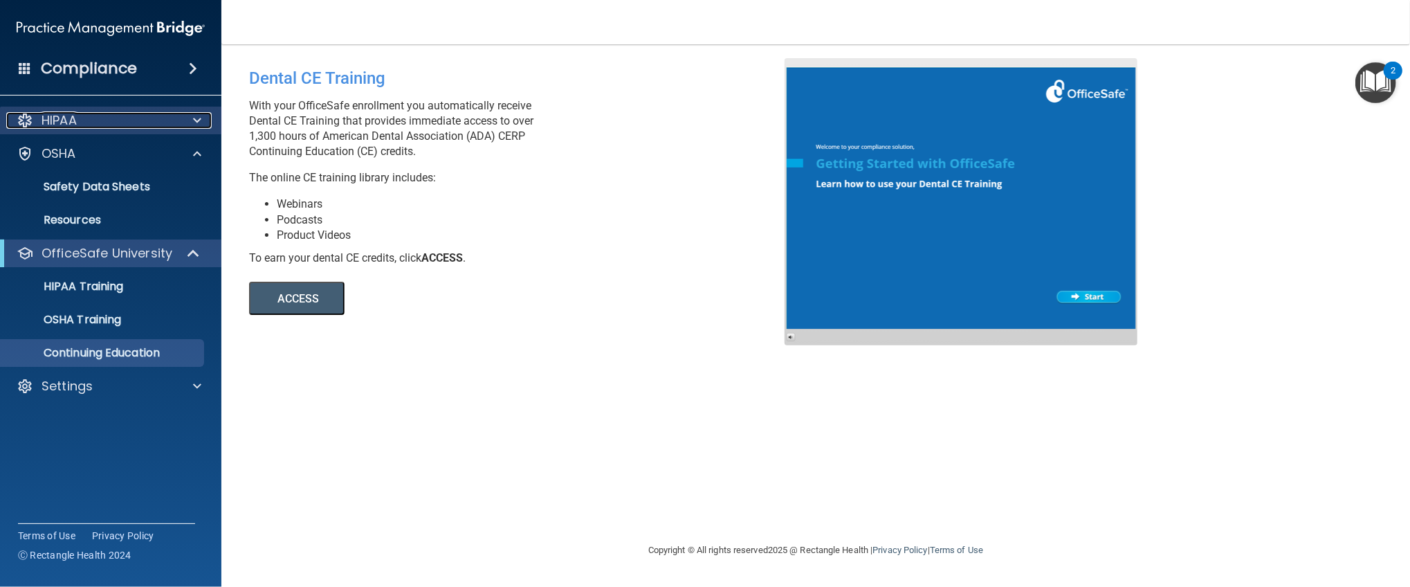
click at [172, 124] on div "HIPAA" at bounding box center [92, 120] width 172 height 17
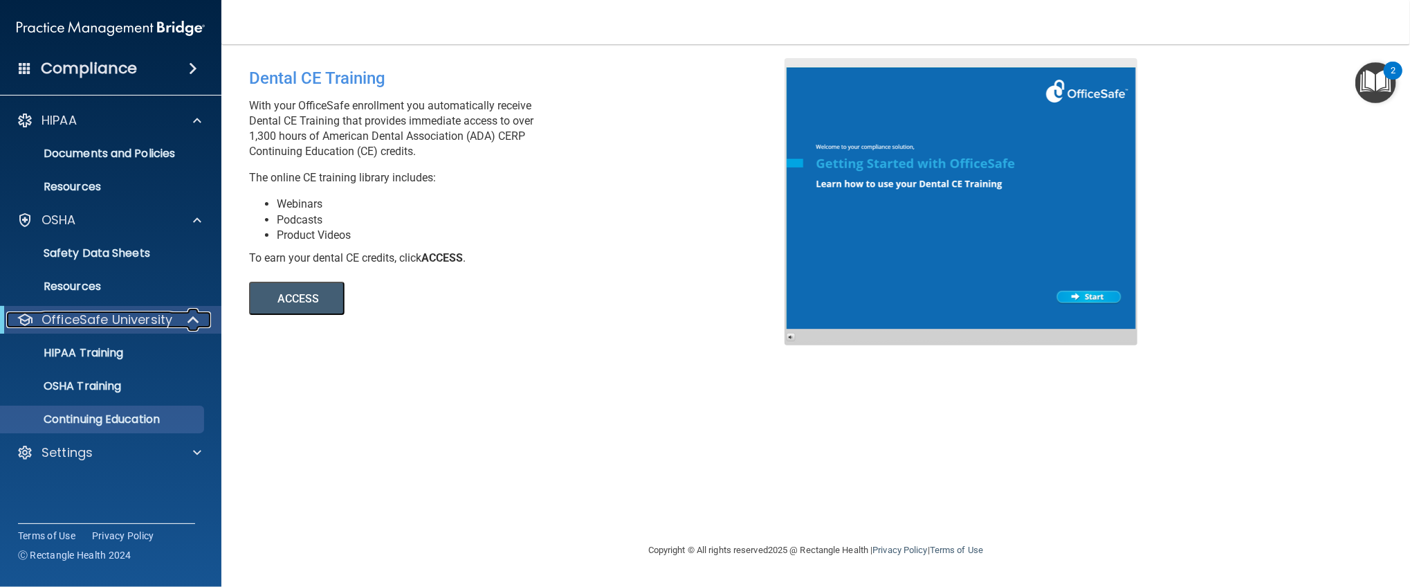
click at [140, 314] on p "OfficeSafe University" at bounding box center [107, 319] width 131 height 17
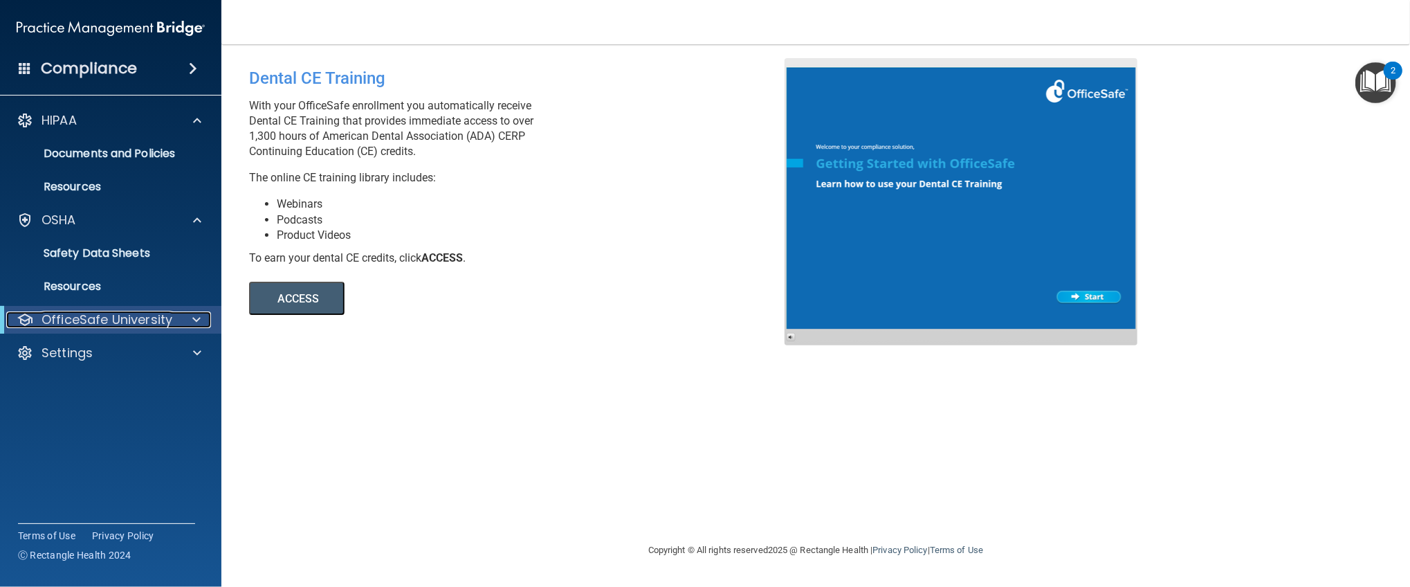
click at [140, 314] on p "OfficeSafe University" at bounding box center [107, 319] width 131 height 17
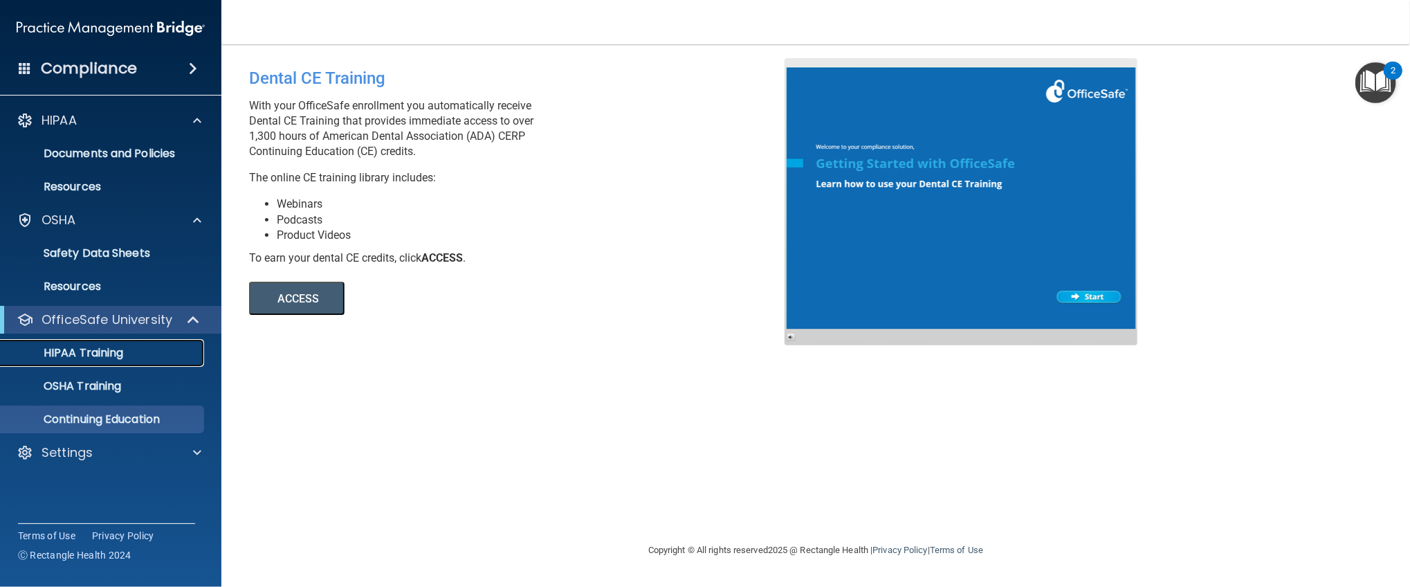
click at [135, 354] on div "HIPAA Training" at bounding box center [103, 353] width 189 height 14
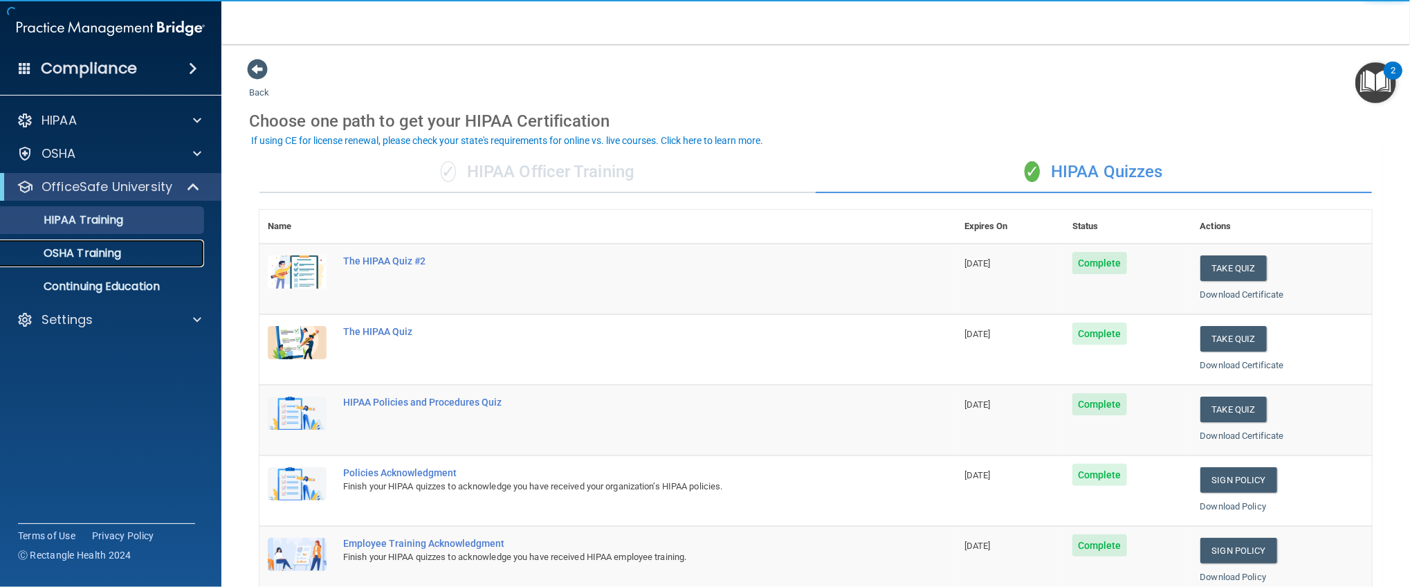
click at [121, 253] on p "OSHA Training" at bounding box center [65, 253] width 112 height 14
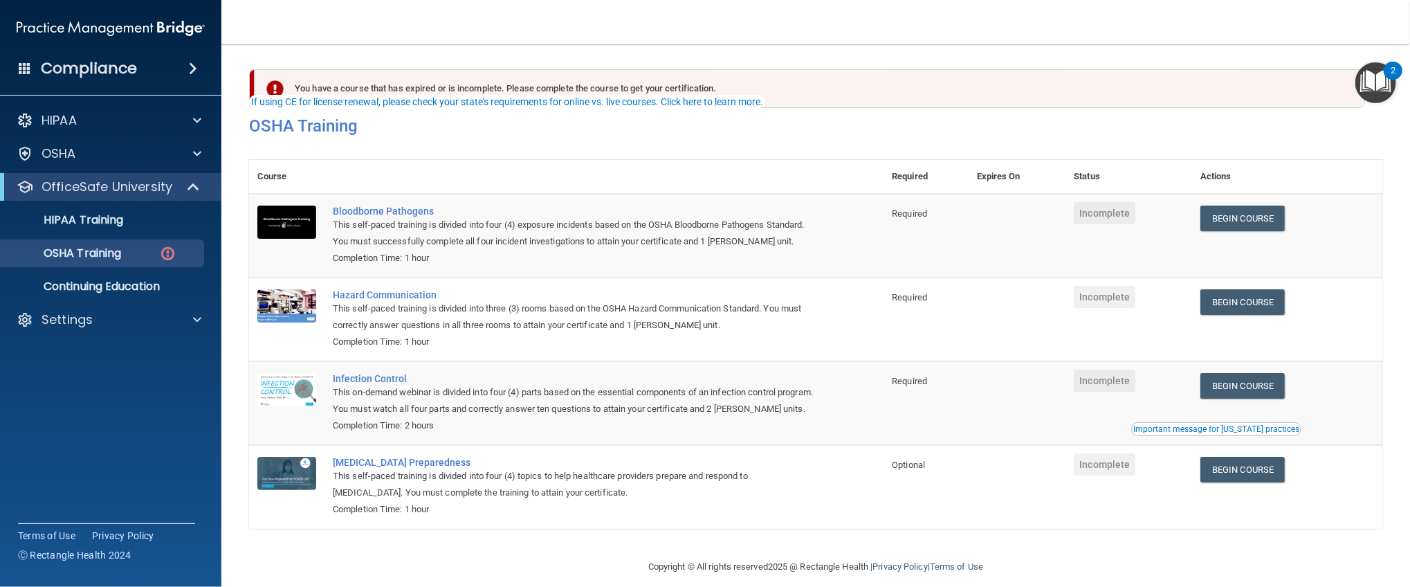
scroll to position [46, 0]
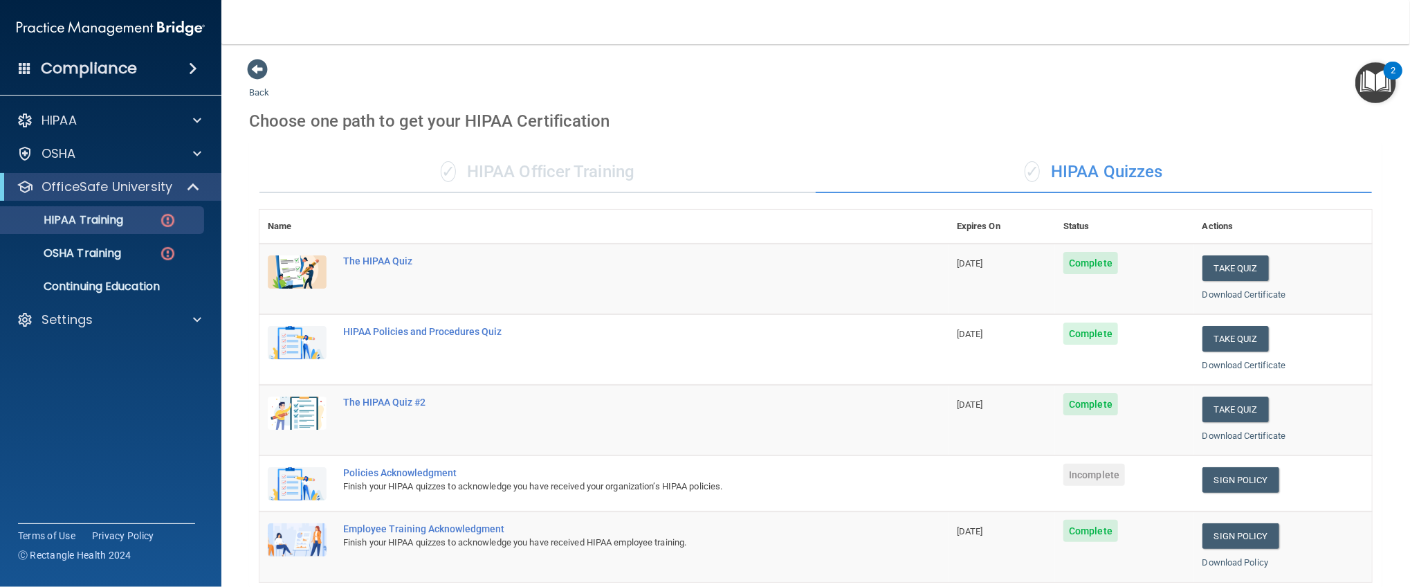
scroll to position [300, 0]
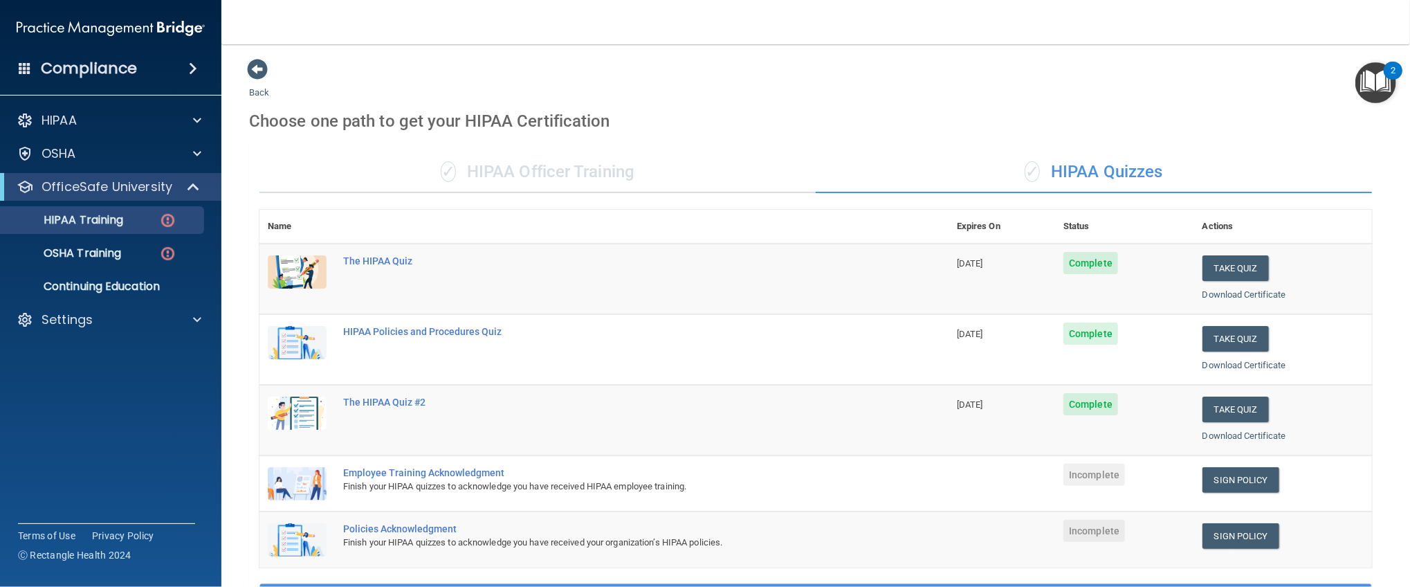
scroll to position [277, 0]
